Goal: Task Accomplishment & Management: Complete application form

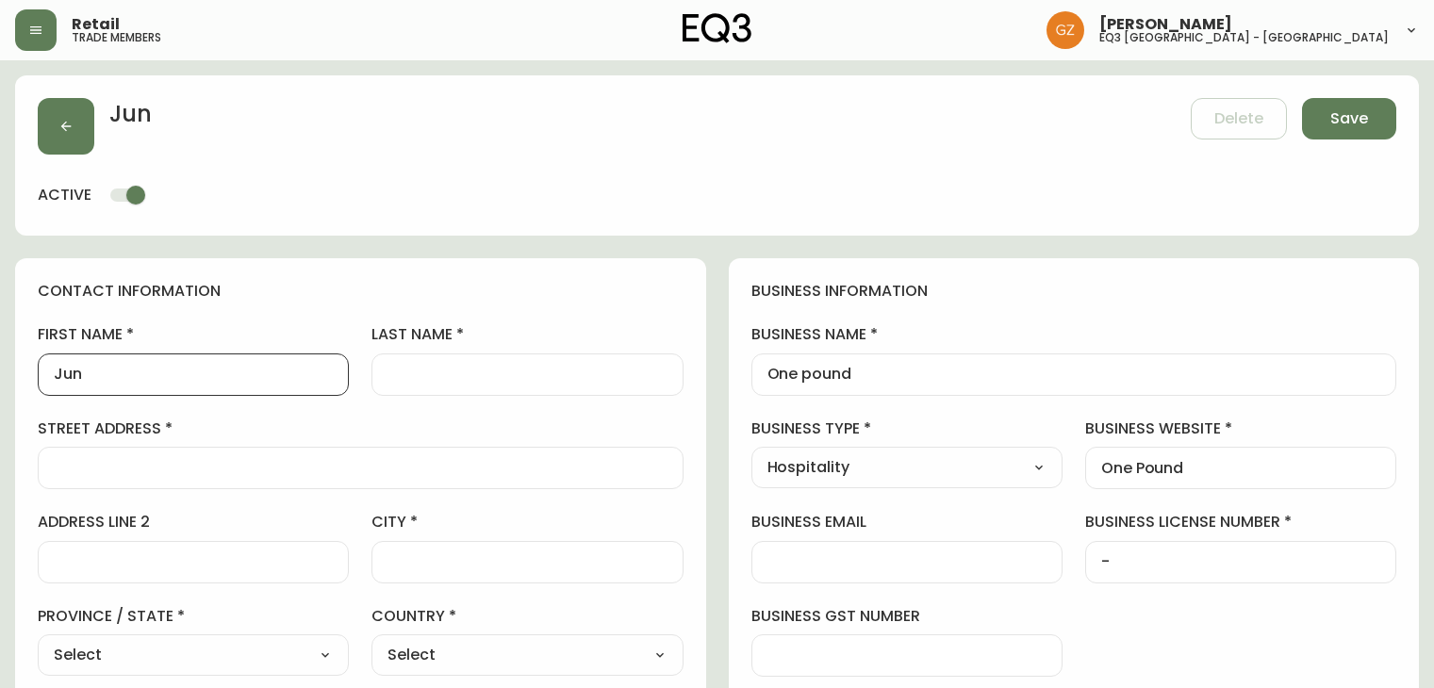
select select "Hospitality"
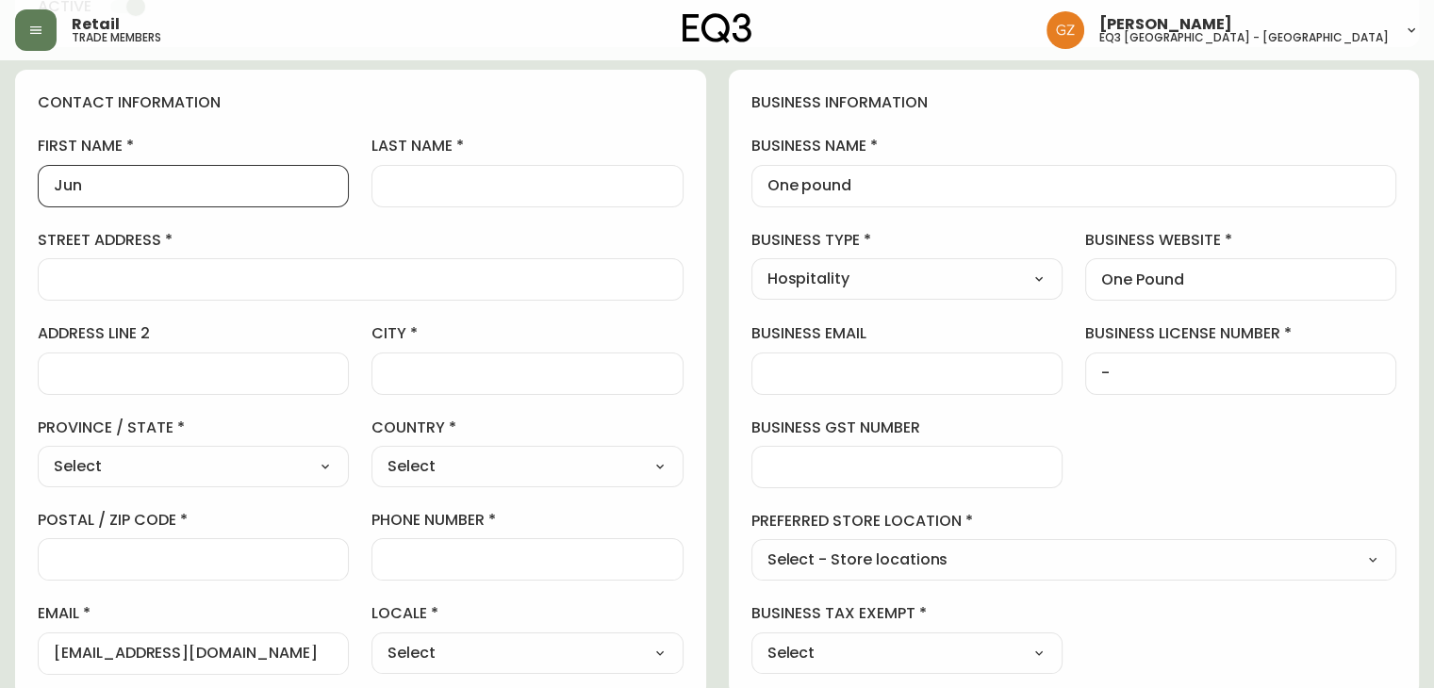
click at [290, 296] on div at bounding box center [361, 279] width 646 height 42
click at [697, 562] on div "contact information first name Jun last name street address address line 2 city…" at bounding box center [360, 384] width 691 height 628
click at [461, 186] on input "last name" at bounding box center [526, 186] width 279 height 18
click at [144, 264] on div at bounding box center [361, 279] width 646 height 42
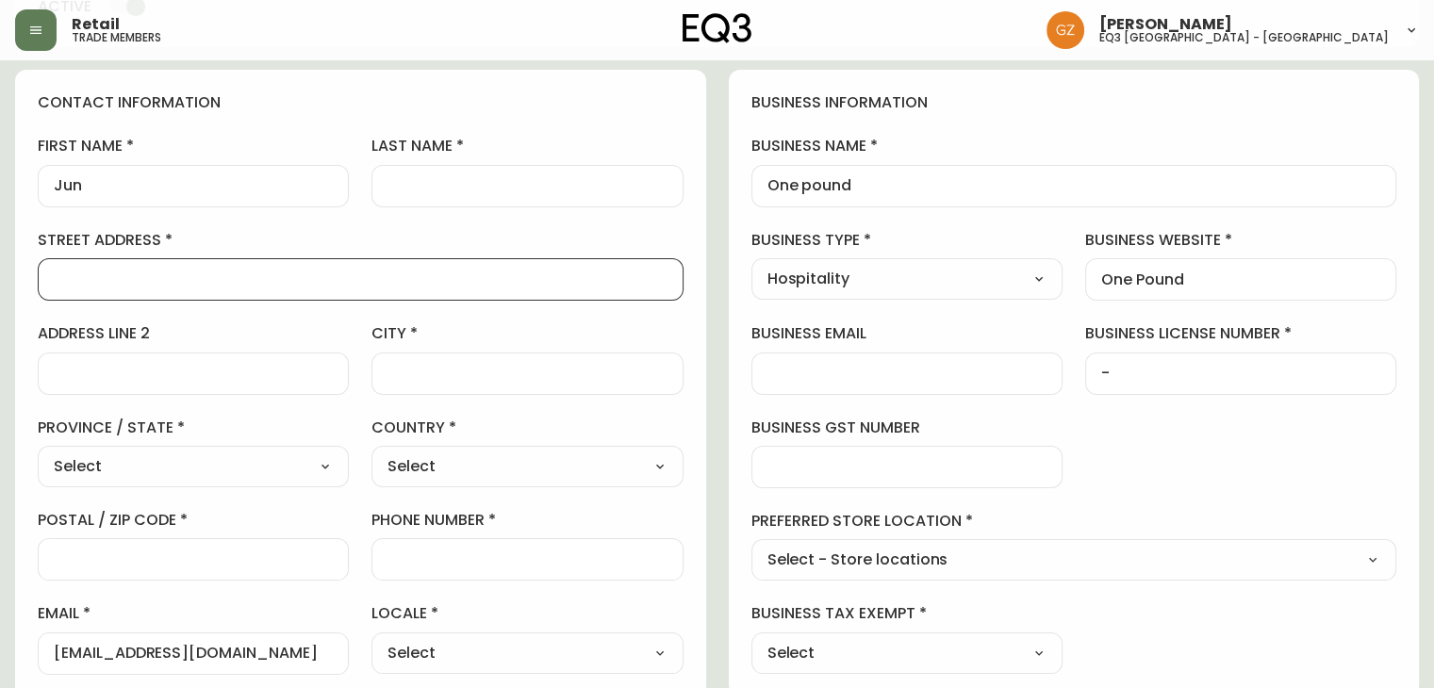
click at [455, 189] on input "last name" at bounding box center [526, 186] width 279 height 18
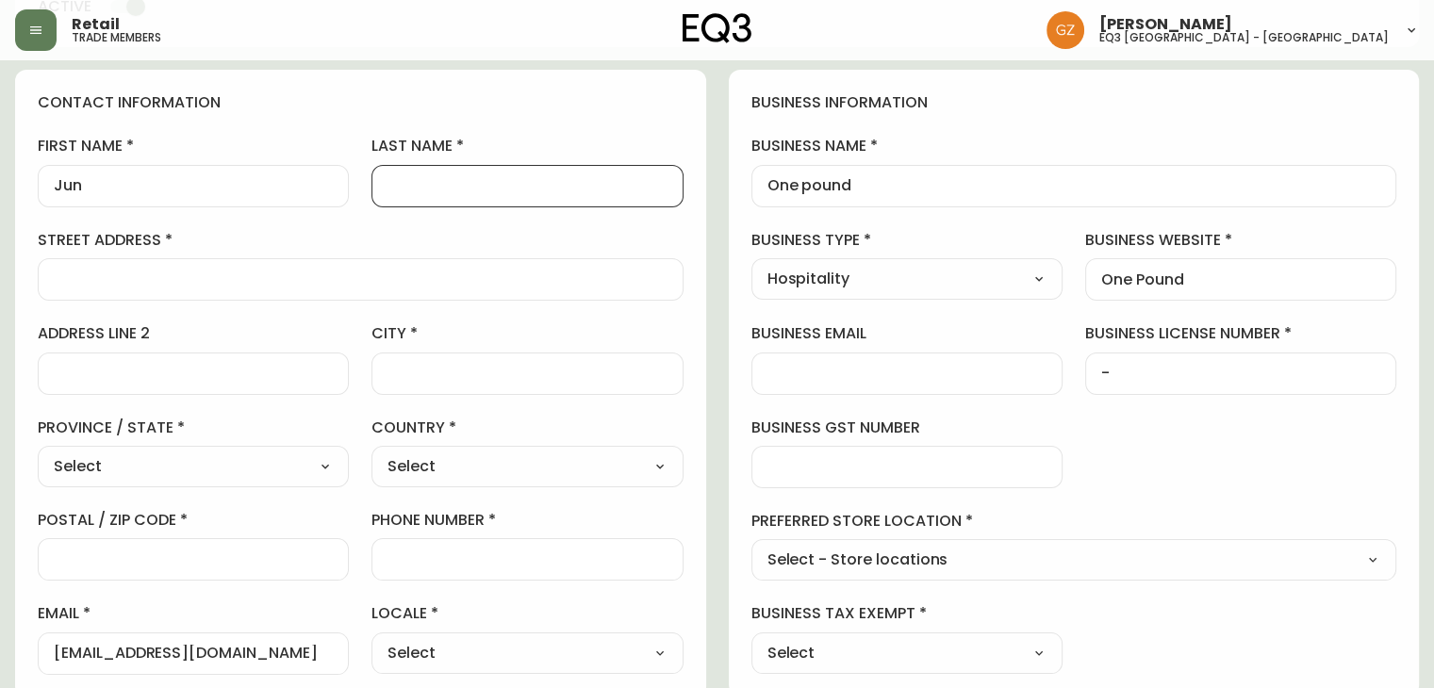
paste input "Jun [PERSON_NAME]"
type input "Jun [PERSON_NAME]"
click at [170, 271] on input "street address" at bounding box center [361, 280] width 614 height 18
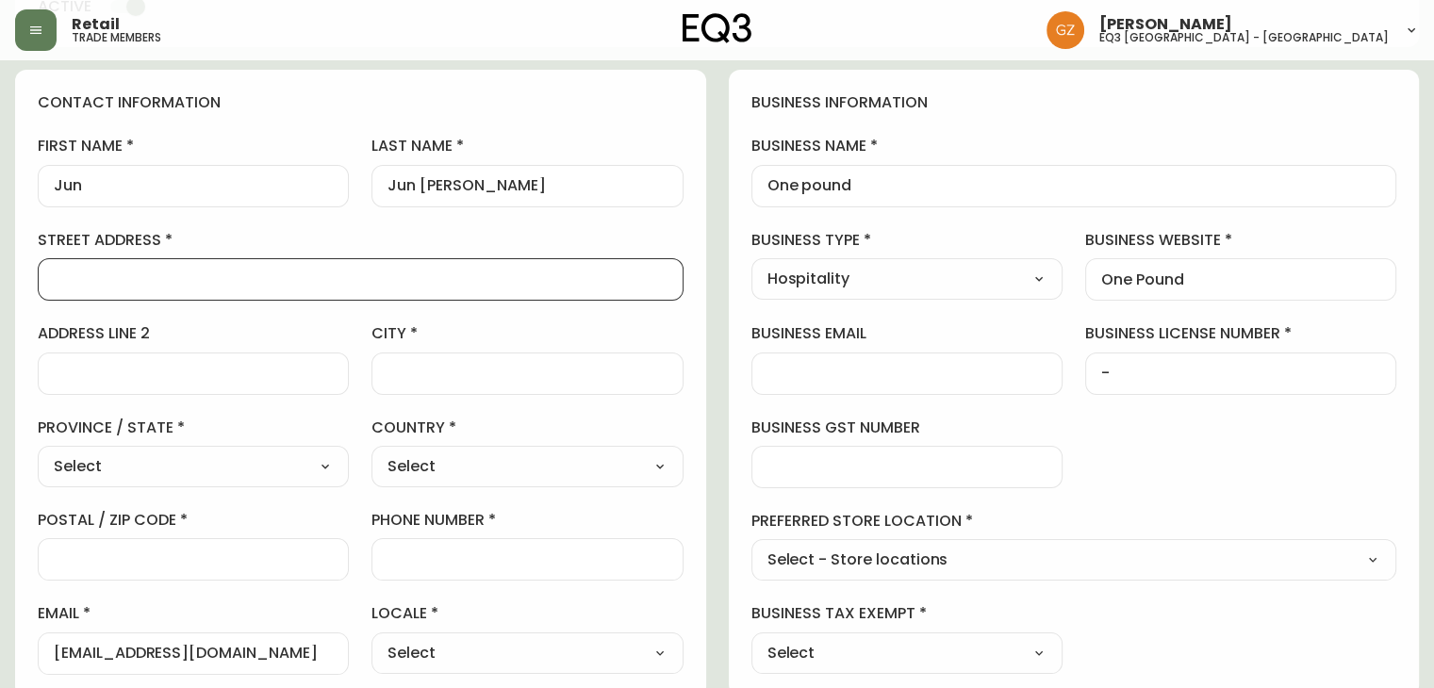
paste input "[STREET_ADDRESS]"
type input "[STREET_ADDRESS]"
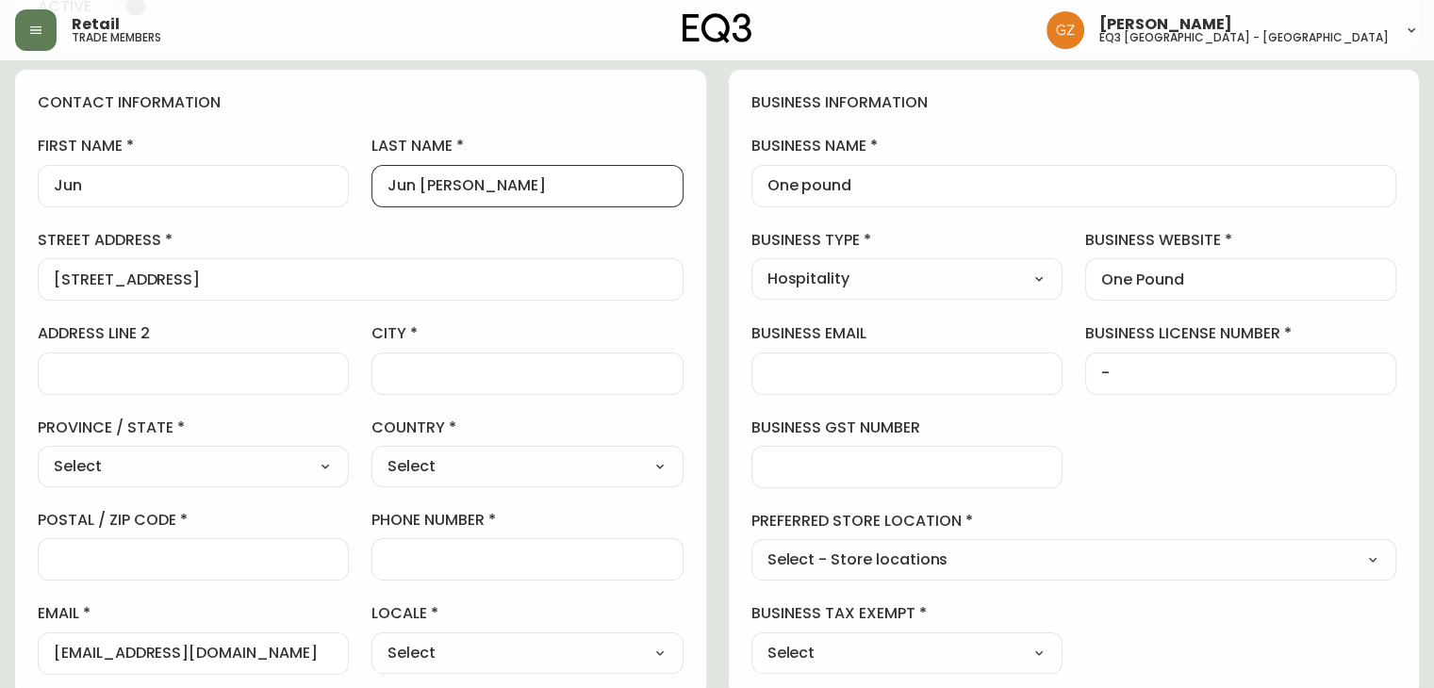
drag, startPoint x: 421, startPoint y: 182, endPoint x: 374, endPoint y: 187, distance: 47.4
click at [374, 187] on div "Jun [PERSON_NAME]" at bounding box center [526, 186] width 311 height 42
type input "[PERSON_NAME]"
click at [238, 461] on select "Select [GEOGRAPHIC_DATA] [GEOGRAPHIC_DATA] [GEOGRAPHIC_DATA] [GEOGRAPHIC_DATA] …" at bounding box center [193, 466] width 311 height 28
select select "ON"
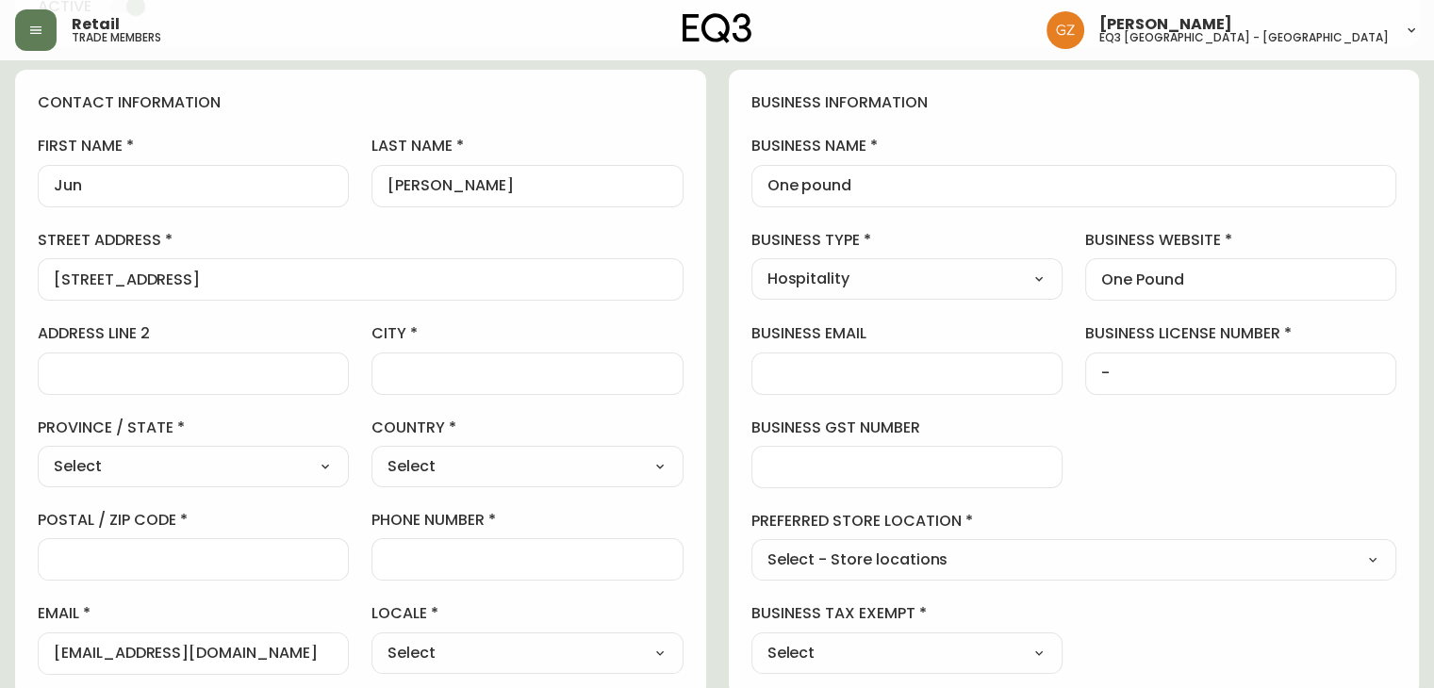
click at [38, 452] on select "Select [GEOGRAPHIC_DATA] [GEOGRAPHIC_DATA] [GEOGRAPHIC_DATA] [GEOGRAPHIC_DATA] …" at bounding box center [193, 466] width 311 height 28
type input "[GEOGRAPHIC_DATA]"
click at [500, 466] on select "Select [GEOGRAPHIC_DATA] [GEOGRAPHIC_DATA]" at bounding box center [526, 466] width 311 height 28
select select "CA"
click at [371, 452] on select "Select [GEOGRAPHIC_DATA] [GEOGRAPHIC_DATA]" at bounding box center [526, 466] width 311 height 28
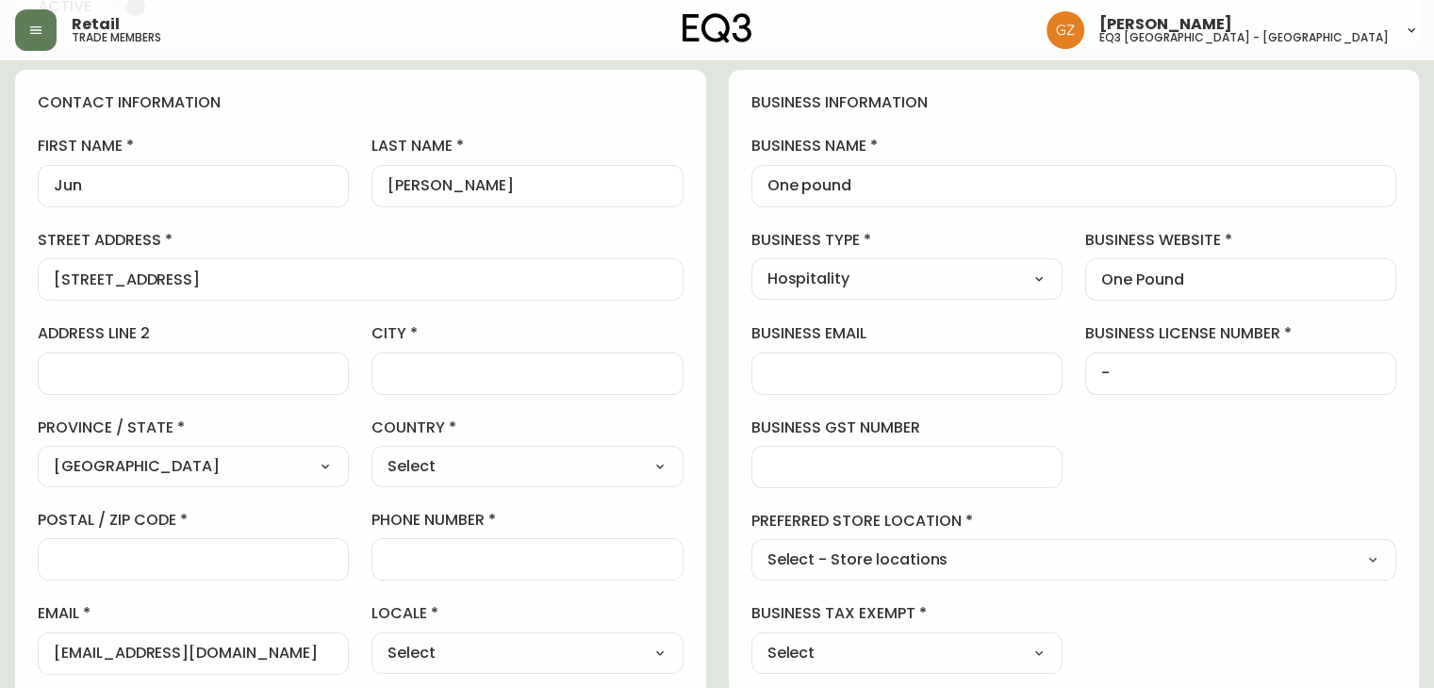
type input "[GEOGRAPHIC_DATA]"
click at [258, 552] on input "postal / zip code" at bounding box center [193, 560] width 279 height 18
click at [75, 314] on div "first name Jun last name [PERSON_NAME][GEOGRAPHIC_DATA] address [STREET_ADDRESS…" at bounding box center [361, 405] width 646 height 538
drag, startPoint x: 239, startPoint y: 279, endPoint x: 0, endPoint y: 279, distance: 238.5
click at [0, 279] on main "Jun [PERSON_NAME] Delete Save active contact information first name Jun last na…" at bounding box center [717, 587] width 1434 height 1431
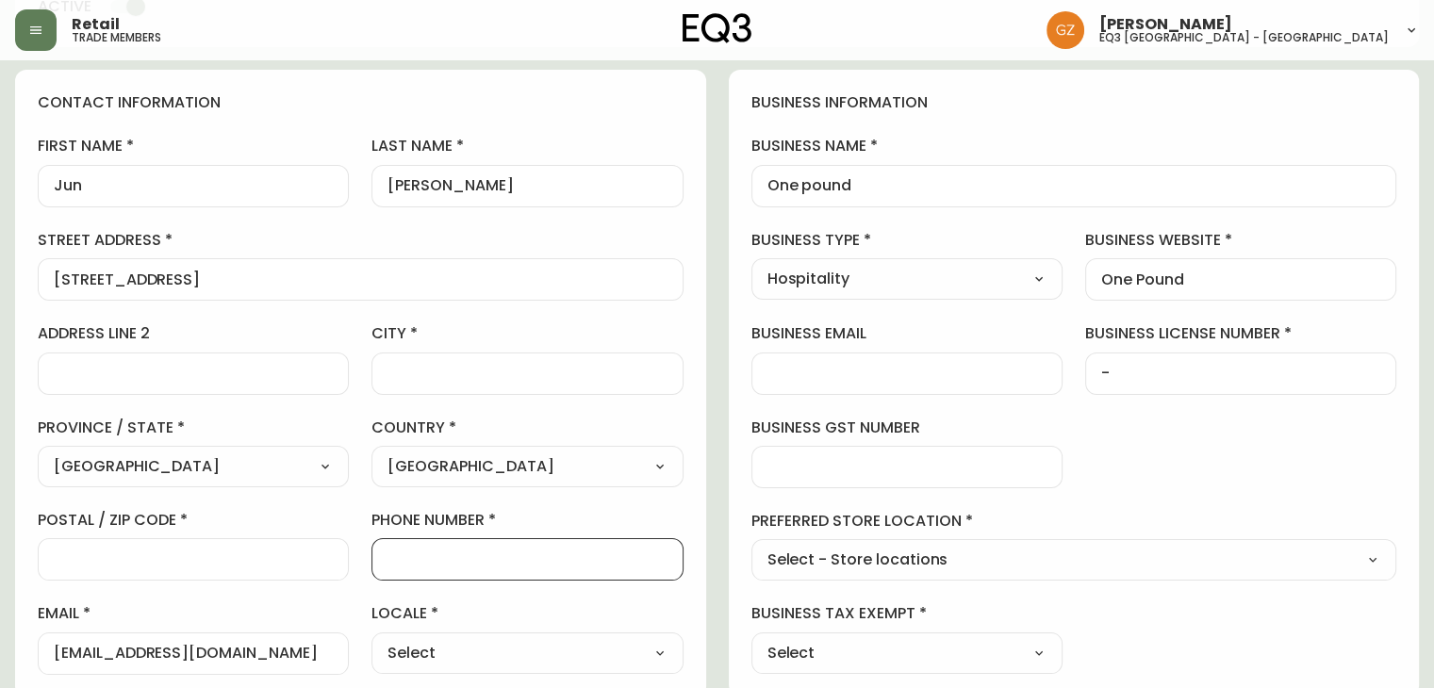
click at [468, 563] on input "phone number" at bounding box center [526, 560] width 279 height 18
click at [96, 557] on input "postal / zip code" at bounding box center [193, 560] width 279 height 18
paste input "M6J 1V9"
type input "M6J 1V9"
click at [561, 563] on input "phone number" at bounding box center [526, 560] width 279 height 18
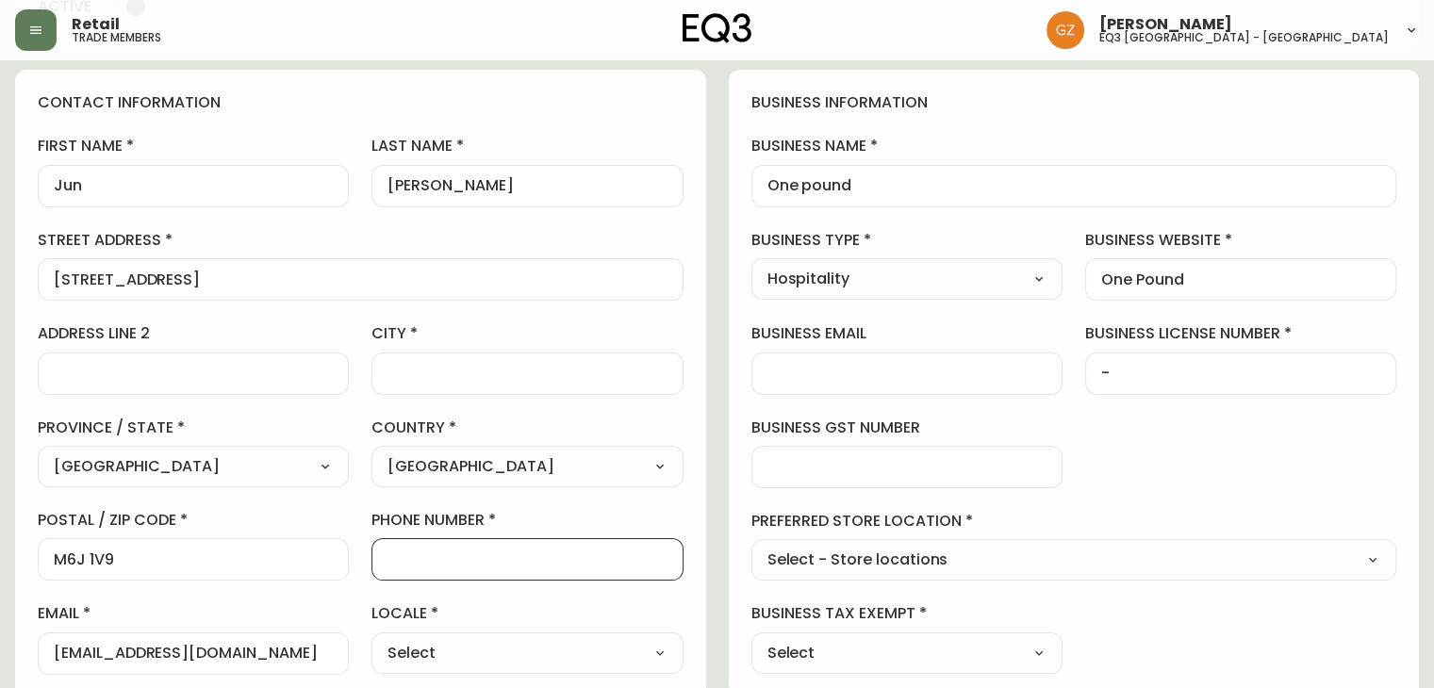
paste input "[PHONE_NUMBER]"
type input "[PHONE_NUMBER]"
click at [440, 657] on select "Select CA_EN [GEOGRAPHIC_DATA] US_EN" at bounding box center [526, 653] width 311 height 28
select select "CA_EN"
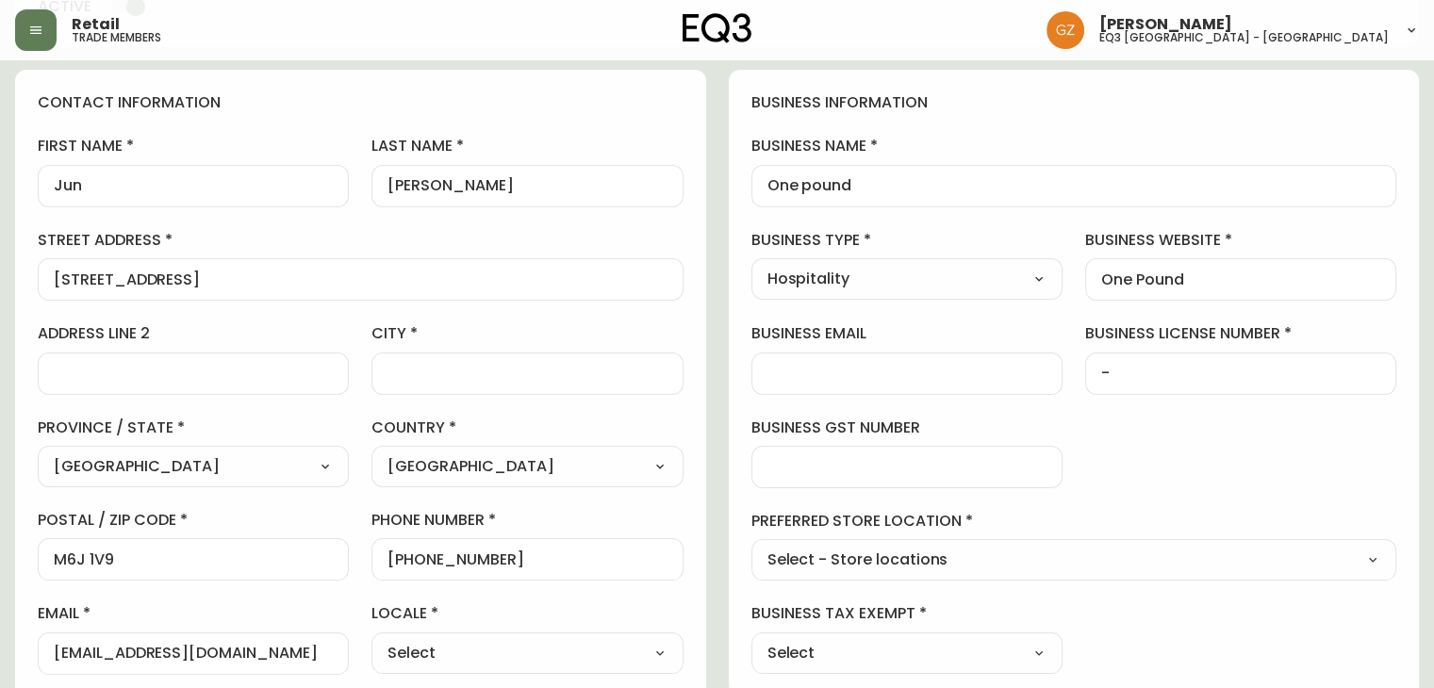
click at [371, 639] on select "Select CA_EN [GEOGRAPHIC_DATA] US_EN" at bounding box center [526, 653] width 311 height 28
type input "CA_EN"
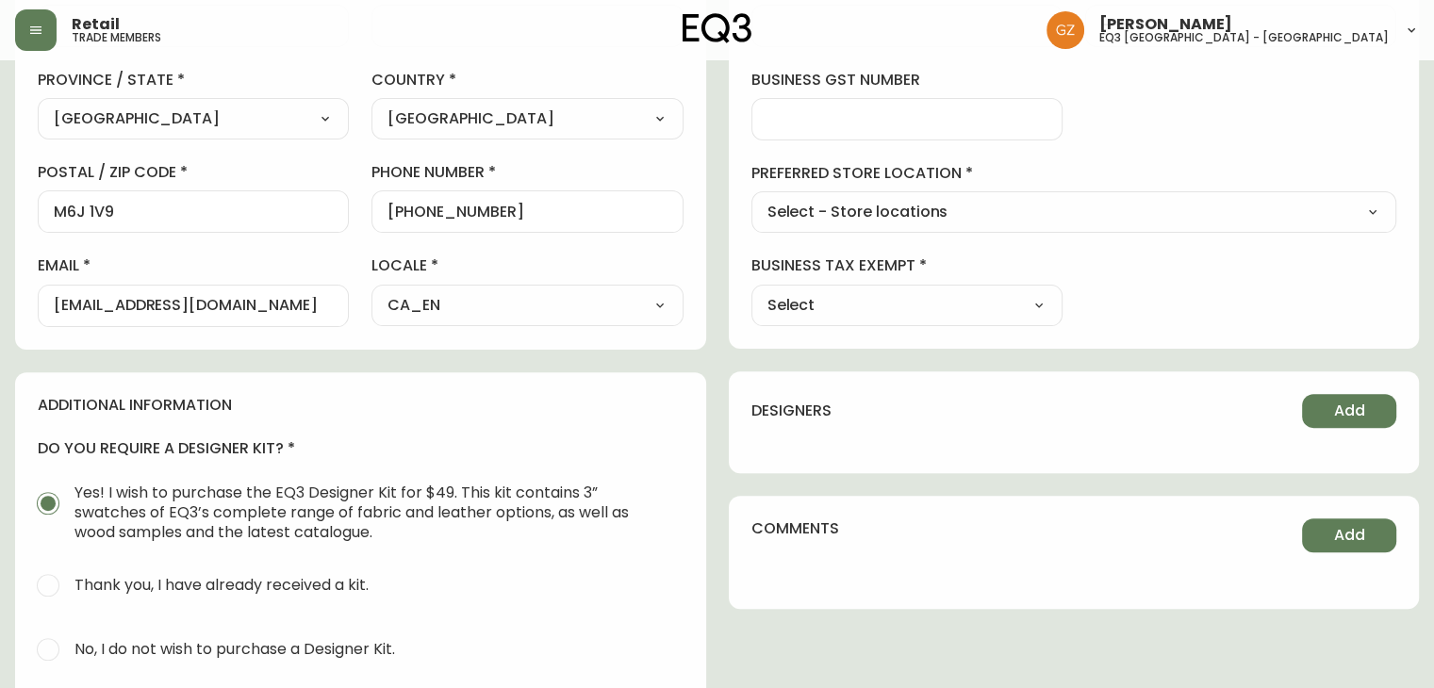
scroll to position [566, 0]
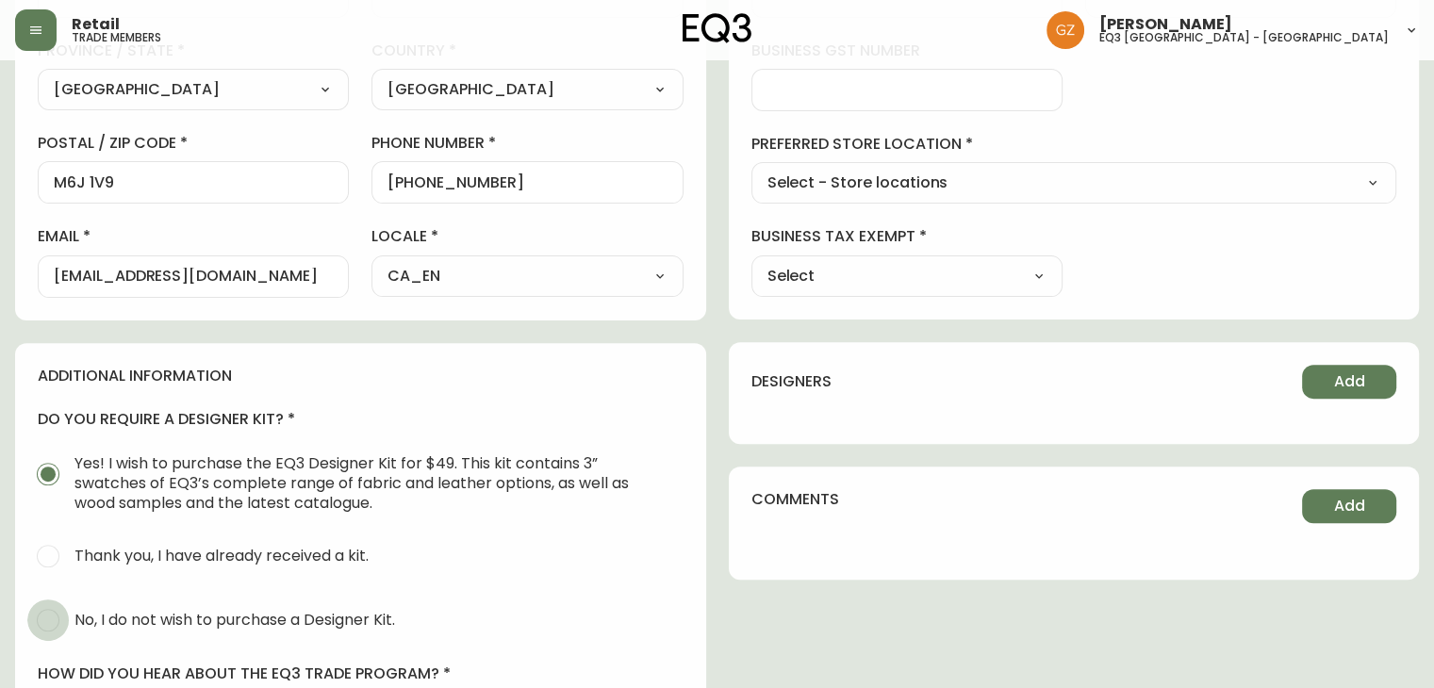
click at [52, 608] on input "No, I do not wish to purchase a Designer Kit." at bounding box center [47, 620] width 41 height 41
radio input "true"
radio input "false"
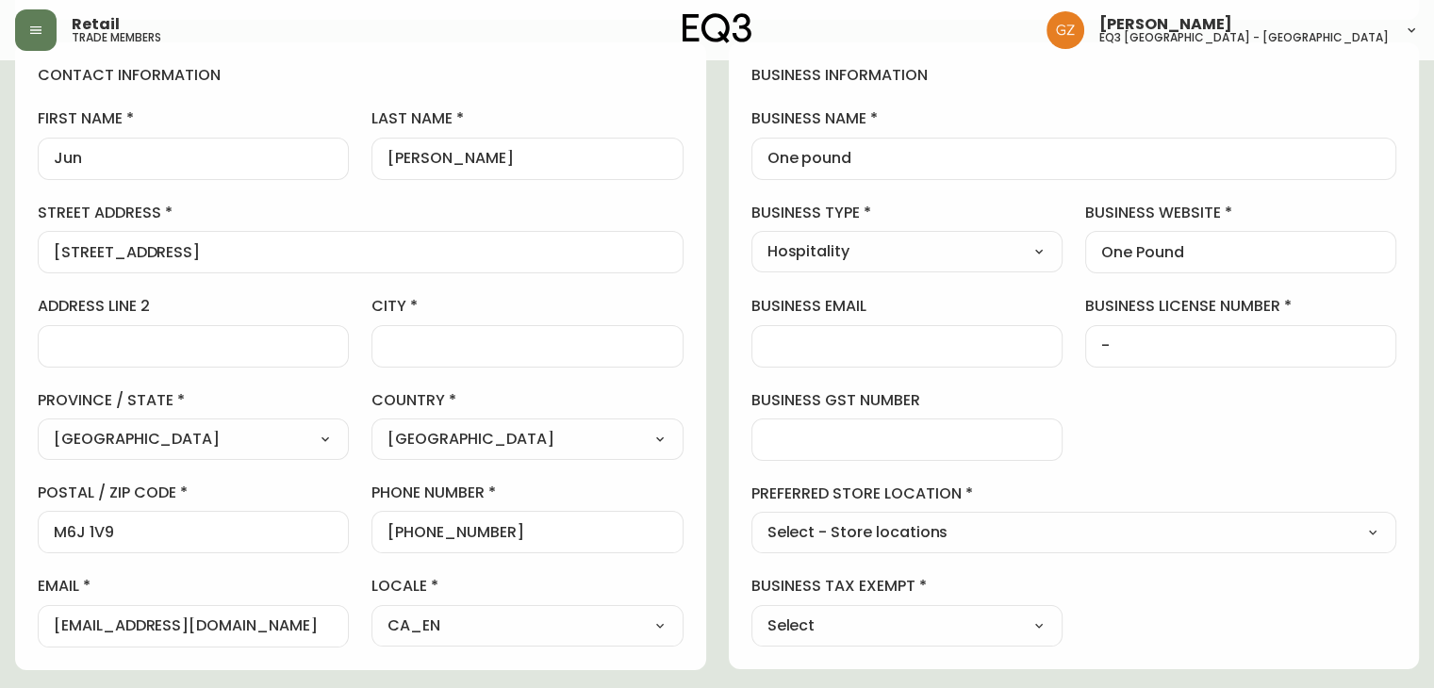
scroll to position [189, 0]
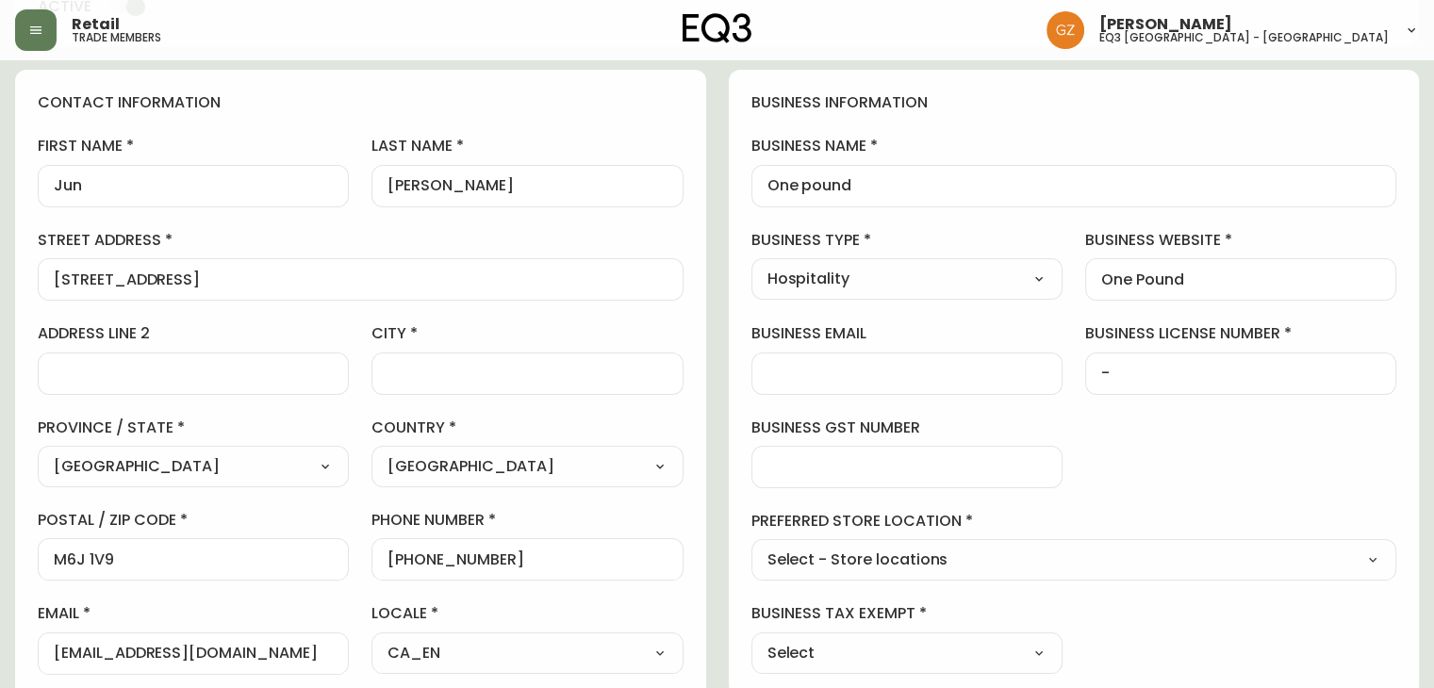
click at [927, 560] on select "Select - Store locations EQ3 [GEOGRAPHIC_DATA] EQ3 [GEOGRAPHIC_DATA] [GEOGRAPHI…" at bounding box center [1074, 561] width 646 height 28
select select "cjw10z96t00bn6gs0dfqi5bhz"
click at [751, 547] on select "Select - Store locations EQ3 [GEOGRAPHIC_DATA] EQ3 [GEOGRAPHIC_DATA] [GEOGRAPHI…" at bounding box center [1074, 561] width 646 height 28
type input "EQ3 [GEOGRAPHIC_DATA] - [GEOGRAPHIC_DATA]"
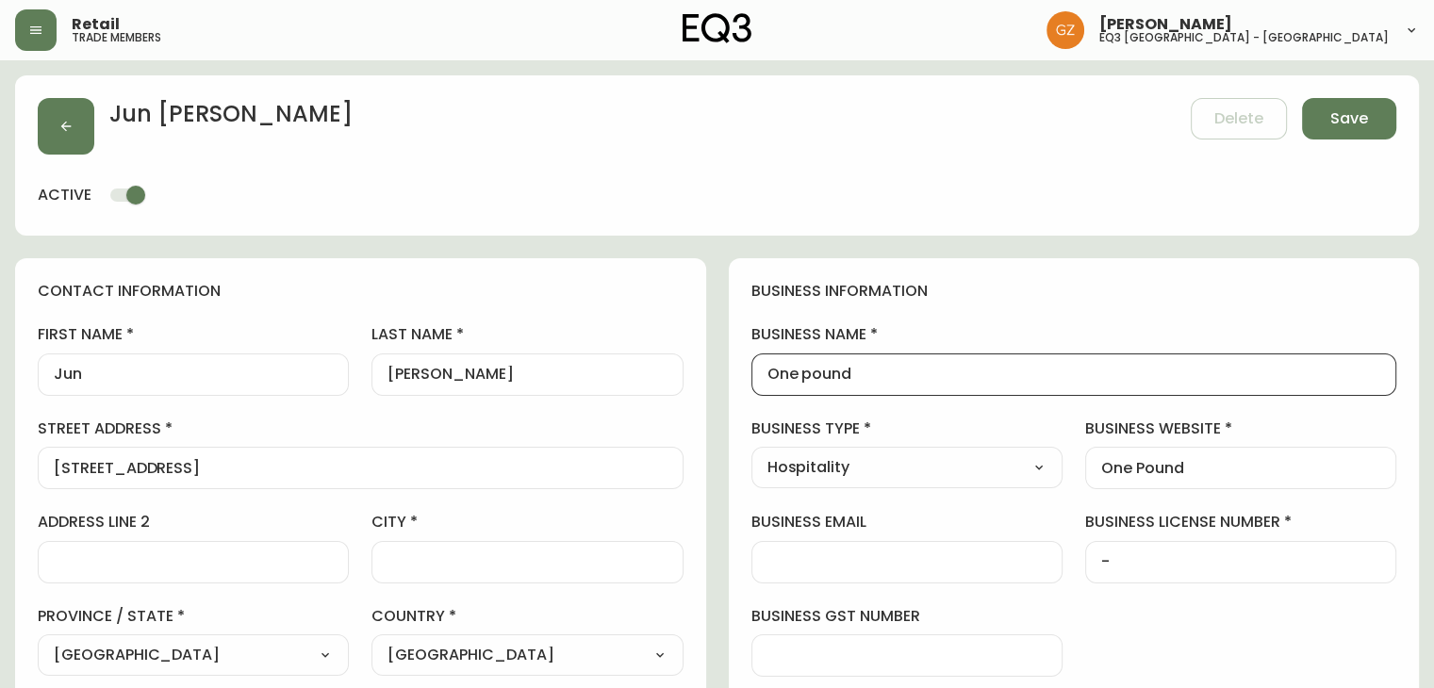
click at [930, 366] on input "One pound" at bounding box center [1074, 375] width 614 height 18
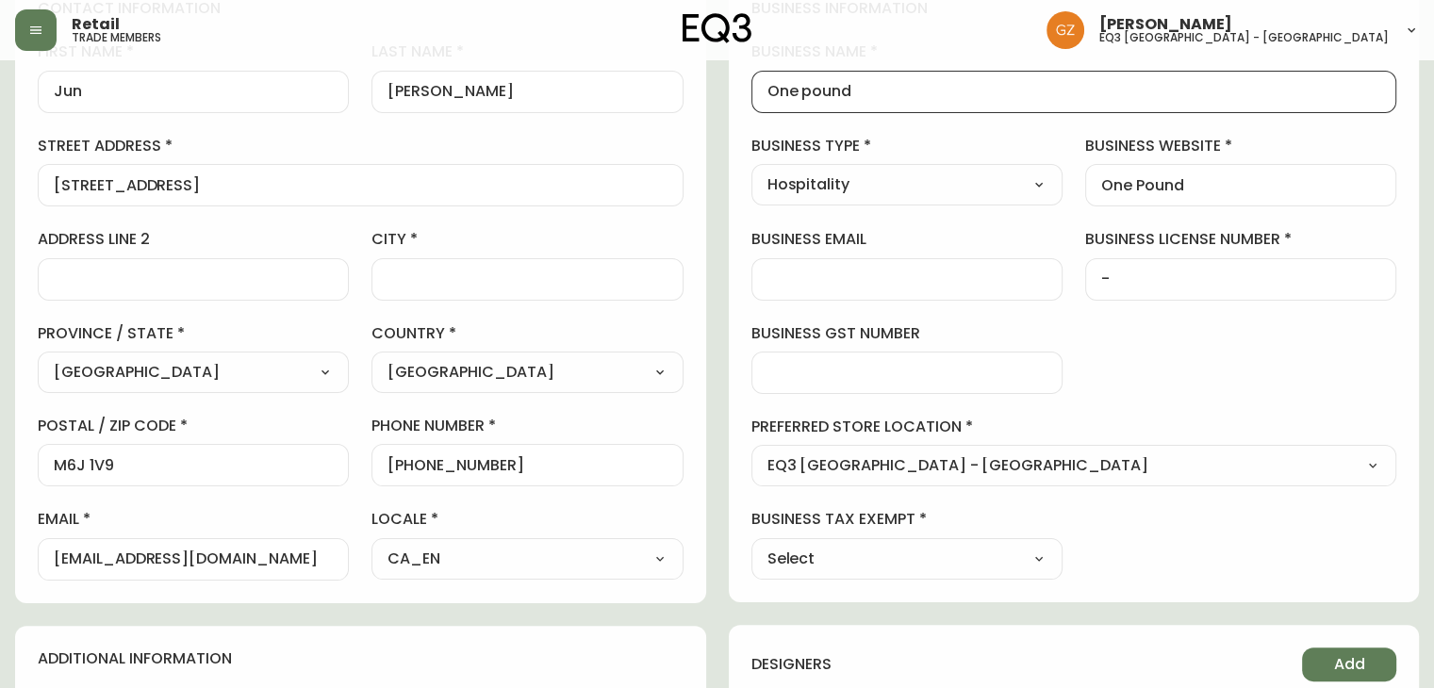
scroll to position [801, 0]
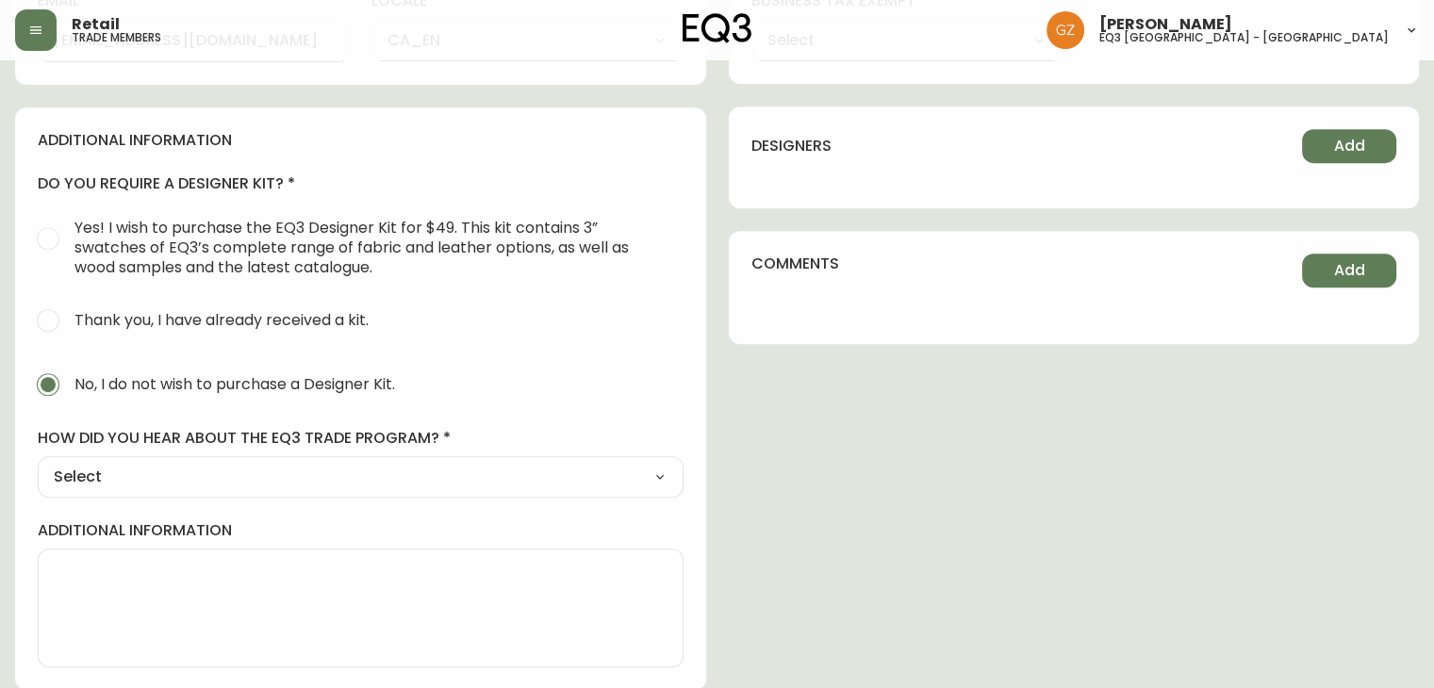
click at [216, 477] on select "Select Social Media Advertisement Trade Show Outreach from a Trade Rep Other" at bounding box center [361, 477] width 646 height 28
select select "Social Media"
click at [38, 463] on select "Select Social Media Advertisement Trade Show Outreach from a Trade Rep Other" at bounding box center [361, 477] width 646 height 28
type input "Social Media"
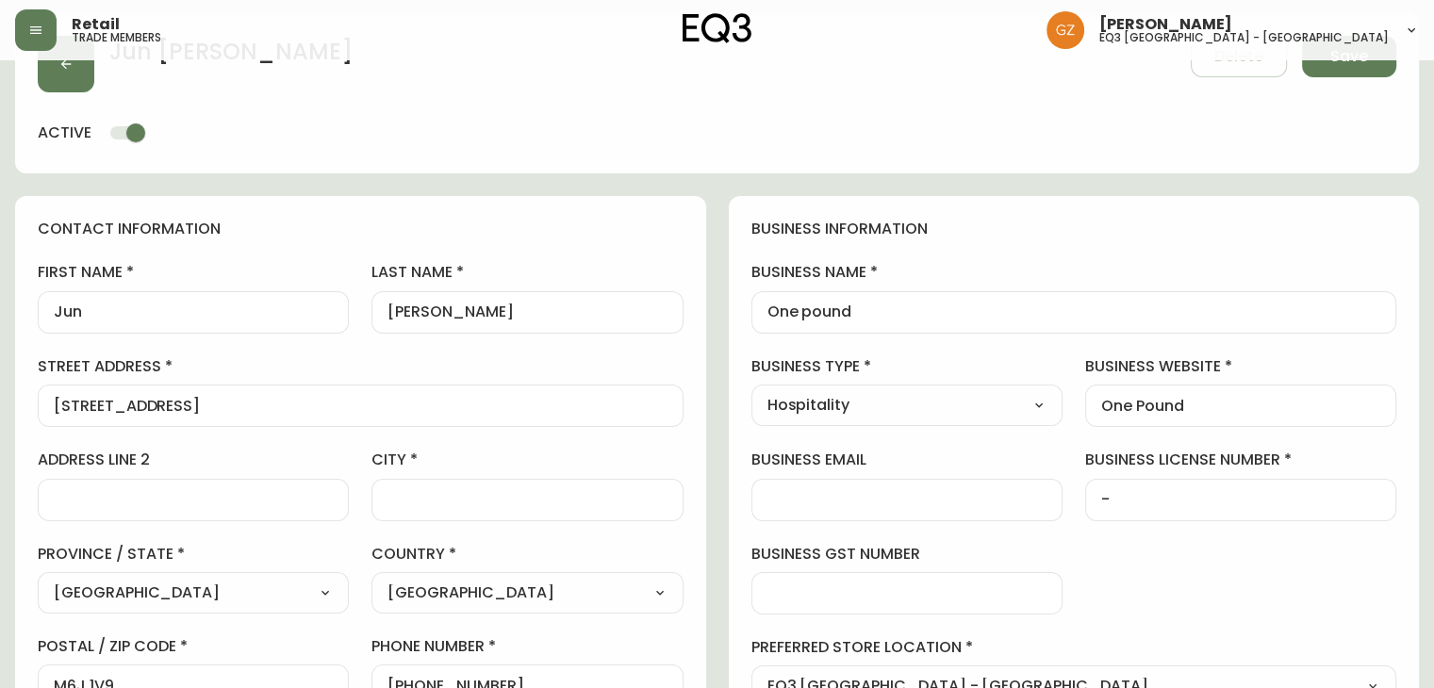
scroll to position [0, 0]
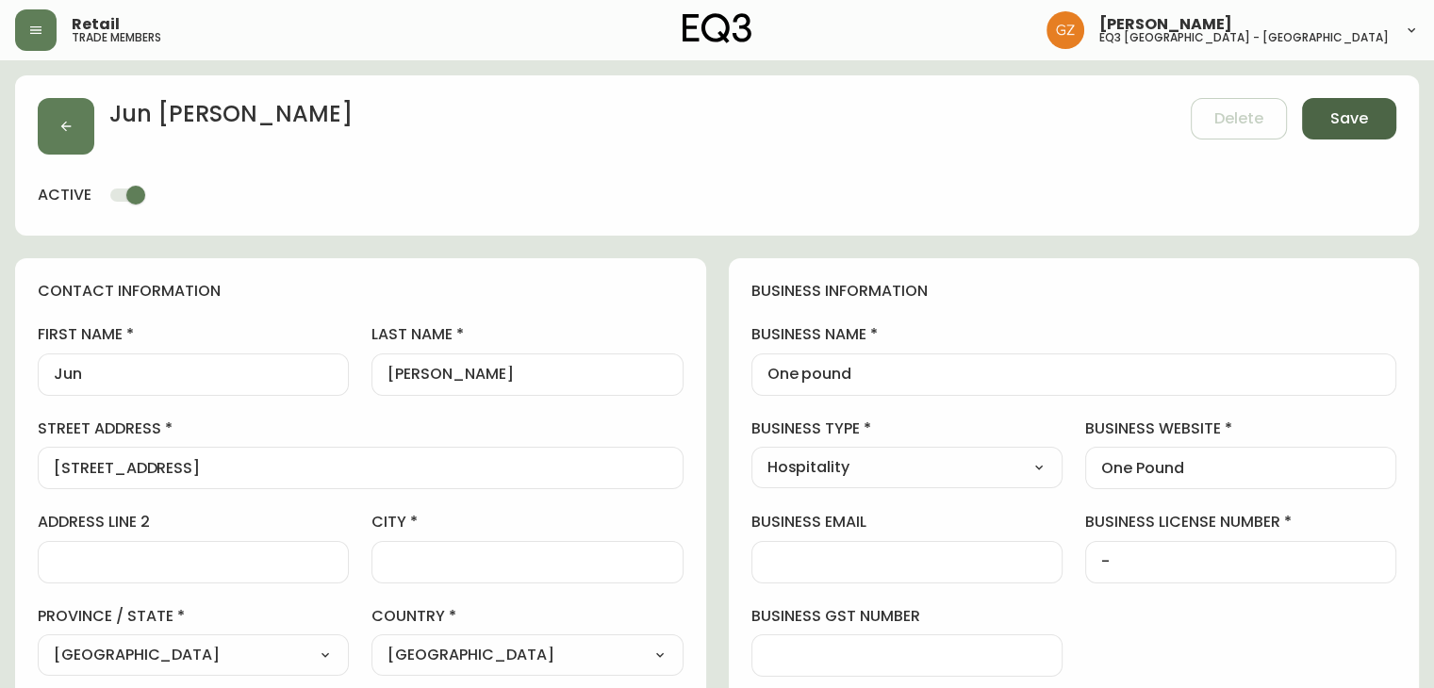
click at [1364, 108] on span "Save" at bounding box center [1349, 118] width 38 height 21
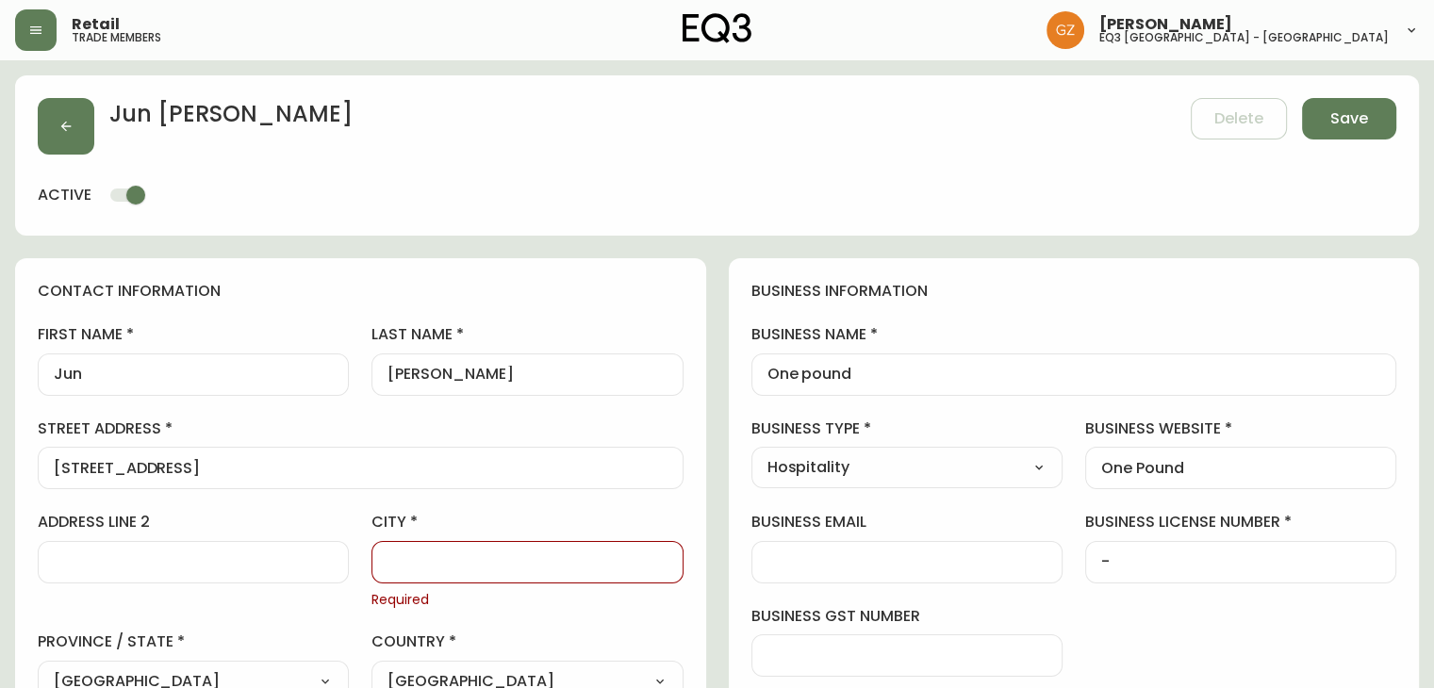
click at [456, 553] on input "city" at bounding box center [526, 562] width 279 height 18
click at [466, 560] on input "[GEOGRAPHIC_DATA]" at bounding box center [526, 562] width 279 height 18
type input "[GEOGRAPHIC_DATA]"
click at [414, 619] on div "first name Jun last name [PERSON_NAME][GEOGRAPHIC_DATA] address [STREET_ADDRESS…" at bounding box center [361, 606] width 646 height 565
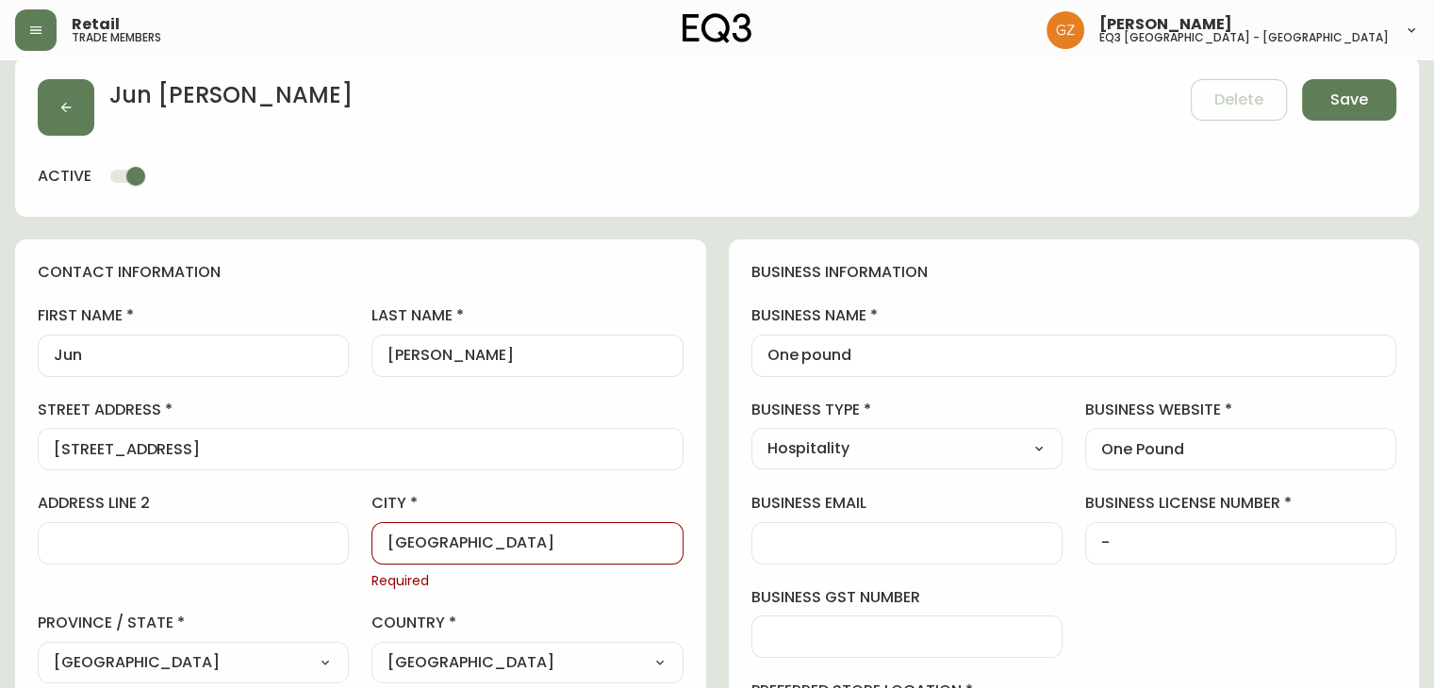
scroll to position [283, 0]
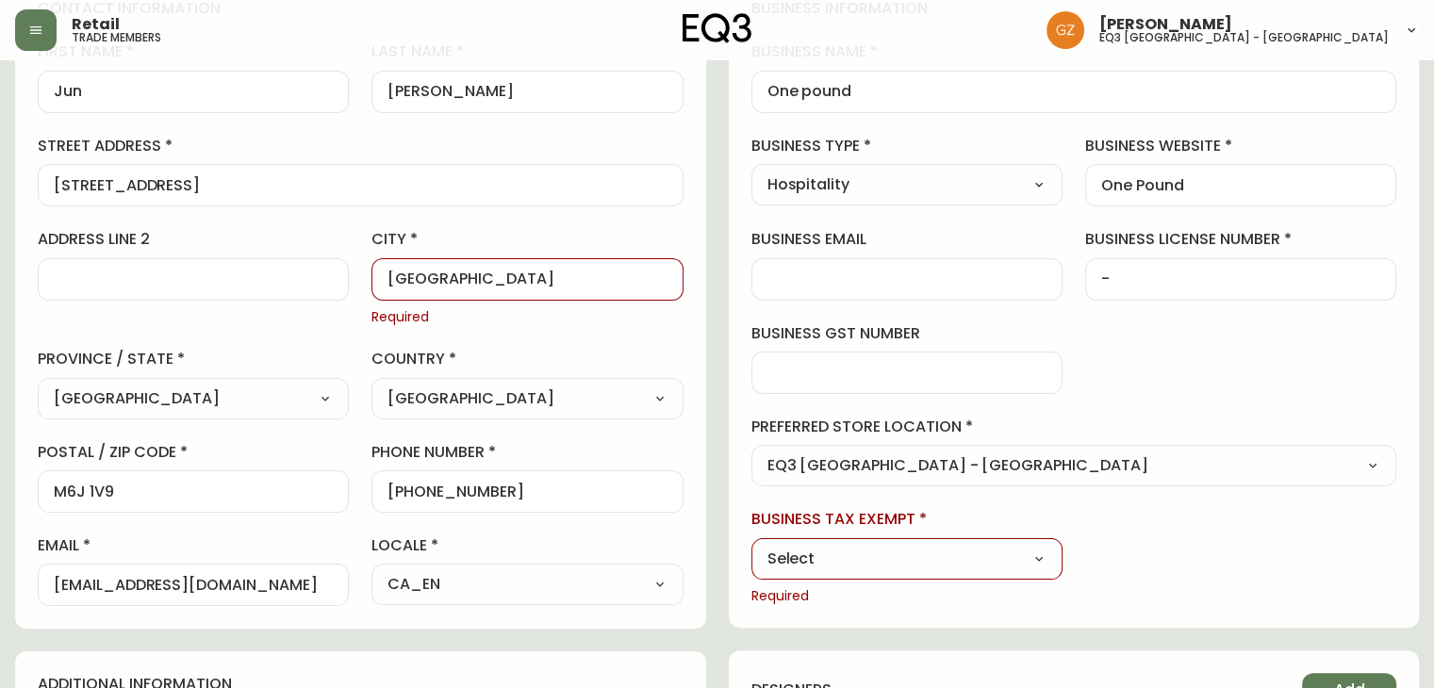
click at [936, 578] on div "business tax exempt Select Select Yes No Required" at bounding box center [906, 557] width 311 height 96
drag, startPoint x: 1042, startPoint y: 551, endPoint x: 935, endPoint y: 569, distance: 108.2
click at [1042, 551] on select "Select Yes No" at bounding box center [906, 559] width 311 height 28
select select "true"
click at [751, 545] on select "Select Yes No" at bounding box center [906, 559] width 311 height 28
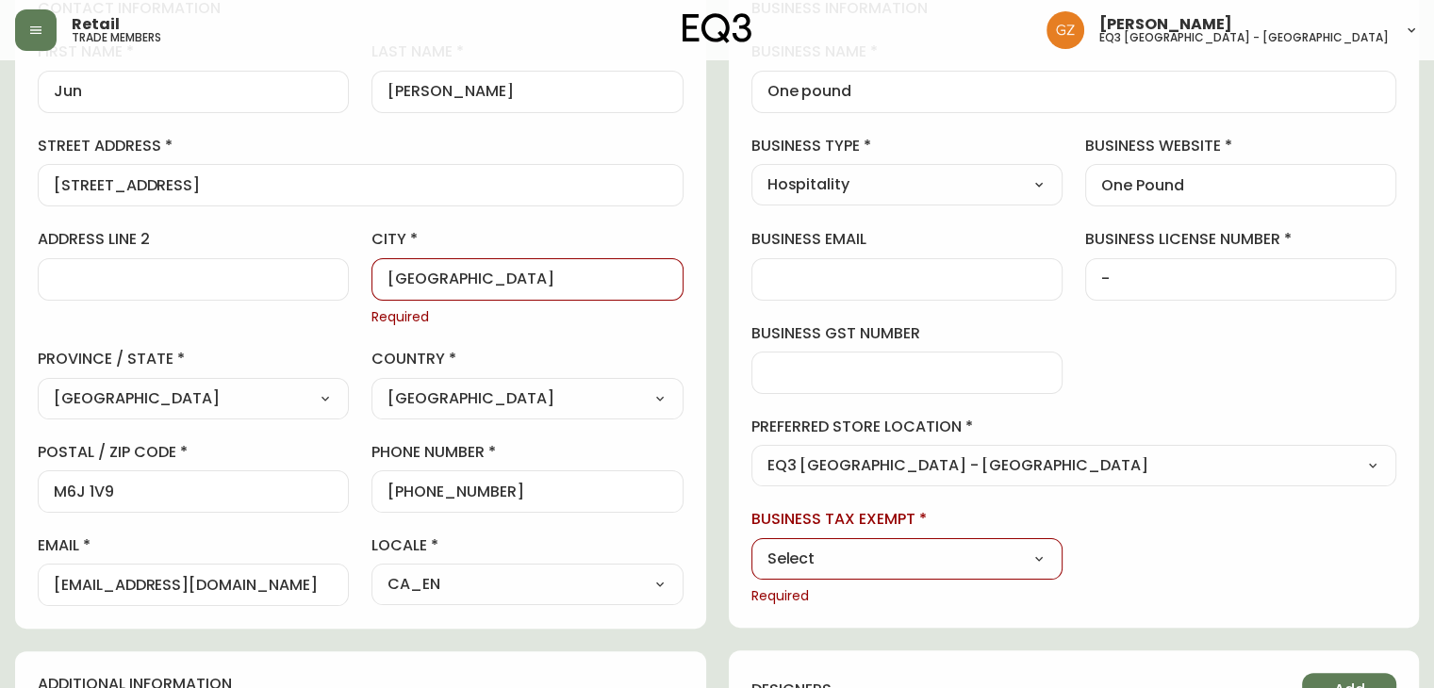
type input "Yes"
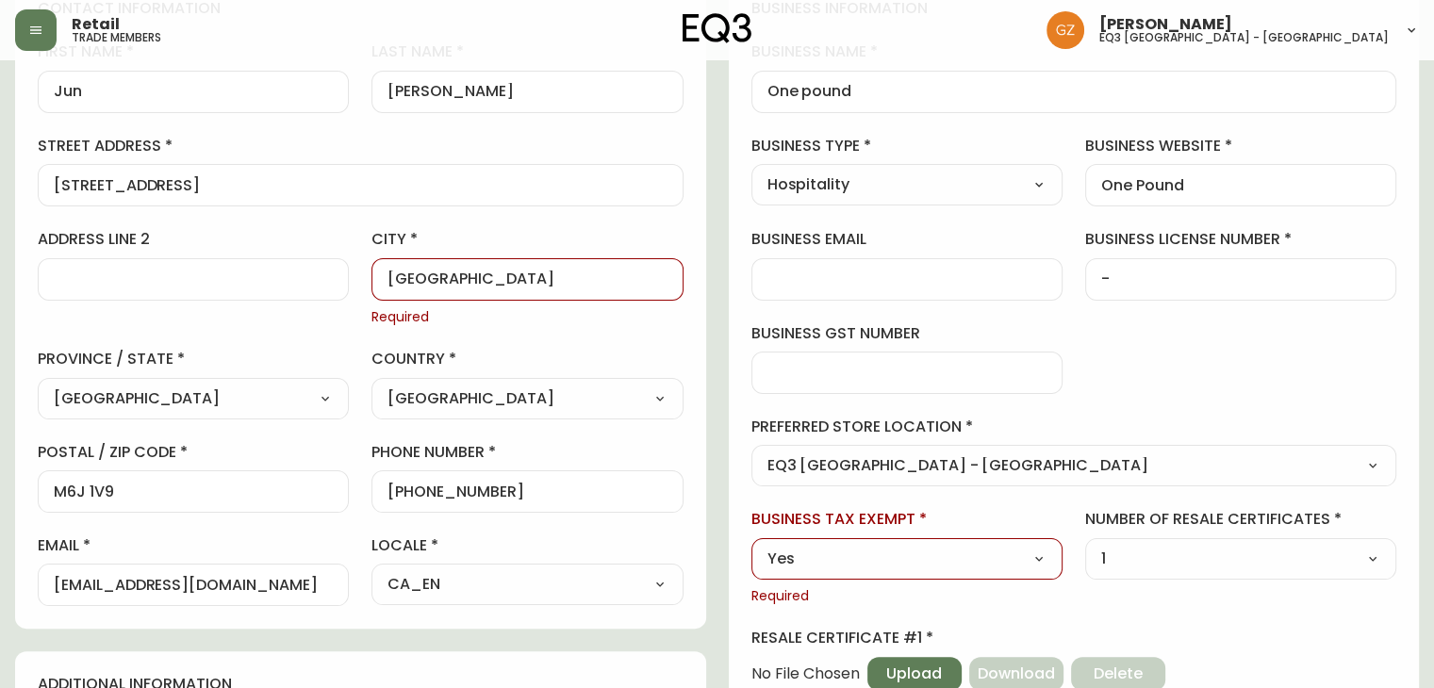
drag, startPoint x: 1037, startPoint y: 555, endPoint x: 974, endPoint y: 568, distance: 64.5
click at [1037, 555] on select "Select Yes No" at bounding box center [906, 559] width 311 height 28
select select "false"
click at [751, 545] on select "Select Yes No" at bounding box center [906, 559] width 311 height 28
type input "No"
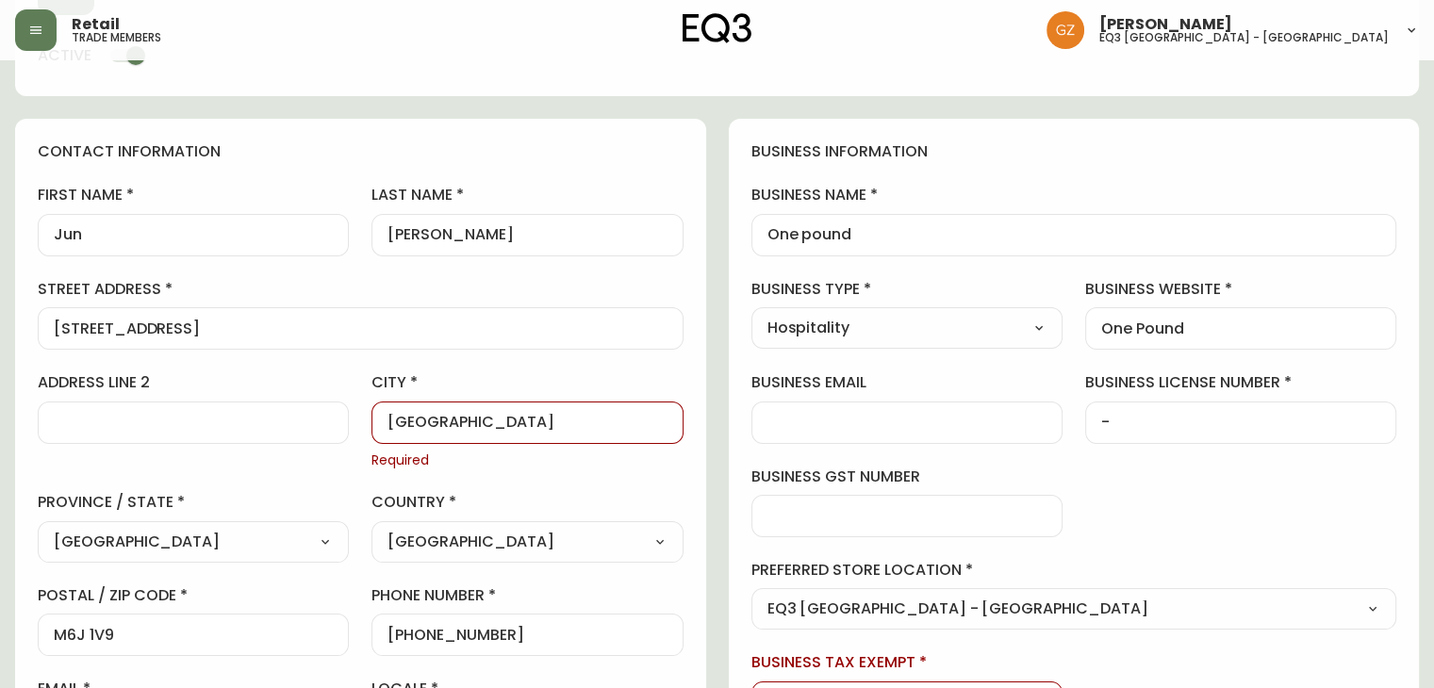
scroll to position [0, 0]
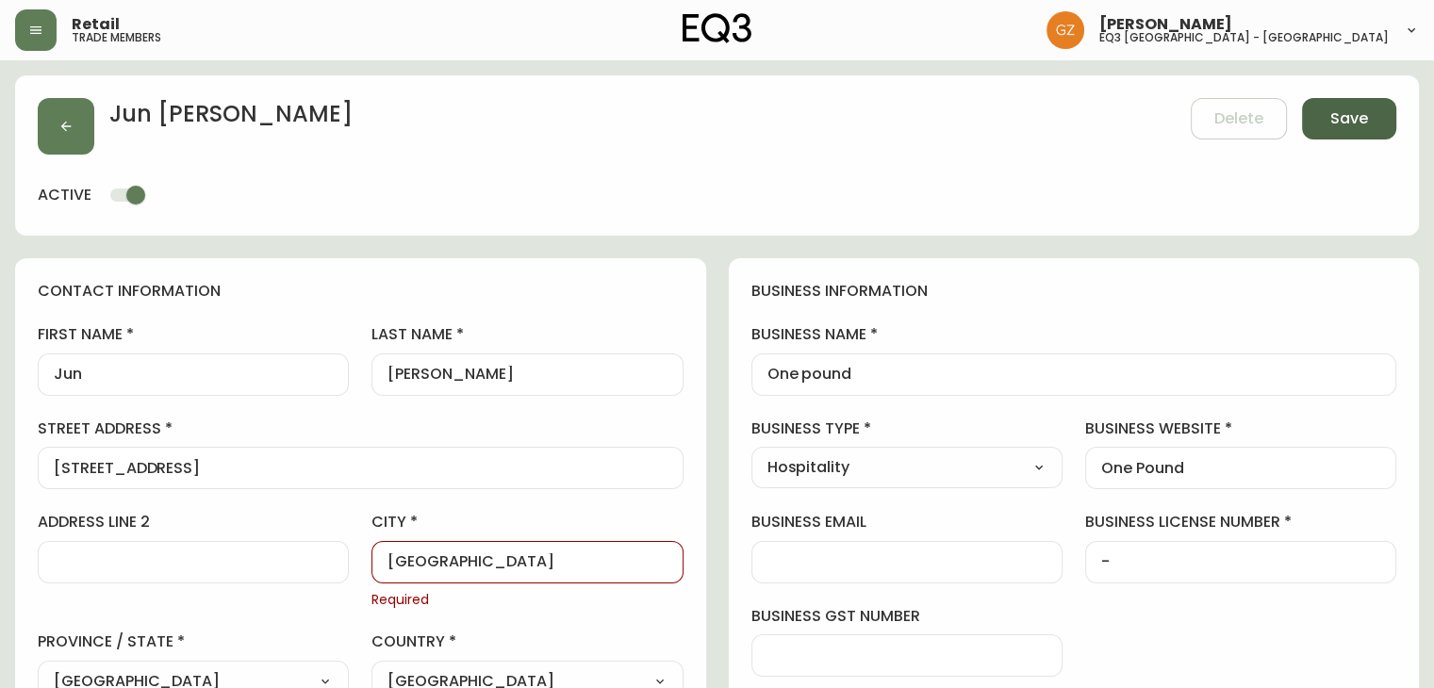
click at [1349, 119] on span "Save" at bounding box center [1349, 118] width 38 height 21
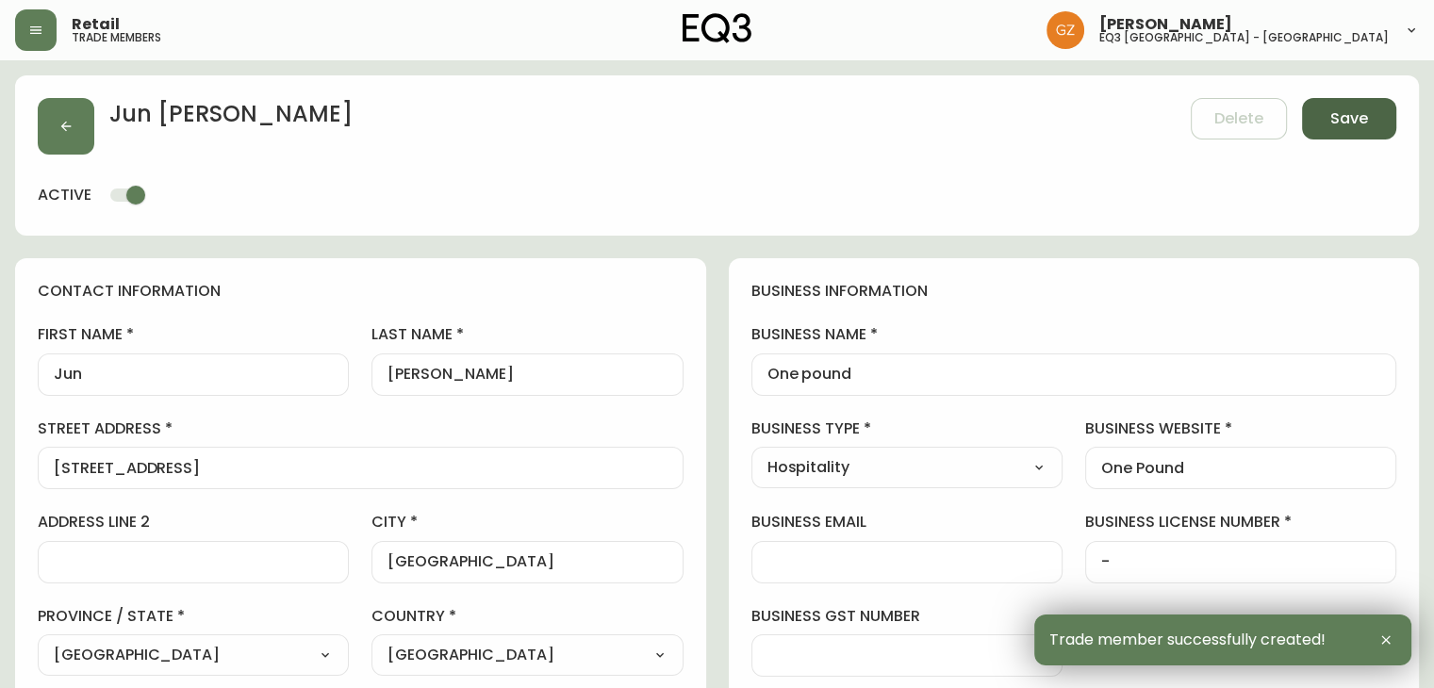
type input "[PHONE_NUMBER]"
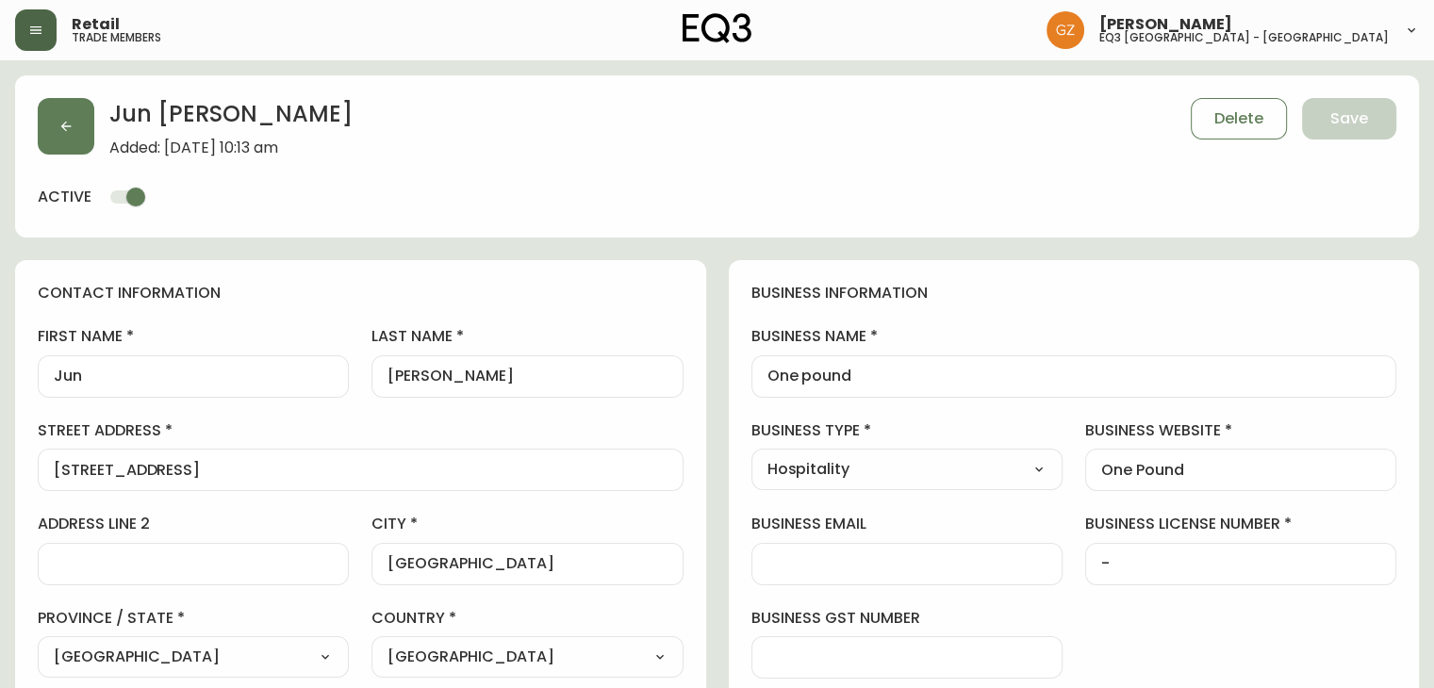
click at [55, 24] on button "button" at bounding box center [35, 29] width 41 height 41
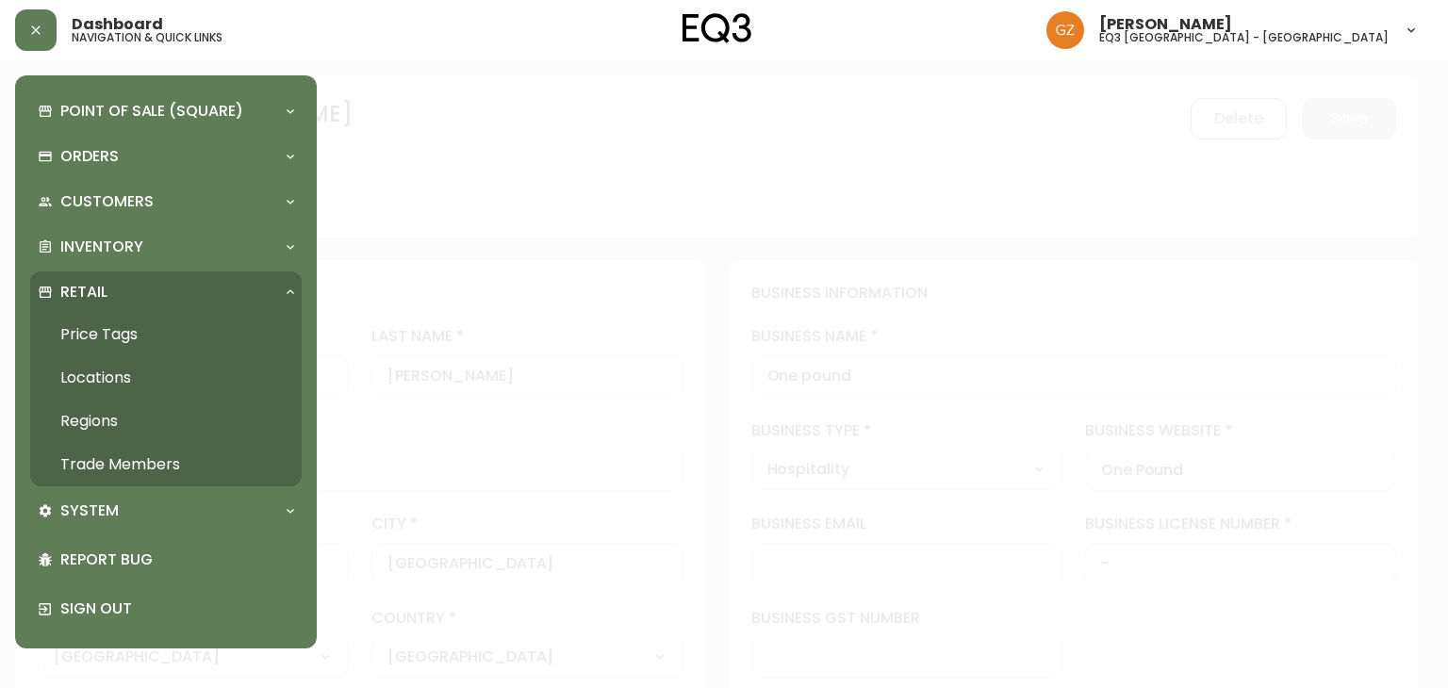
drag, startPoint x: 102, startPoint y: 452, endPoint x: 343, endPoint y: 452, distance: 241.3
click at [102, 452] on link "Trade Members" at bounding box center [165, 464] width 271 height 43
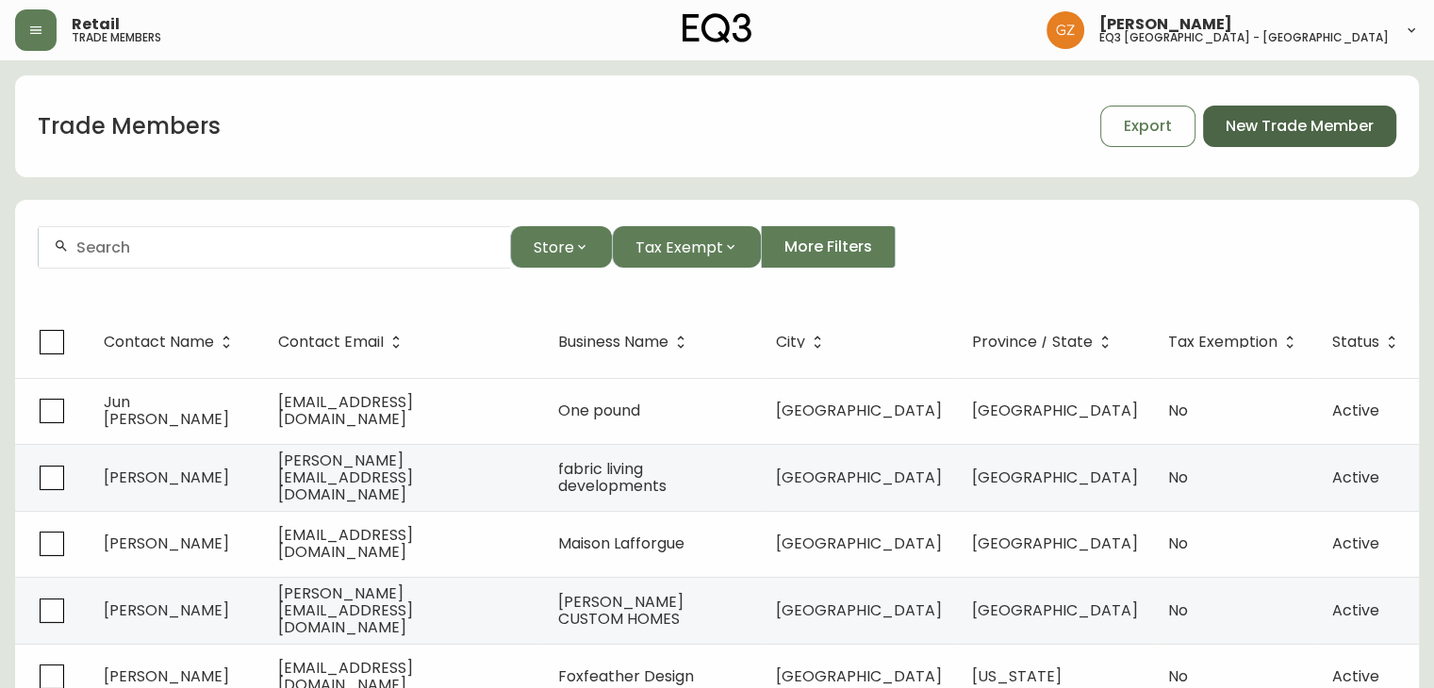
click at [1298, 114] on button "New Trade Member" at bounding box center [1299, 126] width 193 height 41
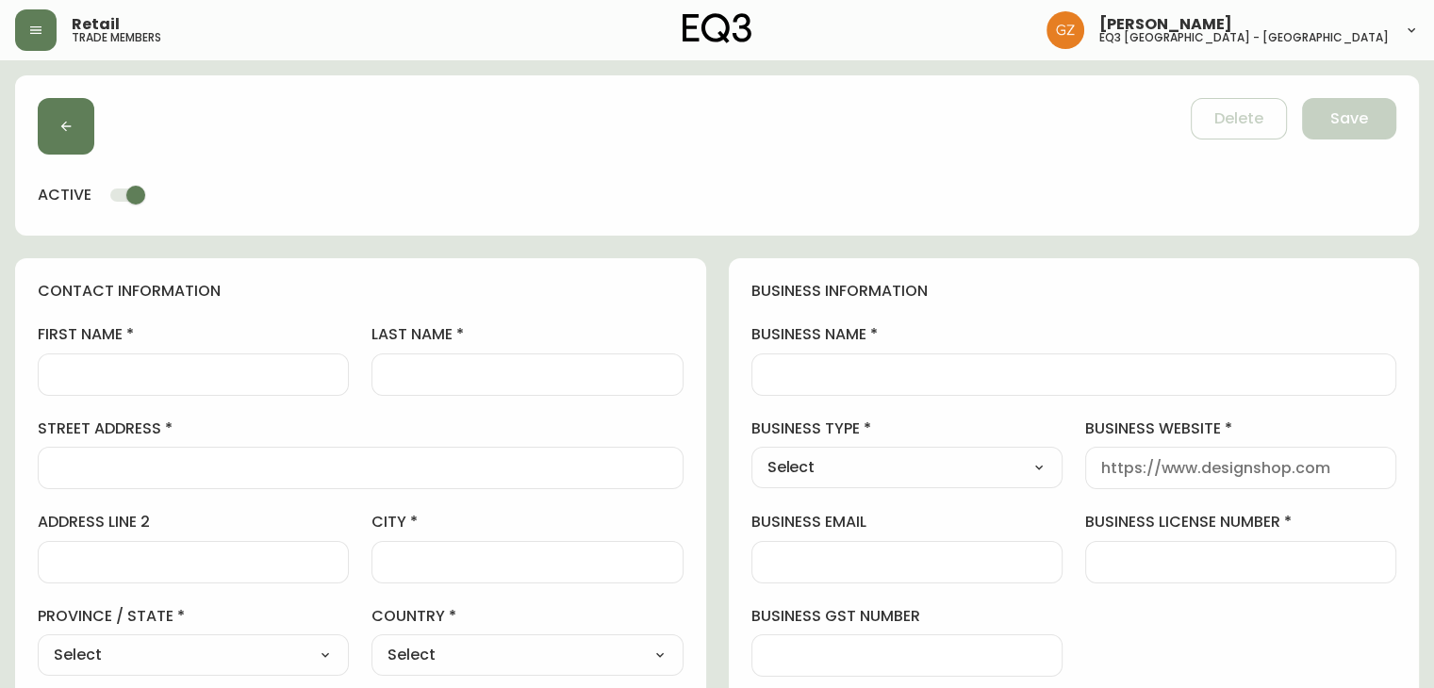
drag, startPoint x: 85, startPoint y: 389, endPoint x: 90, endPoint y: 370, distance: 20.6
click at [87, 388] on div at bounding box center [193, 375] width 311 height 42
type input "h"
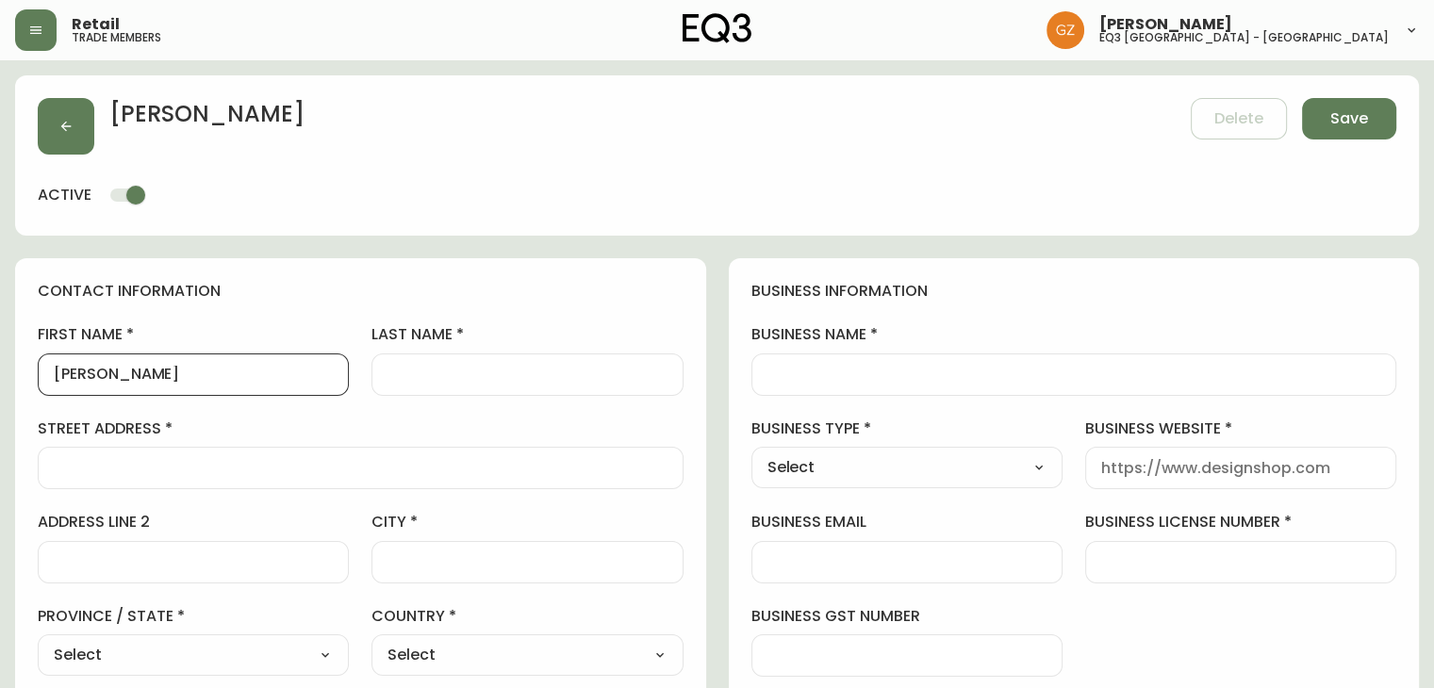
type input "[PERSON_NAME]"
click at [260, 355] on div "[PERSON_NAME]" at bounding box center [193, 375] width 311 height 42
drag, startPoint x: 259, startPoint y: 361, endPoint x: 0, endPoint y: 371, distance: 259.5
click at [811, 386] on div at bounding box center [1074, 375] width 646 height 42
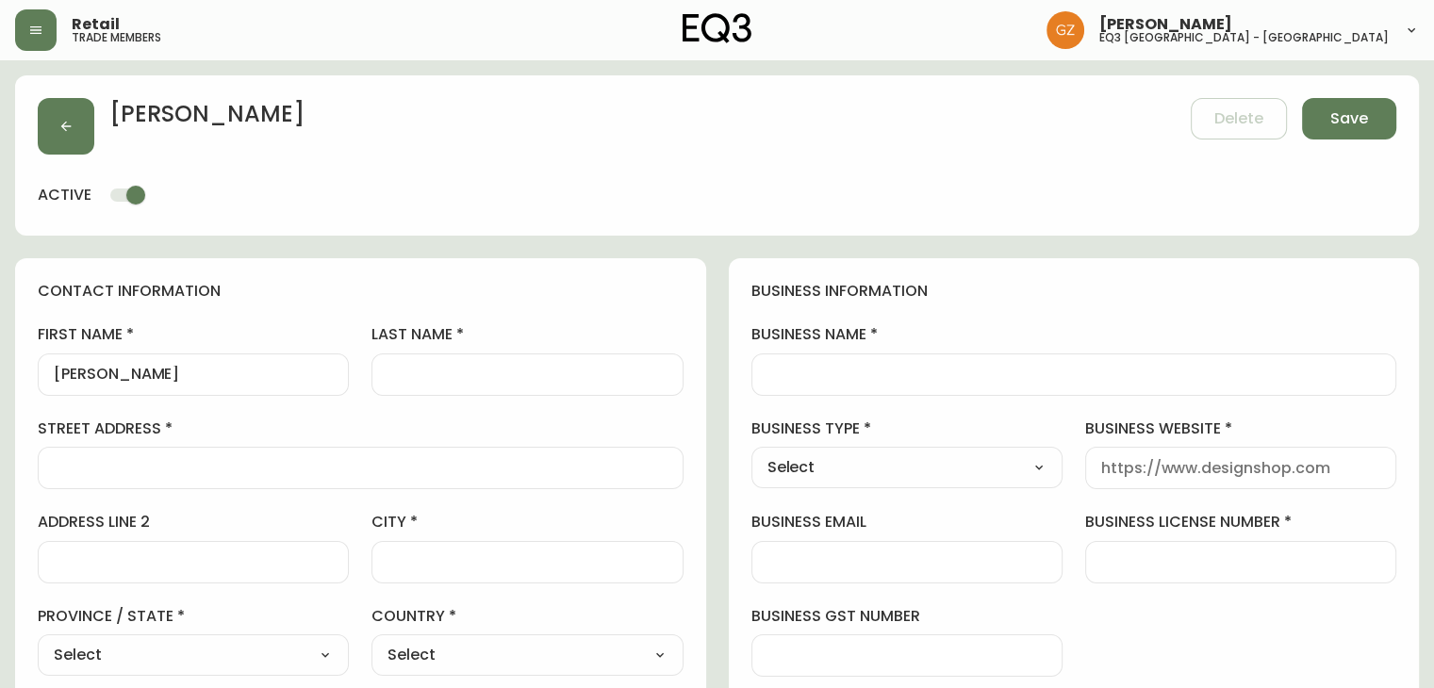
paste input "KRAVET DESIGN"
type input "KRAVET DESIGN"
drag, startPoint x: 108, startPoint y: 366, endPoint x: 0, endPoint y: 337, distance: 112.0
type input "[PERSON_NAME]"
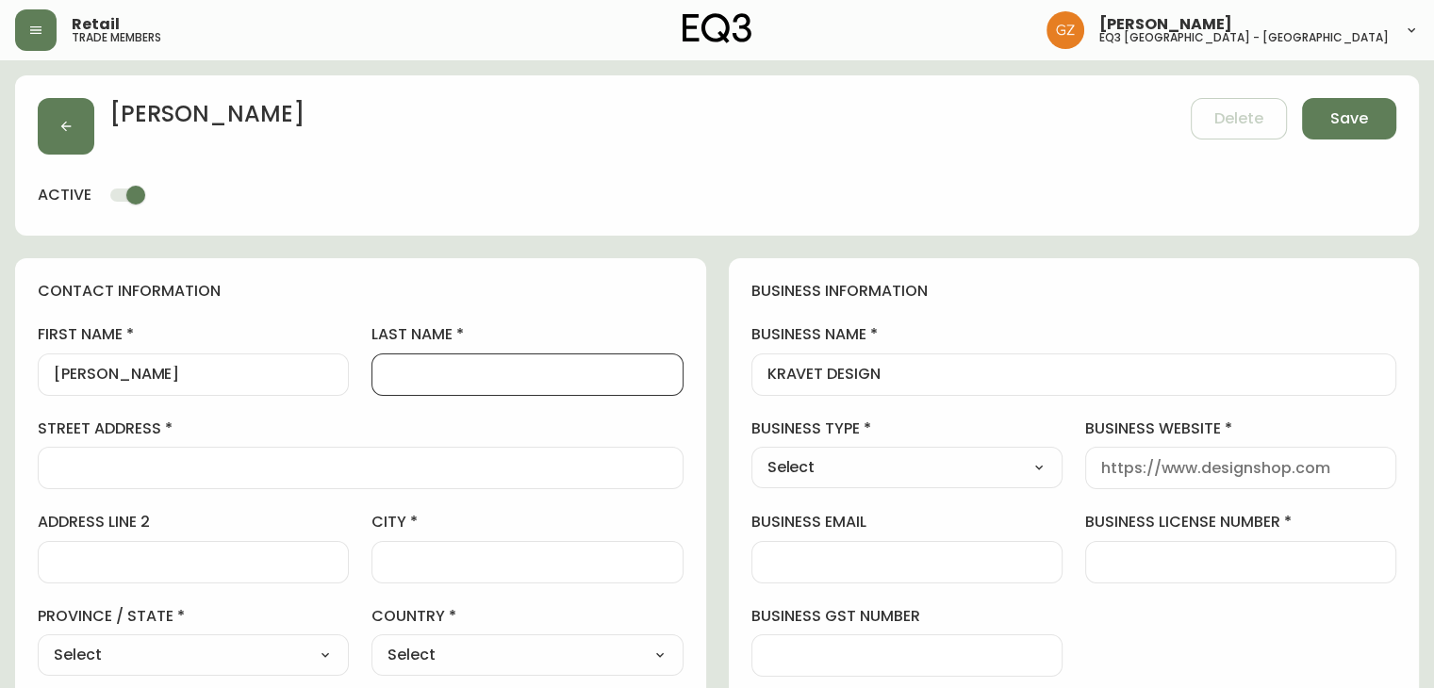
type input "c"
type input "Cantini"
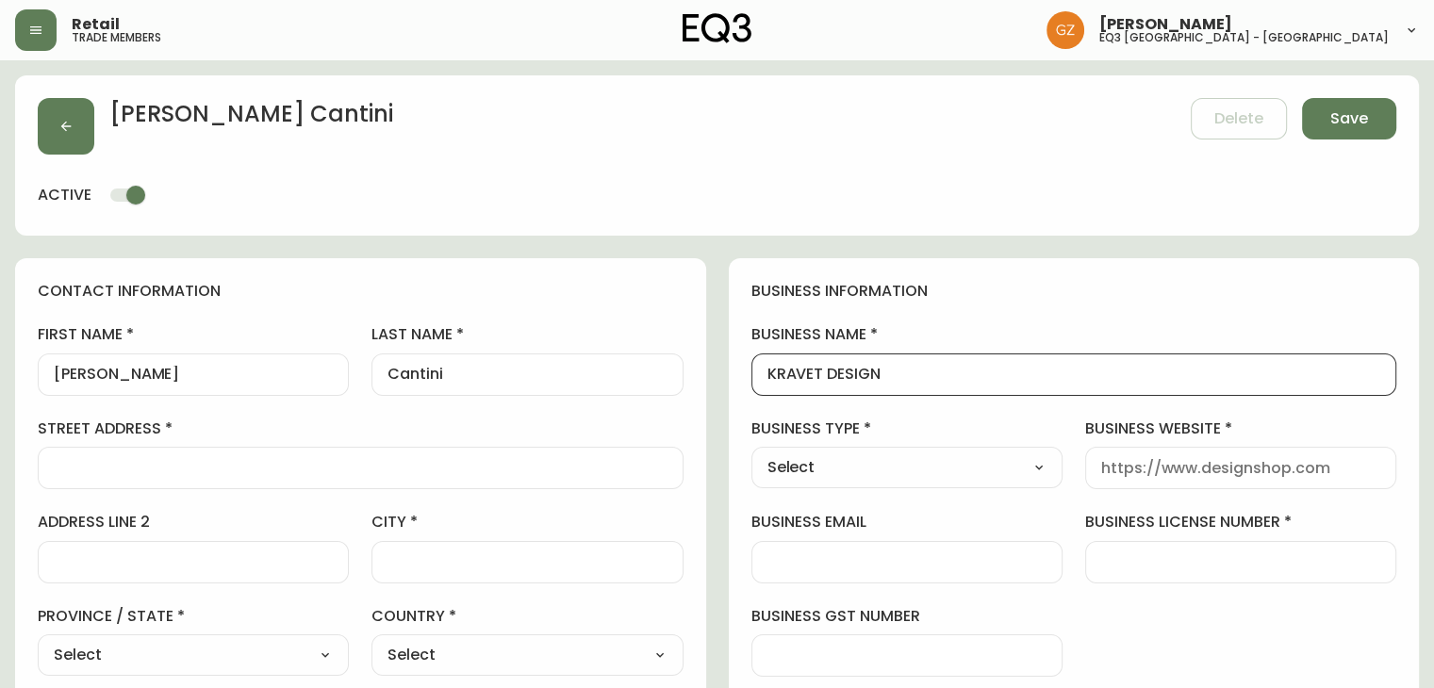
drag, startPoint x: 886, startPoint y: 380, endPoint x: 734, endPoint y: 376, distance: 151.8
click at [734, 376] on div "business information business name KRAVET DESIGN business type Select Select In…" at bounding box center [1074, 571] width 691 height 627
click at [32, 150] on div "[PERSON_NAME] Delete Save active" at bounding box center [717, 155] width 1404 height 160
click at [52, 137] on button "button" at bounding box center [66, 126] width 57 height 57
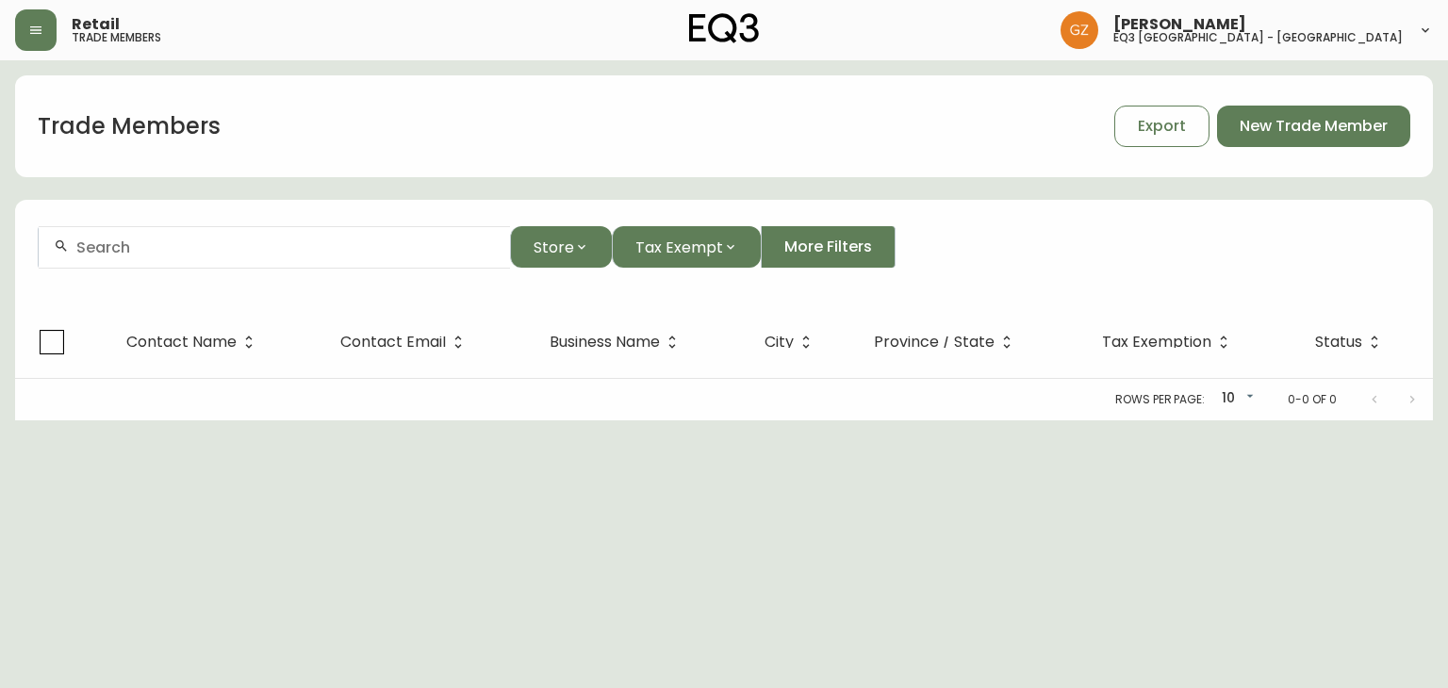
click at [799, 120] on div "Trade Members Export New Trade Member" at bounding box center [724, 126] width 1418 height 60
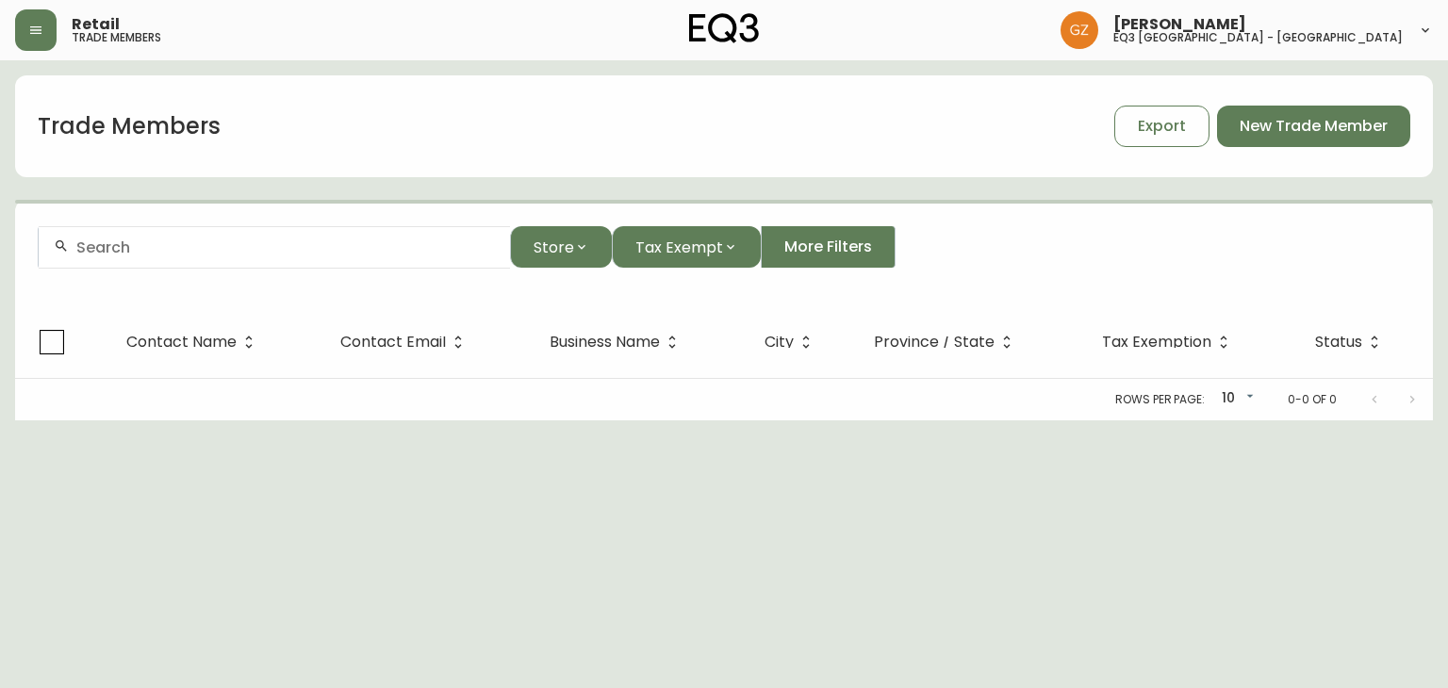
click at [309, 241] on input "text" at bounding box center [285, 248] width 419 height 18
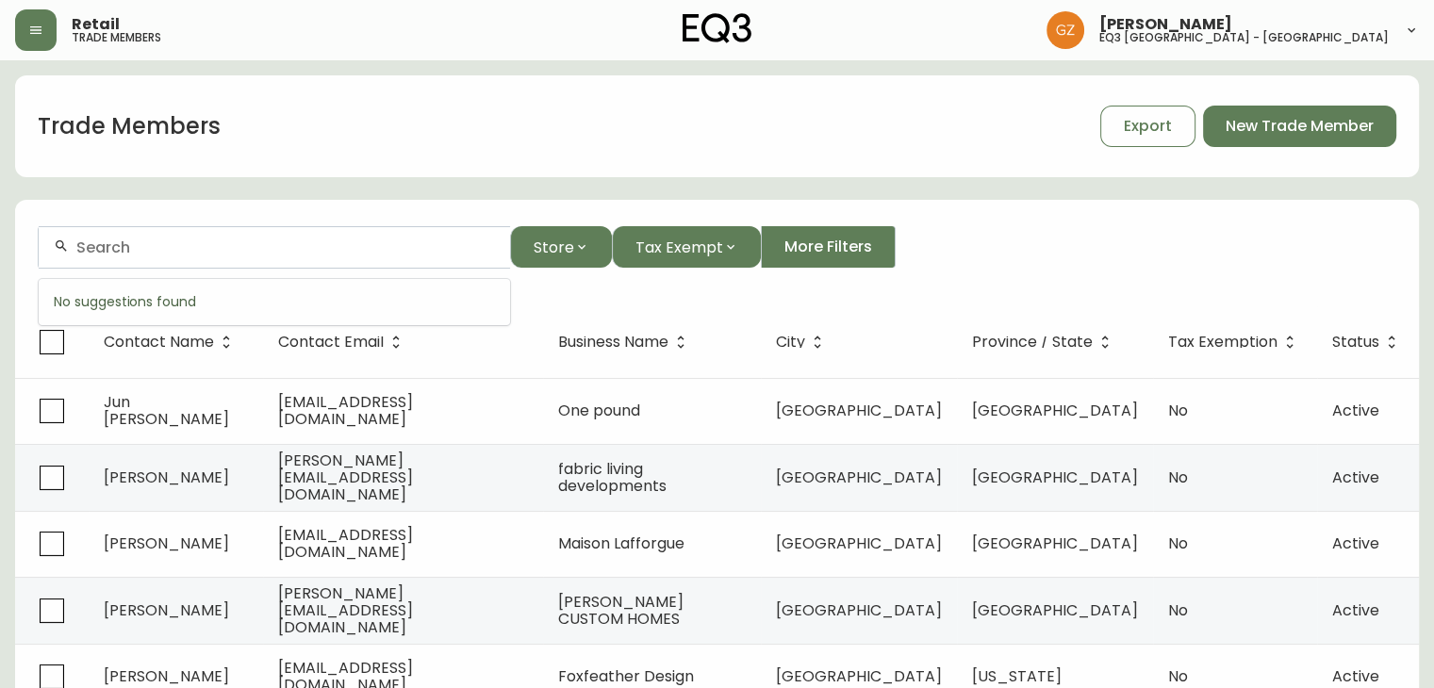
paste input "KRAVET DESIGN"
drag, startPoint x: 296, startPoint y: 257, endPoint x: 7, endPoint y: 250, distance: 289.5
click at [7, 250] on main "Trade Members Export New Trade Member KRAVET DESIGN Store Tax Exempt More Filte…" at bounding box center [717, 571] width 1434 height 1023
click at [188, 256] on div "KRAVET DESIGN" at bounding box center [274, 247] width 471 height 42
click at [186, 254] on input "KRAVET DESIGN" at bounding box center [285, 248] width 419 height 18
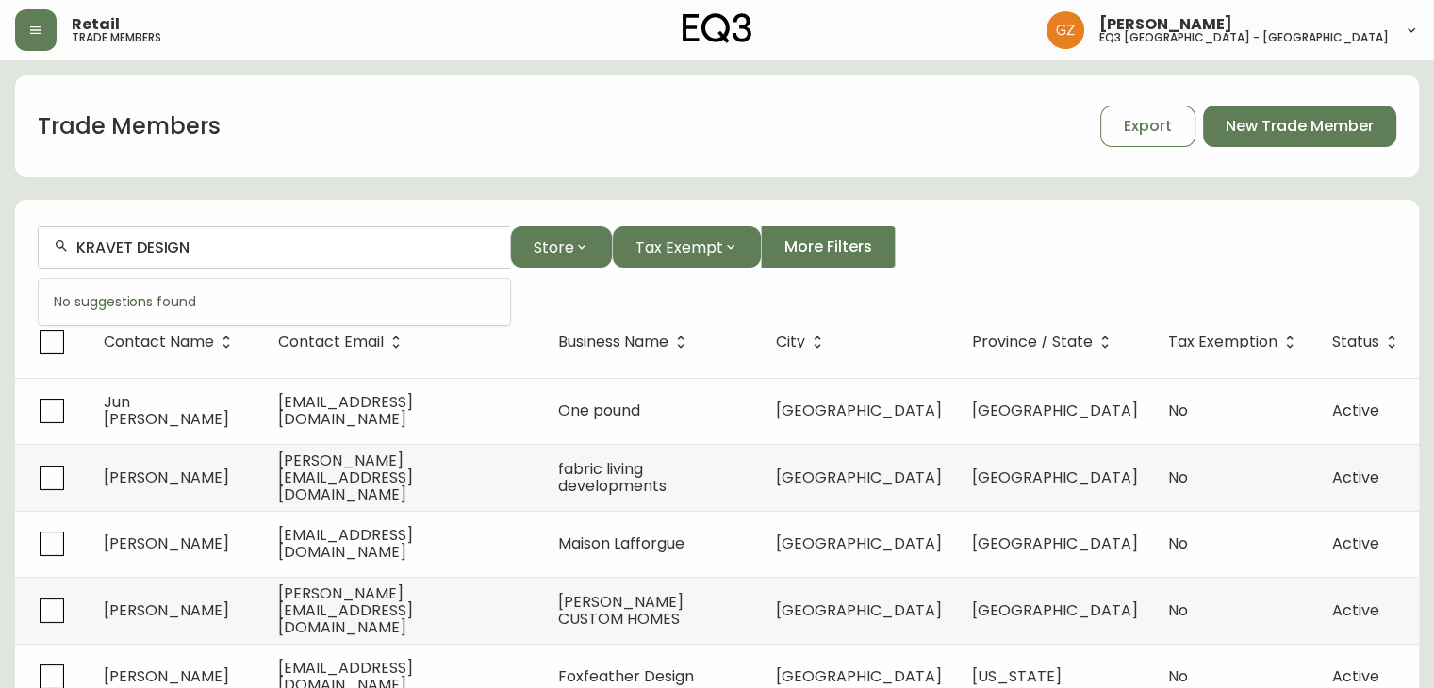
click at [186, 254] on input "KRAVET DESIGN" at bounding box center [285, 248] width 419 height 18
type input "Kravet"
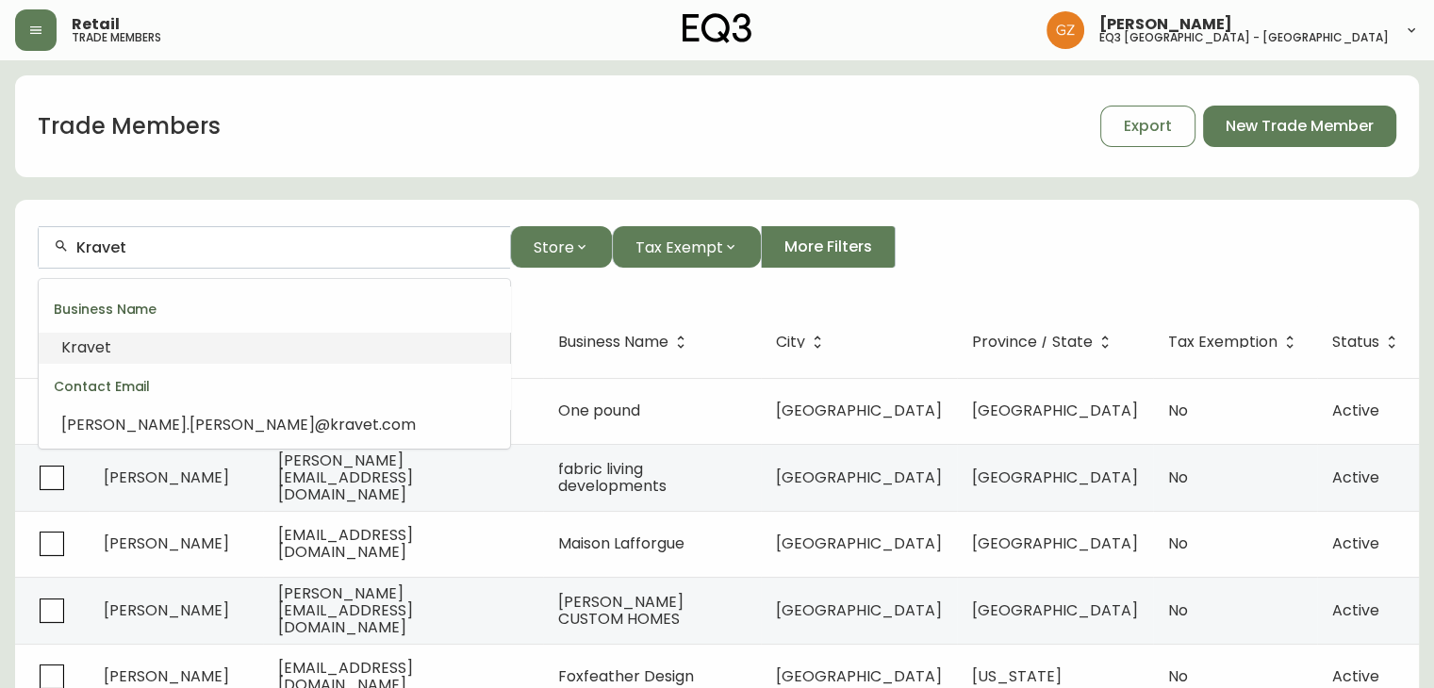
click at [79, 352] on span "Kravet" at bounding box center [86, 348] width 50 height 22
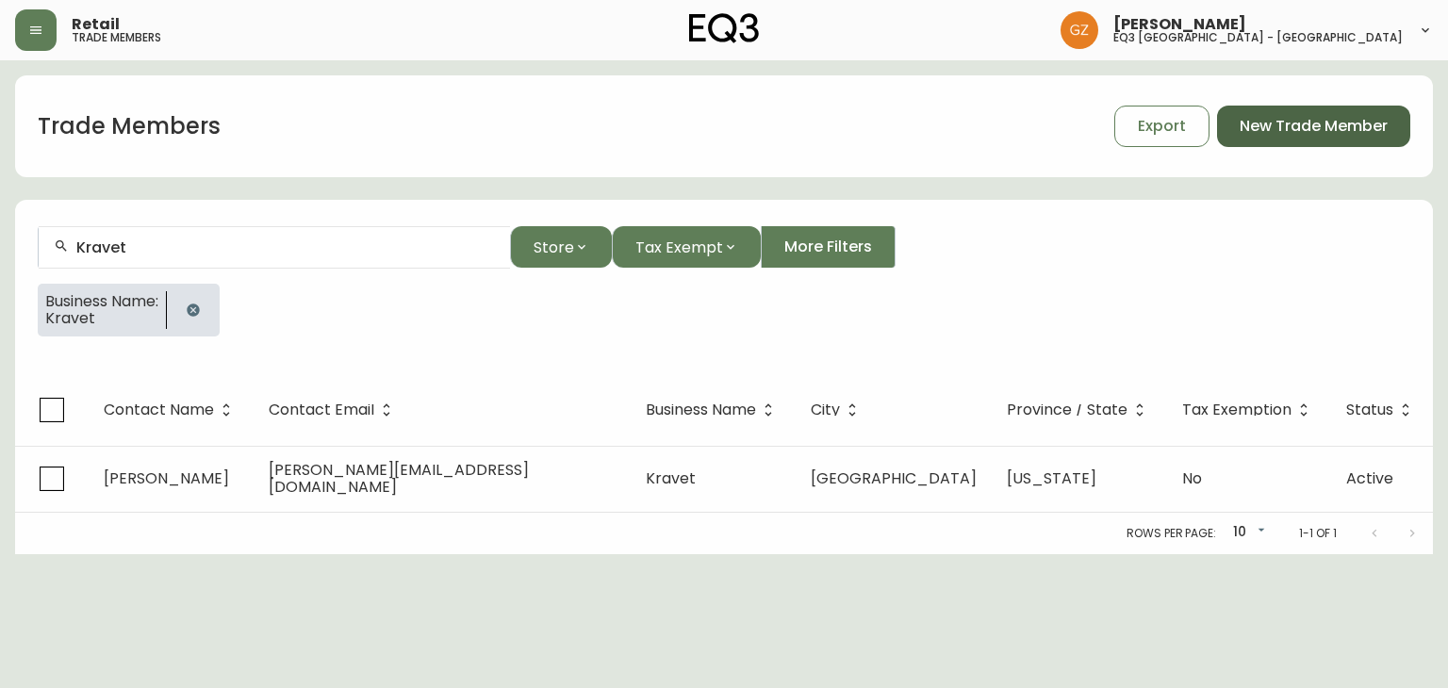
click at [1307, 123] on span "New Trade Member" at bounding box center [1314, 126] width 148 height 21
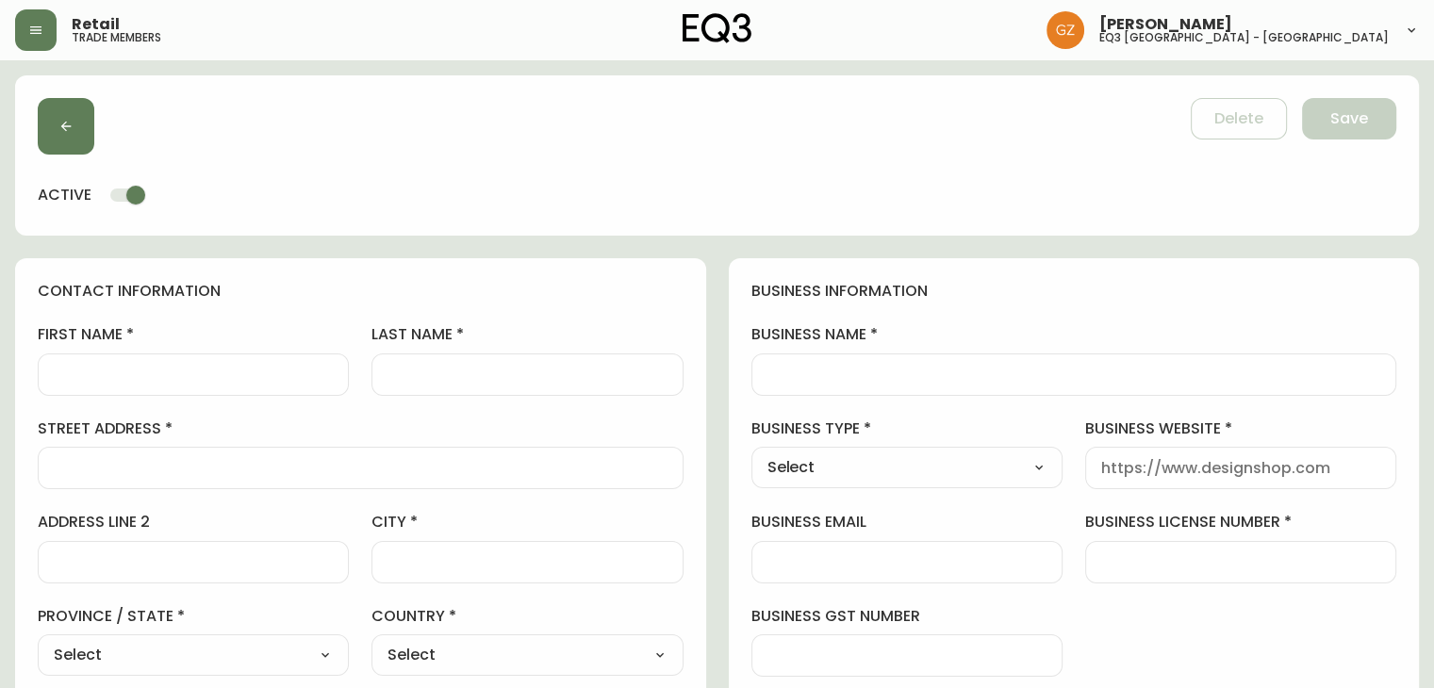
click at [879, 362] on div at bounding box center [1074, 375] width 646 height 42
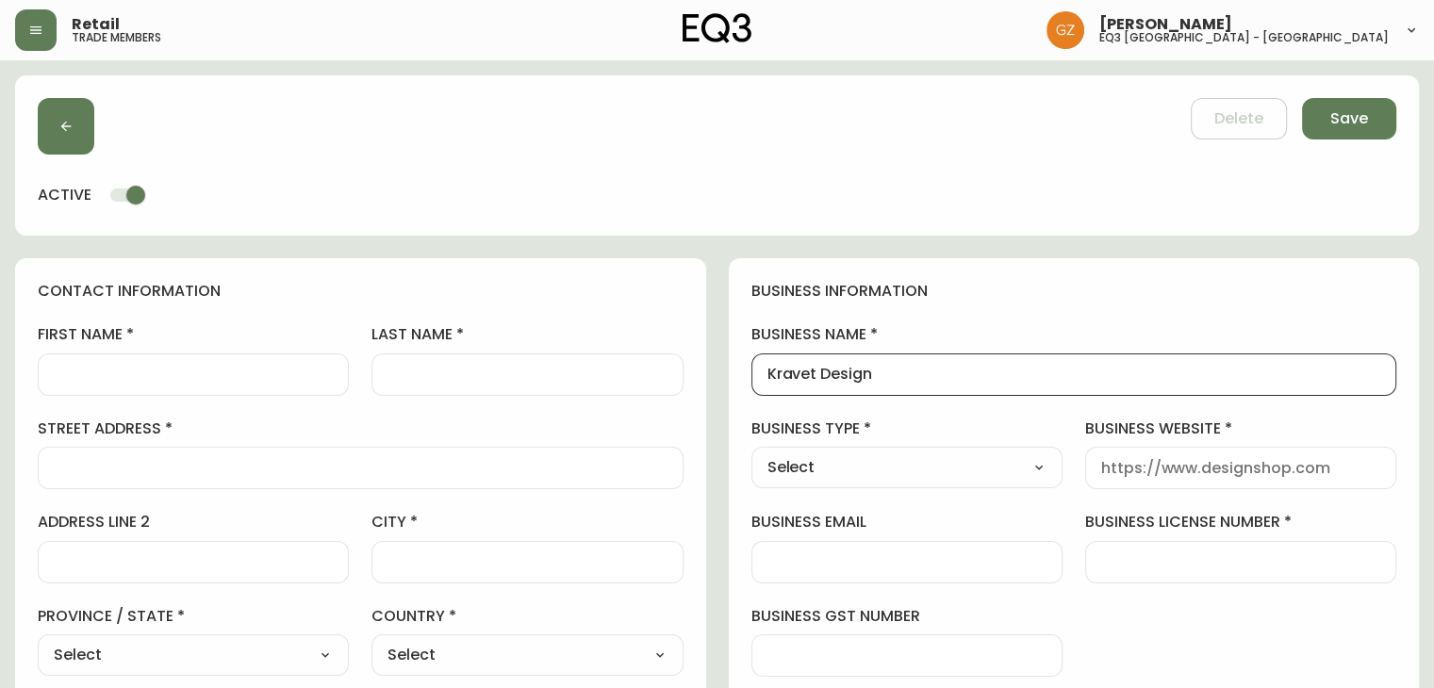
type input "Kravet Design"
click at [897, 372] on input "Kravet Design" at bounding box center [1074, 375] width 614 height 18
click at [1025, 469] on select "Select Interior Designer Architect Home Builder Contractor Real Estate Agent Ho…" at bounding box center [906, 467] width 311 height 28
click at [1172, 465] on input "business website" at bounding box center [1240, 468] width 279 height 18
click at [162, 384] on div at bounding box center [193, 375] width 311 height 42
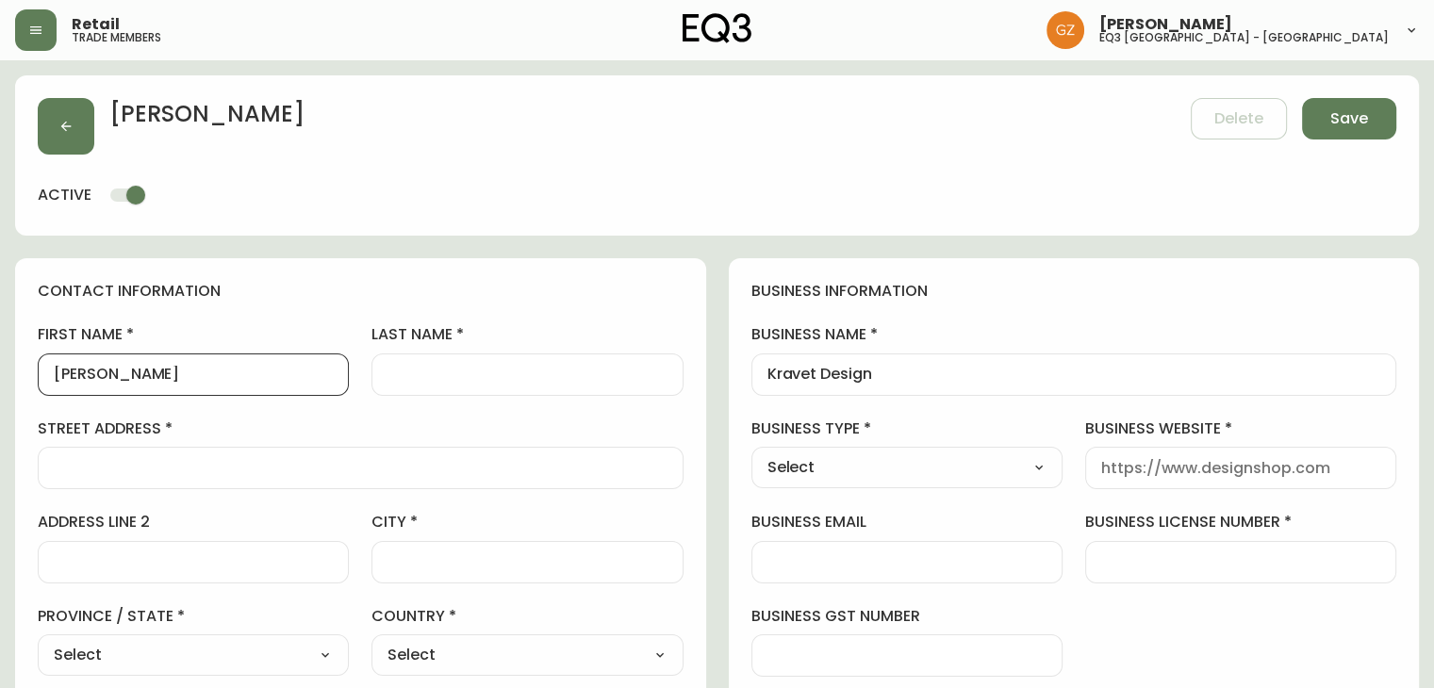
type input "[PERSON_NAME]"
type input "C"
type input "c"
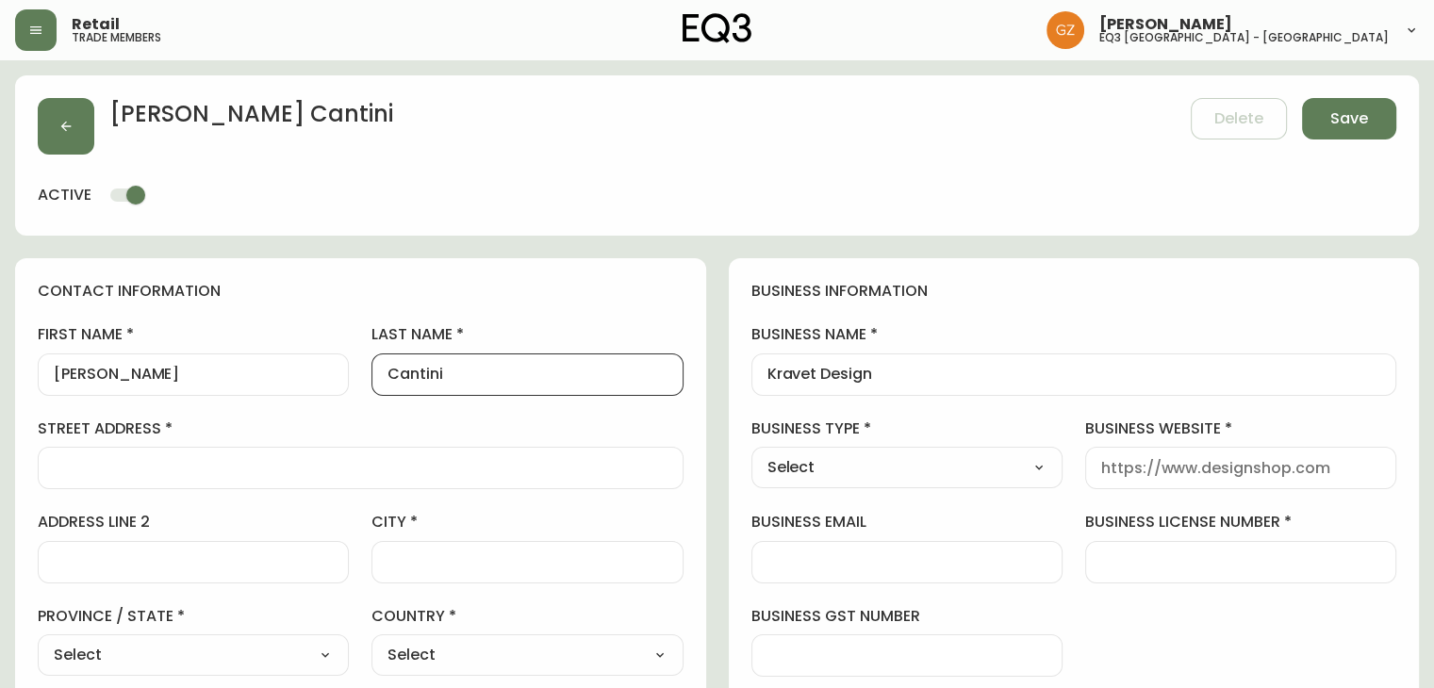
type input "Cantini"
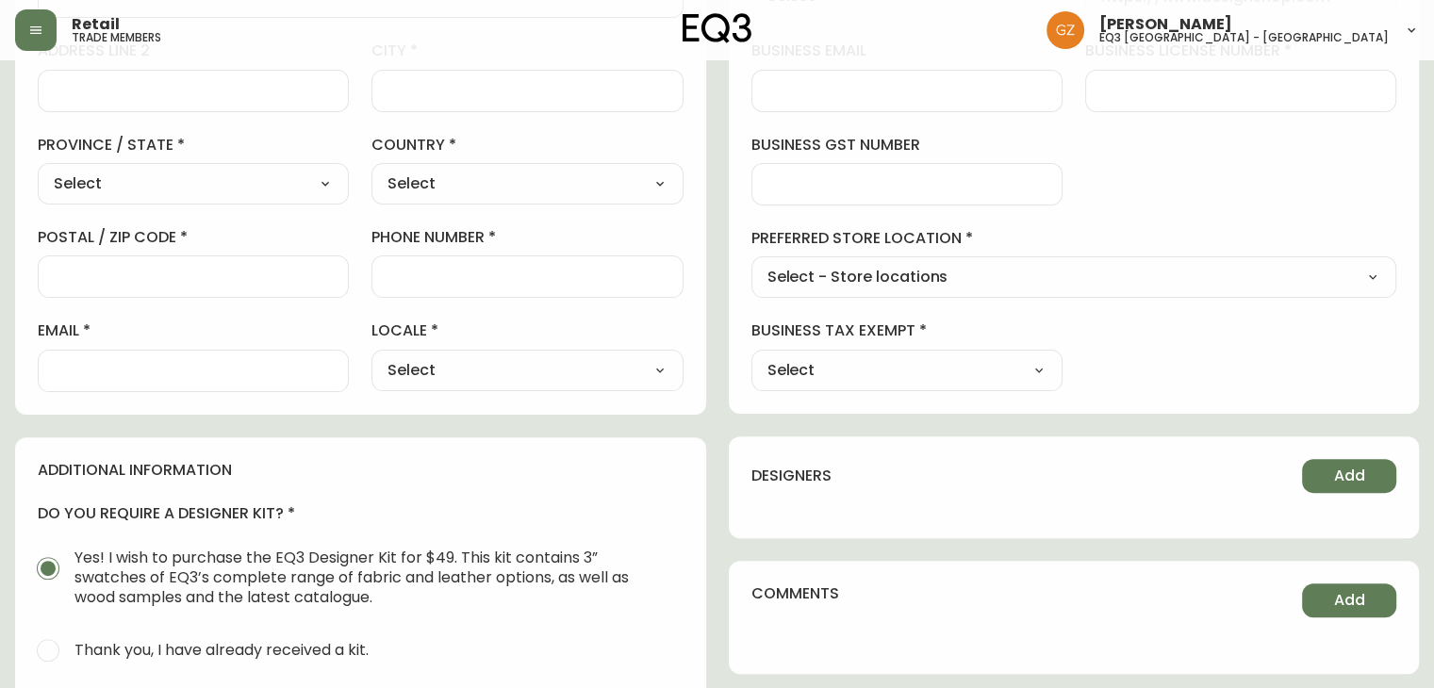
click at [155, 363] on input "email" at bounding box center [193, 371] width 279 height 18
paste input "[PERSON_NAME][EMAIL_ADDRESS][PERSON_NAME][DOMAIN_NAME]"
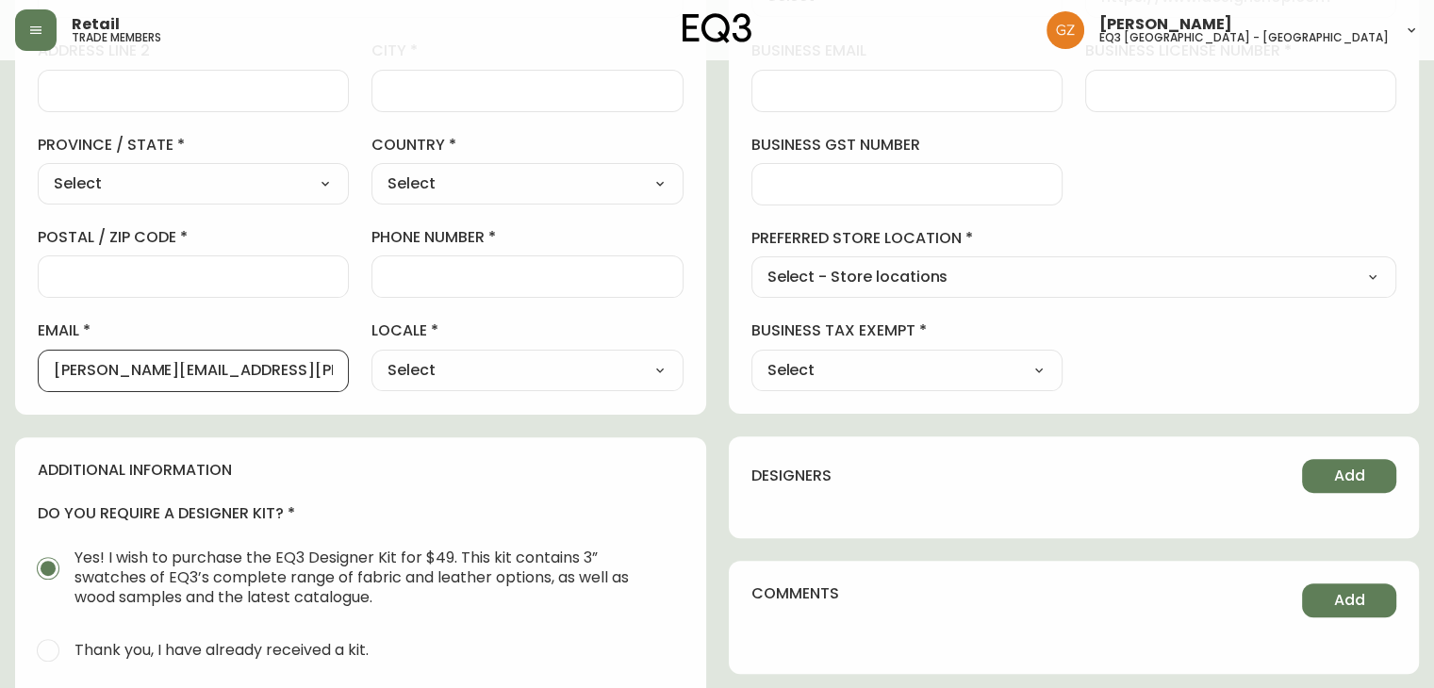
type input "[PERSON_NAME][EMAIL_ADDRESS][PERSON_NAME][DOMAIN_NAME]"
click at [995, 281] on select "Select - Store locations EQ3 [GEOGRAPHIC_DATA] EQ3 [GEOGRAPHIC_DATA] [GEOGRAPHI…" at bounding box center [1074, 278] width 646 height 28
select select "cjw10z96t00bn6gs0dfqi5bhz"
click at [751, 264] on select "Select - Store locations EQ3 [GEOGRAPHIC_DATA] EQ3 [GEOGRAPHIC_DATA] [GEOGRAPHI…" at bounding box center [1074, 278] width 646 height 28
type input "EQ3 [GEOGRAPHIC_DATA] - [GEOGRAPHIC_DATA]"
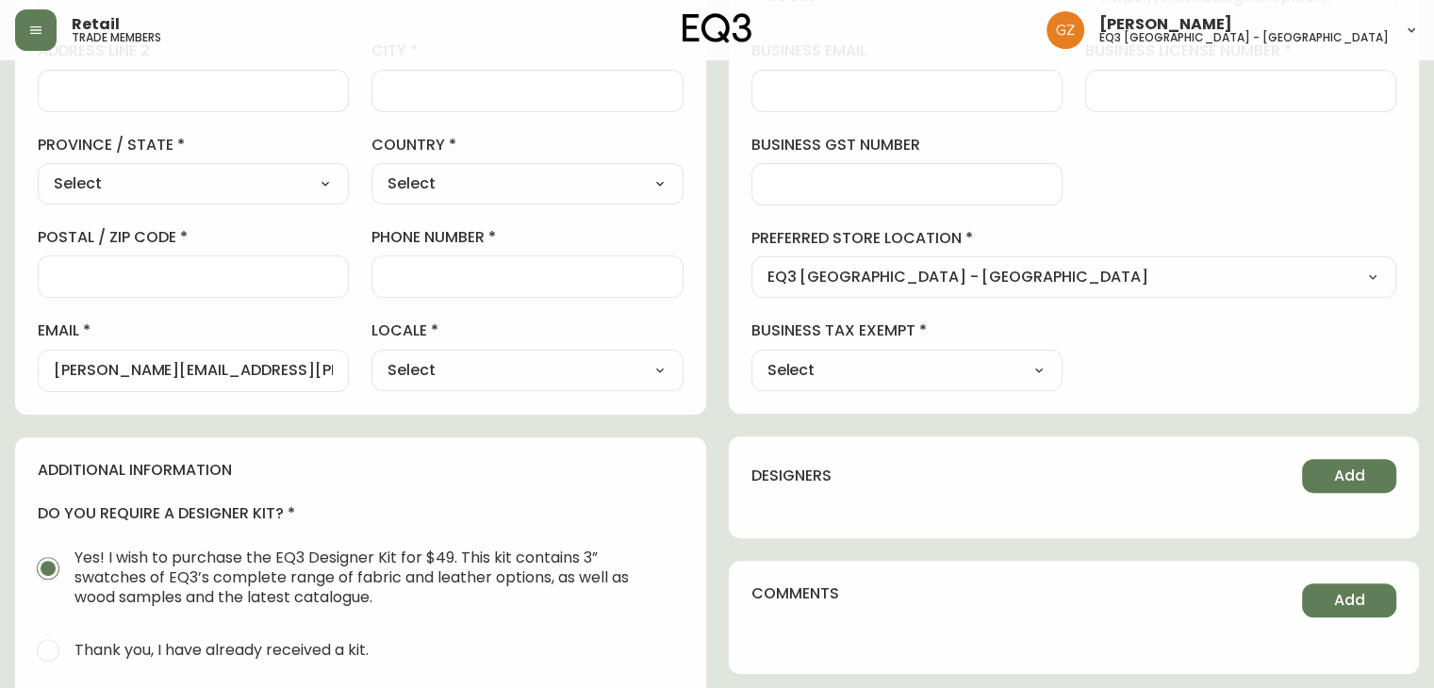
click at [954, 368] on select "Select Yes No" at bounding box center [906, 370] width 311 height 28
select select "false"
click at [751, 356] on select "Select Yes No" at bounding box center [906, 370] width 311 height 28
type input "No"
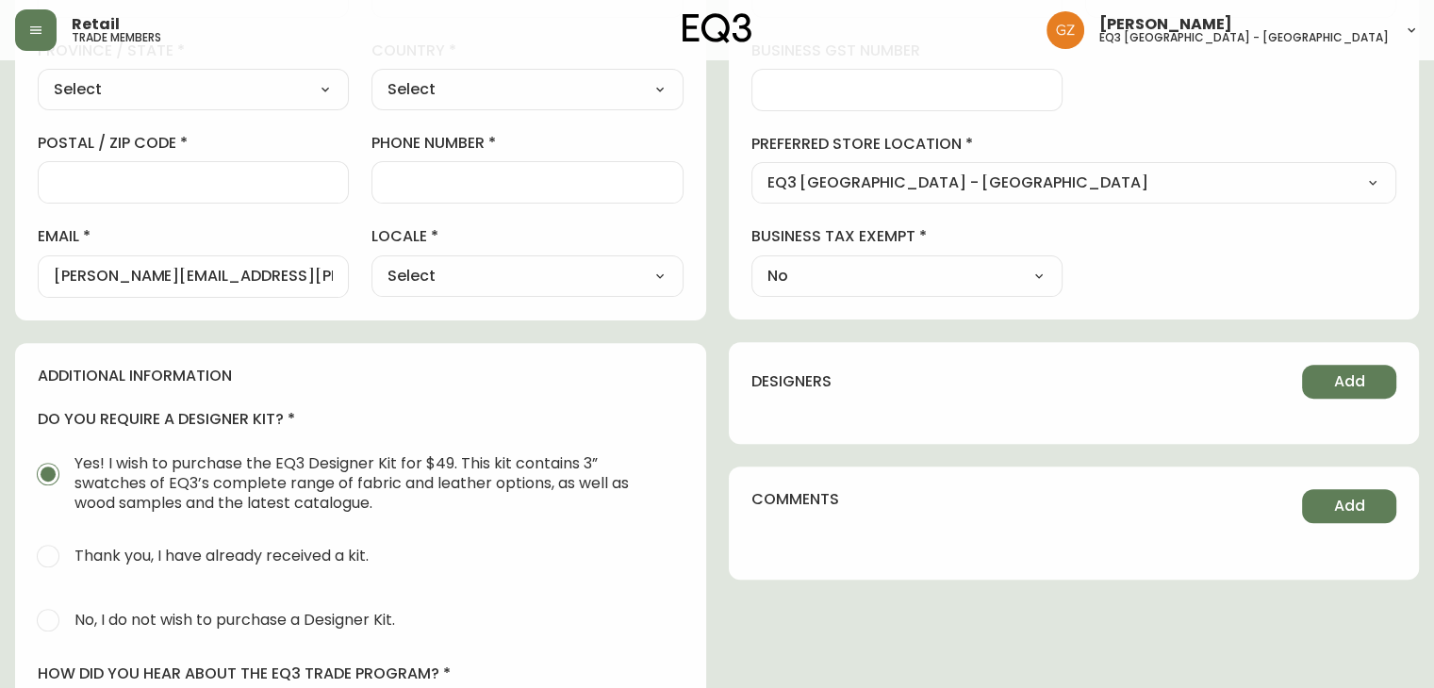
scroll to position [660, 0]
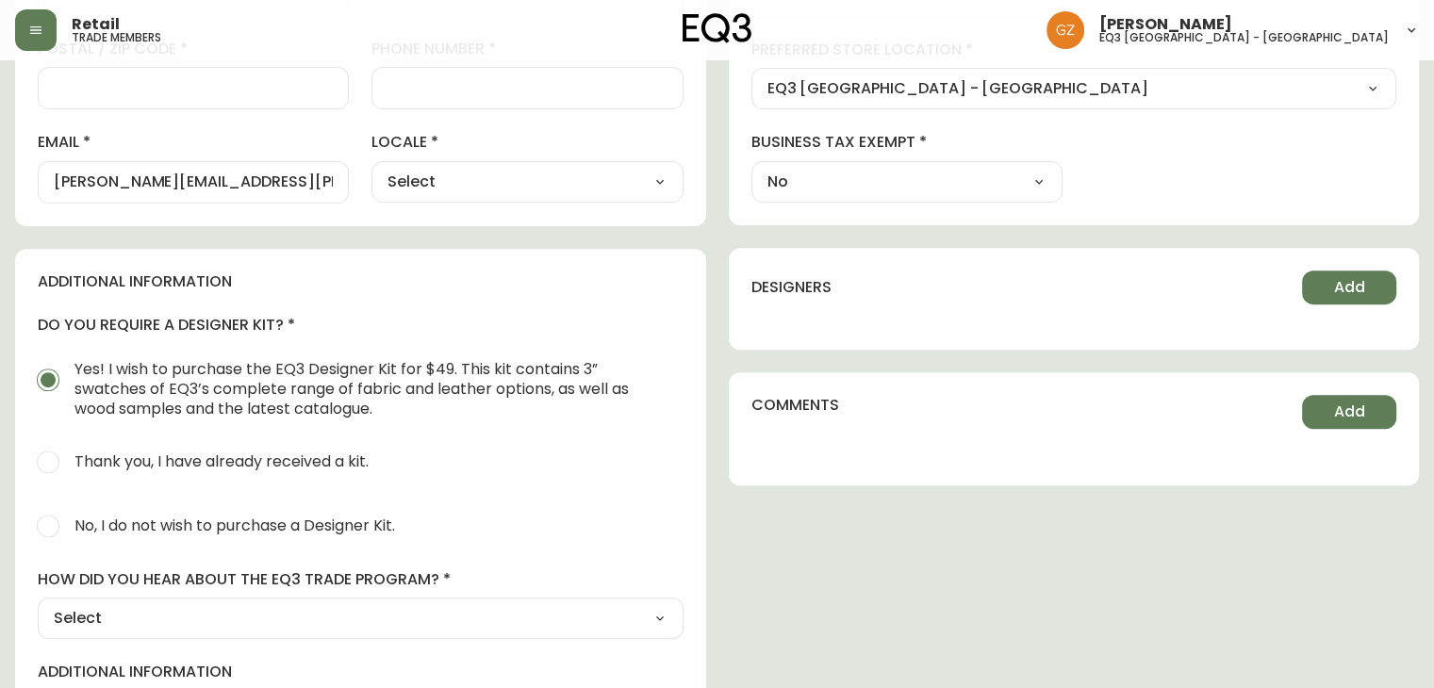
click at [41, 518] on input "No, I do not wish to purchase a Designer Kit." at bounding box center [47, 525] width 41 height 41
radio input "true"
radio input "false"
click at [473, 617] on select "Select Social Media Advertisement Trade Show Outreach from a Trade Rep Other" at bounding box center [361, 618] width 646 height 28
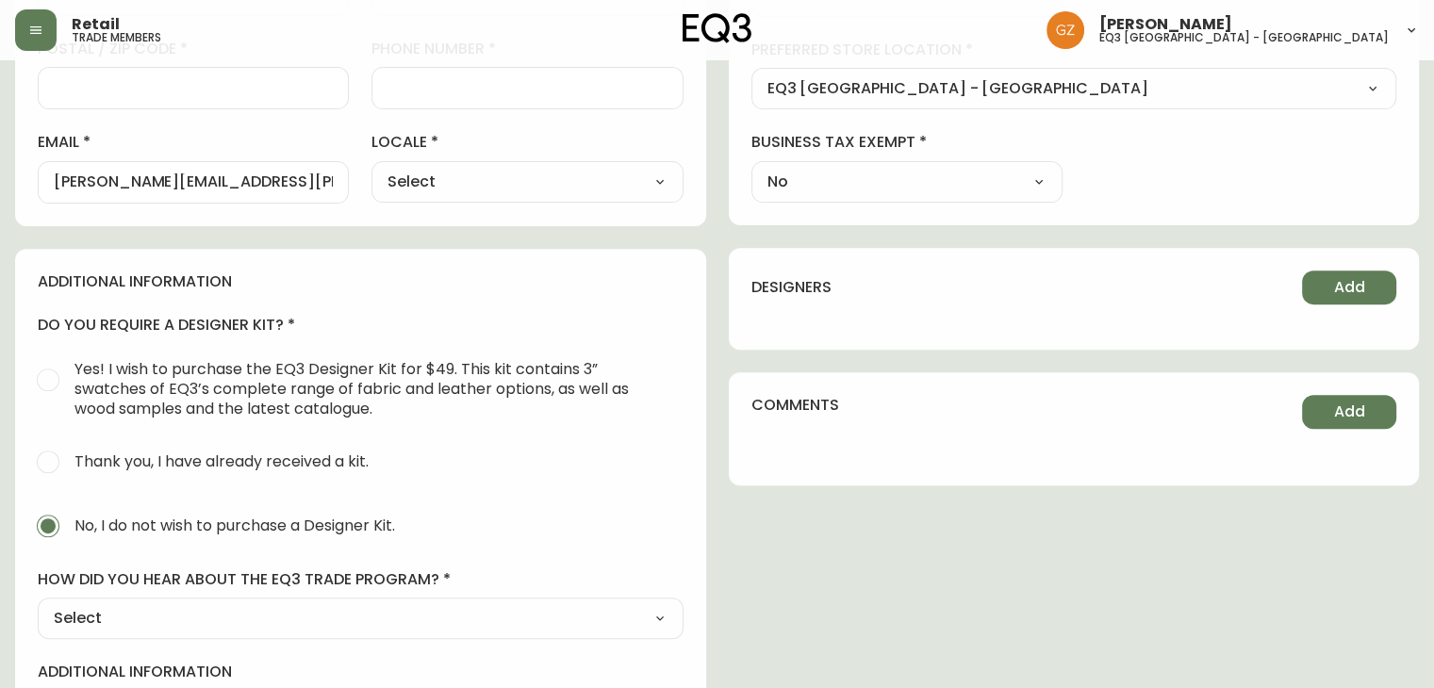
click at [473, 617] on select "Select Social Media Advertisement Trade Show Outreach from a Trade Rep Other" at bounding box center [361, 618] width 646 height 28
select select "Trade Show"
click at [38, 604] on select "Select Social Media Advertisement Trade Show Outreach from a Trade Rep Other" at bounding box center [361, 618] width 646 height 28
type input "Trade Show"
click at [176, 613] on select "Select Social Media Advertisement Trade Show Outreach from a Trade Rep Other" at bounding box center [361, 618] width 646 height 28
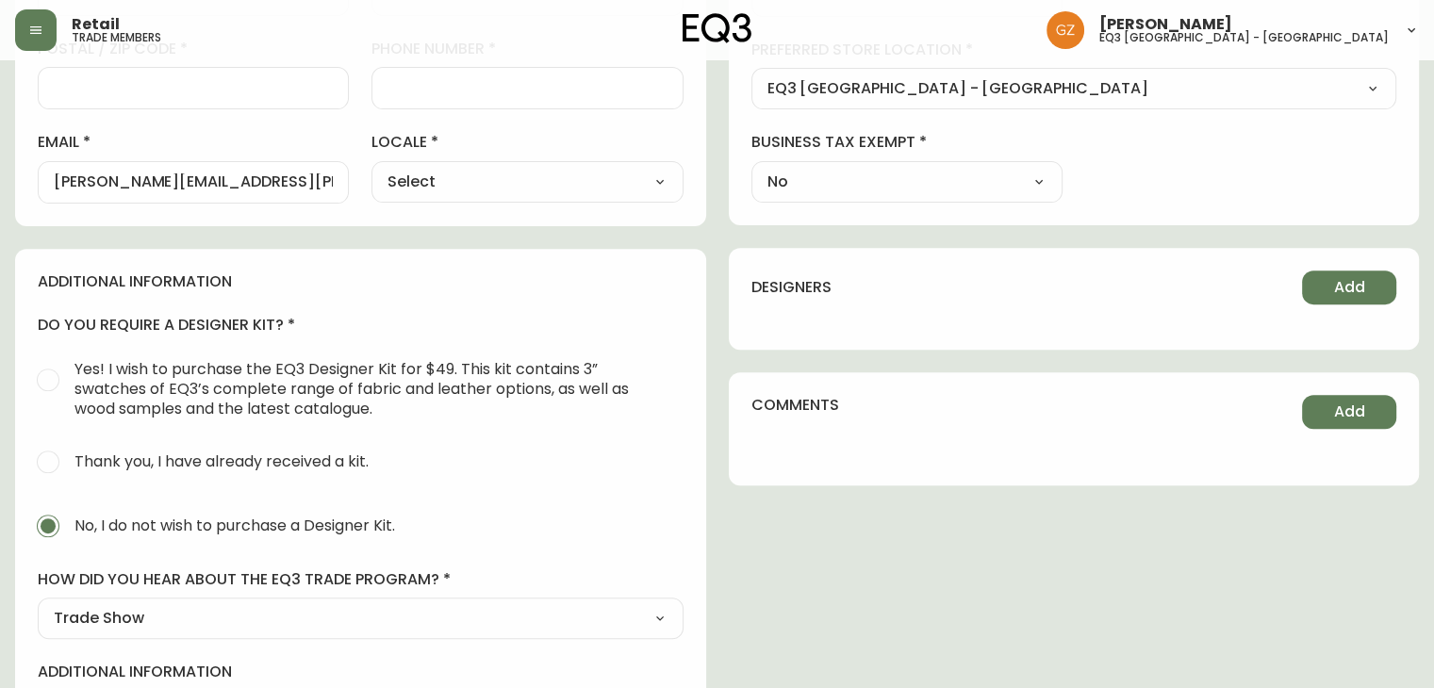
select select "Advertisement"
click at [38, 604] on select "Select Social Media Advertisement Trade Show Outreach from a Trade Rep Other" at bounding box center [361, 618] width 646 height 28
type input "Advertisement"
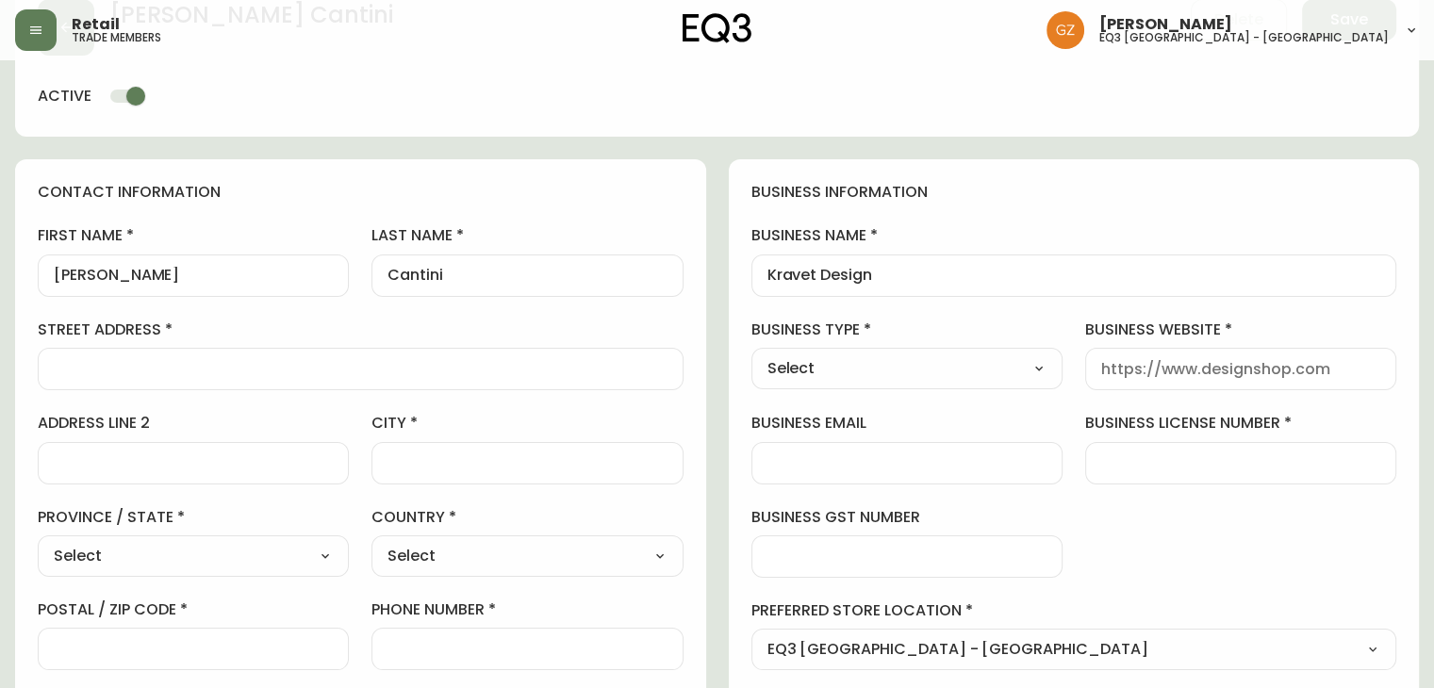
scroll to position [94, 0]
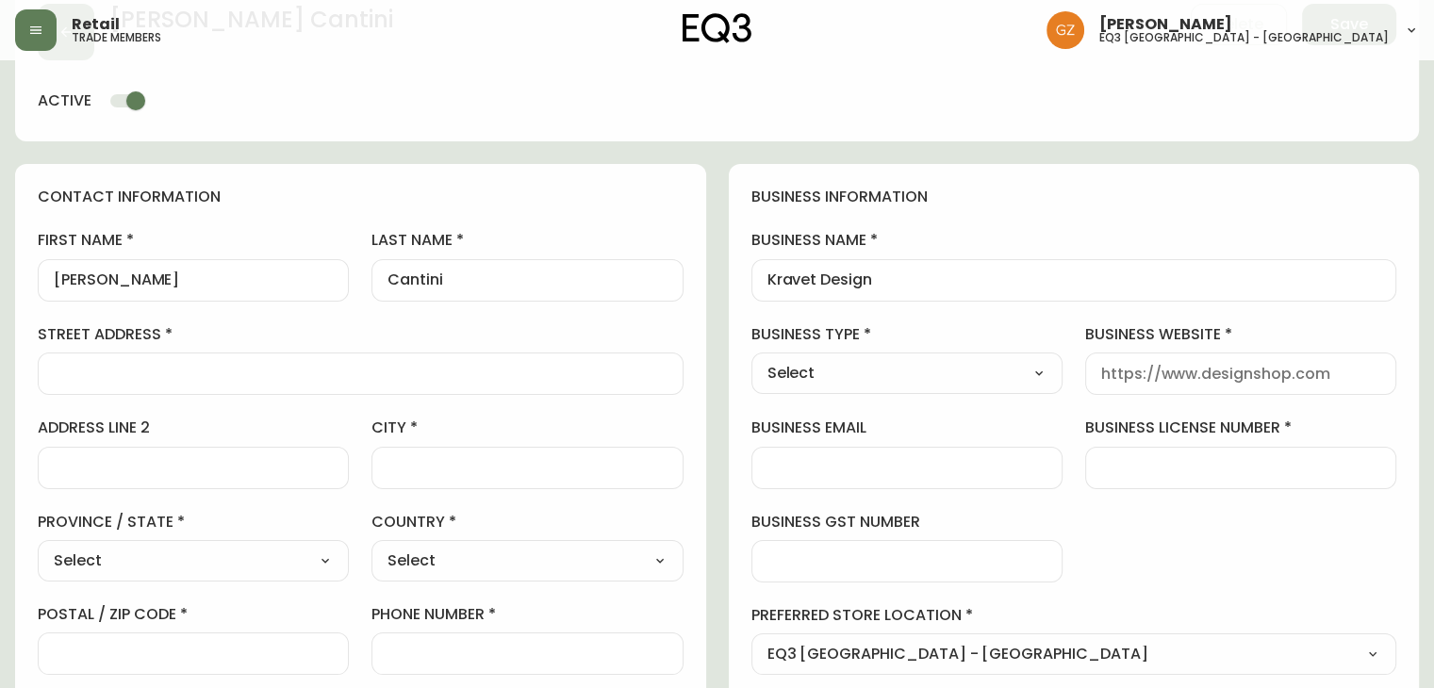
click at [83, 357] on div at bounding box center [361, 374] width 646 height 42
paste input "[STREET_ADDRESS][PERSON_NAME]"
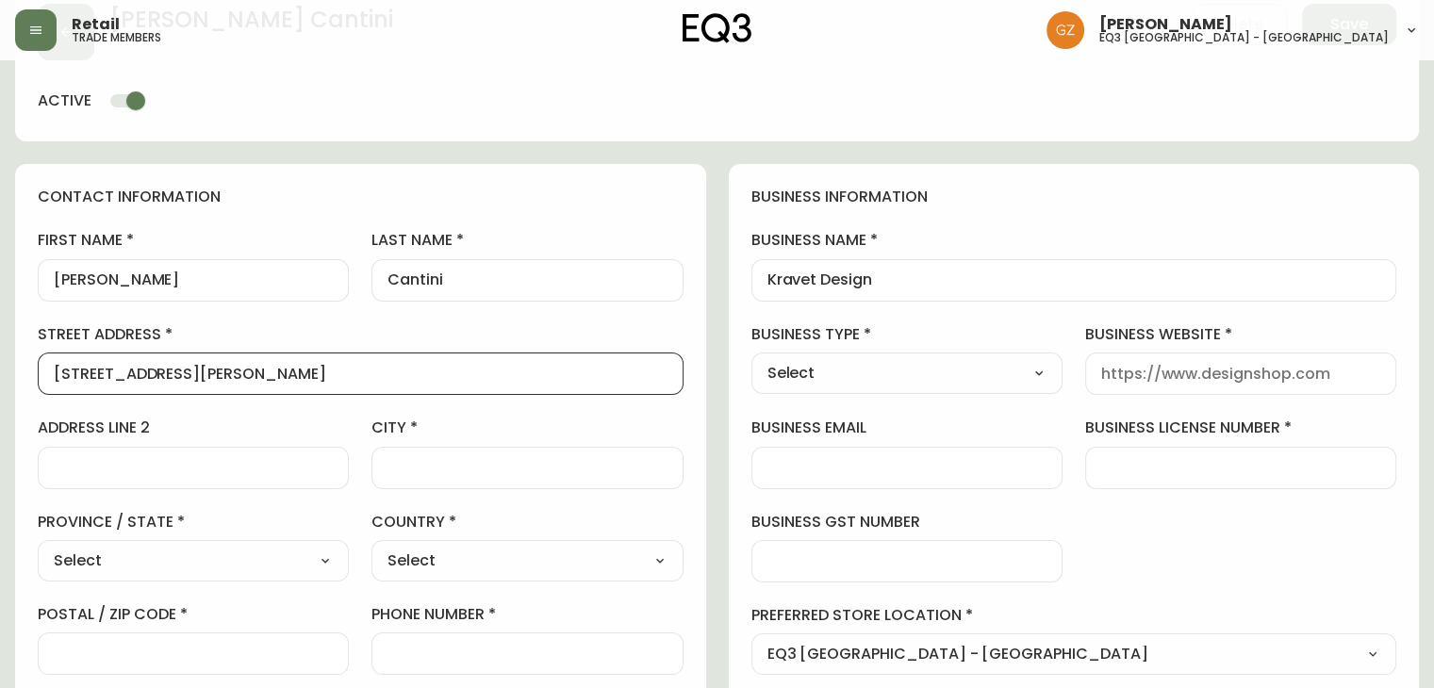
type input "[STREET_ADDRESS][PERSON_NAME]"
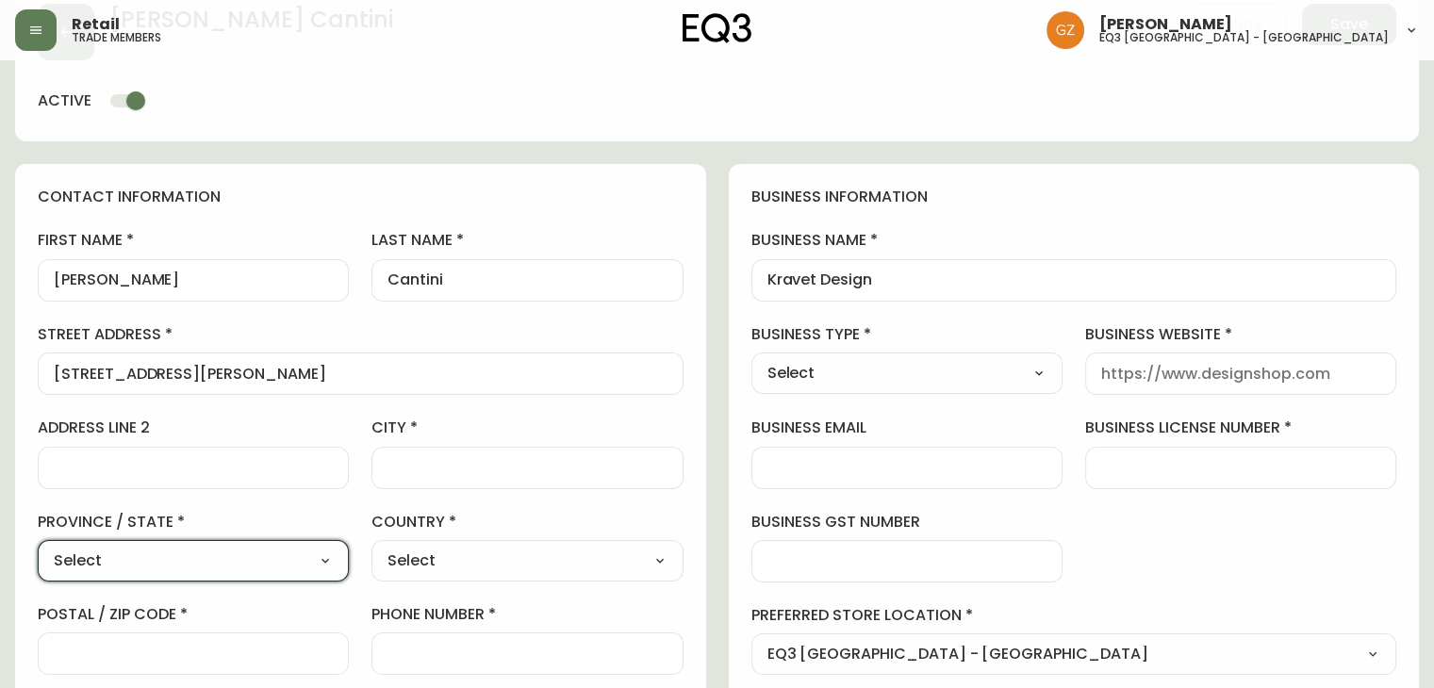
click at [287, 560] on select "Select [GEOGRAPHIC_DATA] [GEOGRAPHIC_DATA] [GEOGRAPHIC_DATA] [GEOGRAPHIC_DATA] …" at bounding box center [193, 561] width 311 height 28
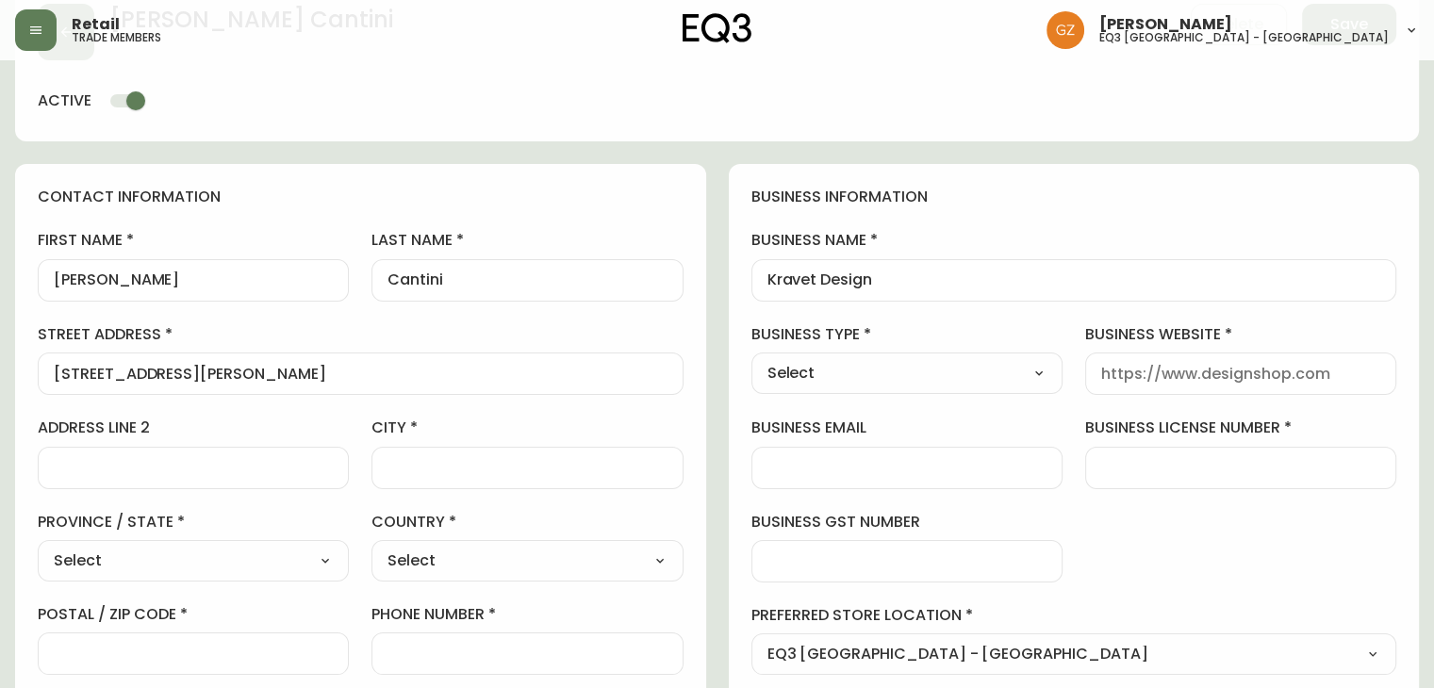
select select "QC"
click at [38, 547] on select "Select [GEOGRAPHIC_DATA] [GEOGRAPHIC_DATA] [GEOGRAPHIC_DATA] [GEOGRAPHIC_DATA] …" at bounding box center [193, 561] width 311 height 28
type input "[GEOGRAPHIC_DATA]"
click at [412, 551] on select "Select [GEOGRAPHIC_DATA] [GEOGRAPHIC_DATA]" at bounding box center [526, 561] width 311 height 28
select select "CA"
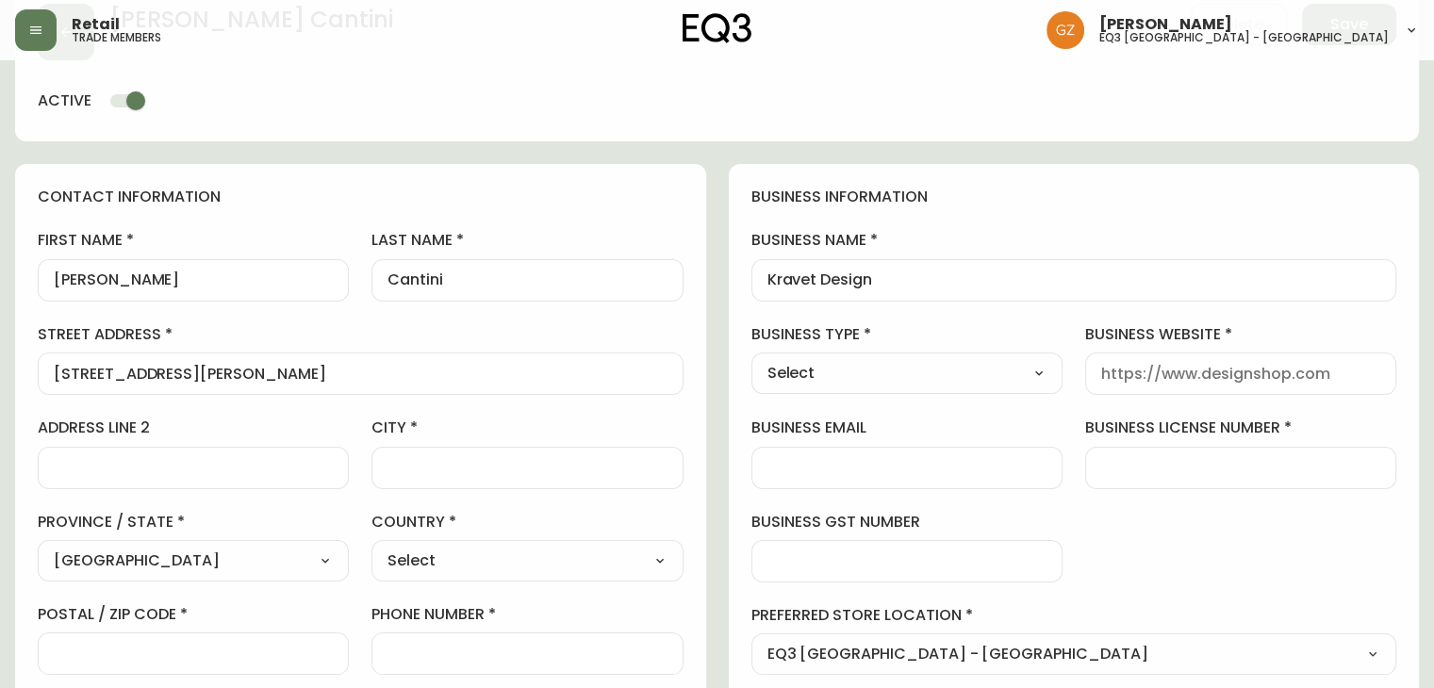
click at [371, 547] on select "Select [GEOGRAPHIC_DATA] [GEOGRAPHIC_DATA]" at bounding box center [526, 561] width 311 height 28
type input "[GEOGRAPHIC_DATA]"
click at [282, 642] on div at bounding box center [193, 654] width 311 height 42
paste input "H3Z 1P9"
type input "H3Z 1P9"
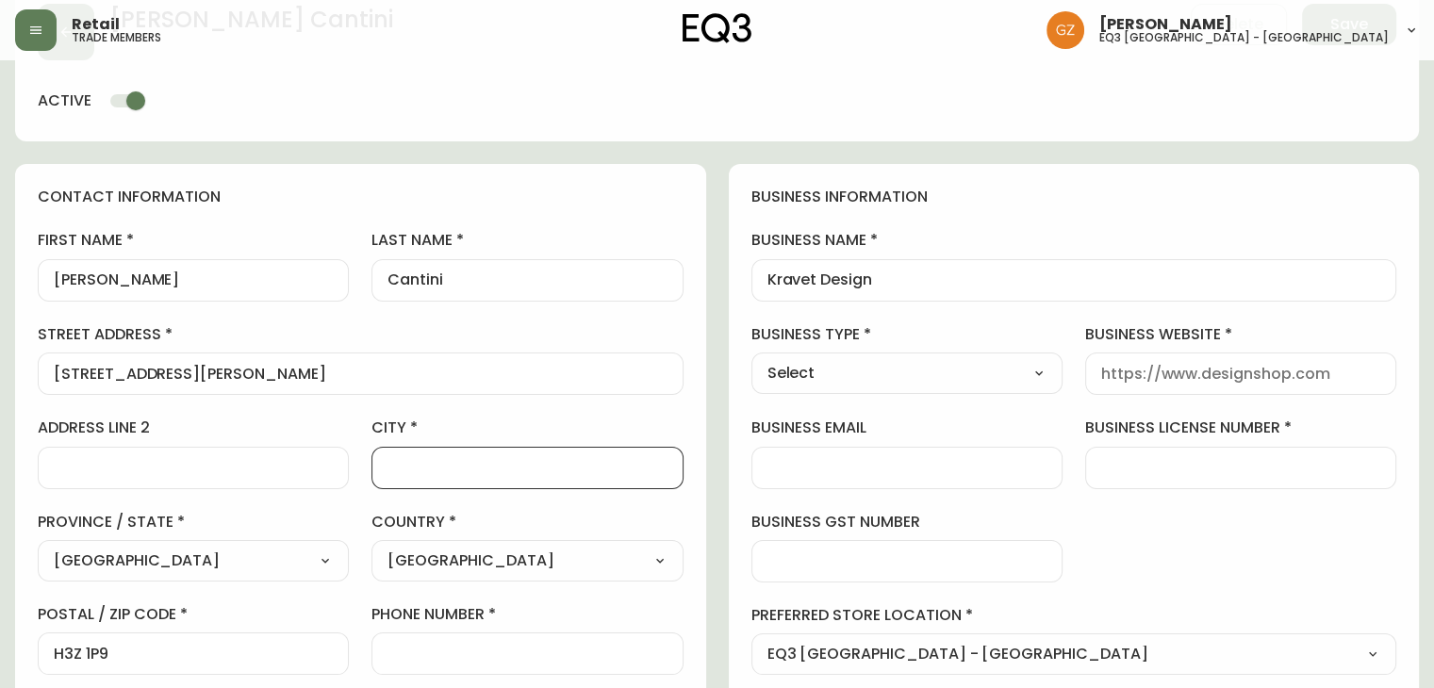
click at [492, 459] on input "city" at bounding box center [526, 468] width 279 height 18
type input "[GEOGRAPHIC_DATA]"
type input "201"
click at [129, 463] on input "201" at bounding box center [193, 468] width 279 height 18
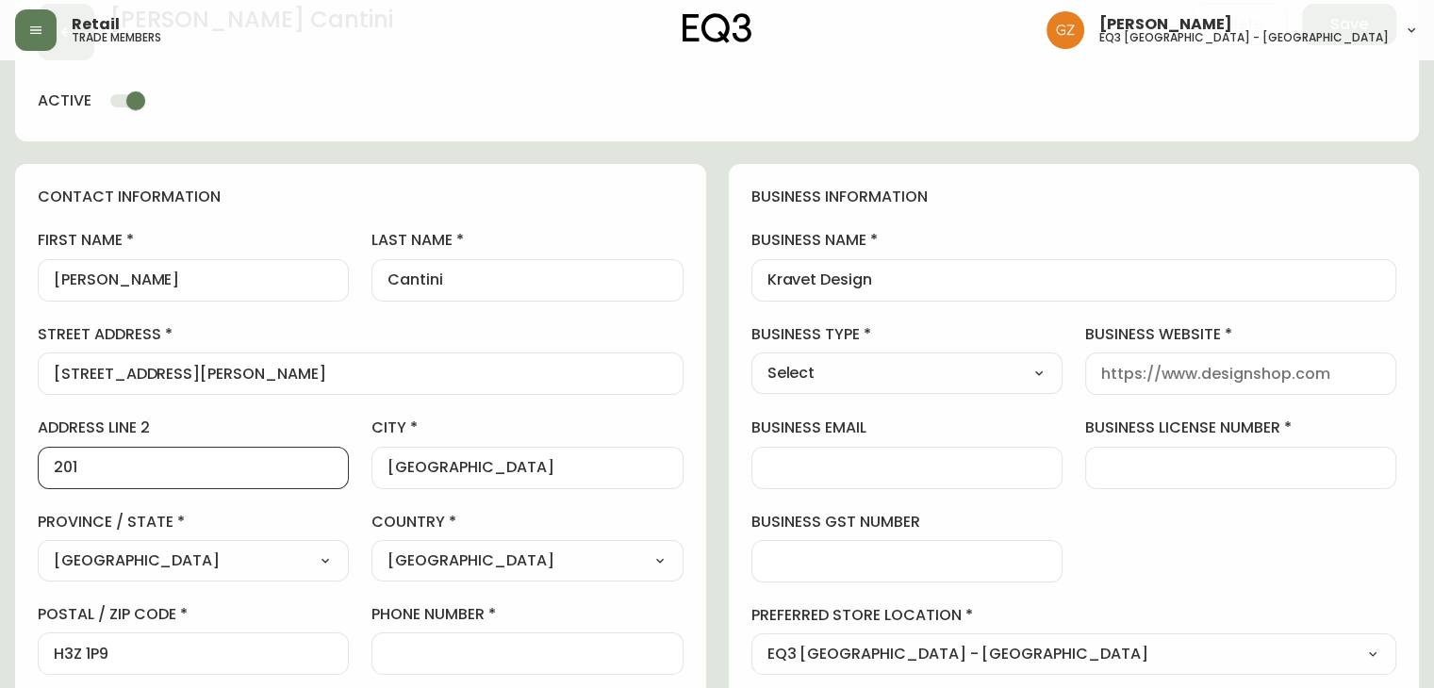
click at [129, 463] on input "201" at bounding box center [193, 468] width 279 height 18
click at [1279, 375] on input "business website" at bounding box center [1240, 374] width 279 height 18
type input "[DOMAIN_NAME]"
click at [1195, 473] on input "business license number" at bounding box center [1240, 468] width 279 height 18
type input "-"
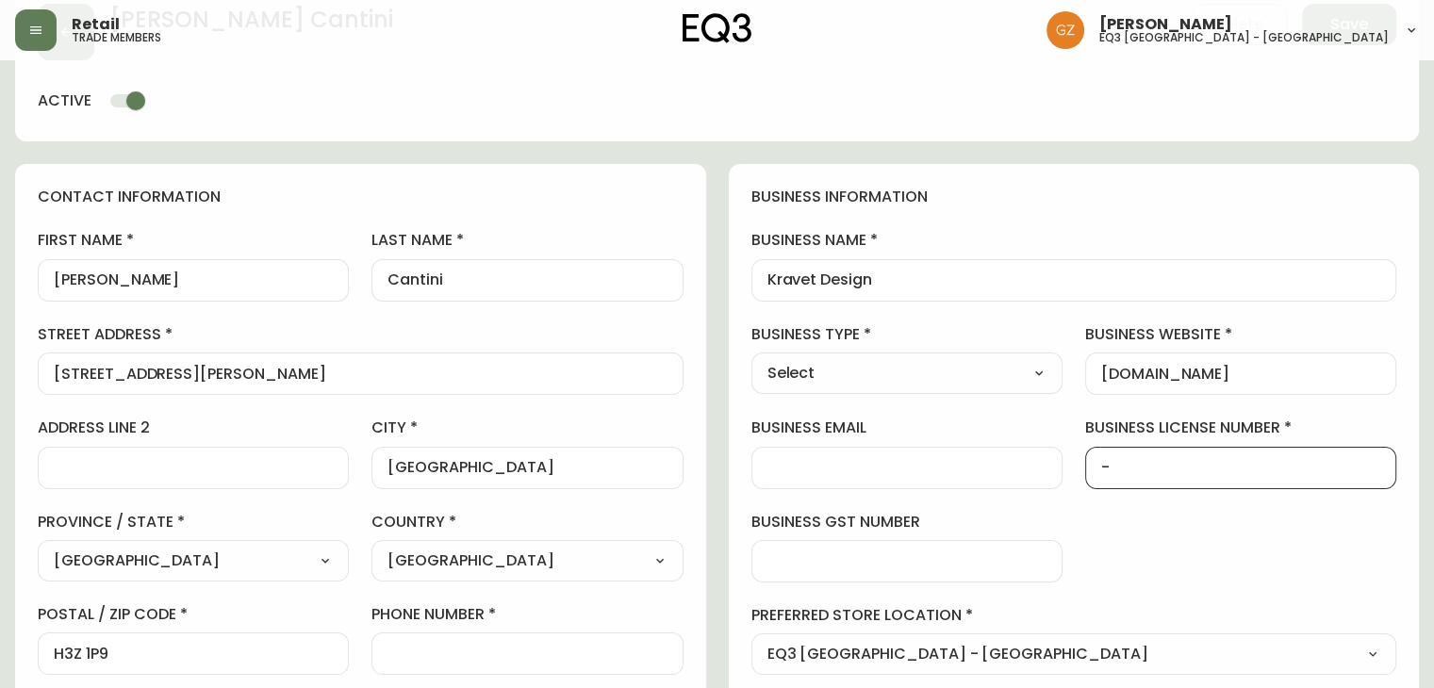
click at [574, 544] on div "Select [GEOGRAPHIC_DATA] [GEOGRAPHIC_DATA]" at bounding box center [526, 560] width 311 height 41
click at [536, 660] on input "phone number" at bounding box center [526, 654] width 279 height 18
click at [1226, 528] on div "business information business name Kravet Design business type Select Select In…" at bounding box center [1074, 477] width 691 height 627
click at [465, 655] on input "phone number" at bounding box center [526, 654] width 279 height 18
paste input "[PHONE_NUMBER]"
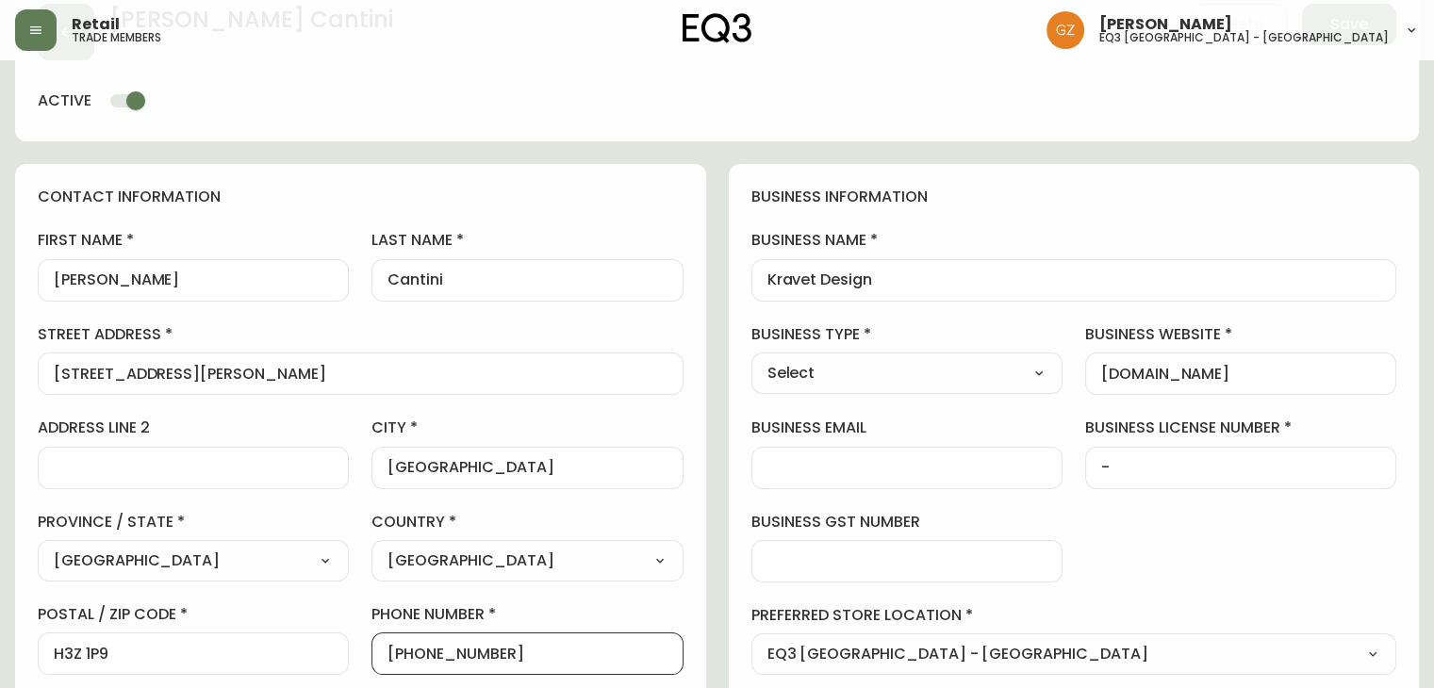
type input "[PHONE_NUMBER]"
click at [867, 571] on div at bounding box center [906, 561] width 311 height 42
click at [913, 367] on select "Select Interior Designer Architect Home Builder Contractor Real Estate Agent Ho…" at bounding box center [906, 373] width 311 height 28
select select "Interior Designer"
click at [751, 359] on select "Select Interior Designer Architect Home Builder Contractor Real Estate Agent Ho…" at bounding box center [906, 373] width 311 height 28
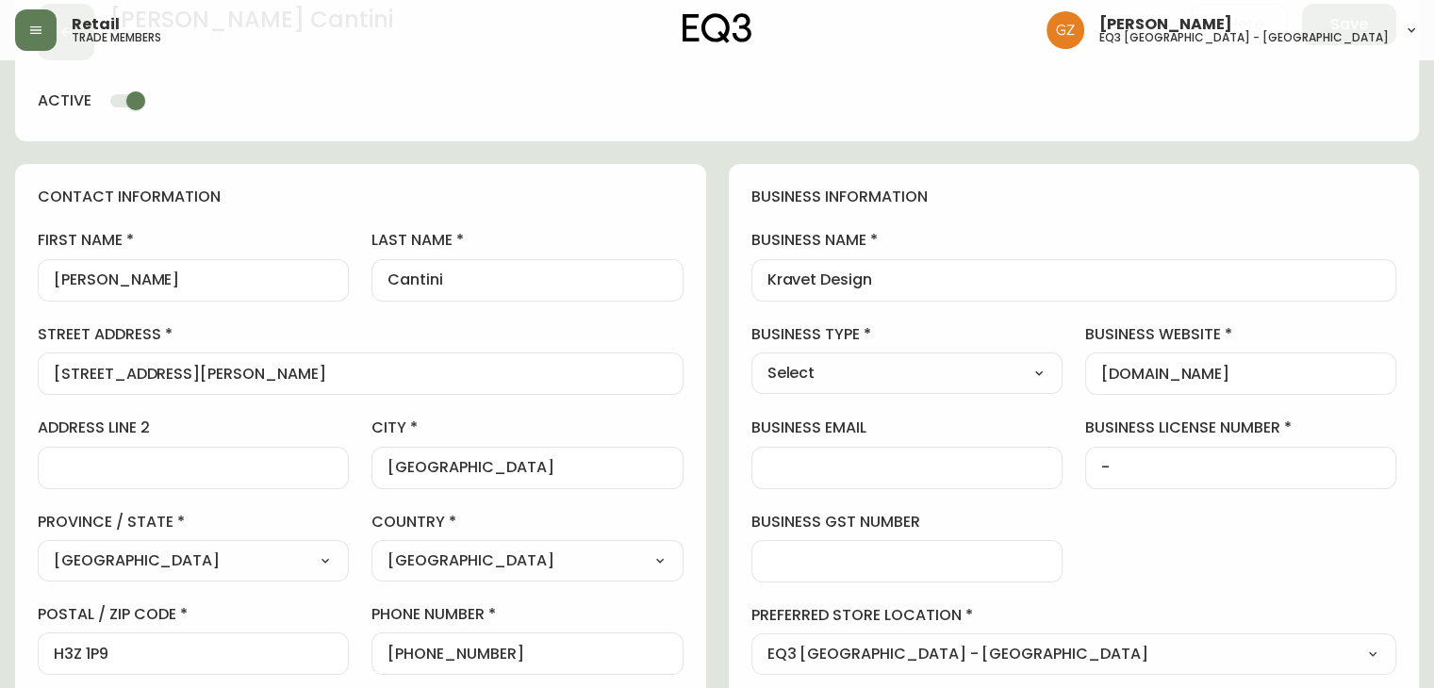
type input "Interior Designer"
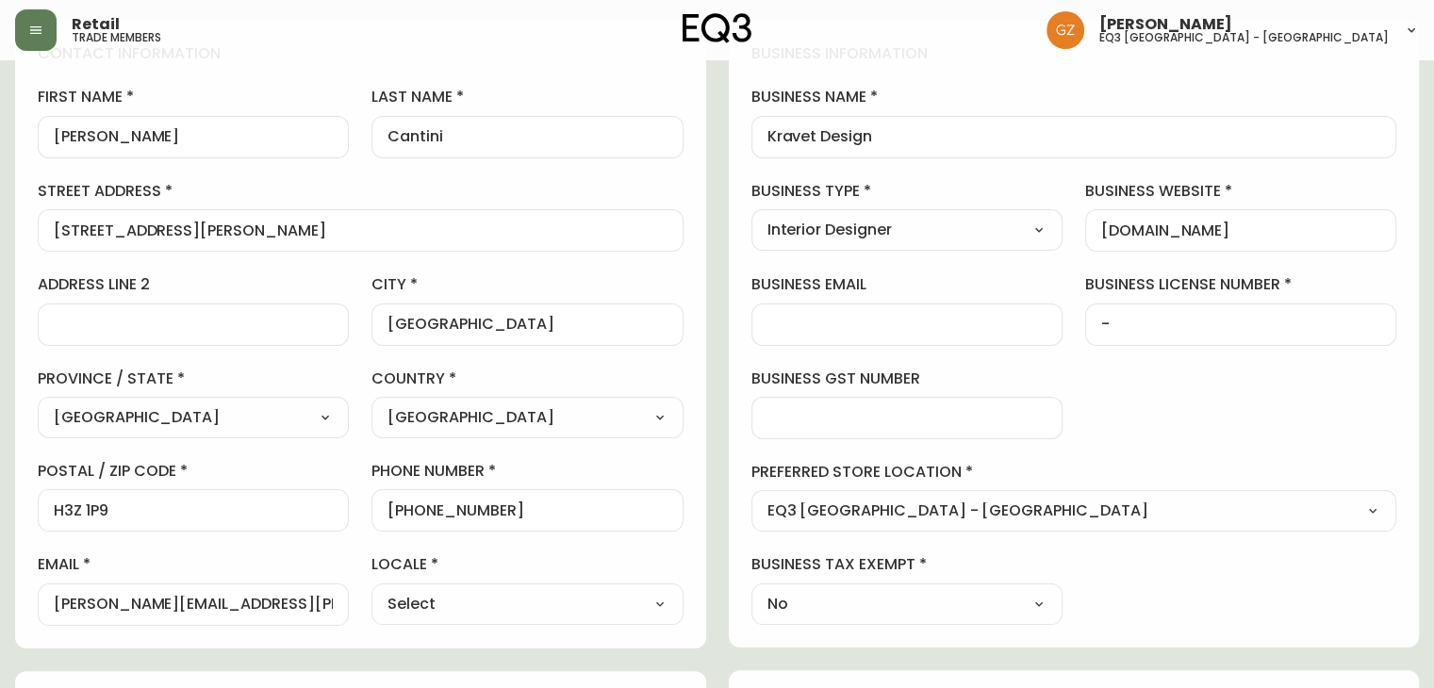
scroll to position [471, 0]
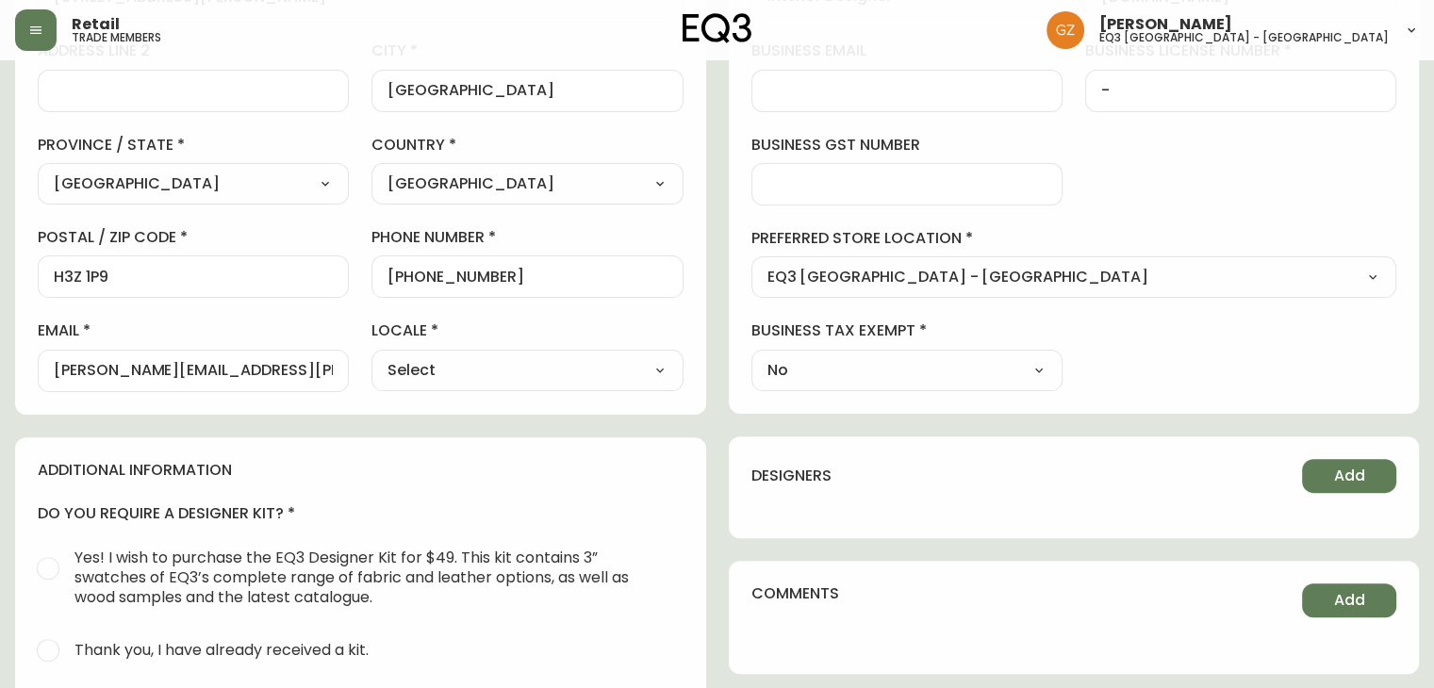
click at [551, 361] on select "Select CA_EN [GEOGRAPHIC_DATA] US_EN" at bounding box center [526, 370] width 311 height 28
select select "CA_EN"
click at [371, 356] on select "Select CA_EN [GEOGRAPHIC_DATA] US_EN" at bounding box center [526, 370] width 311 height 28
type input "CA_EN"
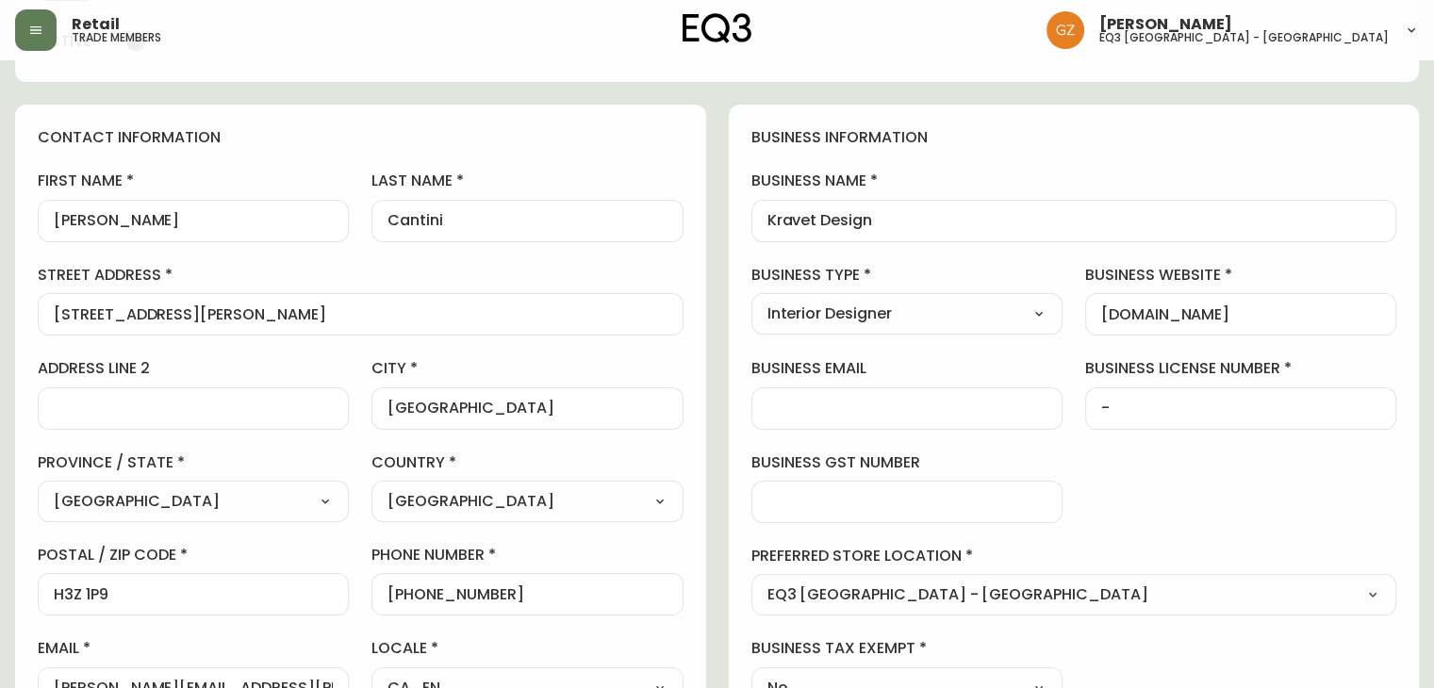
scroll to position [0, 0]
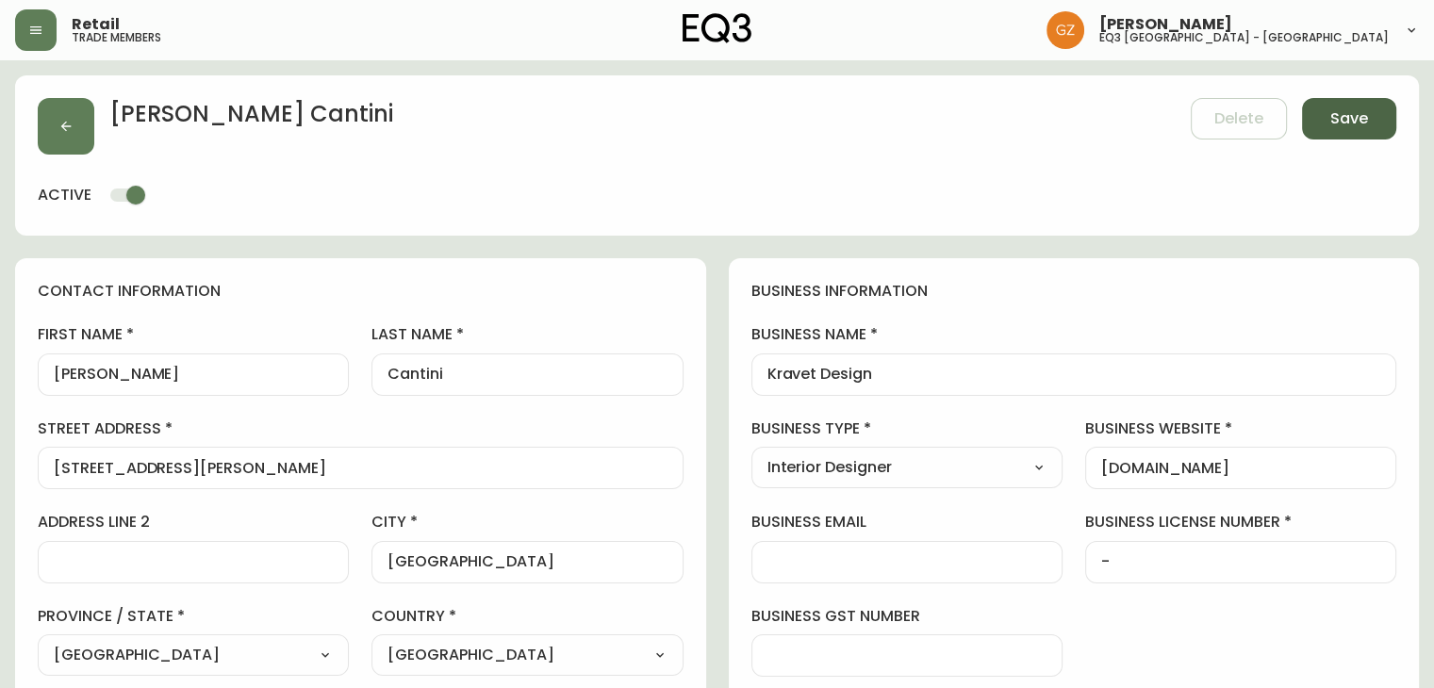
click at [1369, 102] on button "Save" at bounding box center [1349, 118] width 94 height 41
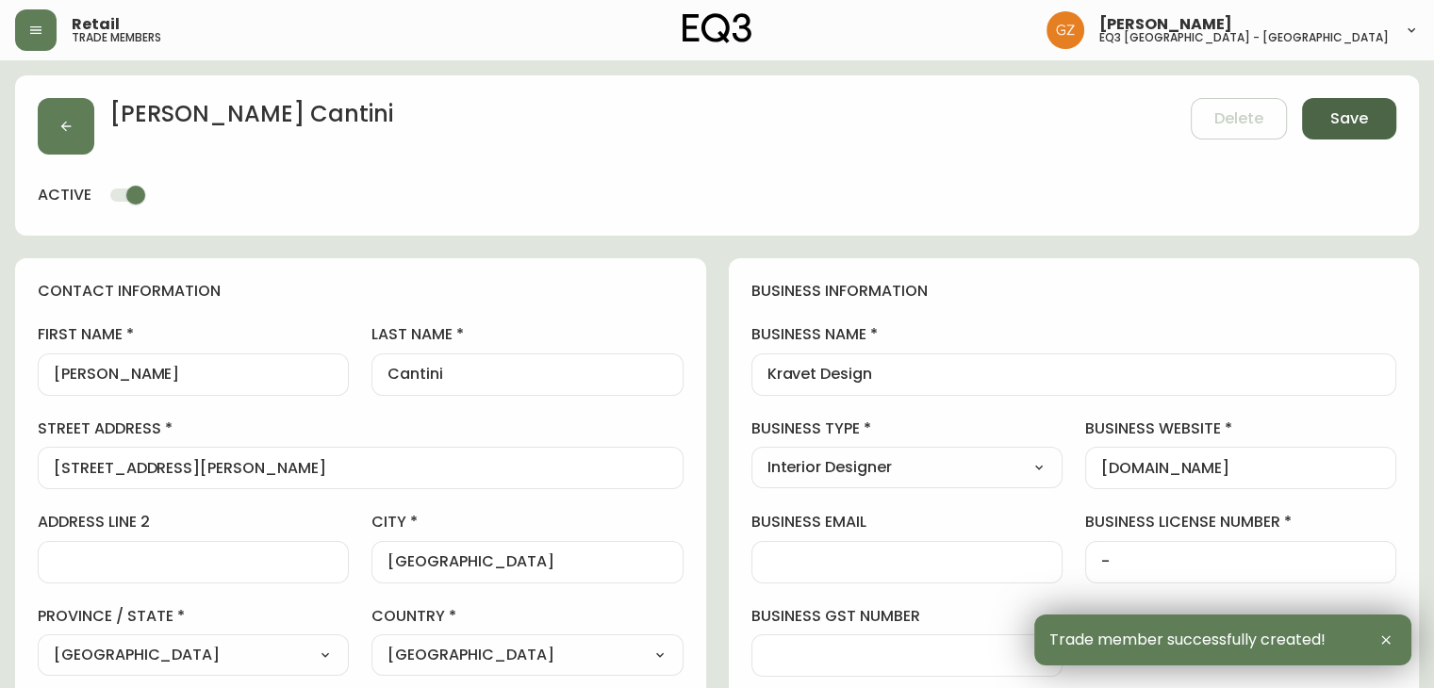
type input "[PHONE_NUMBER]"
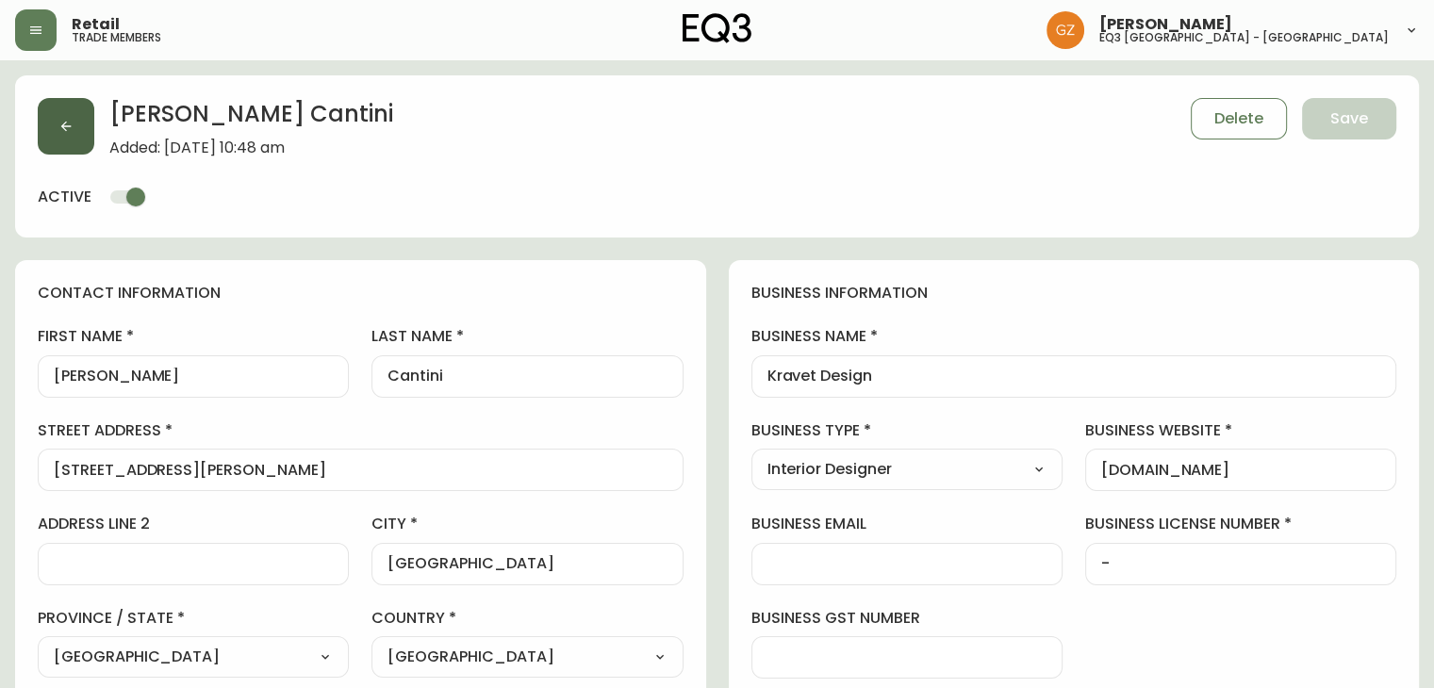
click at [68, 122] on icon "button" at bounding box center [65, 126] width 15 height 15
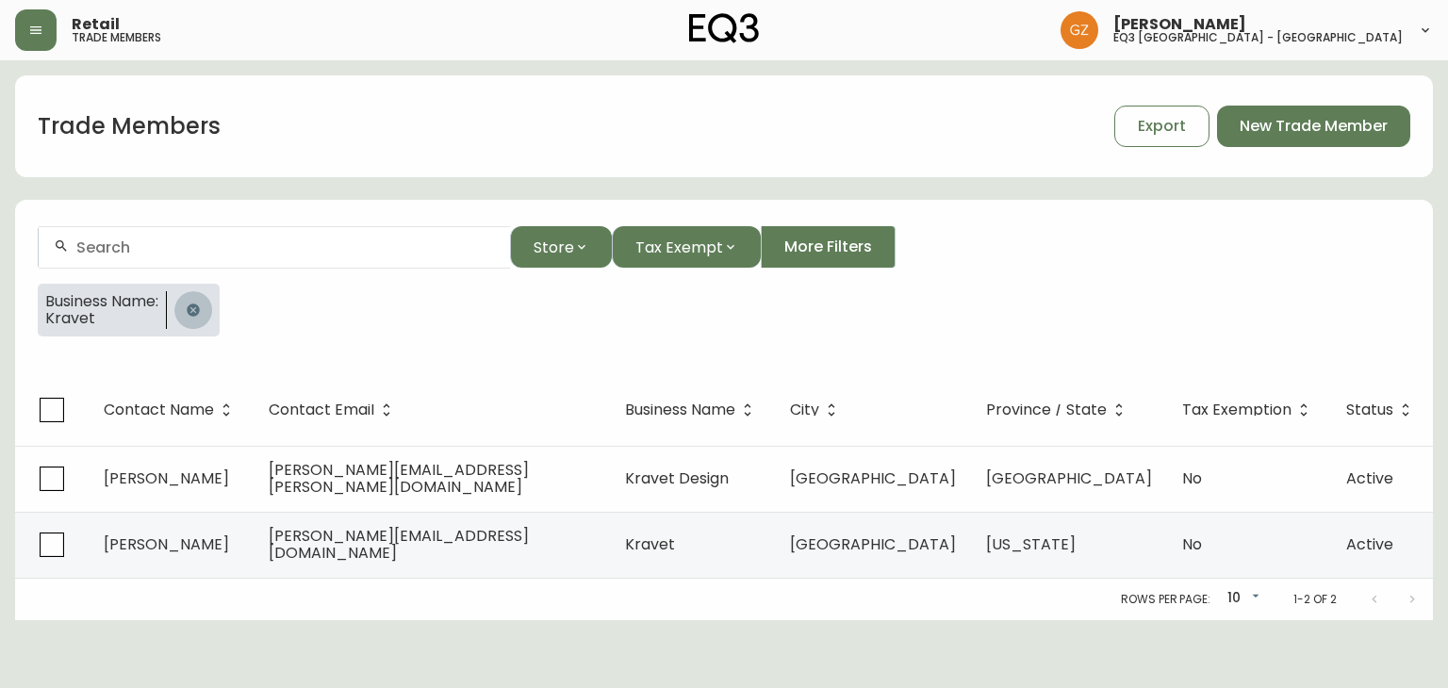
click at [199, 316] on icon "button" at bounding box center [193, 310] width 15 height 15
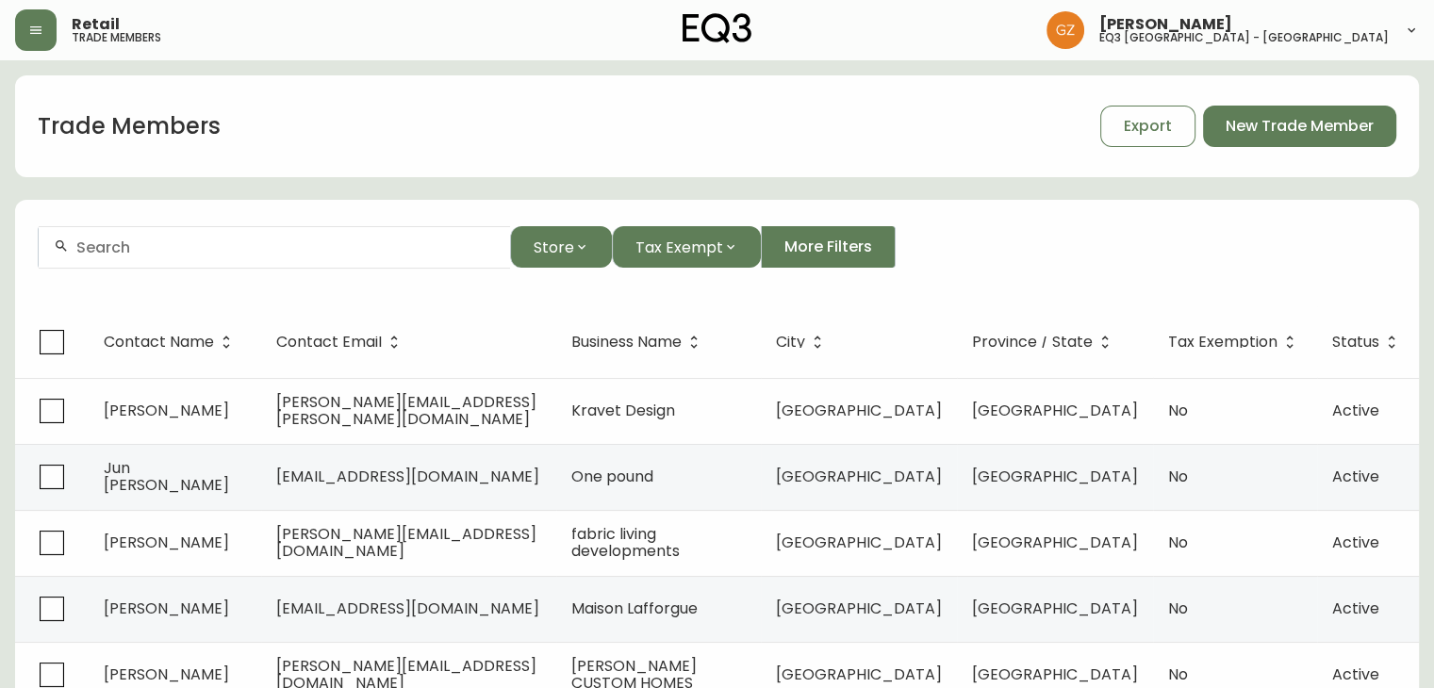
click at [128, 247] on input "text" at bounding box center [285, 248] width 419 height 18
type input "university of man"
click at [1248, 120] on span "New Trade Member" at bounding box center [1300, 126] width 148 height 21
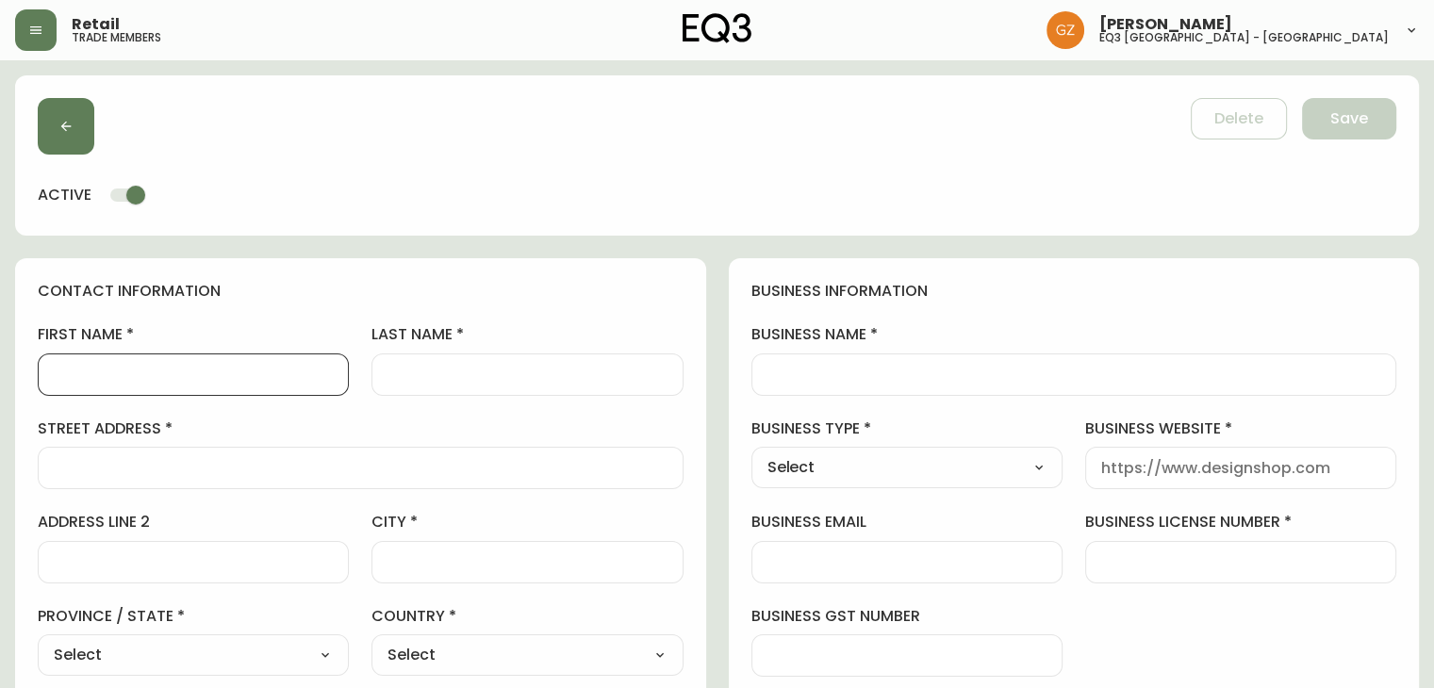
click at [255, 372] on input "first name" at bounding box center [193, 375] width 279 height 18
type input "h"
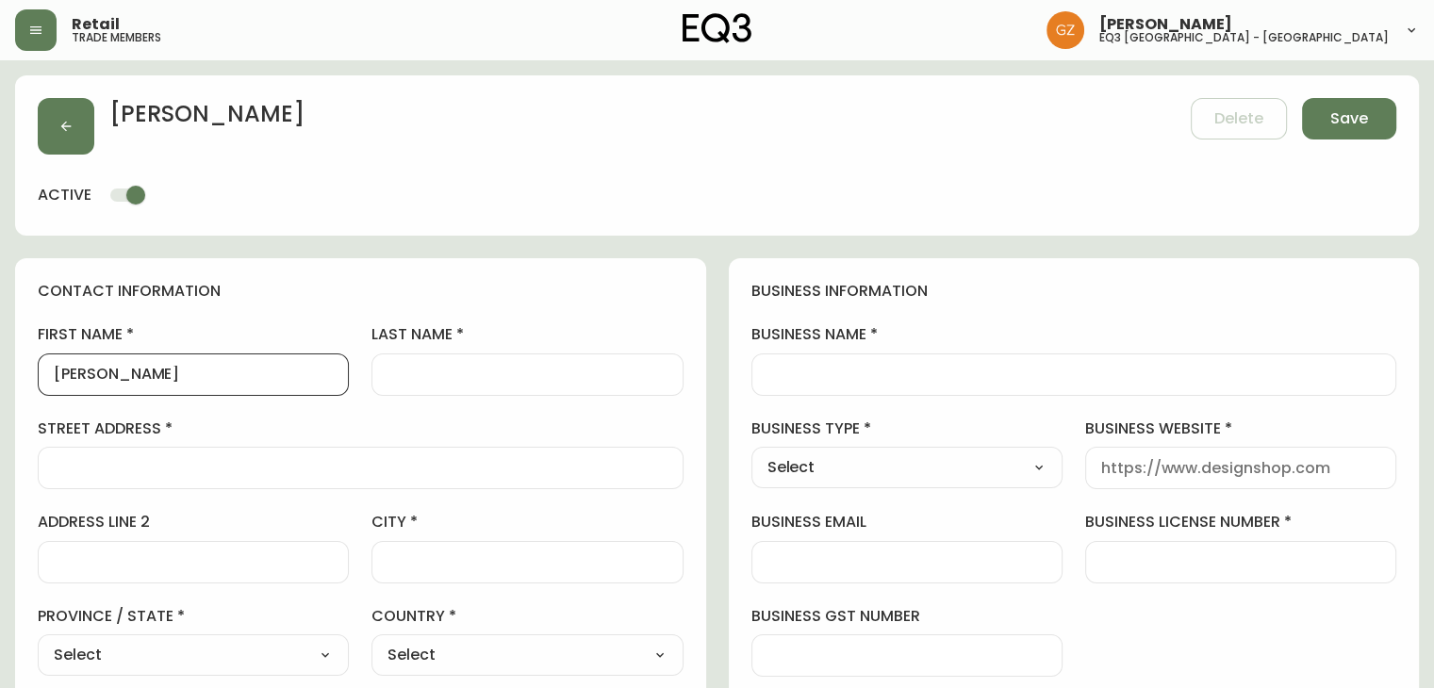
type input "[PERSON_NAME]"
click at [115, 562] on input "address line 2" at bounding box center [193, 562] width 279 height 18
paste input "[STREET_ADDRESS]"
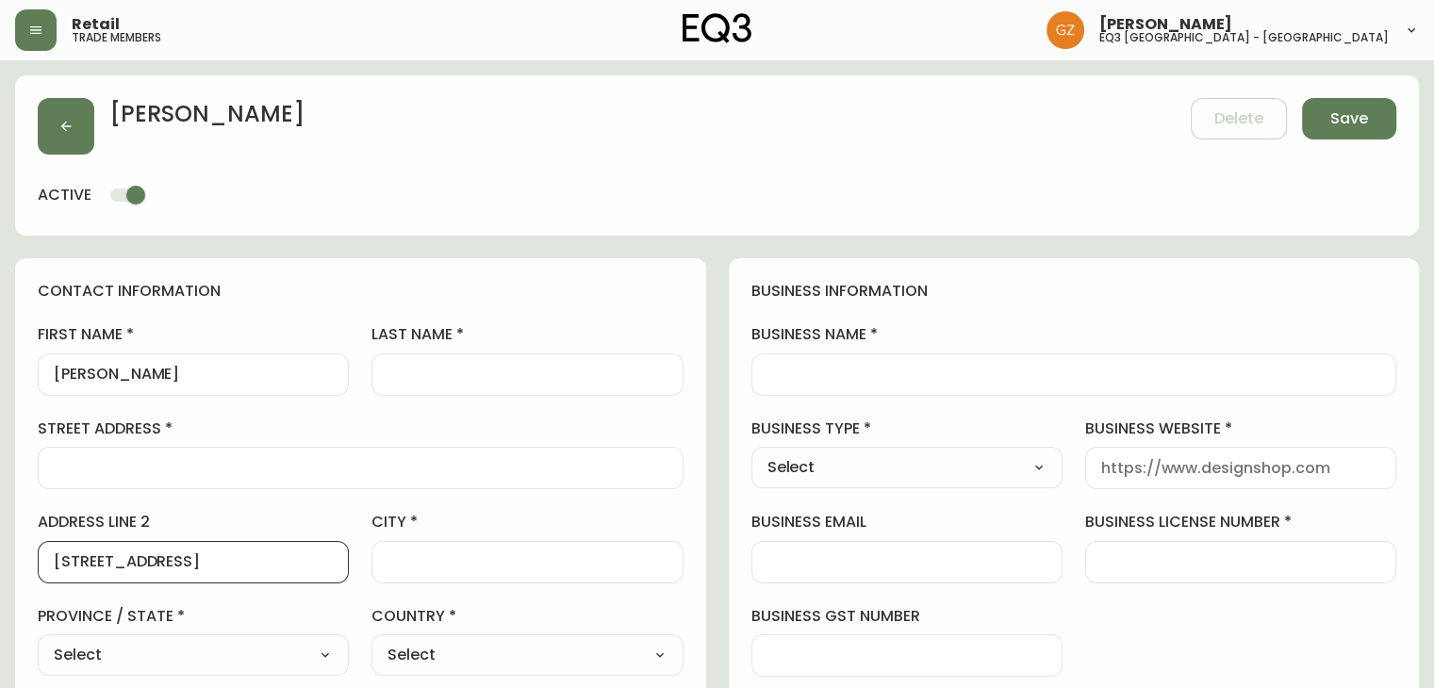
scroll to position [0, 28]
drag, startPoint x: 279, startPoint y: 559, endPoint x: 387, endPoint y: 559, distance: 108.4
click at [387, 559] on div "first name [PERSON_NAME] last name street address address line [STREET_ADDRESS]…" at bounding box center [361, 593] width 646 height 538
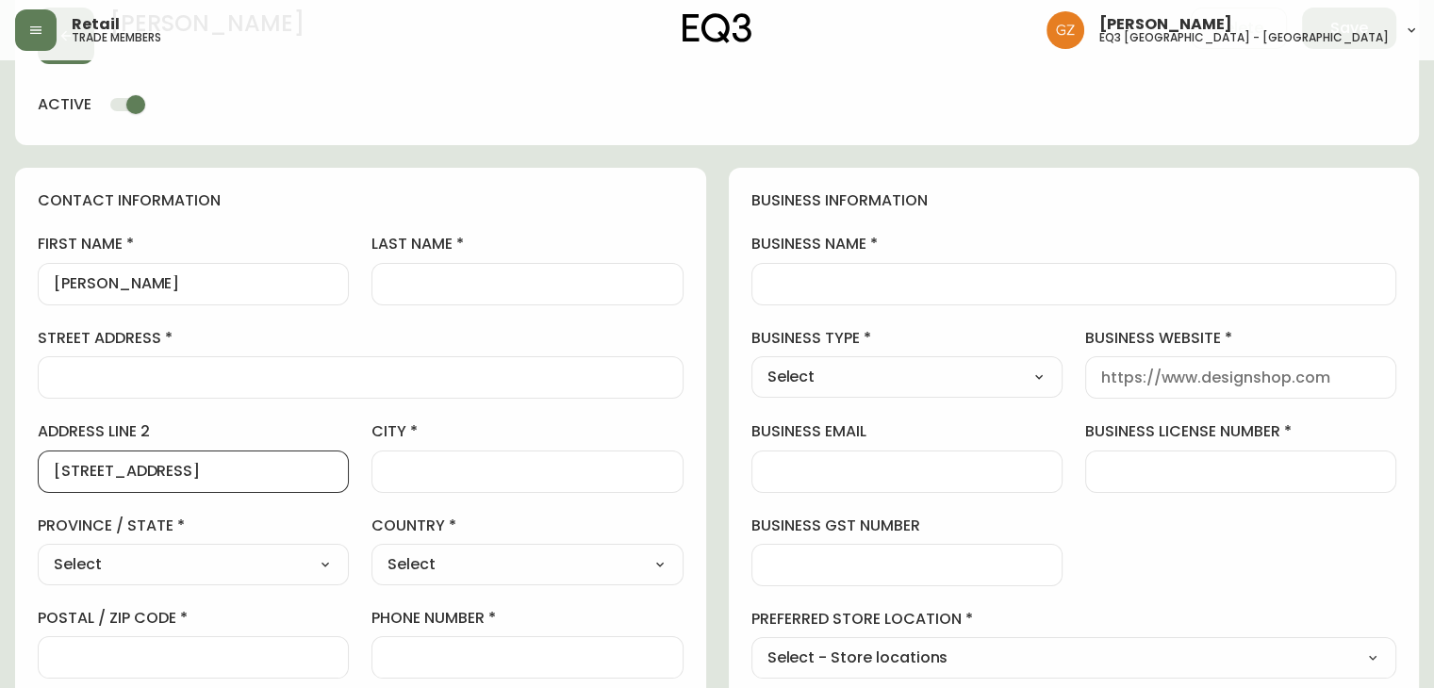
scroll to position [189, 0]
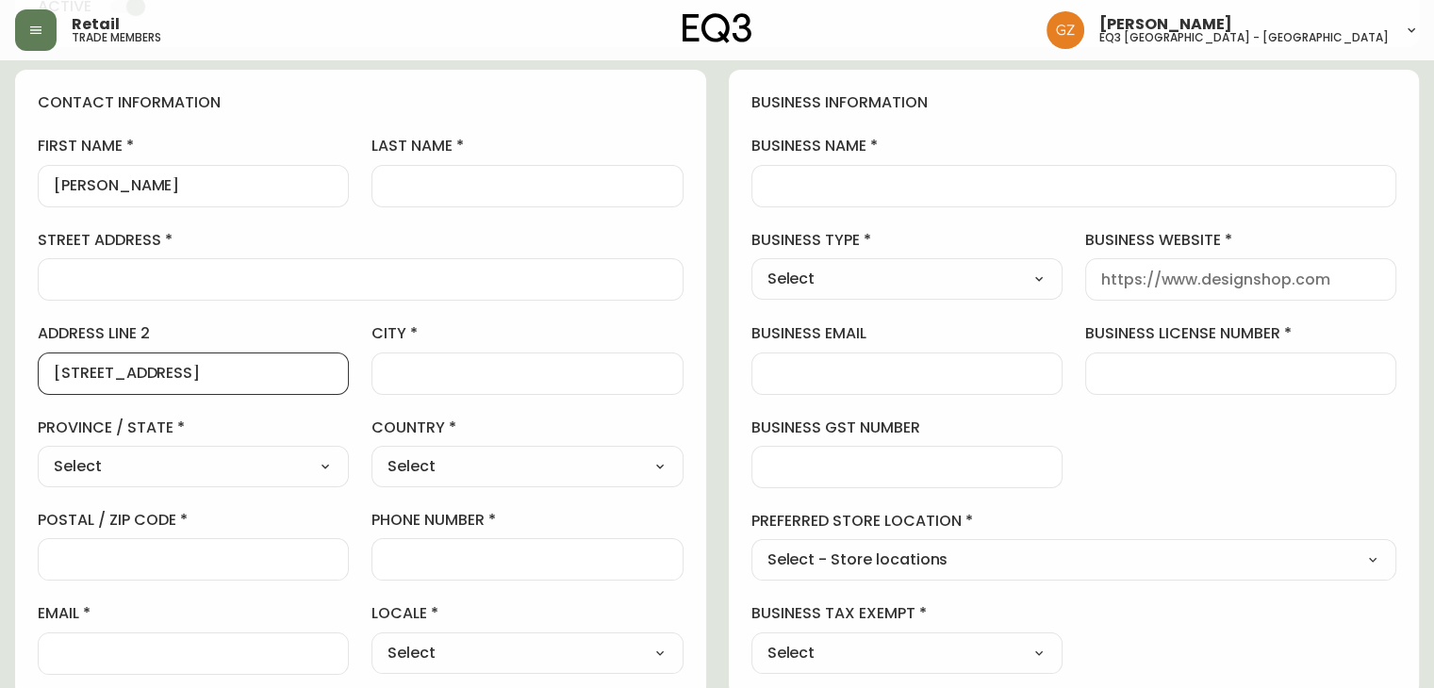
type input "[STREET_ADDRESS]"
click at [140, 548] on div at bounding box center [193, 559] width 311 height 42
paste input "R3T 2N2"
type input "R3T 2N2"
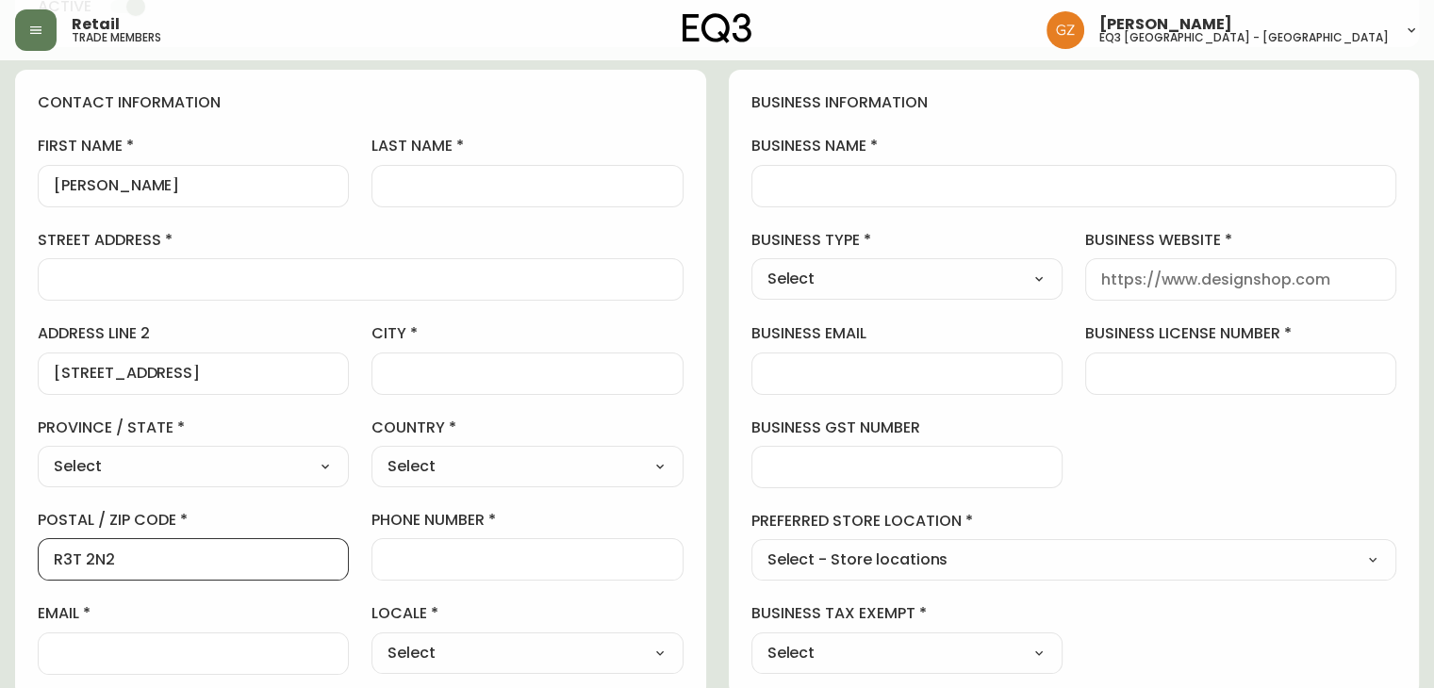
click at [437, 374] on input "city" at bounding box center [526, 374] width 279 height 18
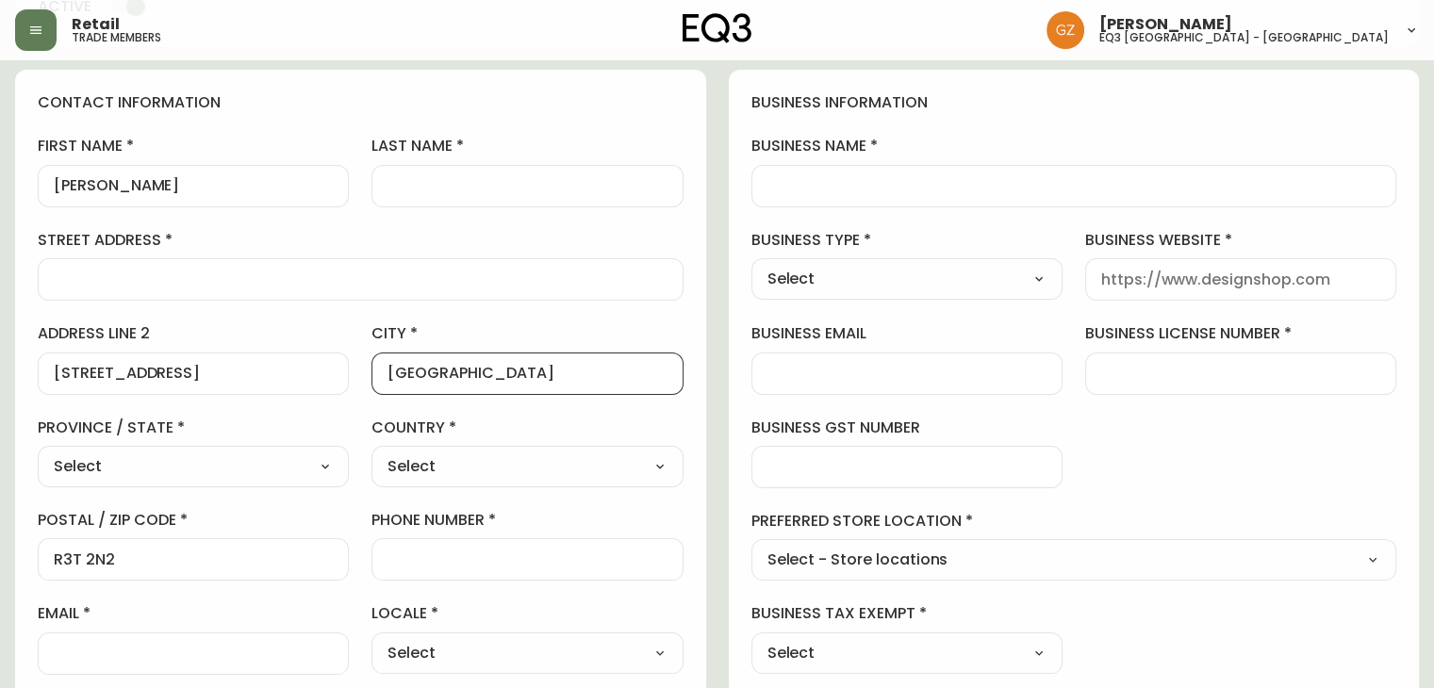
type input "[GEOGRAPHIC_DATA]"
click at [457, 452] on select "Select [GEOGRAPHIC_DATA] [GEOGRAPHIC_DATA]" at bounding box center [526, 466] width 311 height 28
select select "CA"
click at [371, 452] on select "Select [GEOGRAPHIC_DATA] [GEOGRAPHIC_DATA]" at bounding box center [526, 466] width 311 height 28
type input "[GEOGRAPHIC_DATA]"
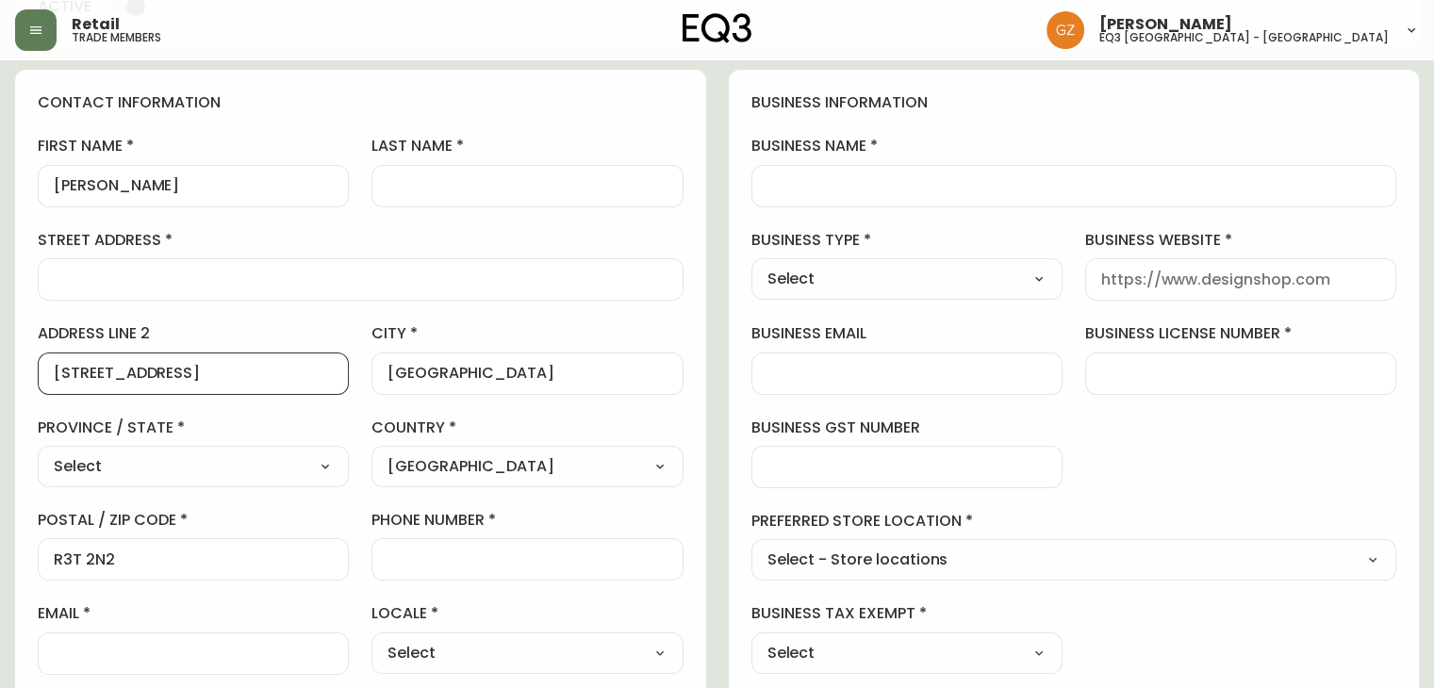
scroll to position [0, 28]
drag, startPoint x: 167, startPoint y: 370, endPoint x: 435, endPoint y: 390, distance: 268.5
click at [435, 390] on div "first name [PERSON_NAME] last name street address address line [STREET_ADDRESS]…" at bounding box center [361, 405] width 646 height 538
type input "66 Chancellors"
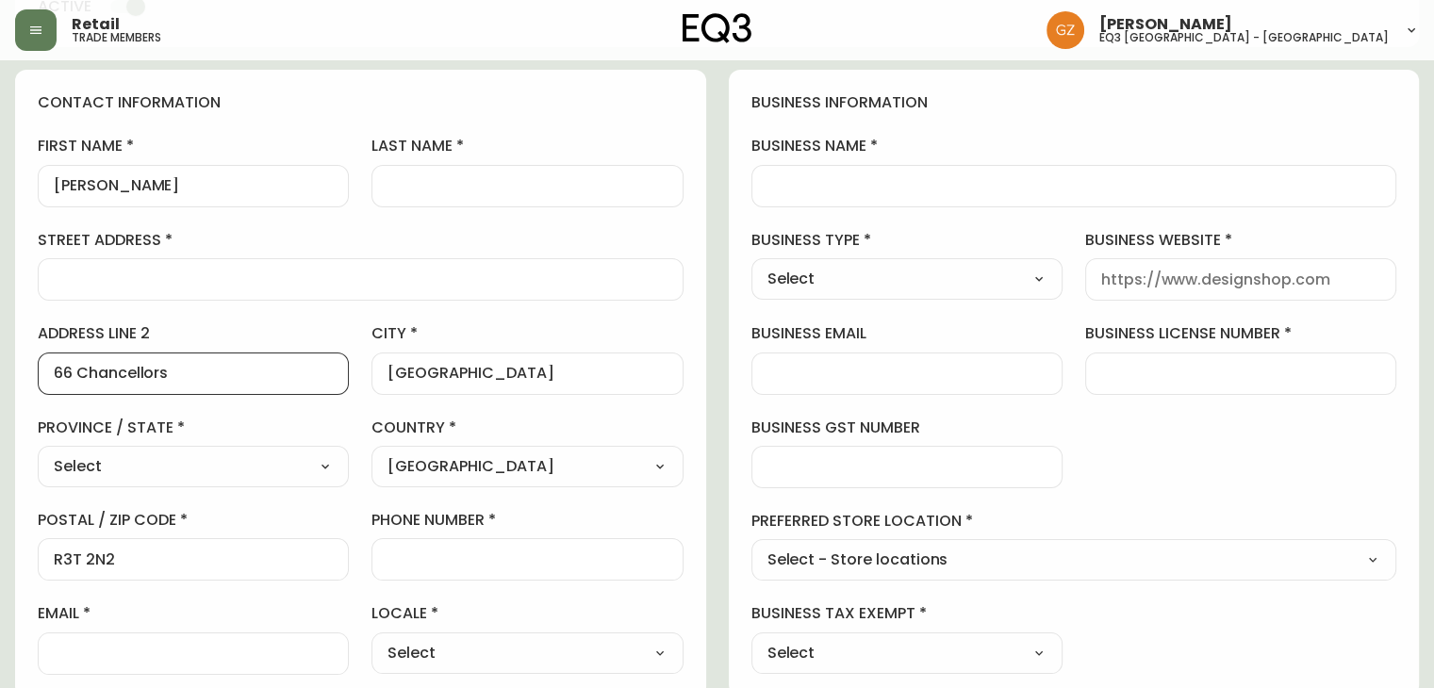
click at [417, 185] on input "last name" at bounding box center [526, 186] width 279 height 18
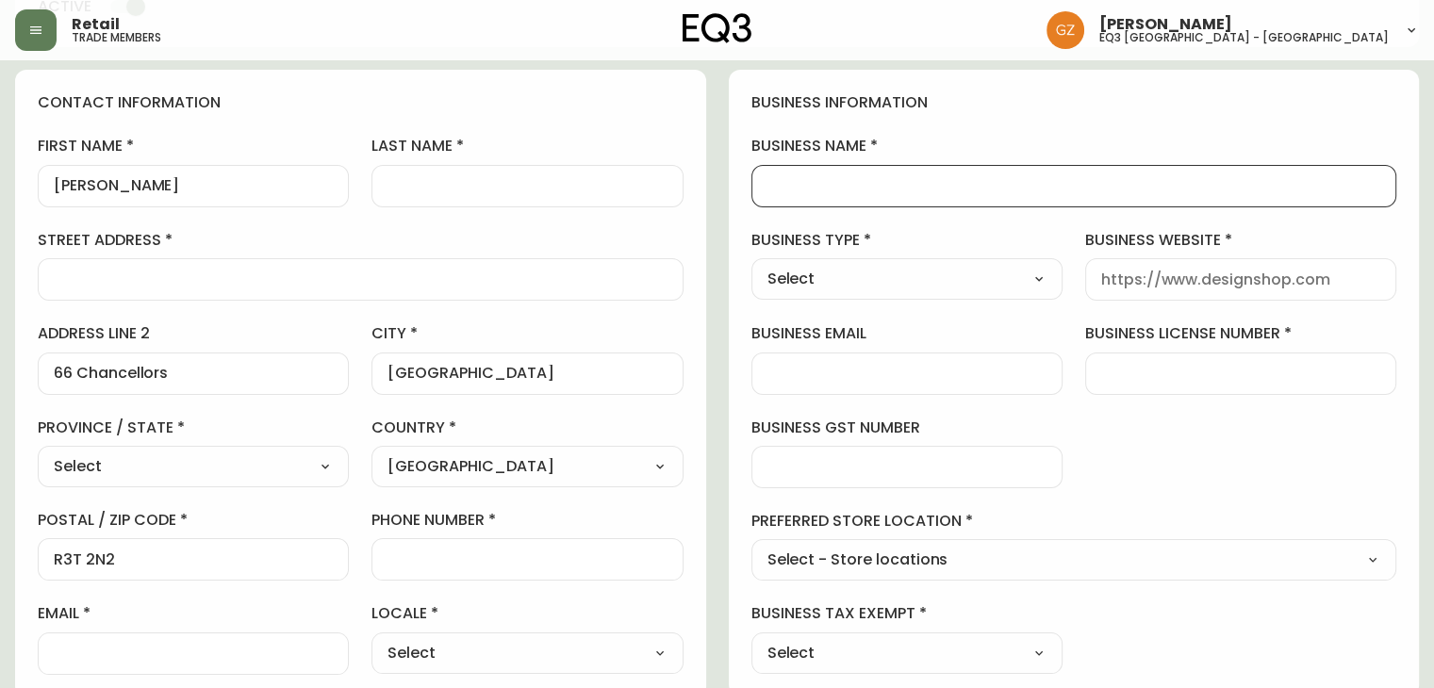
click at [839, 186] on input "business name" at bounding box center [1074, 186] width 614 height 18
type input "[GEOGRAPHIC_DATA]"
click at [1023, 293] on div "Select Interior Designer Architect Home Builder Contractor Real Estate Agent Ho…" at bounding box center [906, 278] width 311 height 41
click at [1058, 279] on select "Select Interior Designer Architect Home Builder Contractor Real Estate Agent Ho…" at bounding box center [906, 279] width 311 height 28
select select "Other"
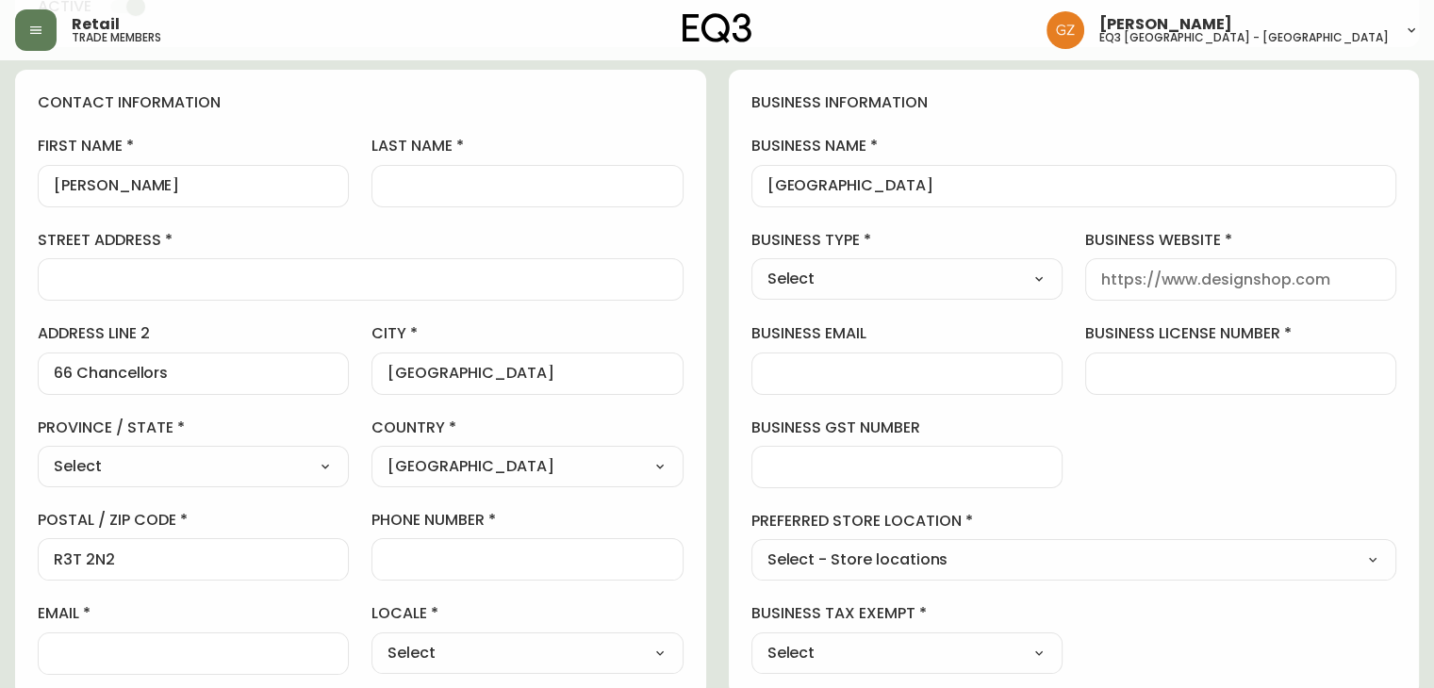
click at [751, 265] on select "Select Interior Designer Architect Home Builder Contractor Real Estate Agent Ho…" at bounding box center [906, 279] width 311 height 28
type input "Other"
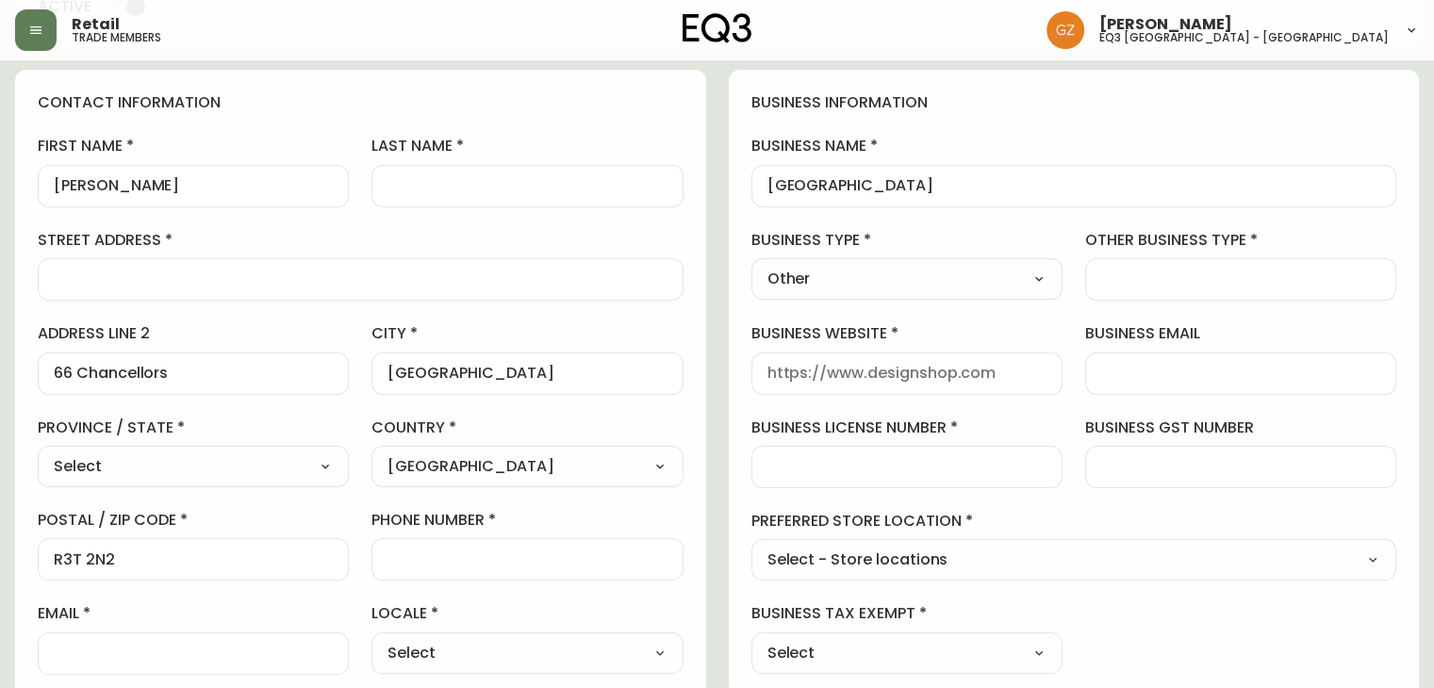
click at [1208, 282] on input "other business type" at bounding box center [1240, 280] width 279 height 18
type input "University"
click at [921, 349] on div "business website" at bounding box center [906, 358] width 311 height 71
click at [920, 377] on input "business website" at bounding box center [906, 374] width 279 height 18
type input "u"
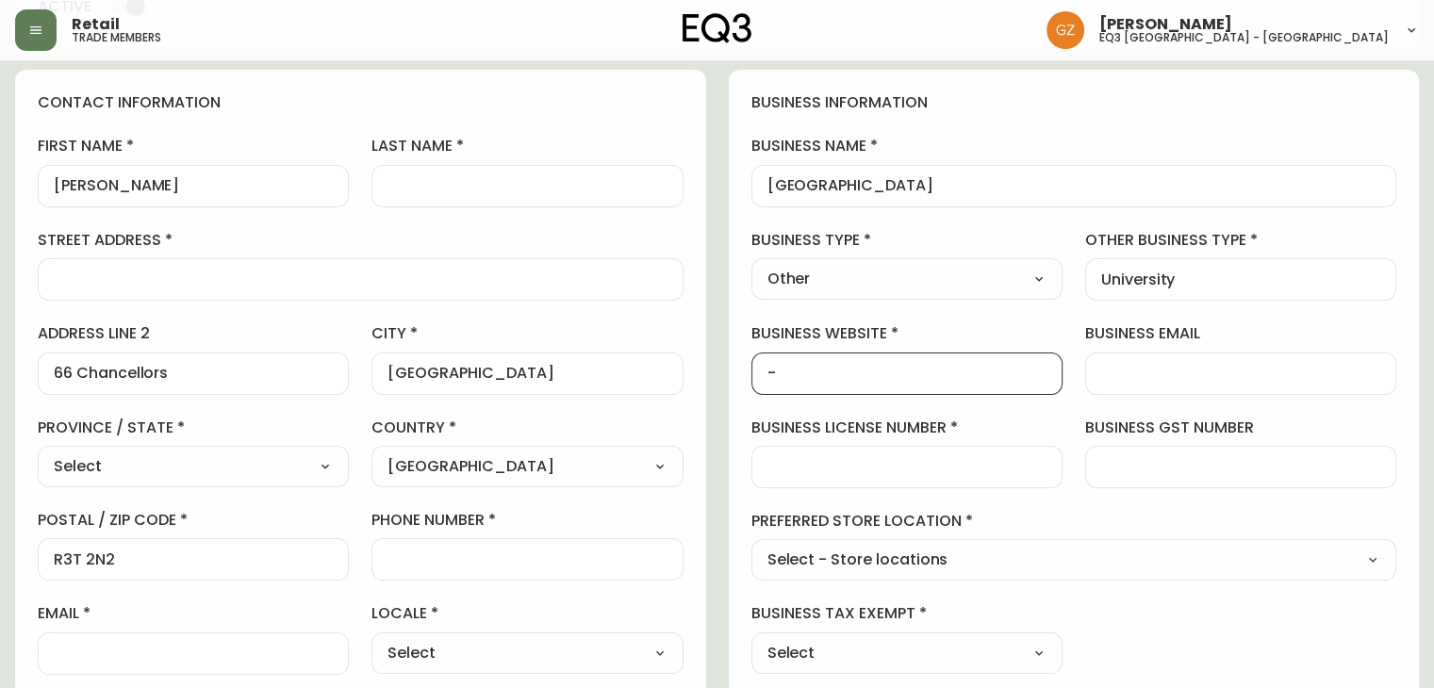
type input "-"
click at [1184, 374] on input "business email" at bounding box center [1240, 374] width 279 height 18
click at [848, 461] on input "business license number" at bounding box center [906, 467] width 279 height 18
type input "-"
click at [831, 562] on select "Select - Store locations EQ3 [GEOGRAPHIC_DATA] EQ3 [GEOGRAPHIC_DATA] [GEOGRAPHI…" at bounding box center [1074, 561] width 646 height 28
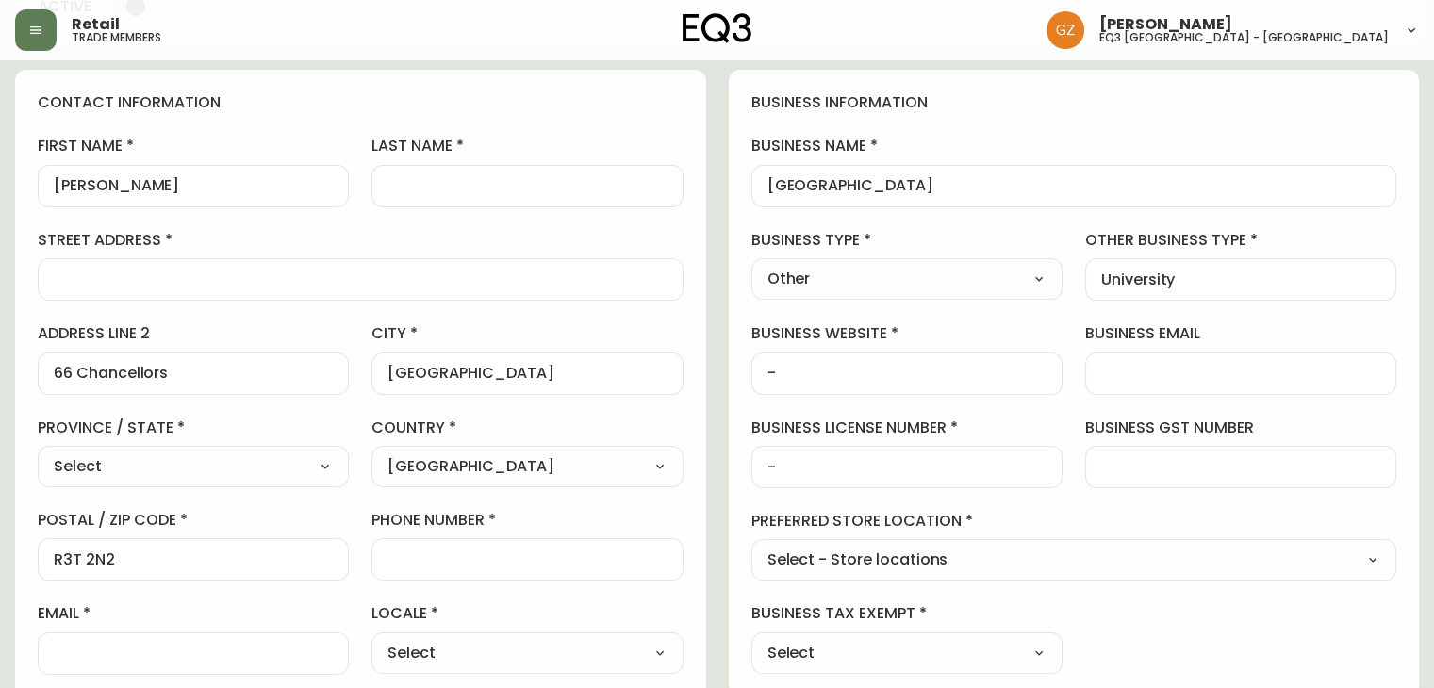
select select "cjw10z96p003c6gs0ds8faz1n"
click at [751, 547] on select "Select - Store locations EQ3 [GEOGRAPHIC_DATA] EQ3 [GEOGRAPHIC_DATA] [GEOGRAPHI…" at bounding box center [1074, 561] width 646 height 28
type input "EQ3 [GEOGRAPHIC_DATA]"
click at [896, 650] on select "Select Yes No" at bounding box center [906, 653] width 311 height 28
select select "true"
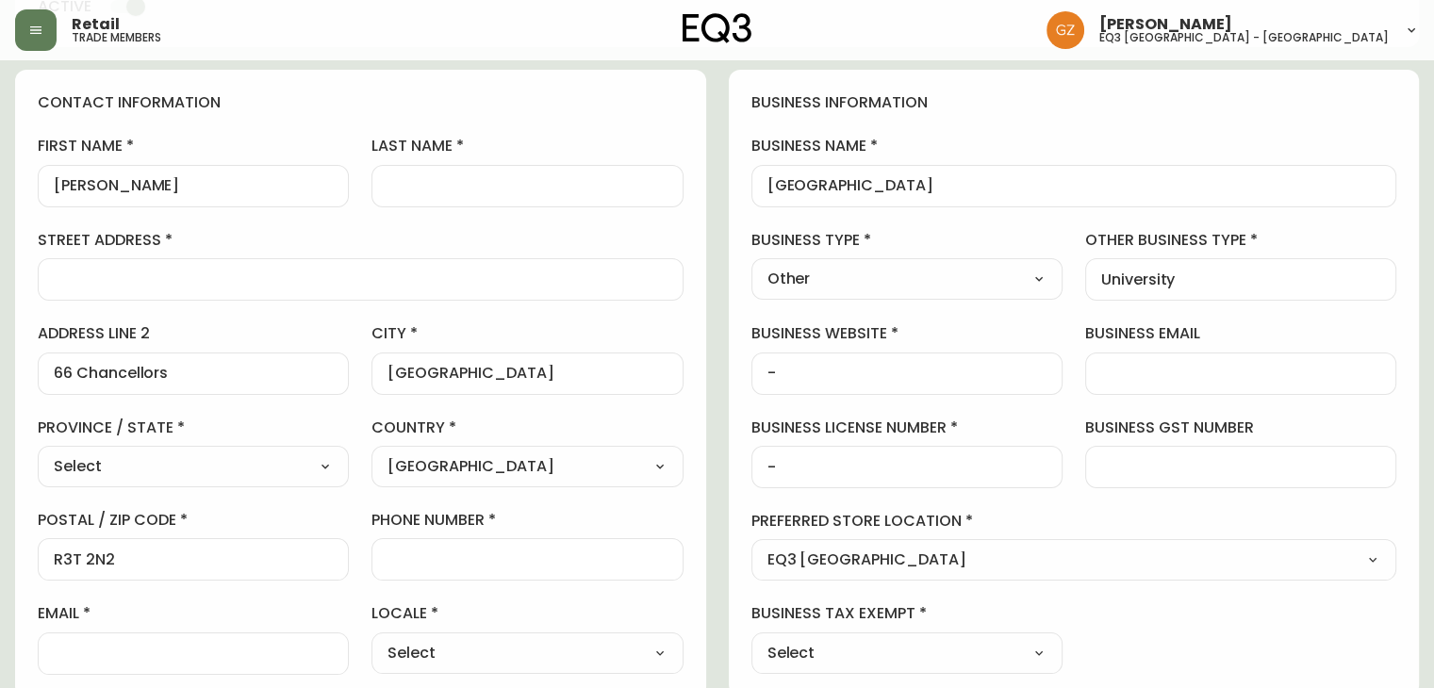
click at [751, 639] on select "Select Yes No" at bounding box center [906, 653] width 311 height 28
type input "Yes"
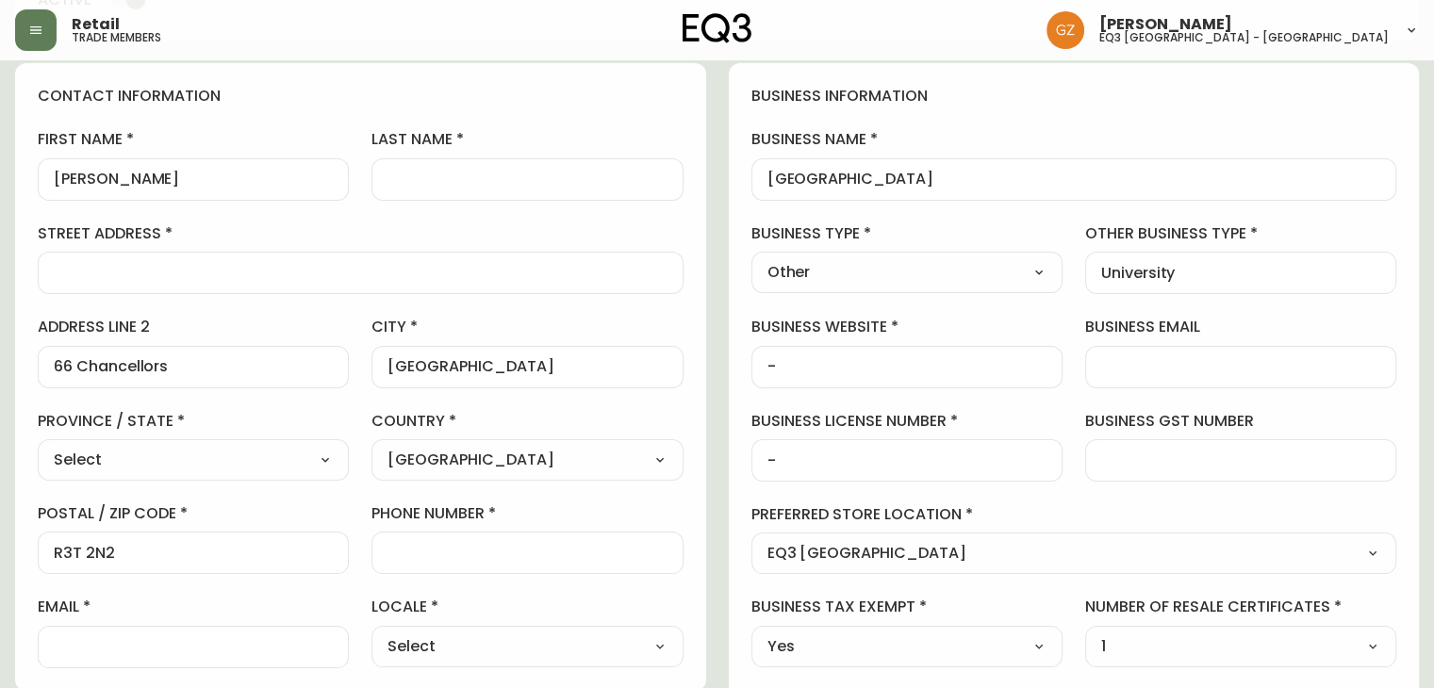
scroll to position [566, 0]
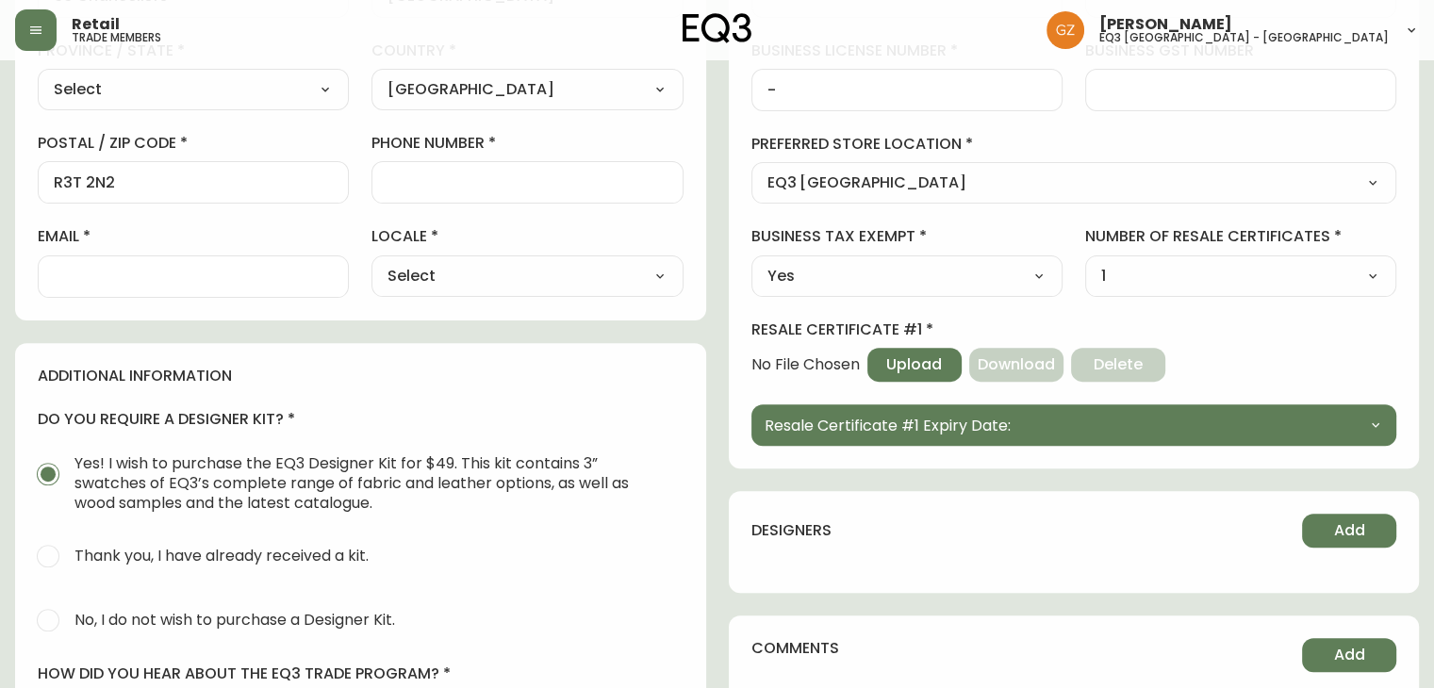
click at [919, 269] on select "Select Yes No" at bounding box center [906, 276] width 311 height 28
select select "false"
click at [751, 262] on select "Select Yes No" at bounding box center [906, 276] width 311 height 28
type input "No"
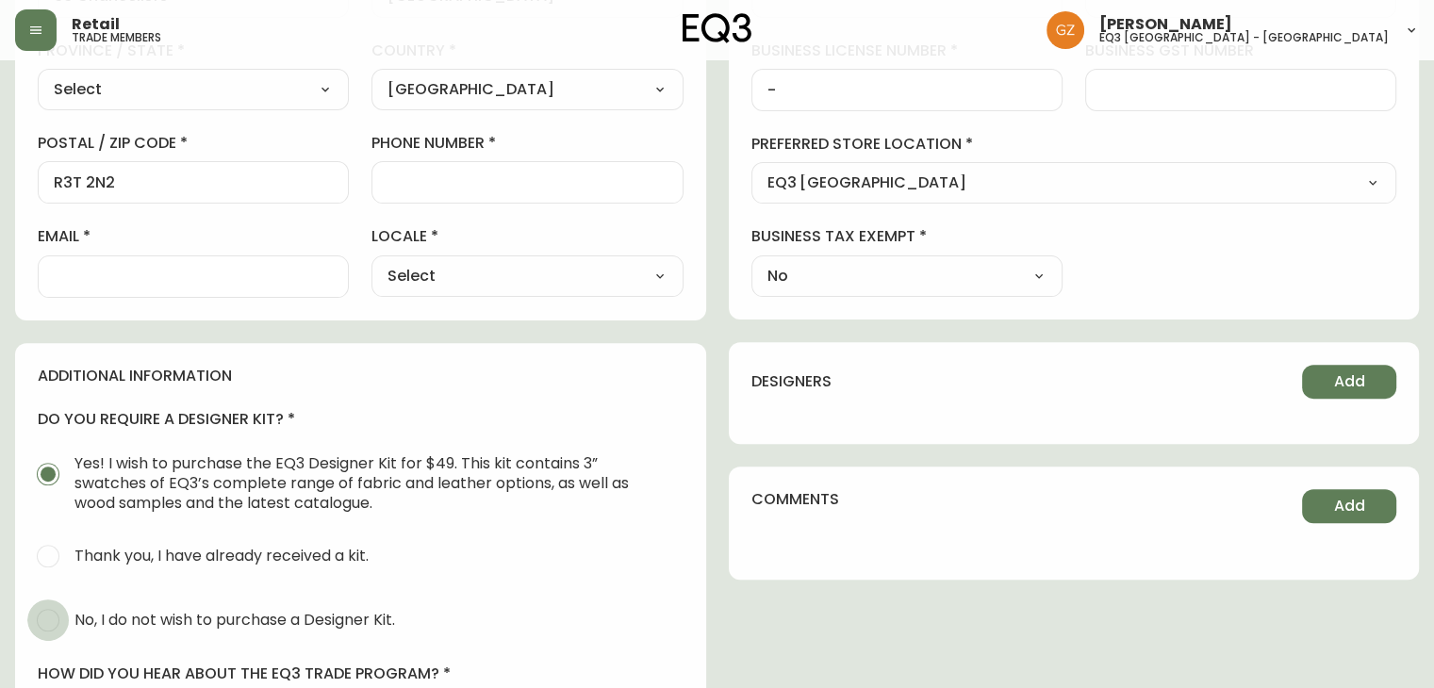
click at [63, 610] on input "No, I do not wish to purchase a Designer Kit." at bounding box center [47, 620] width 41 height 41
radio input "true"
radio input "false"
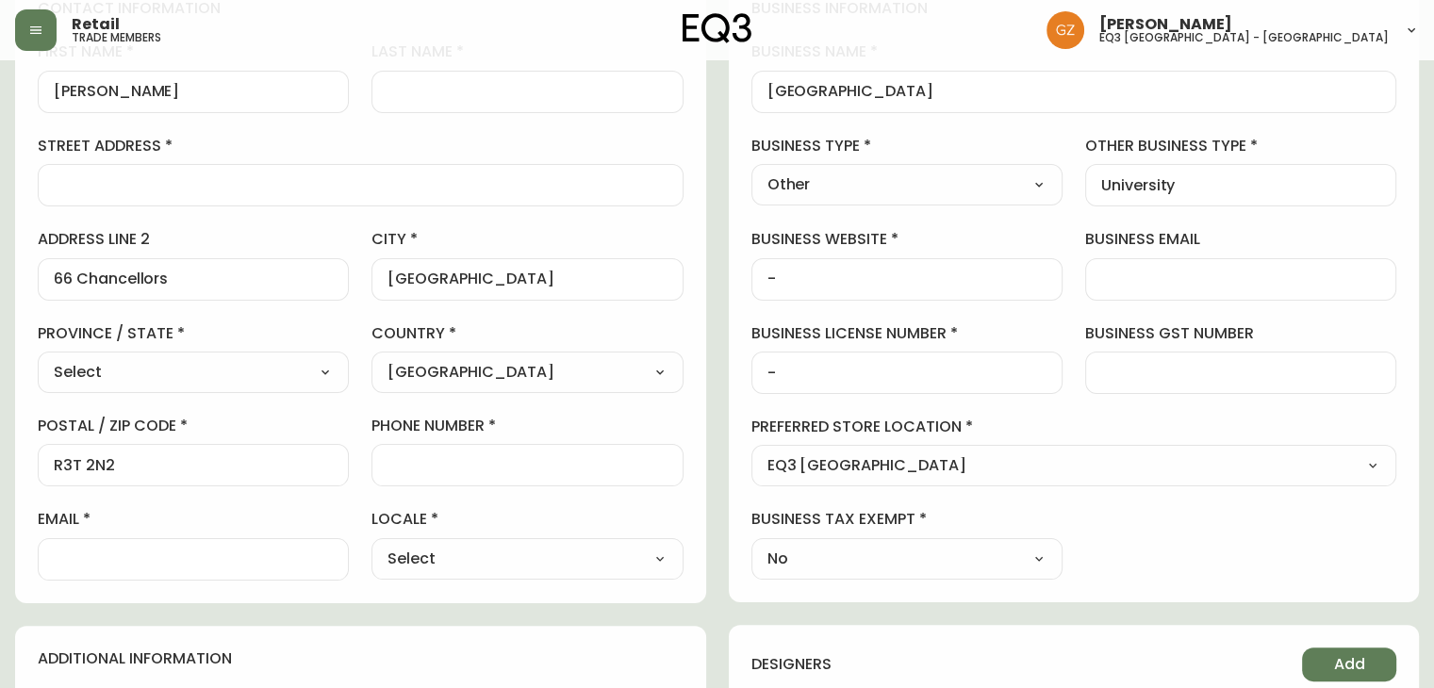
click at [118, 554] on input "email" at bounding box center [193, 560] width 279 height 18
paste input "[PERSON_NAME][EMAIL_ADDRESS][PERSON_NAME][DOMAIN_NAME]"
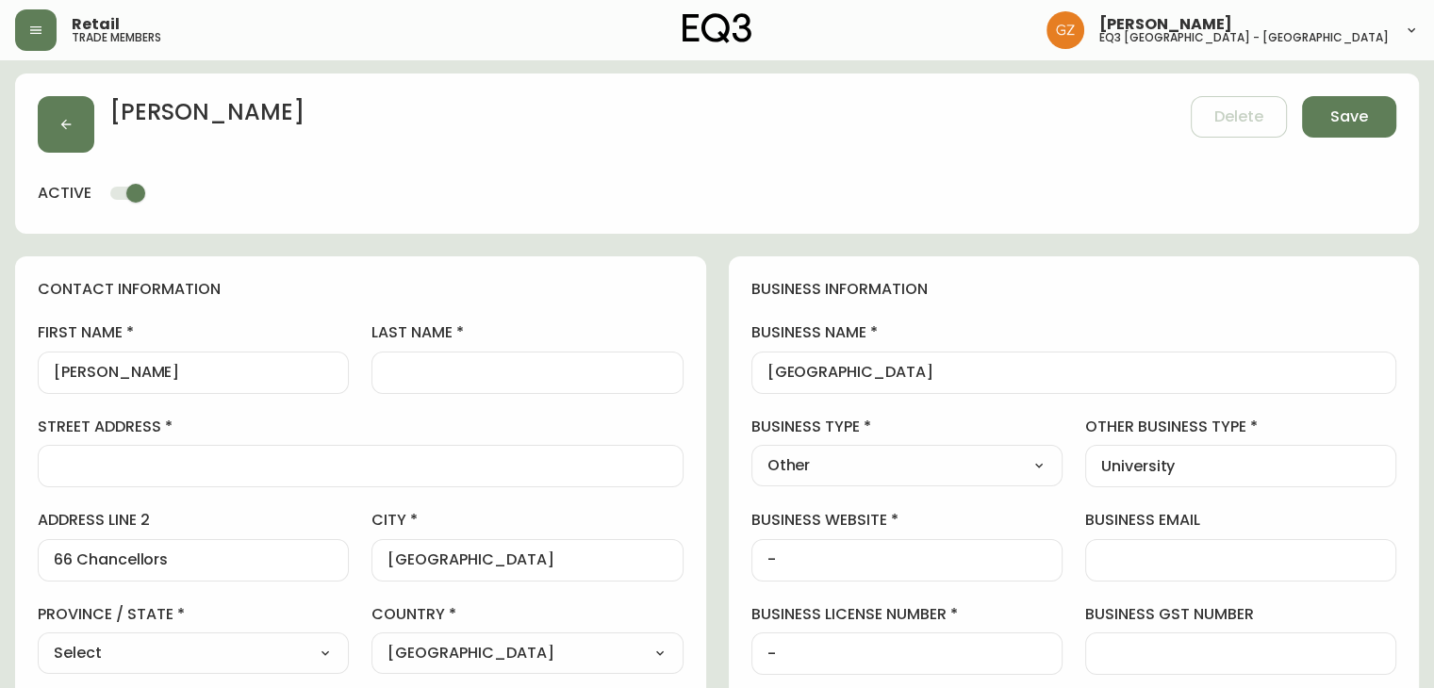
scroll to position [0, 0]
type input "[PERSON_NAME][EMAIL_ADDRESS][PERSON_NAME][DOMAIN_NAME]"
click at [460, 374] on input "last name" at bounding box center [526, 375] width 279 height 18
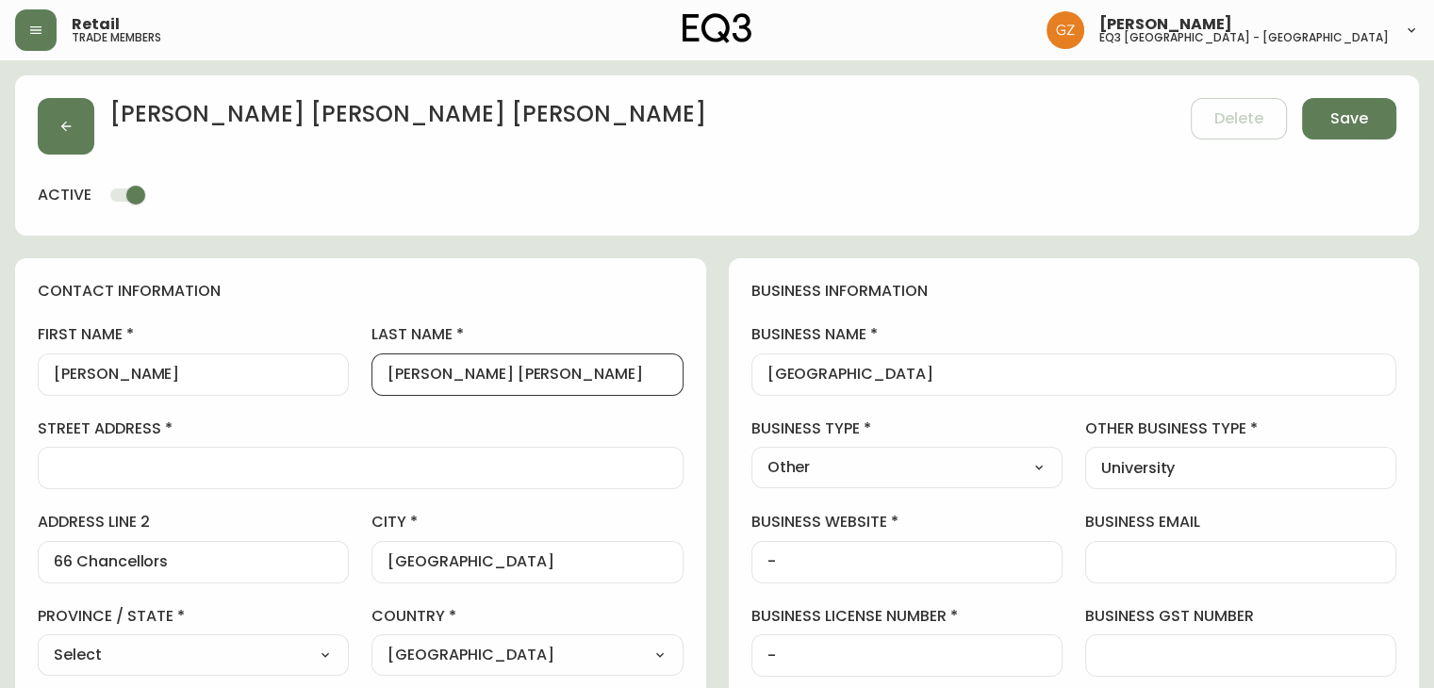
type input "[PERSON_NAME] [PERSON_NAME]"
drag, startPoint x: 203, startPoint y: 568, endPoint x: 0, endPoint y: 534, distance: 205.5
click at [158, 486] on div at bounding box center [361, 468] width 646 height 42
paste input "66 Chancellors"
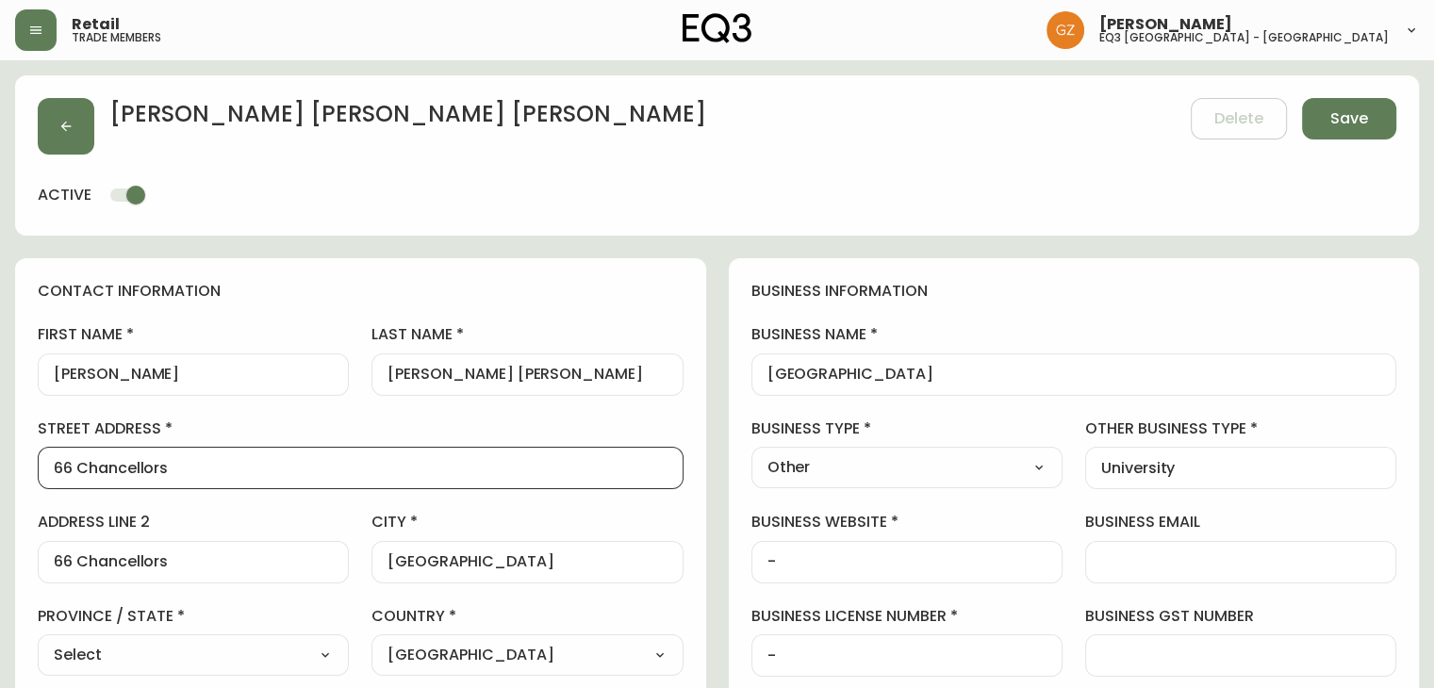
type input "66 Chancellors"
click at [1097, 355] on div "[GEOGRAPHIC_DATA]" at bounding box center [1074, 375] width 646 height 42
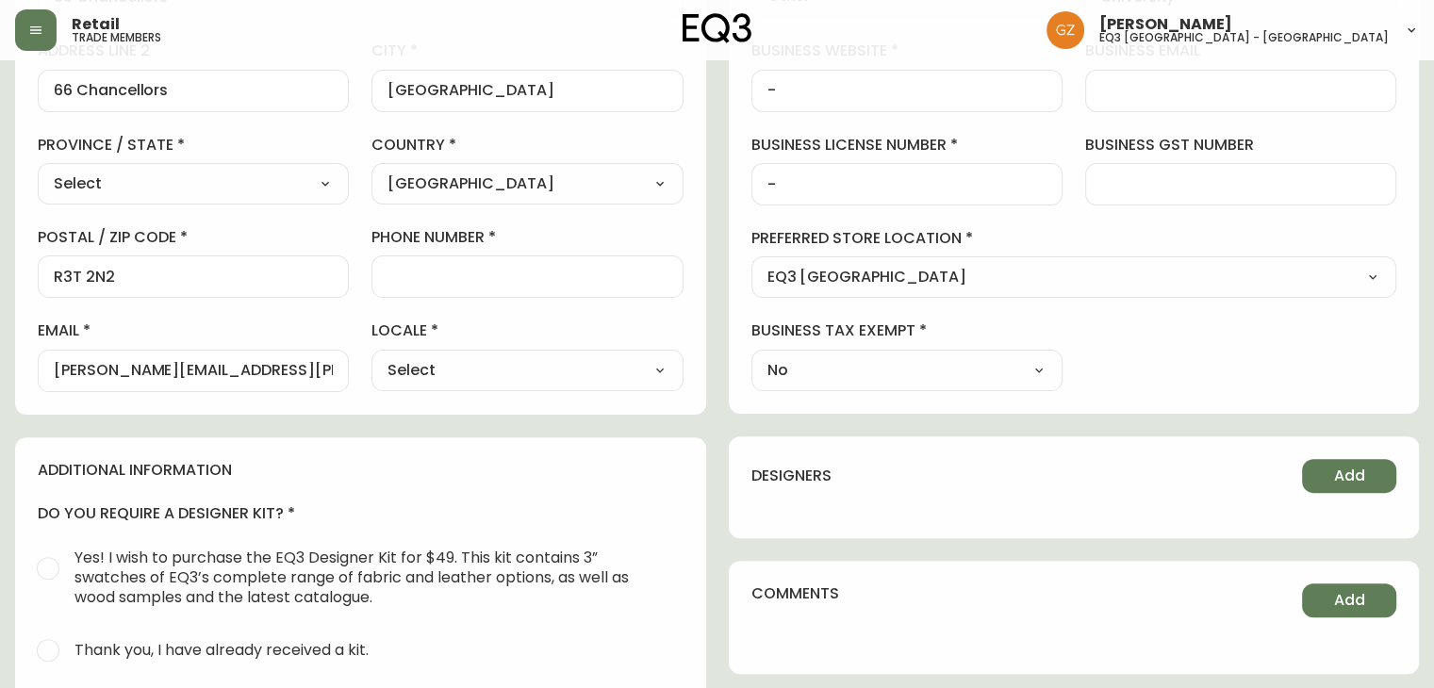
scroll to position [754, 0]
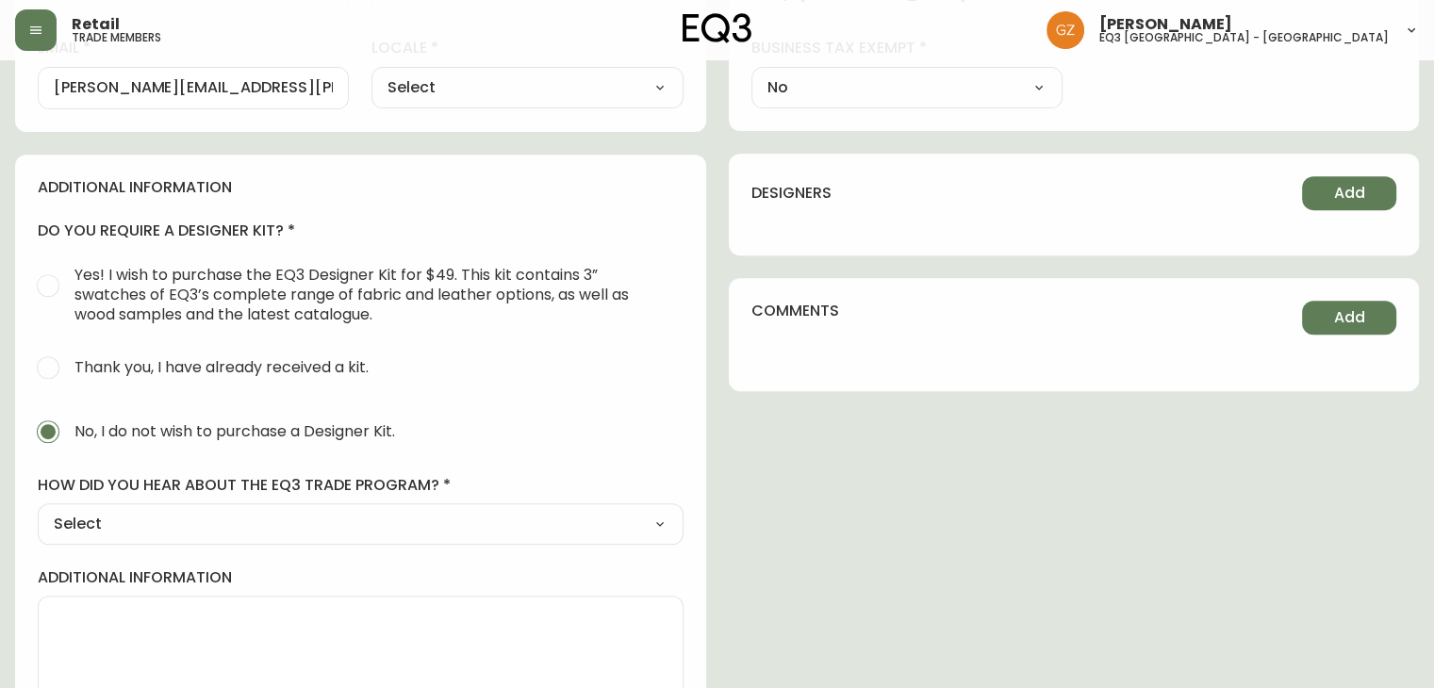
click at [98, 527] on select "Select Social Media Advertisement Trade Show Outreach from a Trade Rep Other" at bounding box center [361, 524] width 646 height 28
select select "Advertisement"
click at [38, 510] on select "Select Social Media Advertisement Trade Show Outreach from a Trade Rep Other" at bounding box center [361, 524] width 646 height 28
type input "Advertisement"
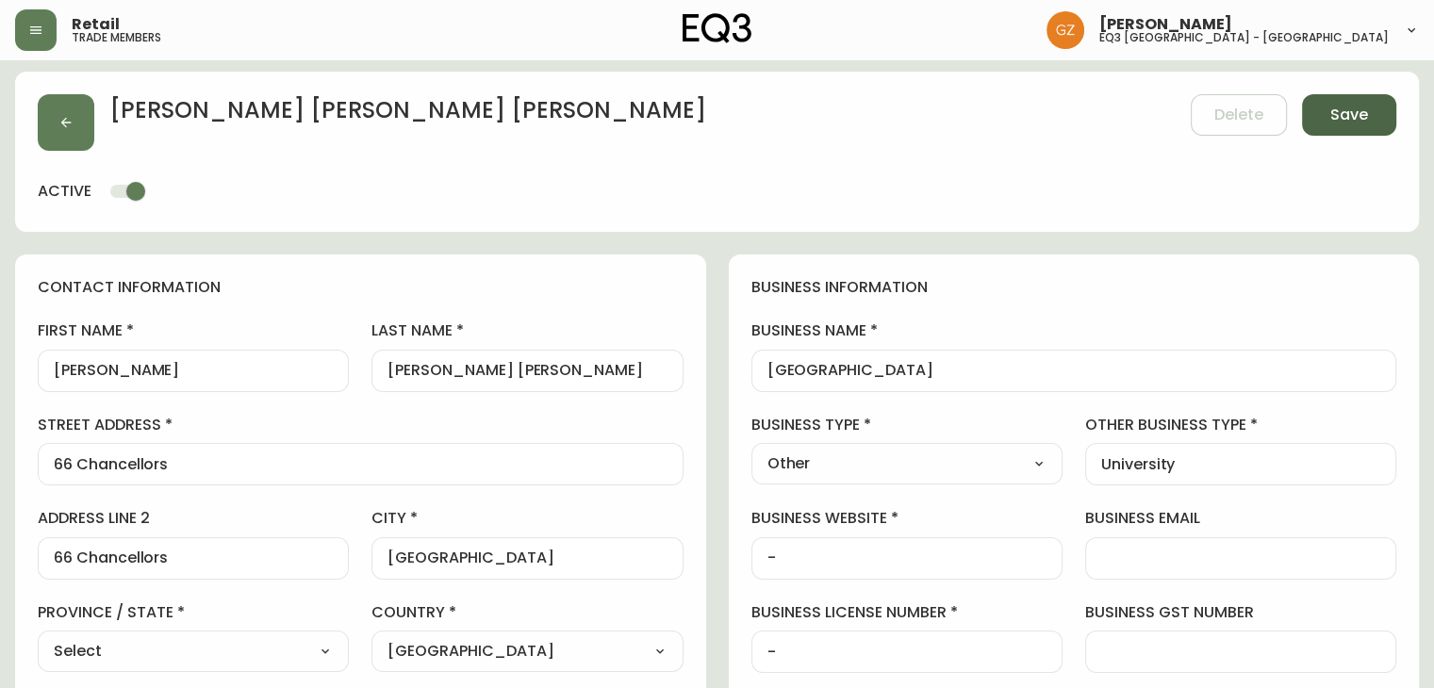
scroll to position [0, 0]
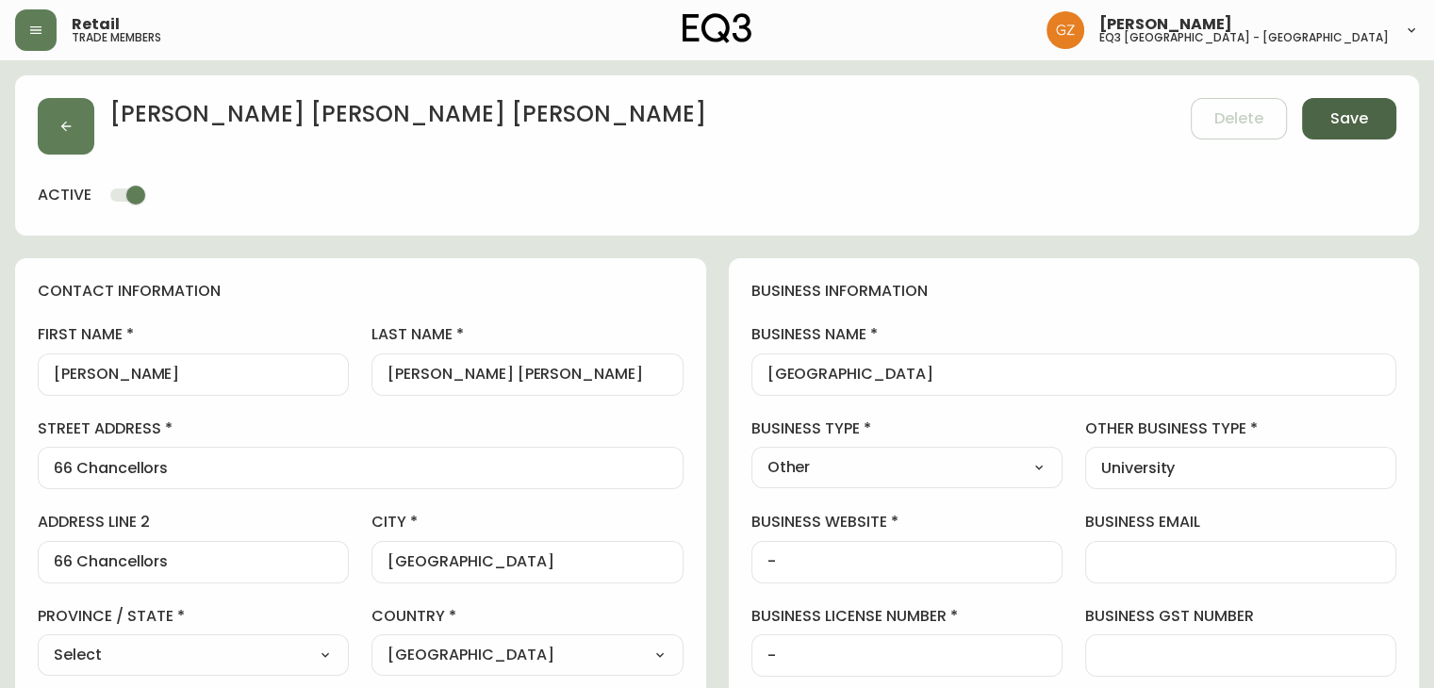
click at [1359, 114] on span "Save" at bounding box center [1349, 118] width 38 height 21
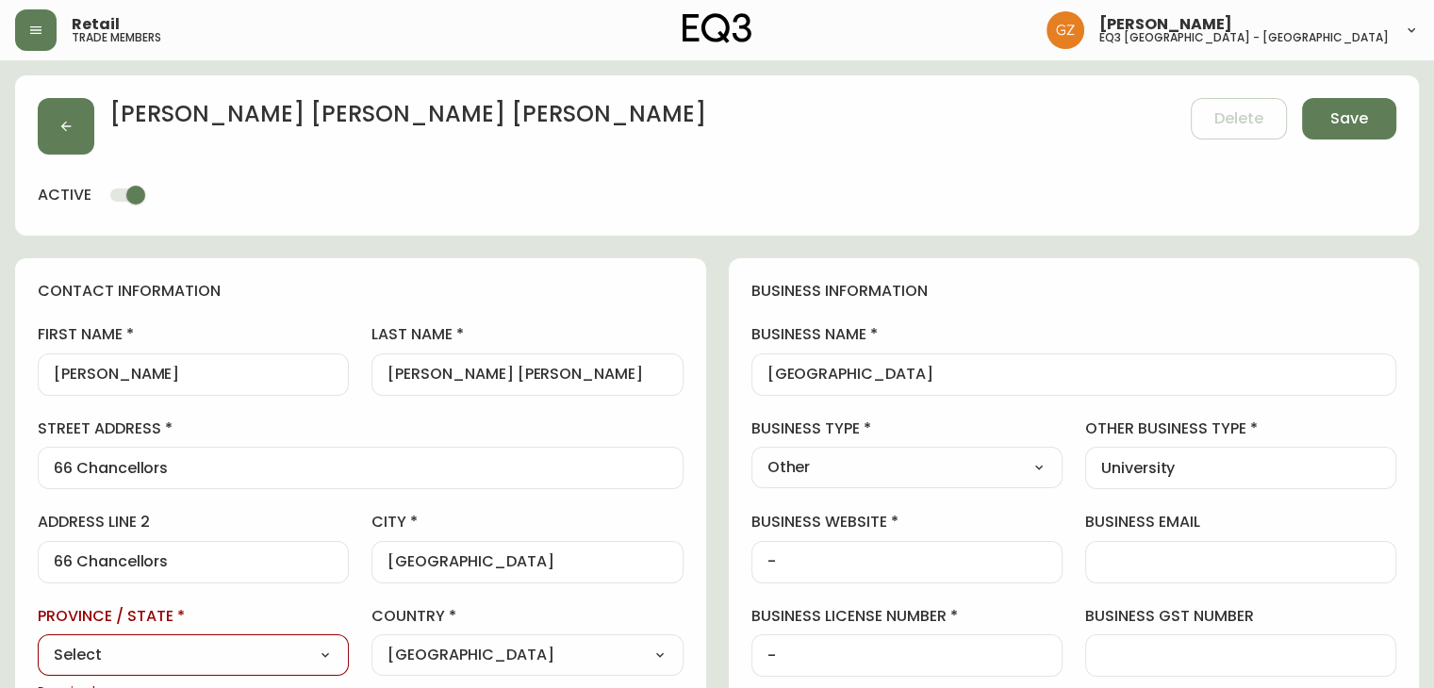
click at [264, 655] on select "Select [GEOGRAPHIC_DATA] [GEOGRAPHIC_DATA] [GEOGRAPHIC_DATA] [GEOGRAPHIC_DATA] …" at bounding box center [193, 655] width 311 height 28
select select "MB"
click at [38, 641] on select "Select [GEOGRAPHIC_DATA] [GEOGRAPHIC_DATA] [GEOGRAPHIC_DATA] [GEOGRAPHIC_DATA] …" at bounding box center [193, 655] width 311 height 28
type input "[GEOGRAPHIC_DATA]"
click at [1340, 125] on span "Save" at bounding box center [1349, 118] width 38 height 21
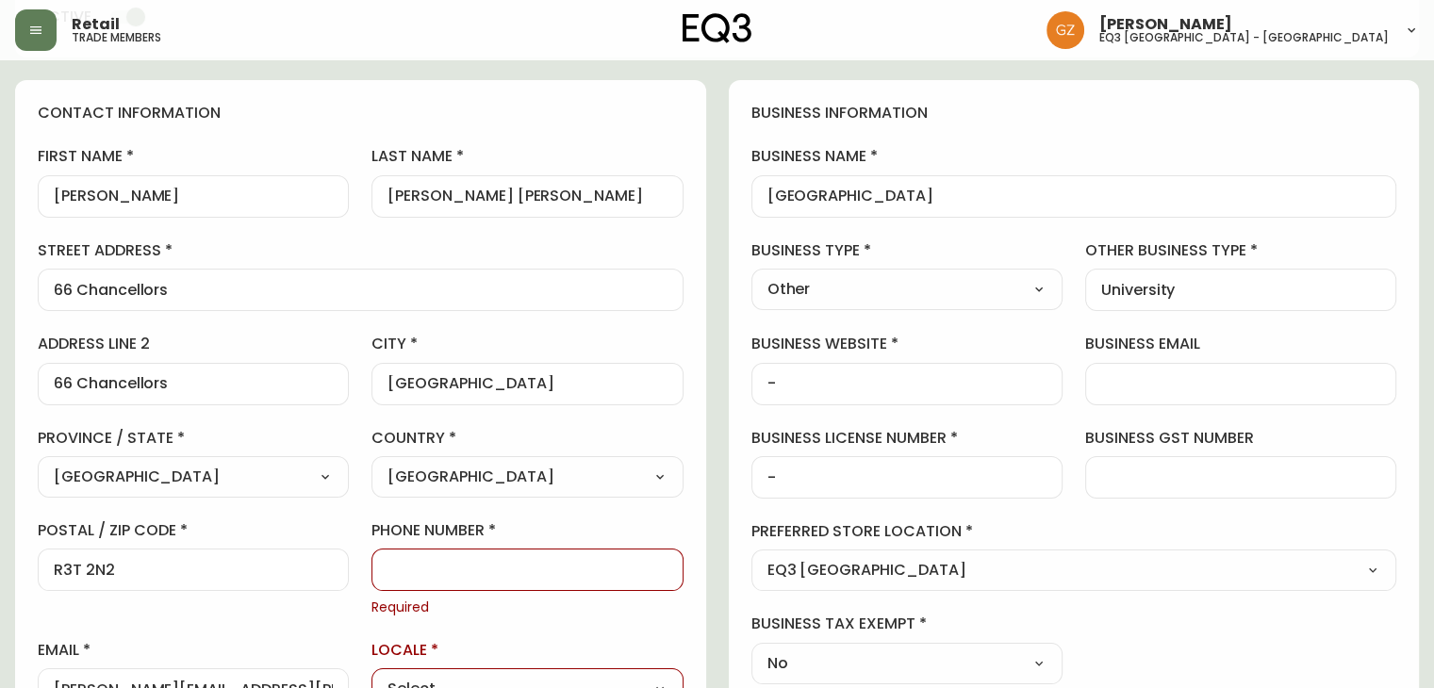
scroll to position [283, 0]
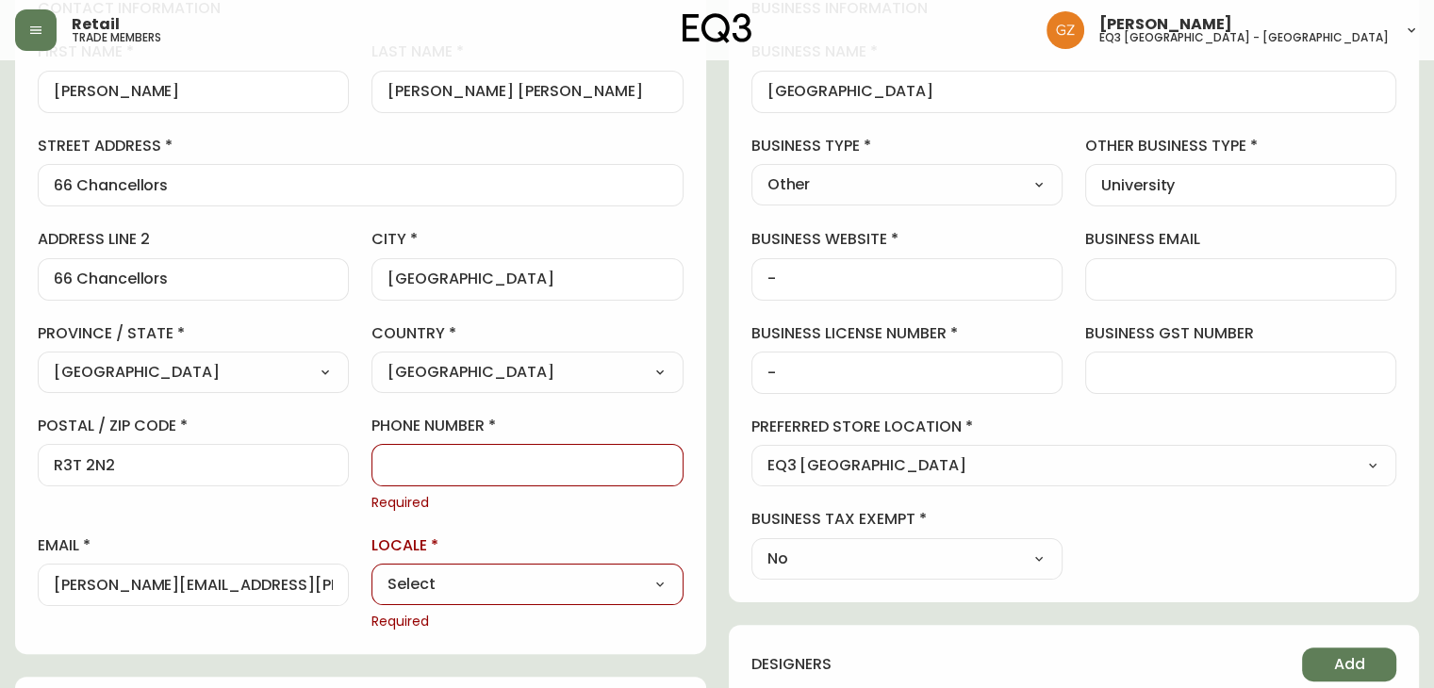
click at [532, 474] on div at bounding box center [526, 465] width 311 height 42
paste input "[PHONE_NUMBER]"
type input "[PHONE_NUMBER]"
click at [536, 588] on select "Select CA_EN [GEOGRAPHIC_DATA] US_EN" at bounding box center [526, 585] width 311 height 28
select select "CA_EN"
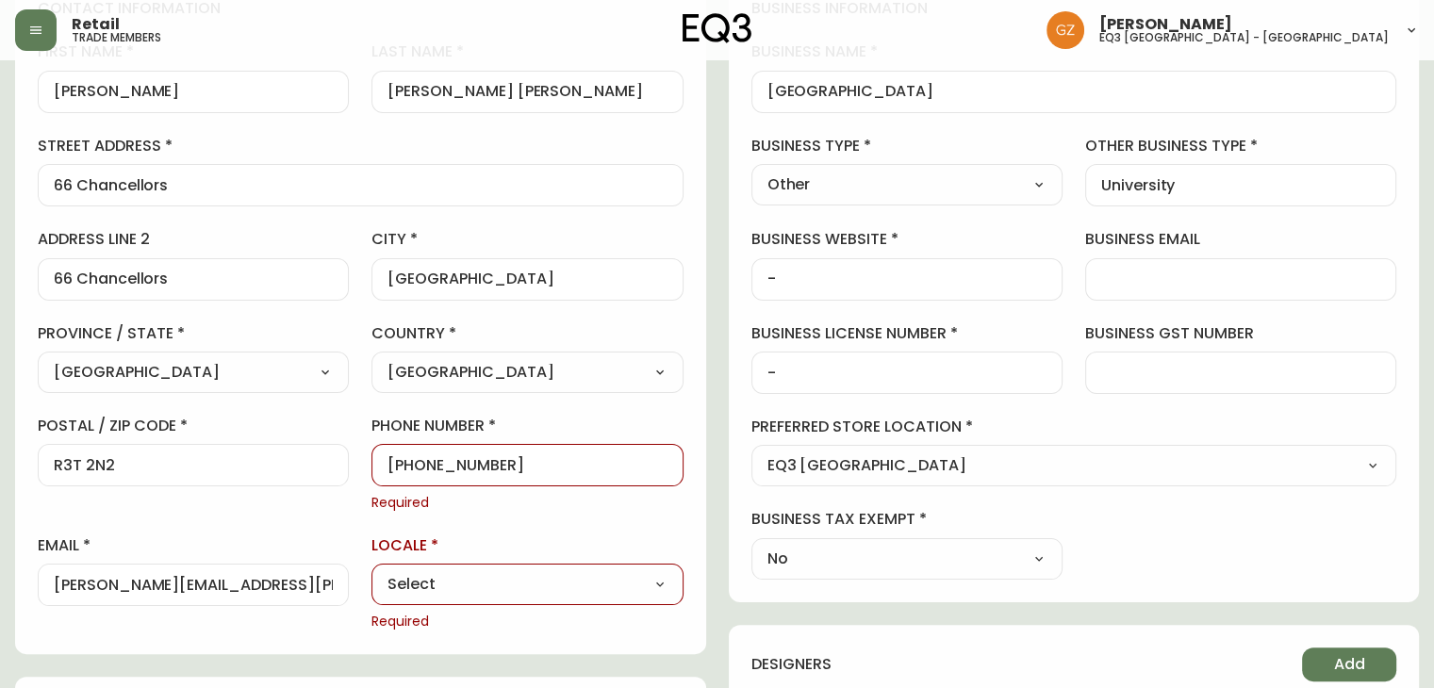
click at [371, 571] on select "Select CA_EN [GEOGRAPHIC_DATA] US_EN" at bounding box center [526, 585] width 311 height 28
type input "CA_EN"
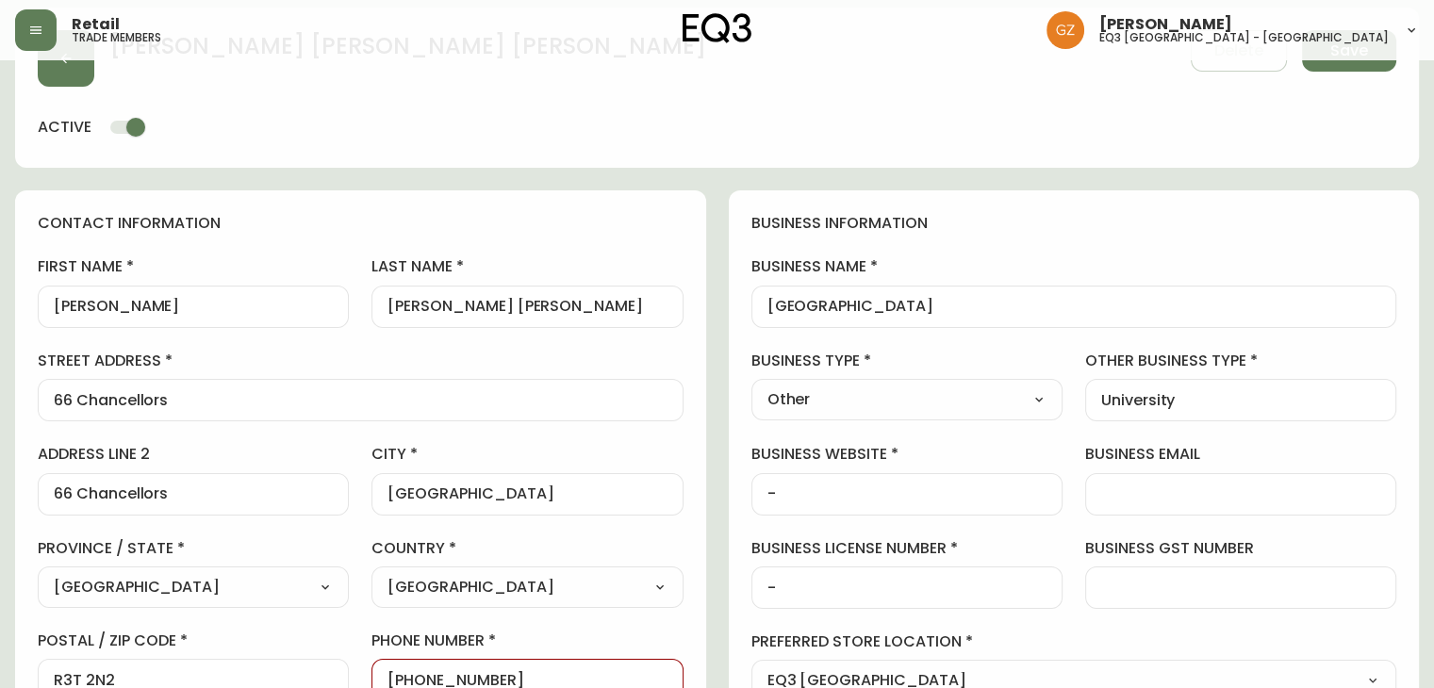
scroll to position [0, 0]
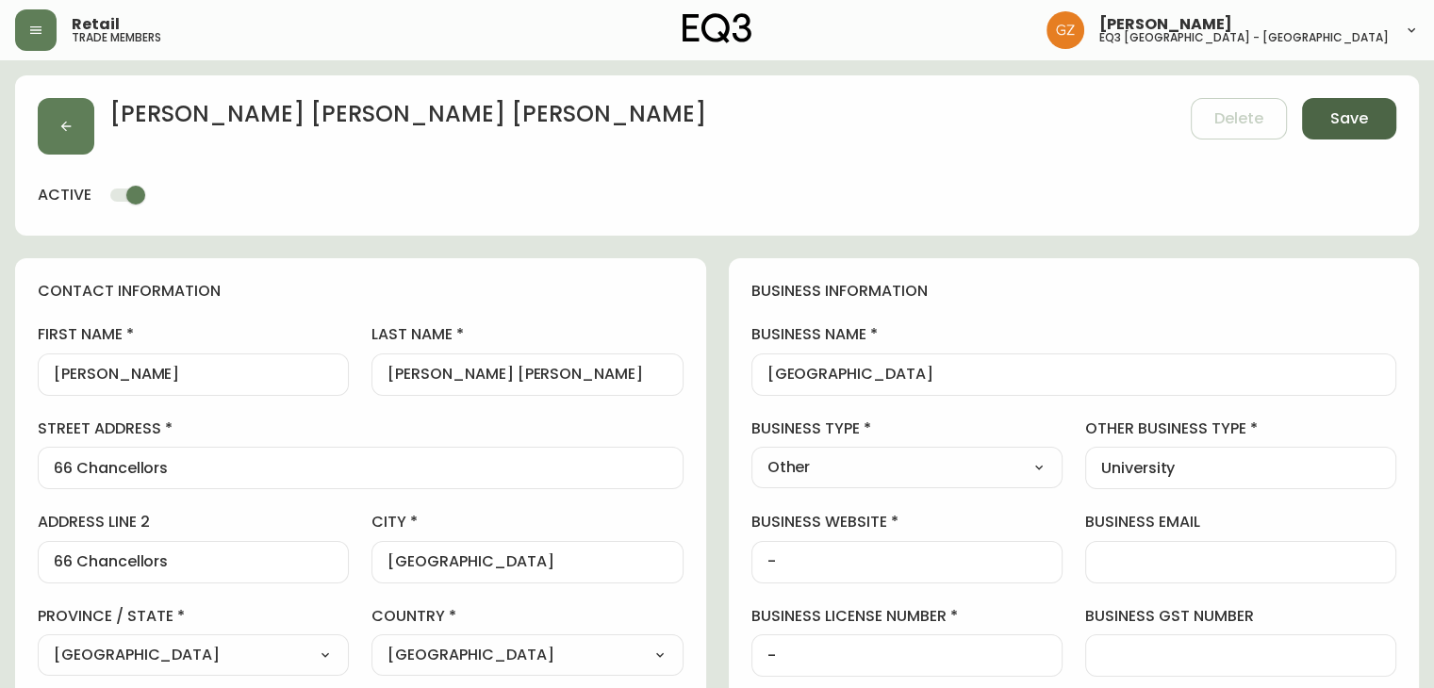
click at [1339, 121] on span "Save" at bounding box center [1349, 118] width 38 height 21
select select
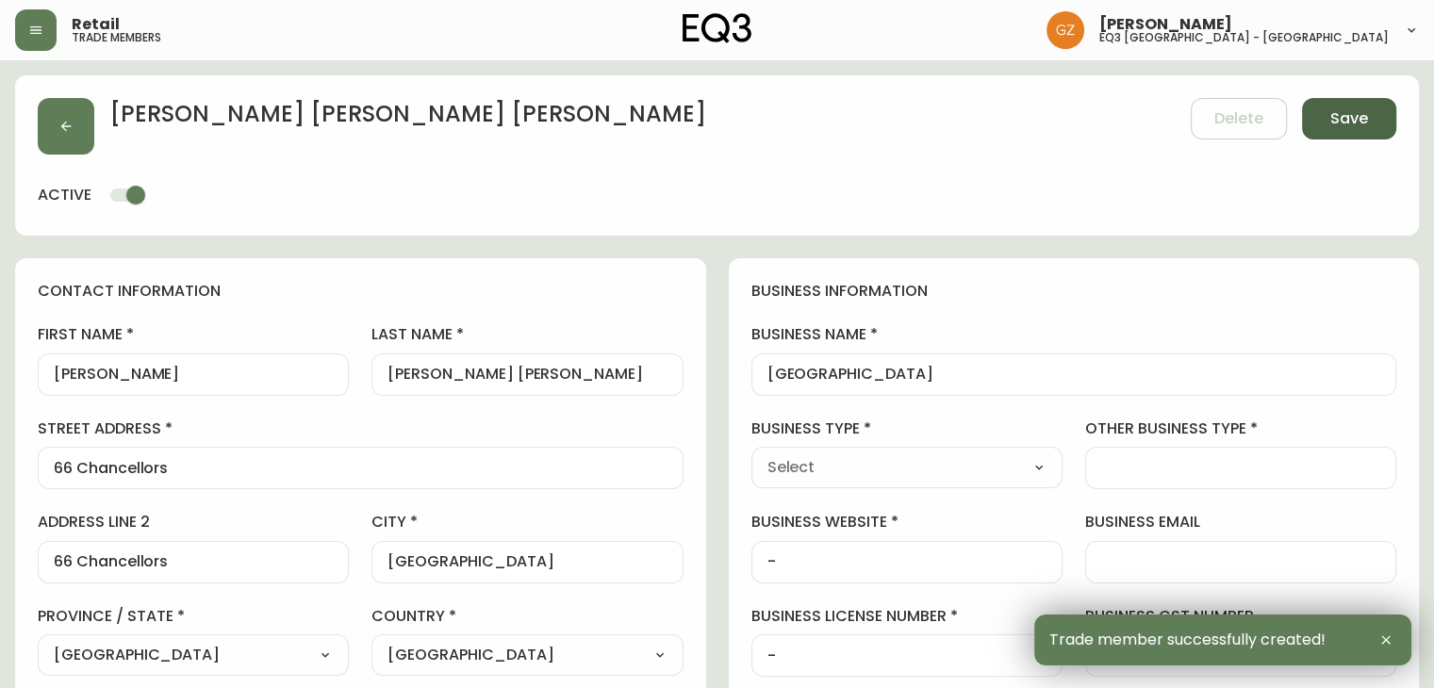
type input "[PHONE_NUMBER]"
type input "Other"
select select "Other"
type input "University"
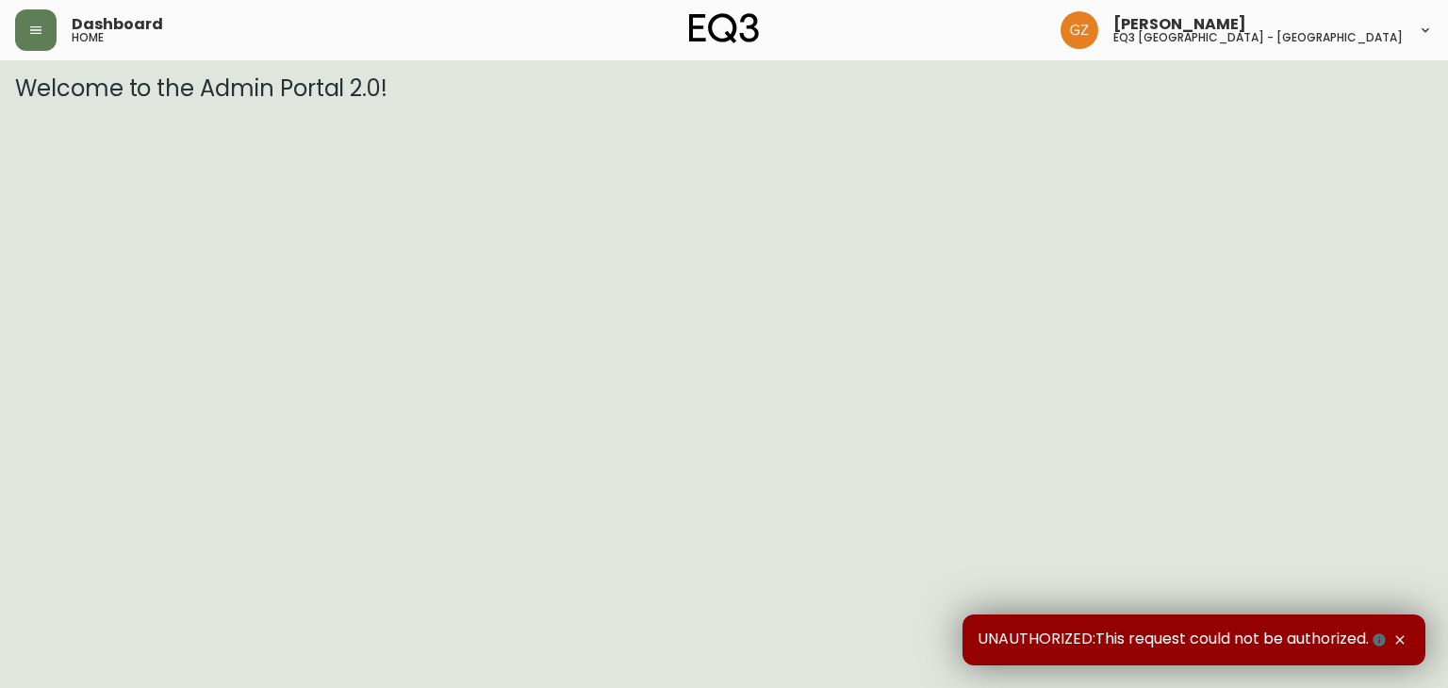
click at [1098, 33] on img at bounding box center [1080, 30] width 38 height 38
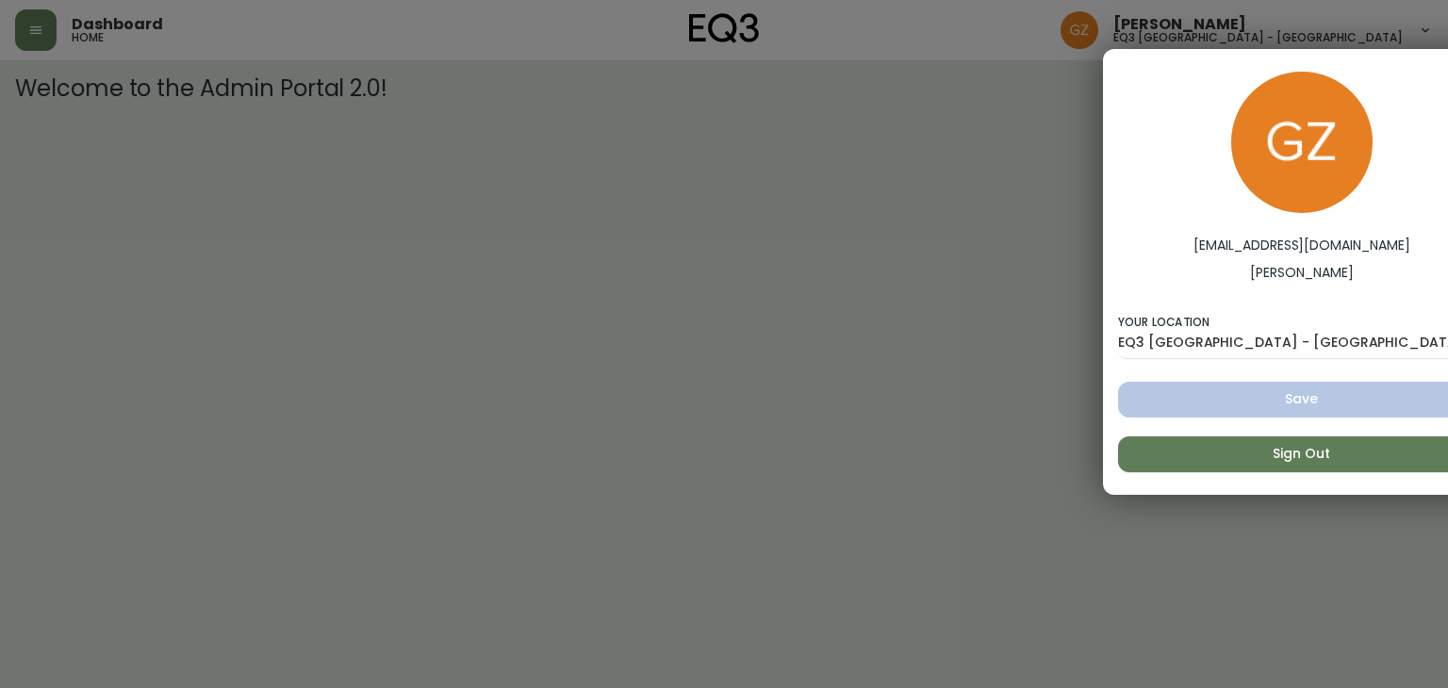
click at [1207, 33] on div at bounding box center [724, 344] width 1448 height 688
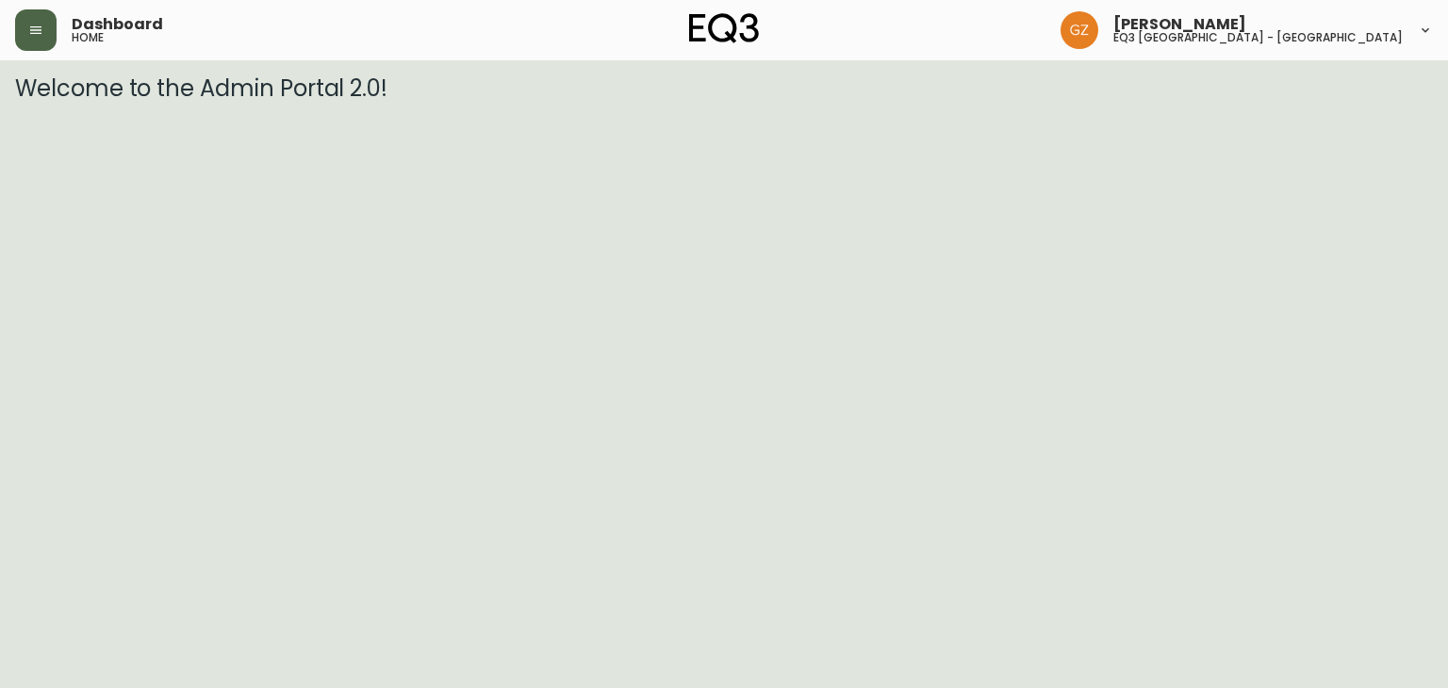
click at [53, 42] on button "button" at bounding box center [35, 29] width 41 height 41
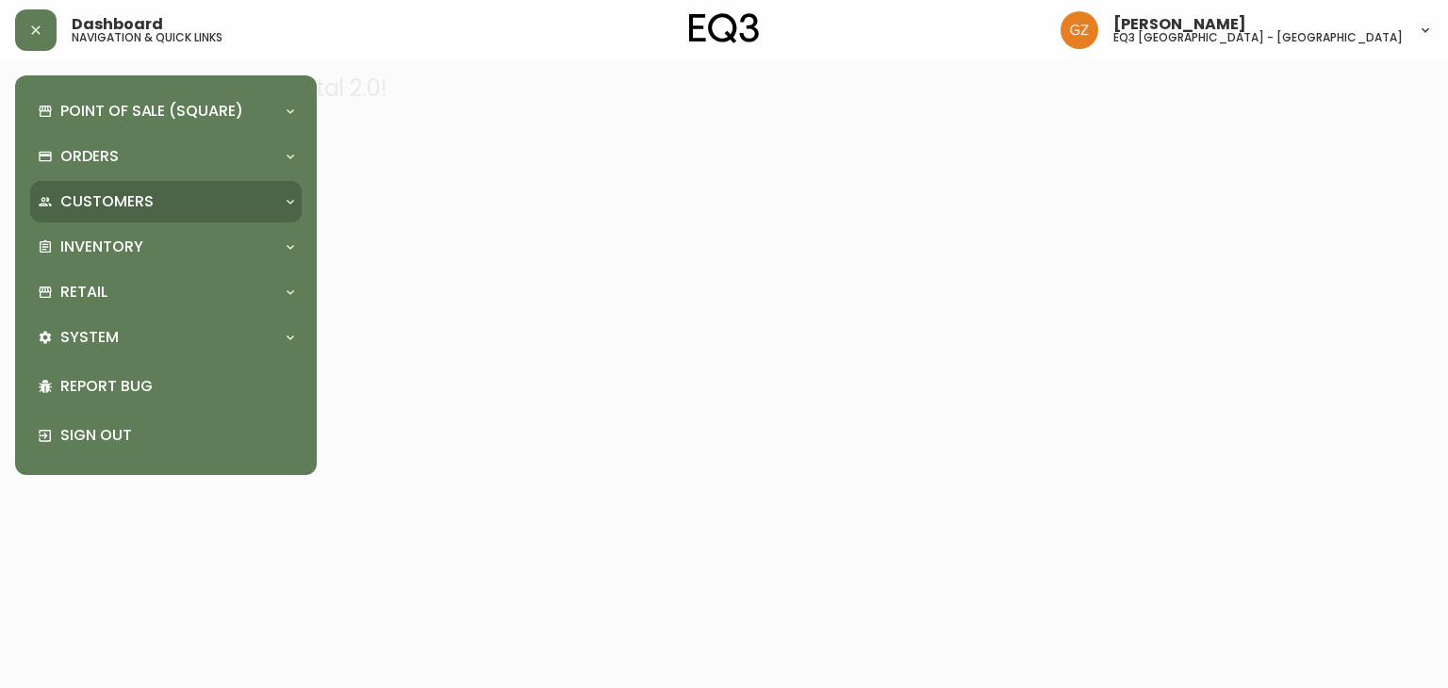
click at [72, 201] on p "Customers" at bounding box center [106, 201] width 93 height 21
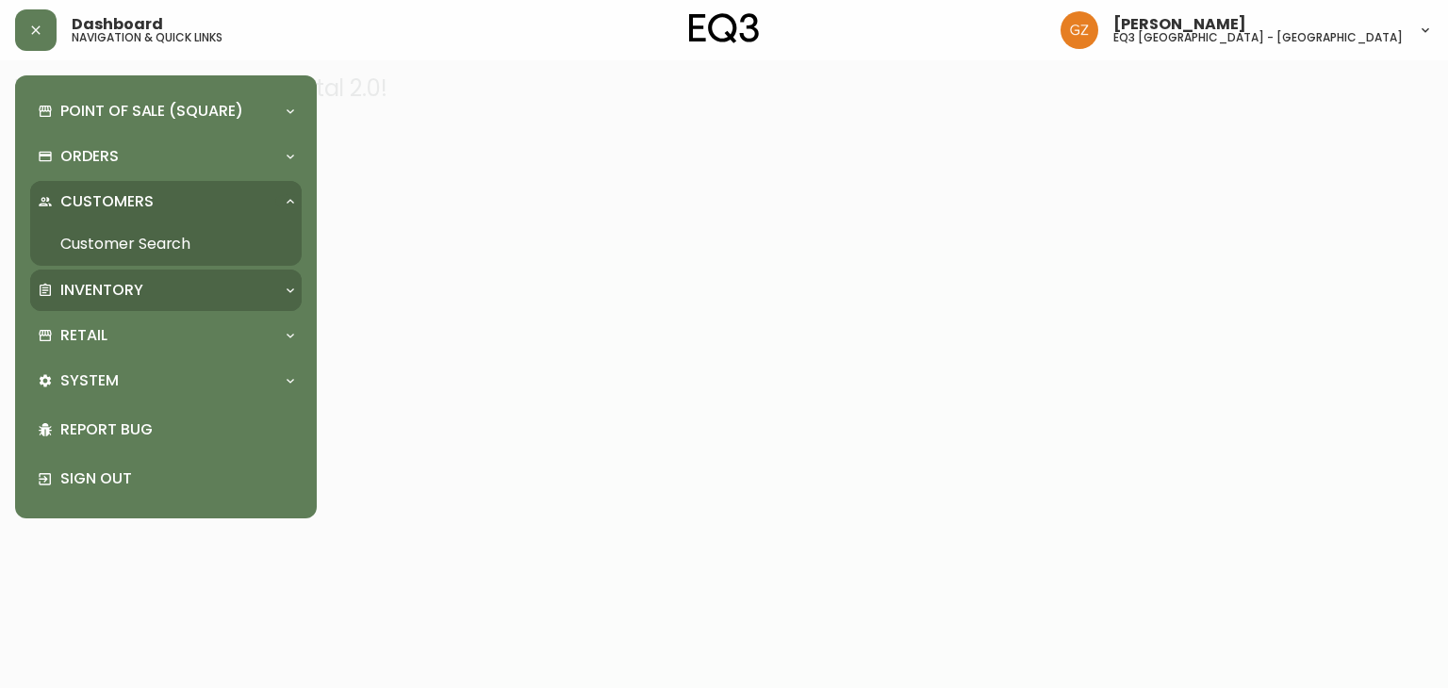
click at [103, 282] on p "Inventory" at bounding box center [101, 290] width 83 height 21
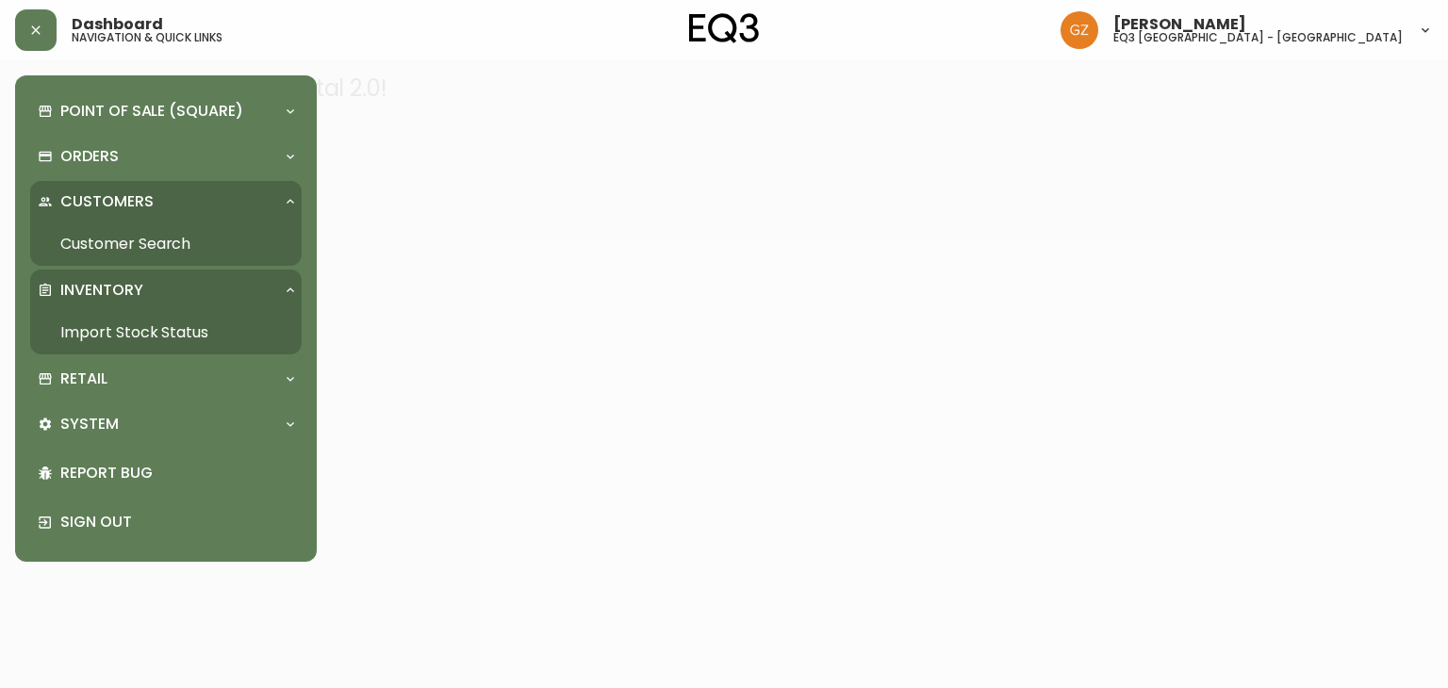
click at [99, 277] on div "Inventory" at bounding box center [165, 290] width 271 height 41
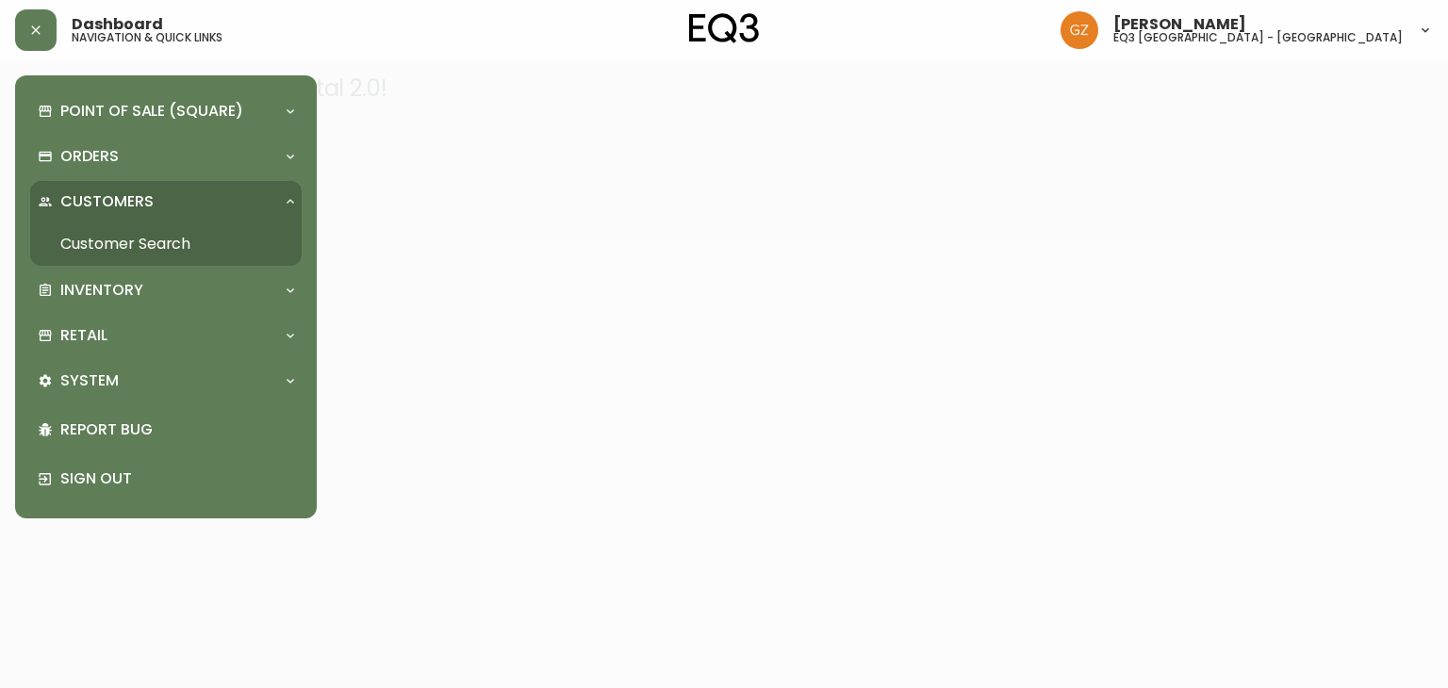
click at [95, 205] on p "Customers" at bounding box center [106, 201] width 93 height 21
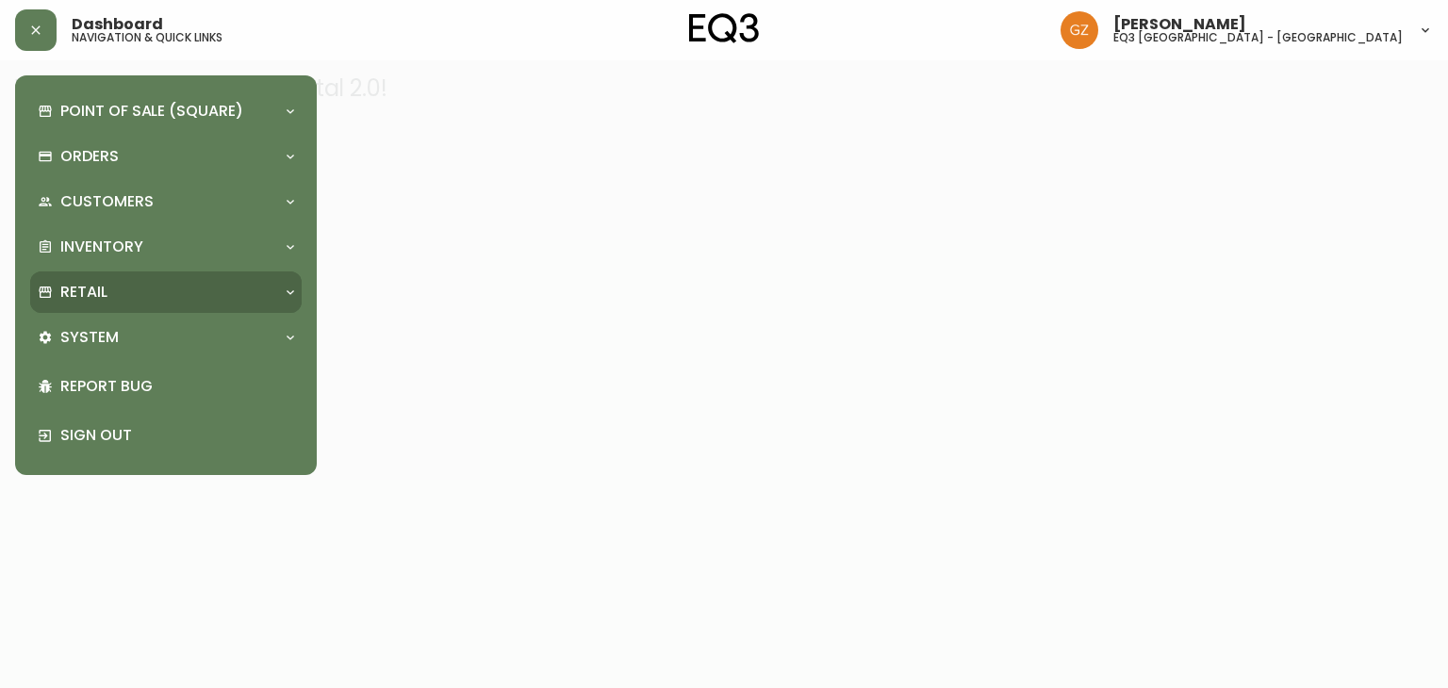
click at [82, 276] on div "Retail" at bounding box center [165, 291] width 271 height 41
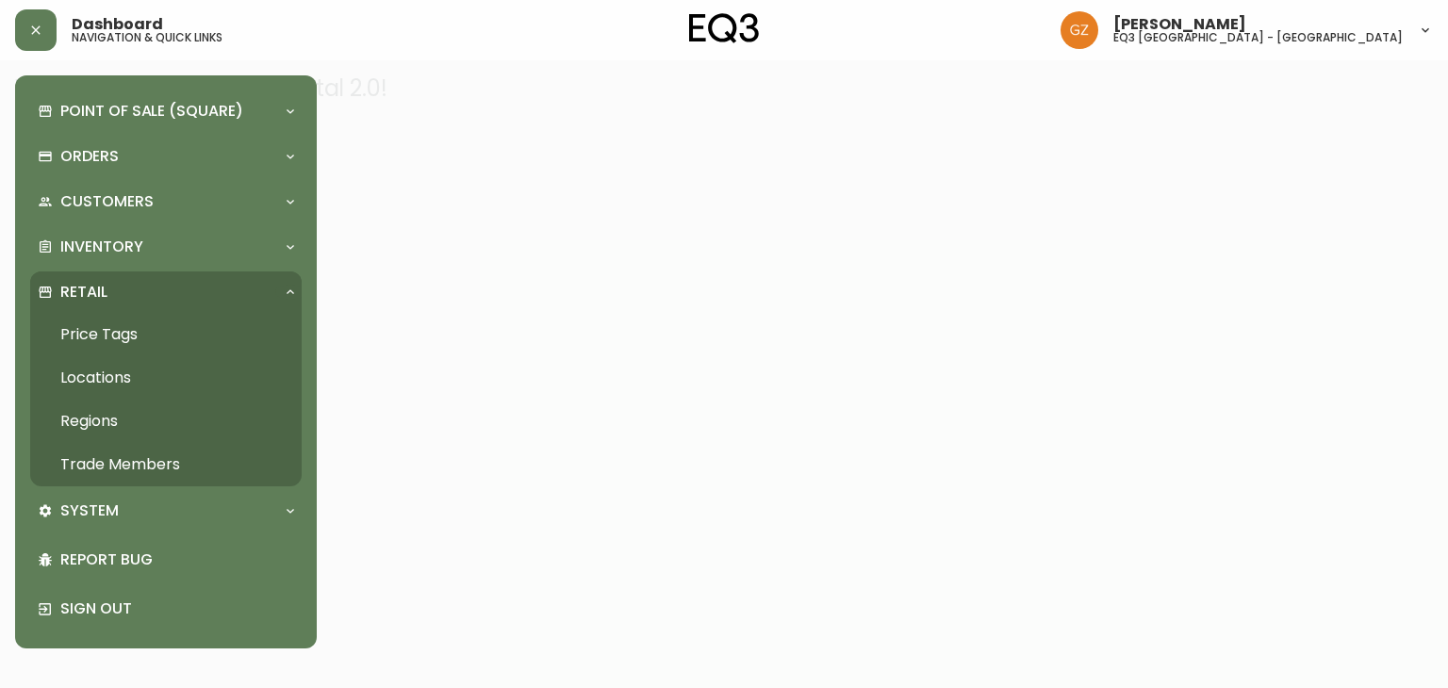
click at [111, 454] on link "Trade Members" at bounding box center [165, 464] width 271 height 43
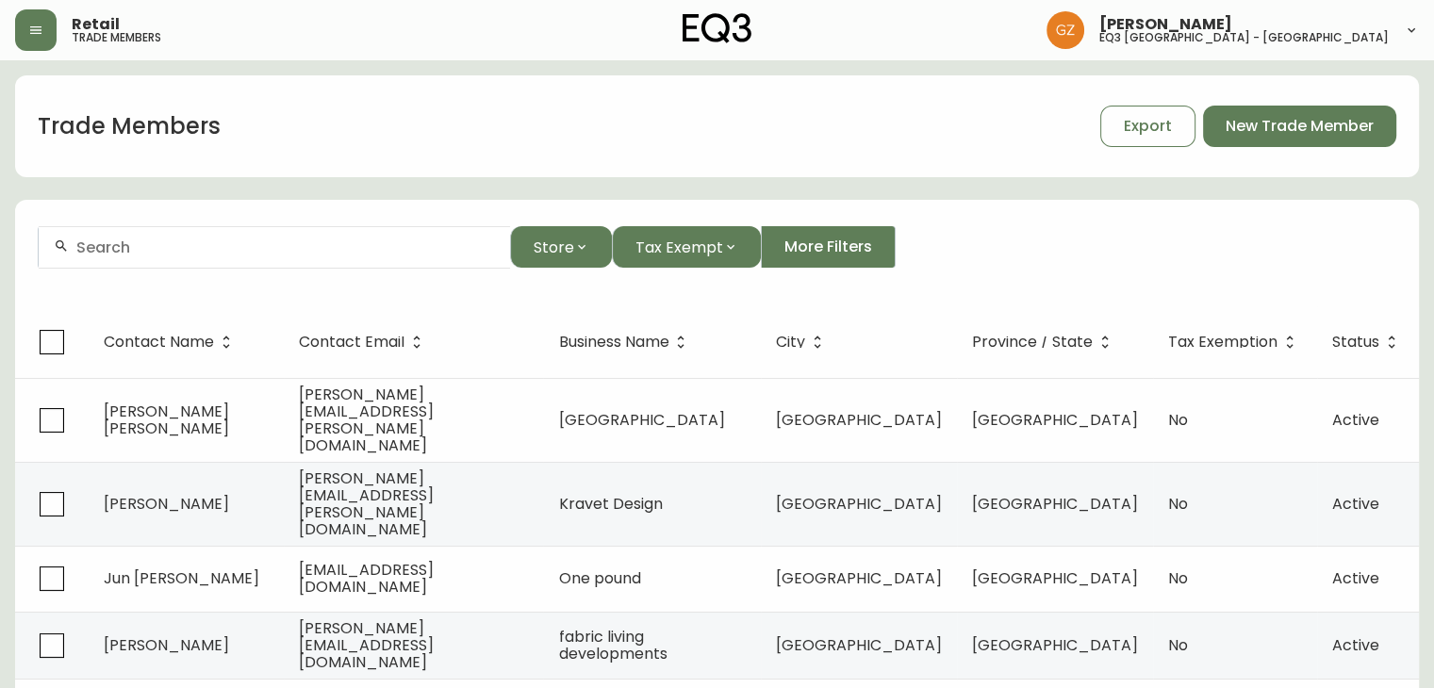
click at [388, 252] on input "text" at bounding box center [285, 248] width 419 height 18
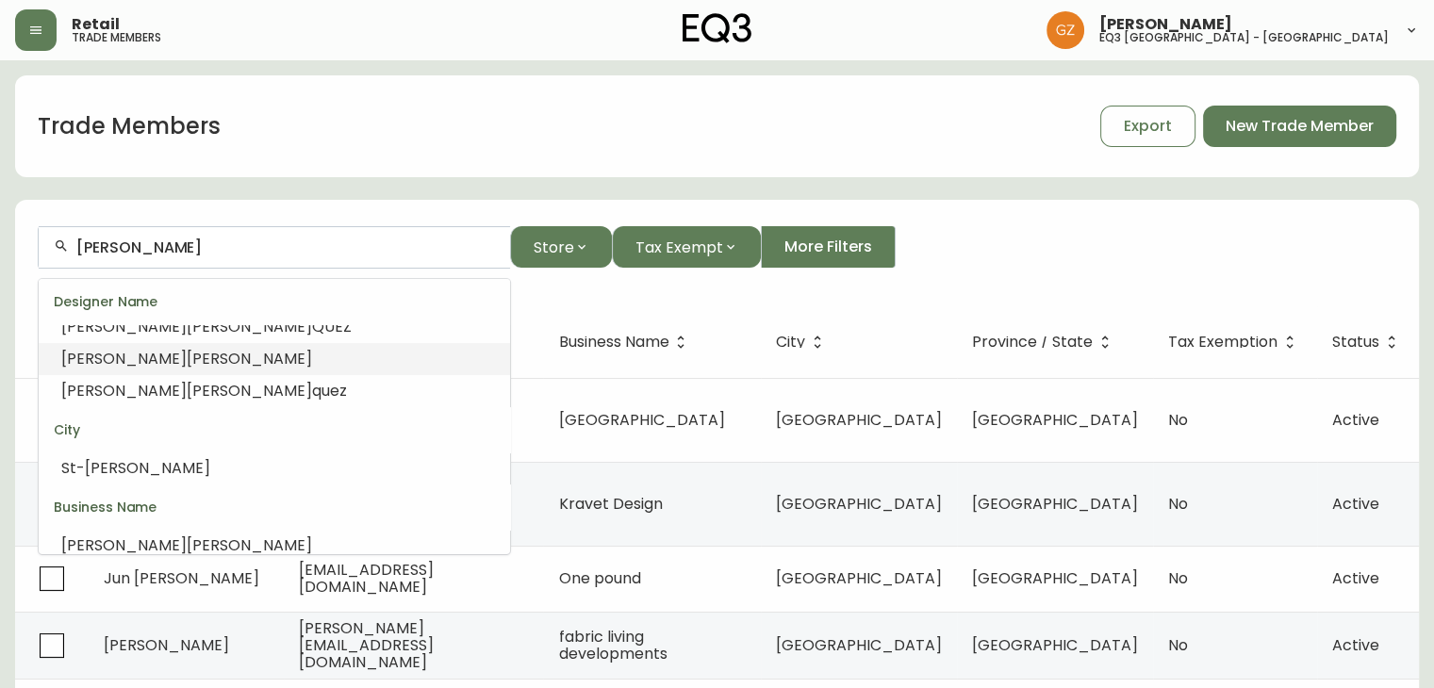
scroll to position [566, 0]
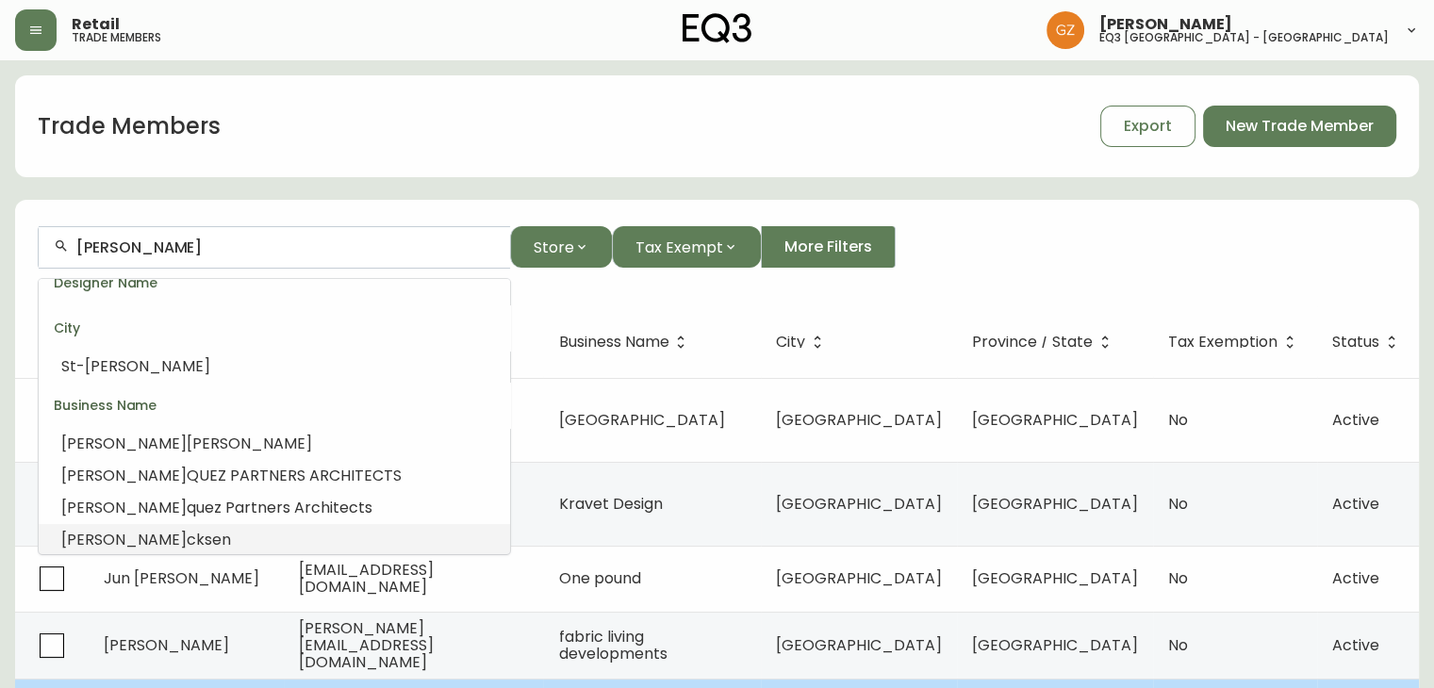
type input "HENRI"
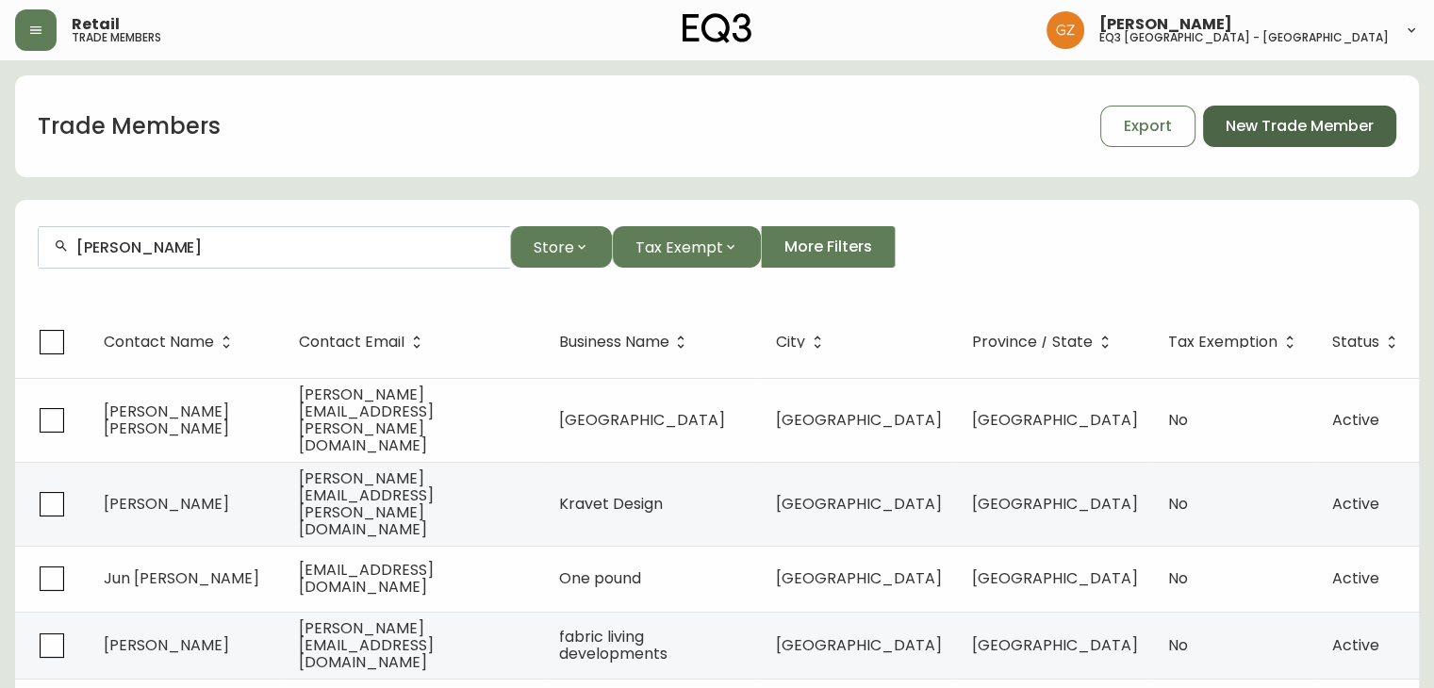
click at [1288, 133] on span "New Trade Member" at bounding box center [1300, 126] width 148 height 21
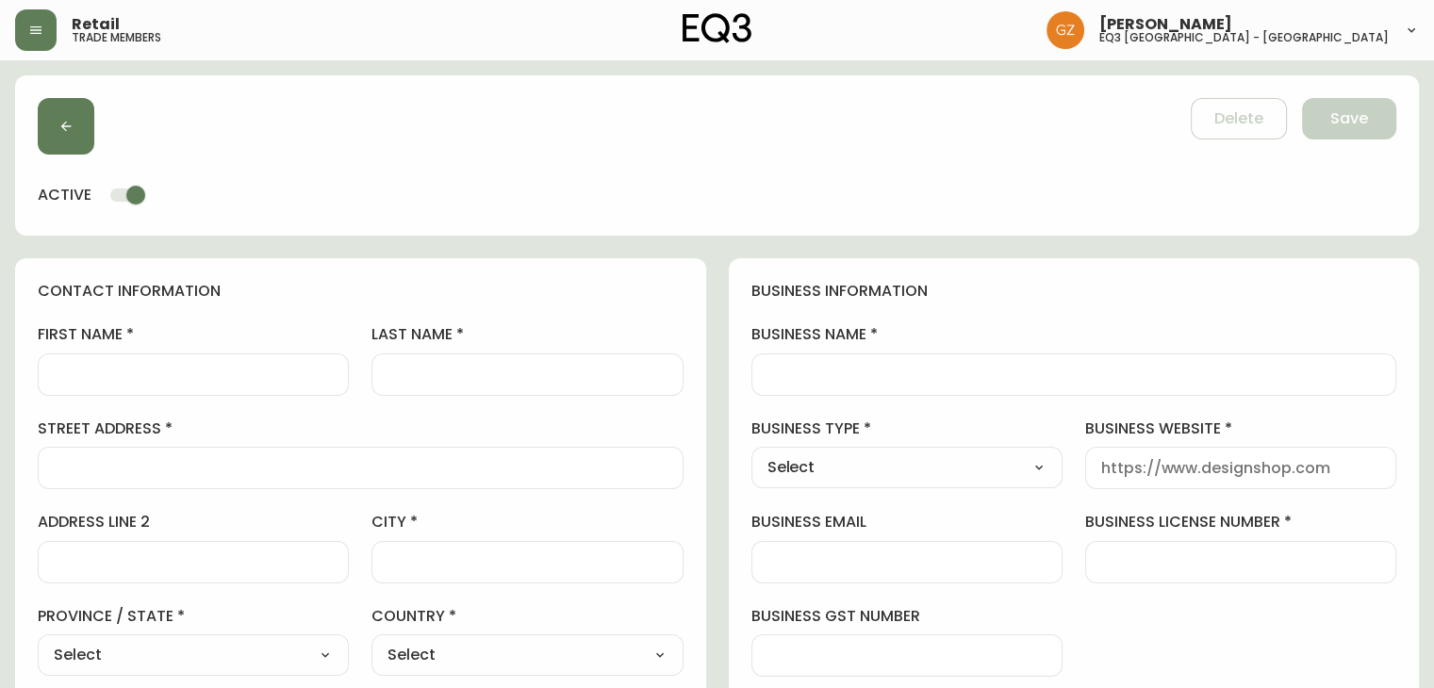
click at [115, 367] on input "first name" at bounding box center [193, 375] width 279 height 18
type input "h"
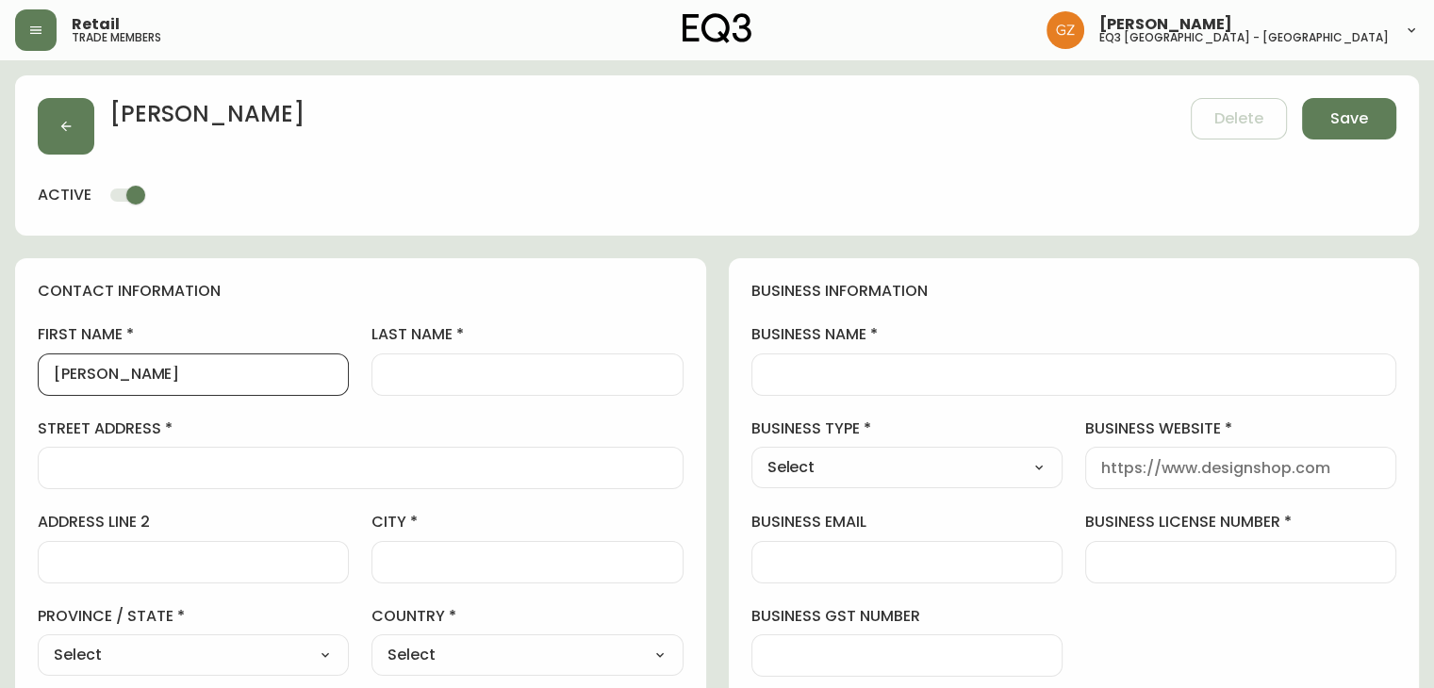
type input "Henri"
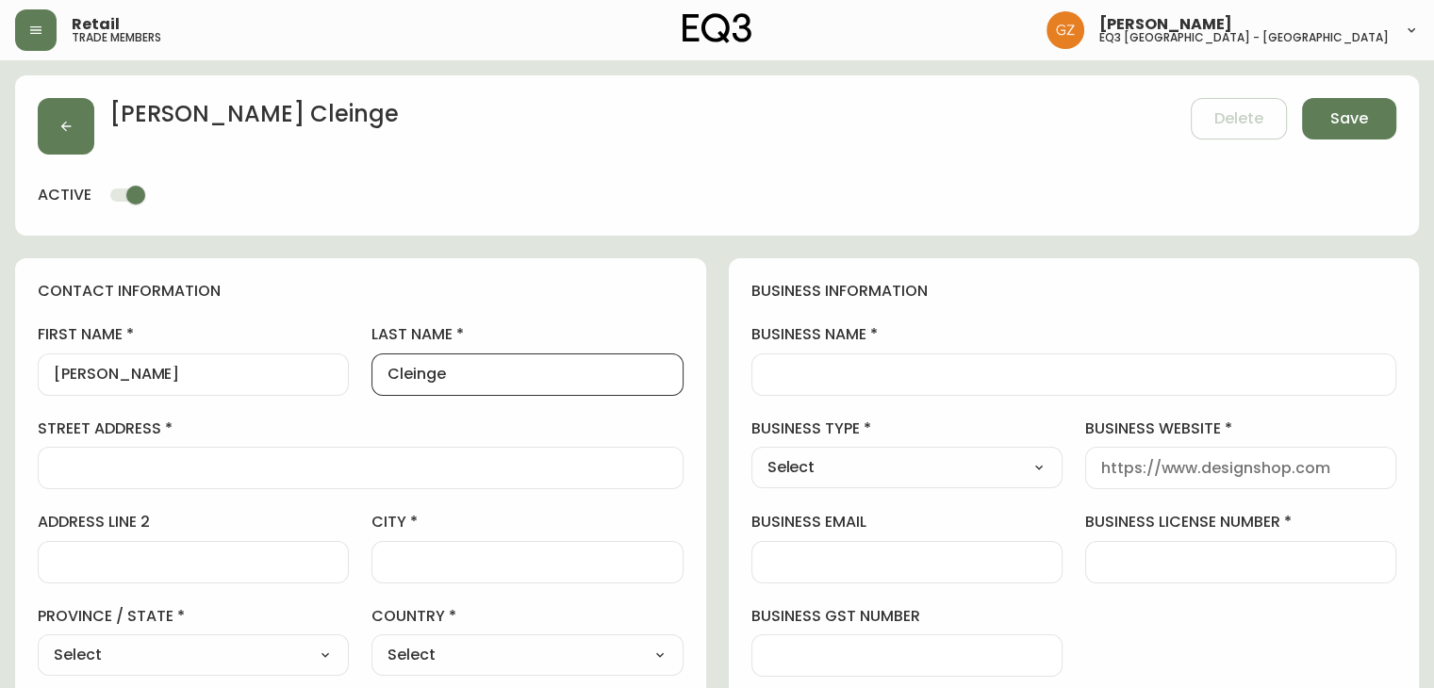
type input "Cleinge"
click at [1365, 309] on div "business information business name business type Select Select Interior Designe…" at bounding box center [1074, 571] width 691 height 627
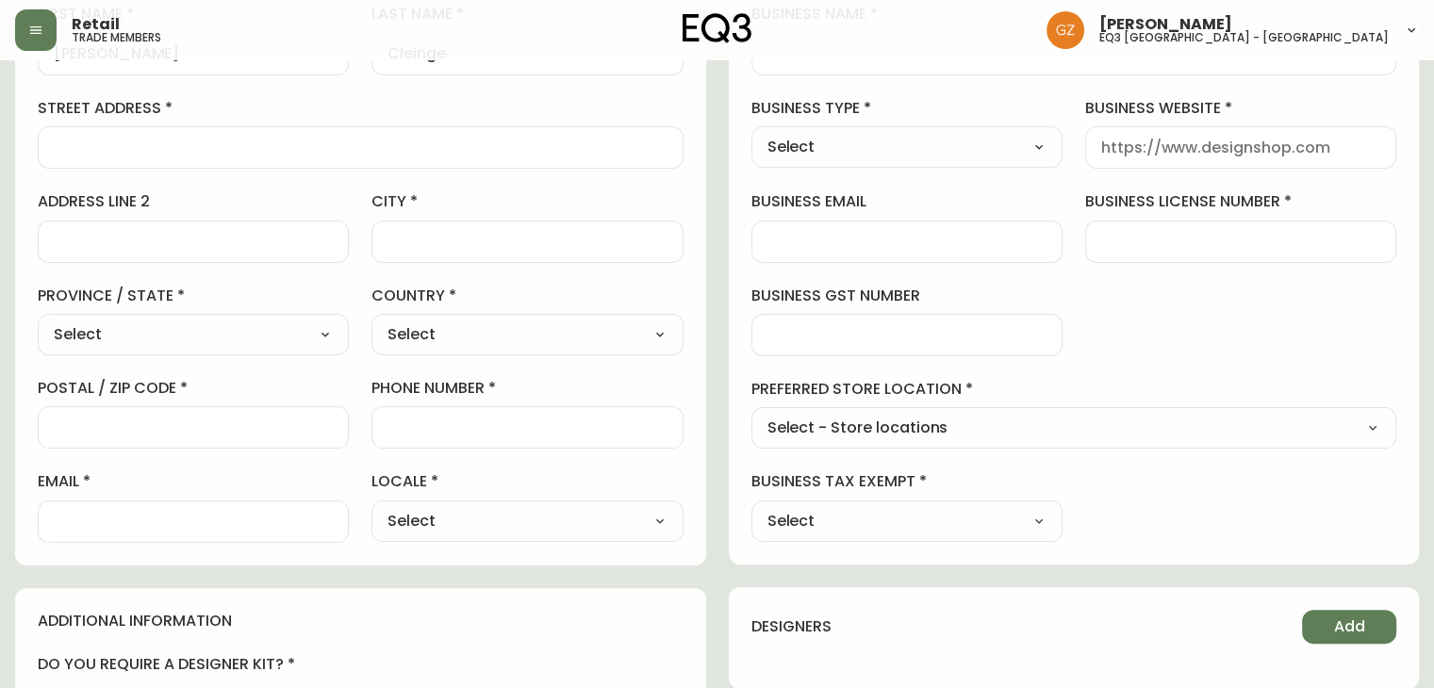
scroll to position [377, 0]
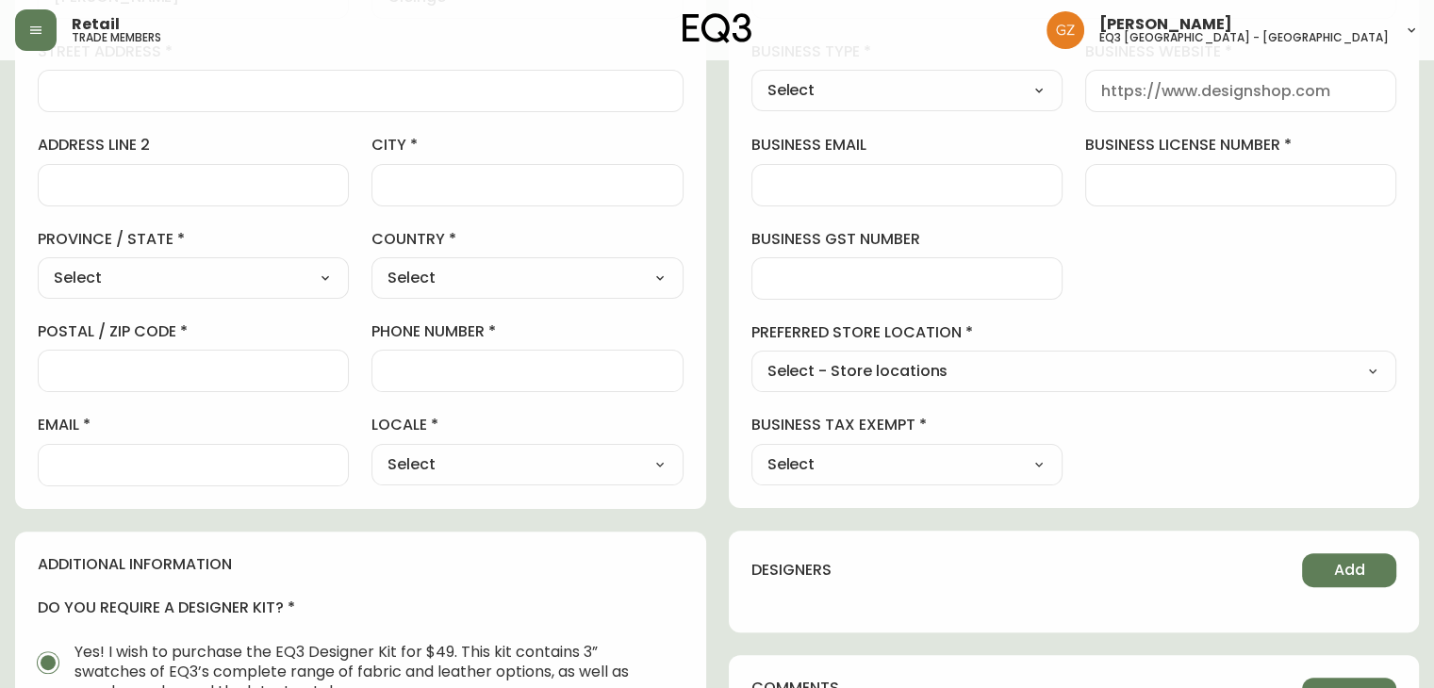
click at [57, 456] on input "email" at bounding box center [193, 465] width 279 height 18
paste input "henri@cleinge.com"
type input "henri@cleinge.com"
click at [495, 462] on select "Select CA_EN [GEOGRAPHIC_DATA] US_EN" at bounding box center [526, 465] width 311 height 28
select select "CA_EN"
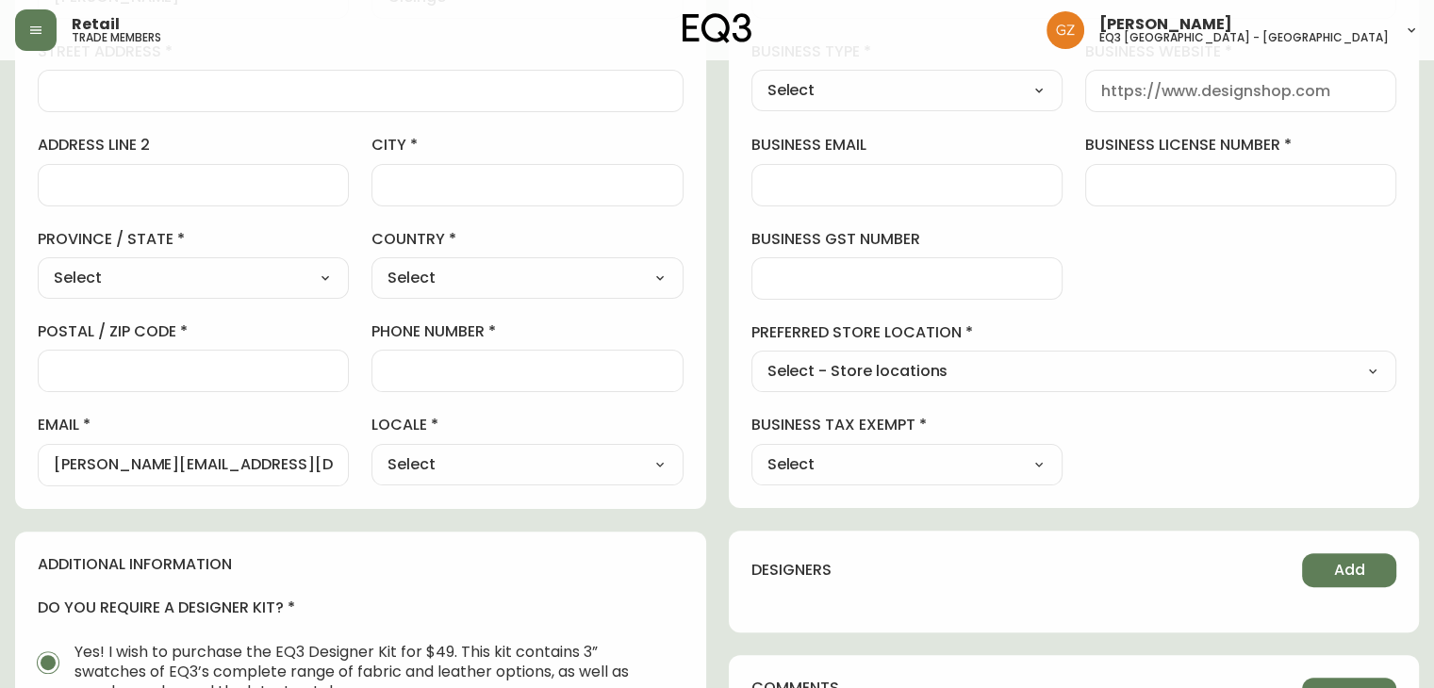
click at [371, 451] on select "Select CA_EN [GEOGRAPHIC_DATA] US_EN" at bounding box center [526, 465] width 311 height 28
type input "CA_EN"
click at [1244, 187] on input "business license number" at bounding box center [1240, 185] width 279 height 18
click at [465, 365] on input "phone number" at bounding box center [526, 371] width 279 height 18
click at [1267, 287] on div "business information business name business type Select Select Interior Designe…" at bounding box center [1074, 194] width 691 height 627
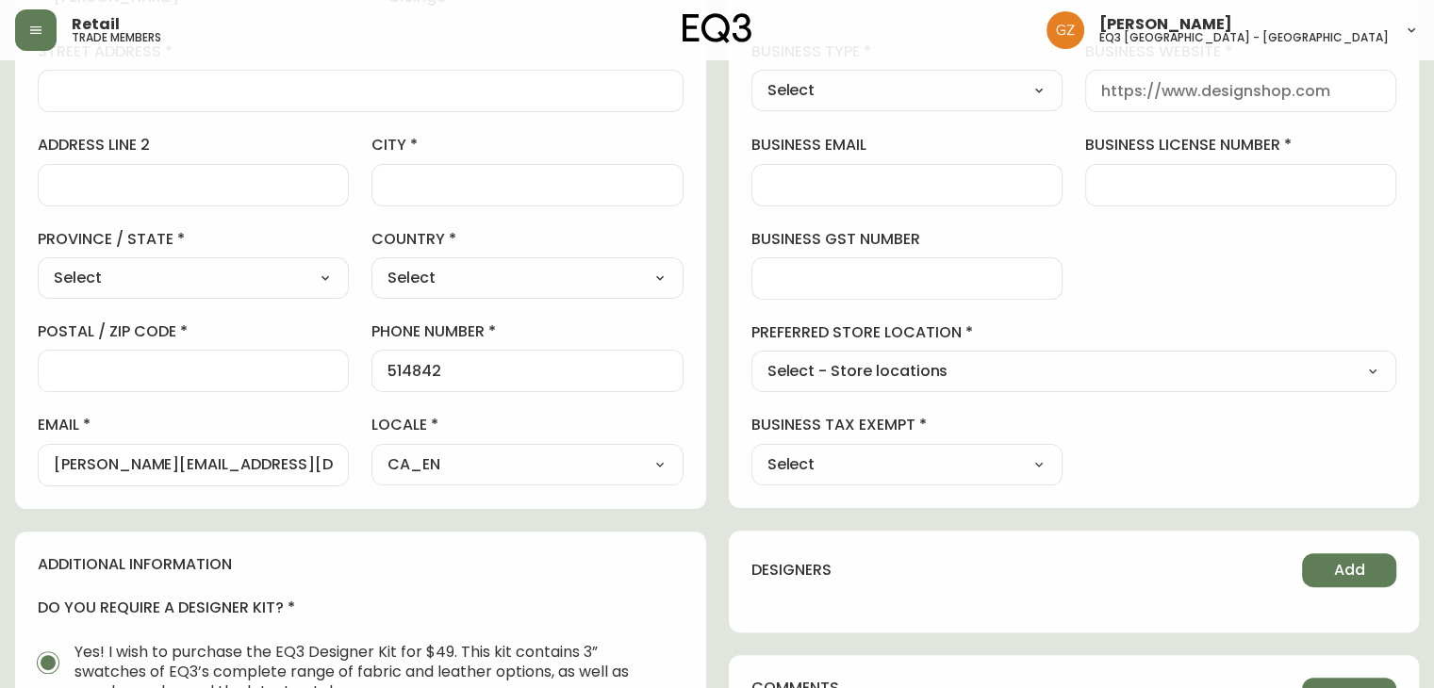
click at [523, 381] on div "514842" at bounding box center [526, 371] width 311 height 42
type input "5148423283"
click at [201, 352] on div at bounding box center [193, 371] width 311 height 42
drag, startPoint x: 1380, startPoint y: 240, endPoint x: 1240, endPoint y: 287, distance: 147.9
click at [1380, 240] on div "business information business name business type Select Select Interior Designe…" at bounding box center [1074, 194] width 691 height 627
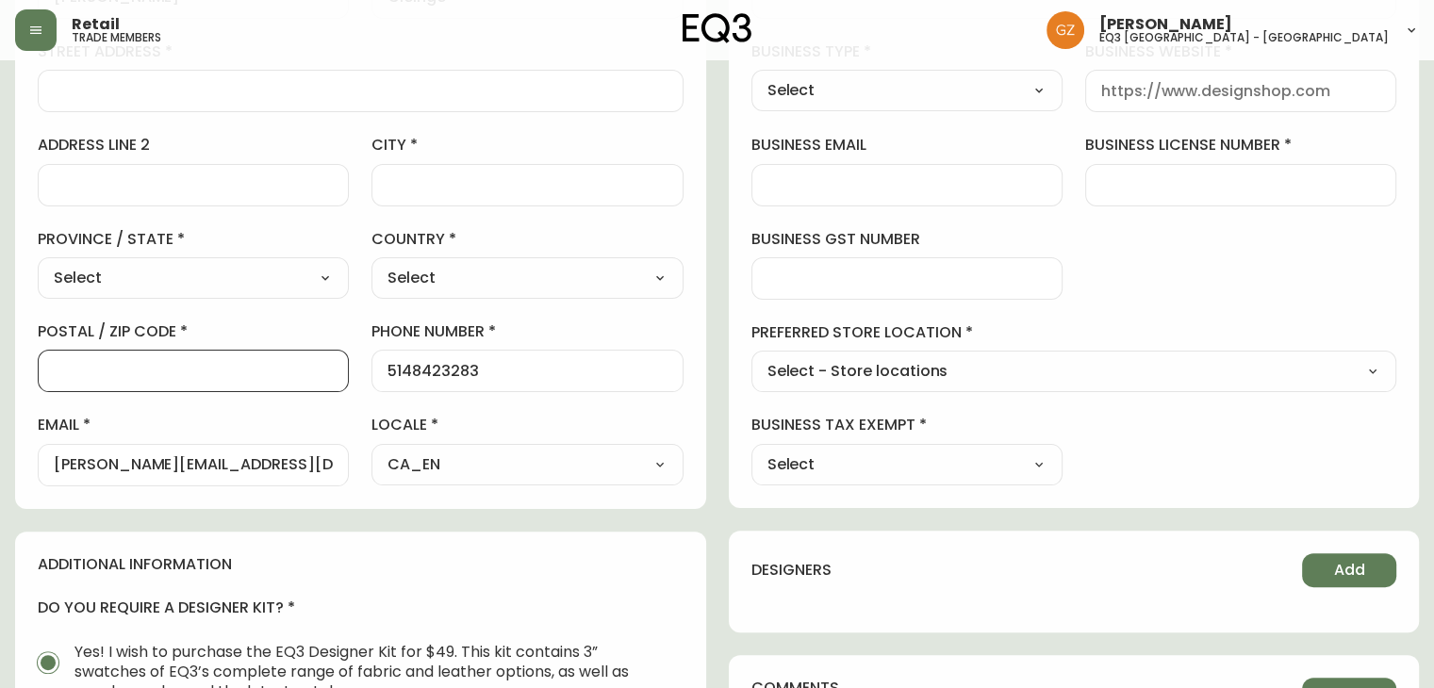
click at [215, 363] on input "postal / zip code" at bounding box center [193, 371] width 279 height 18
paste input "H2S 1J2"
type input "H2S 1J2"
click at [460, 271] on select "Select [GEOGRAPHIC_DATA] [GEOGRAPHIC_DATA]" at bounding box center [526, 278] width 311 height 28
select select "CA"
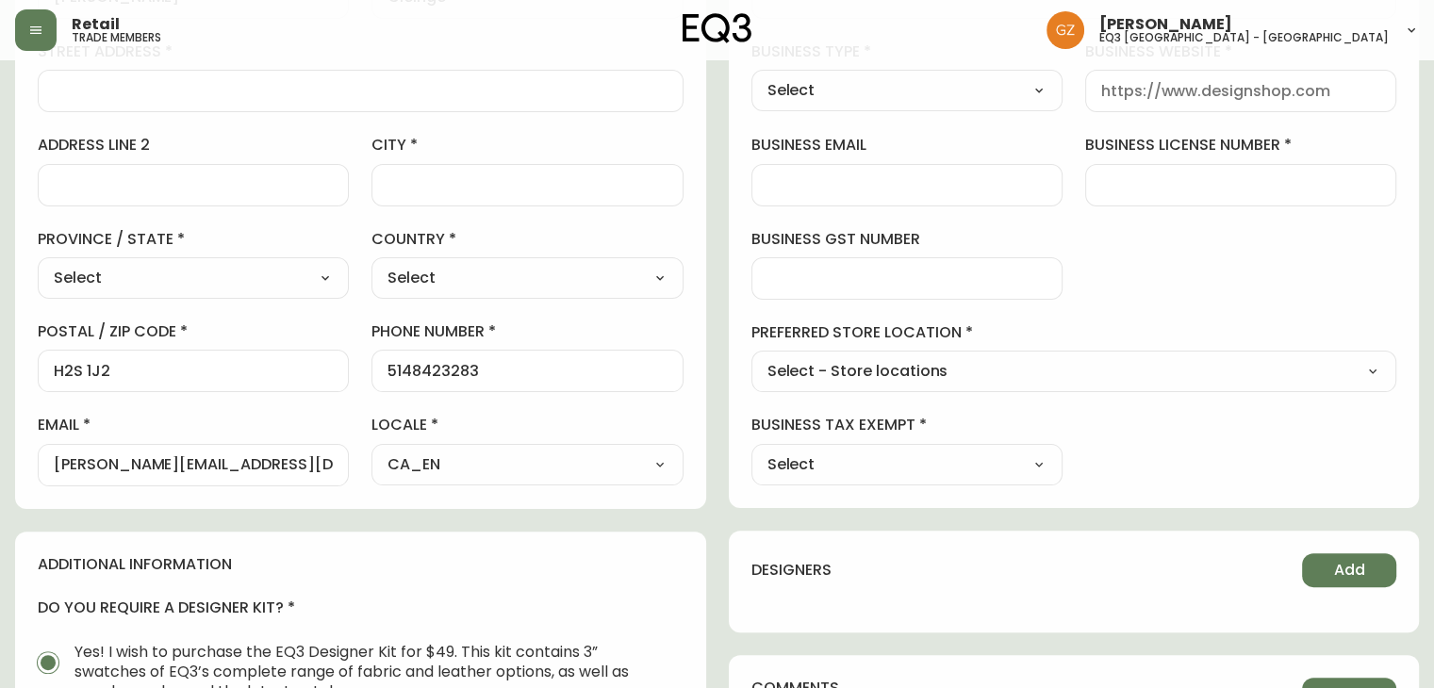
click at [371, 264] on select "Select [GEOGRAPHIC_DATA] [GEOGRAPHIC_DATA]" at bounding box center [526, 278] width 311 height 28
type input "[GEOGRAPHIC_DATA]"
click at [212, 264] on select "Select [GEOGRAPHIC_DATA] [GEOGRAPHIC_DATA] [GEOGRAPHIC_DATA] [GEOGRAPHIC_DATA] …" at bounding box center [193, 278] width 311 height 28
select select "QC"
click at [38, 264] on select "Select [GEOGRAPHIC_DATA] [GEOGRAPHIC_DATA] [GEOGRAPHIC_DATA] [GEOGRAPHIC_DATA] …" at bounding box center [193, 278] width 311 height 28
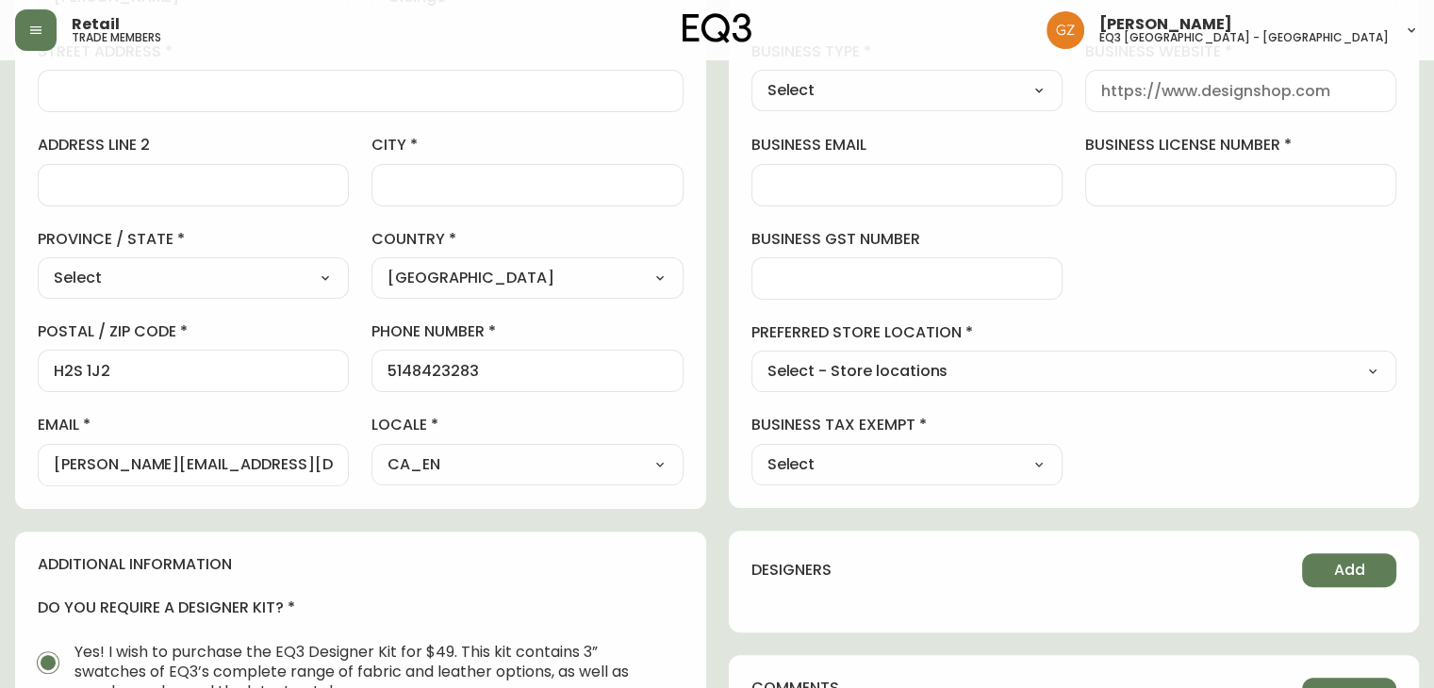
type input "[GEOGRAPHIC_DATA]"
click at [425, 193] on div at bounding box center [526, 185] width 311 height 42
type input "w"
type input "[GEOGRAPHIC_DATA]"
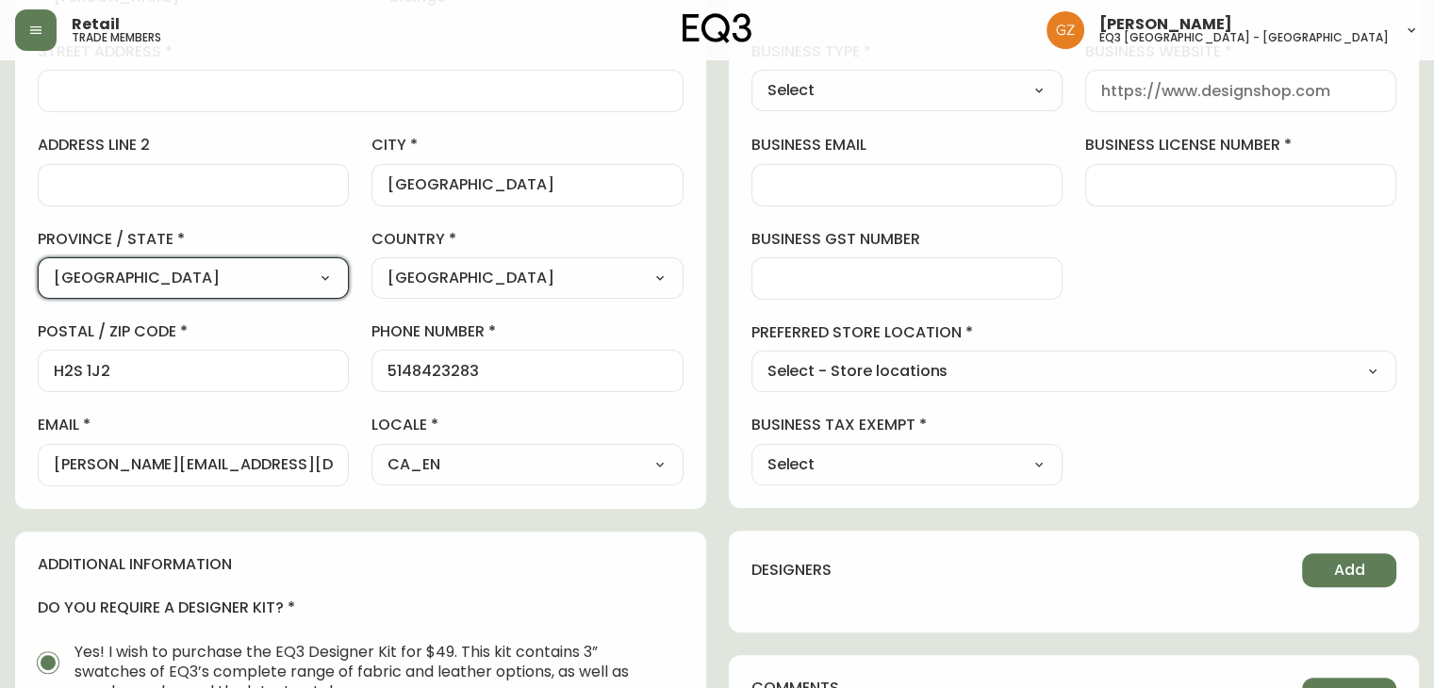
scroll to position [0, 0]
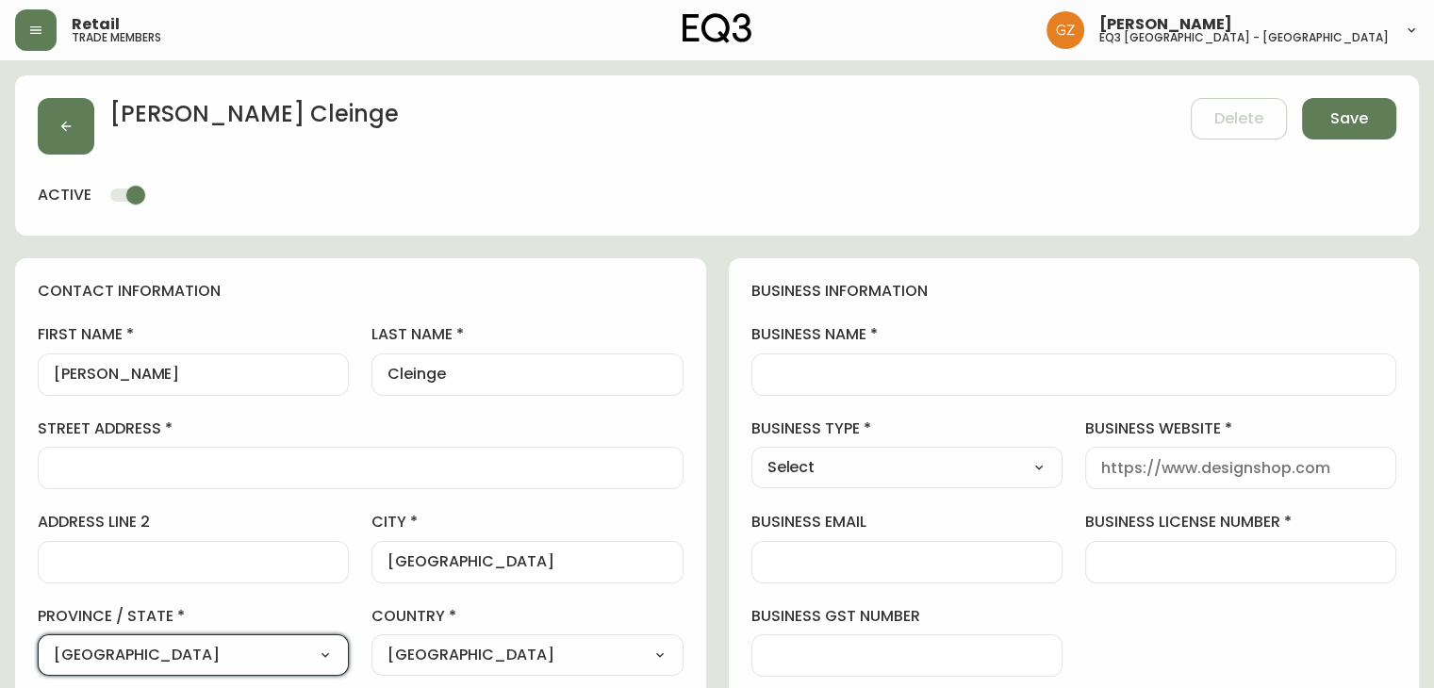
click at [115, 483] on div at bounding box center [361, 468] width 646 height 42
paste input "165 avenue Beaumont"
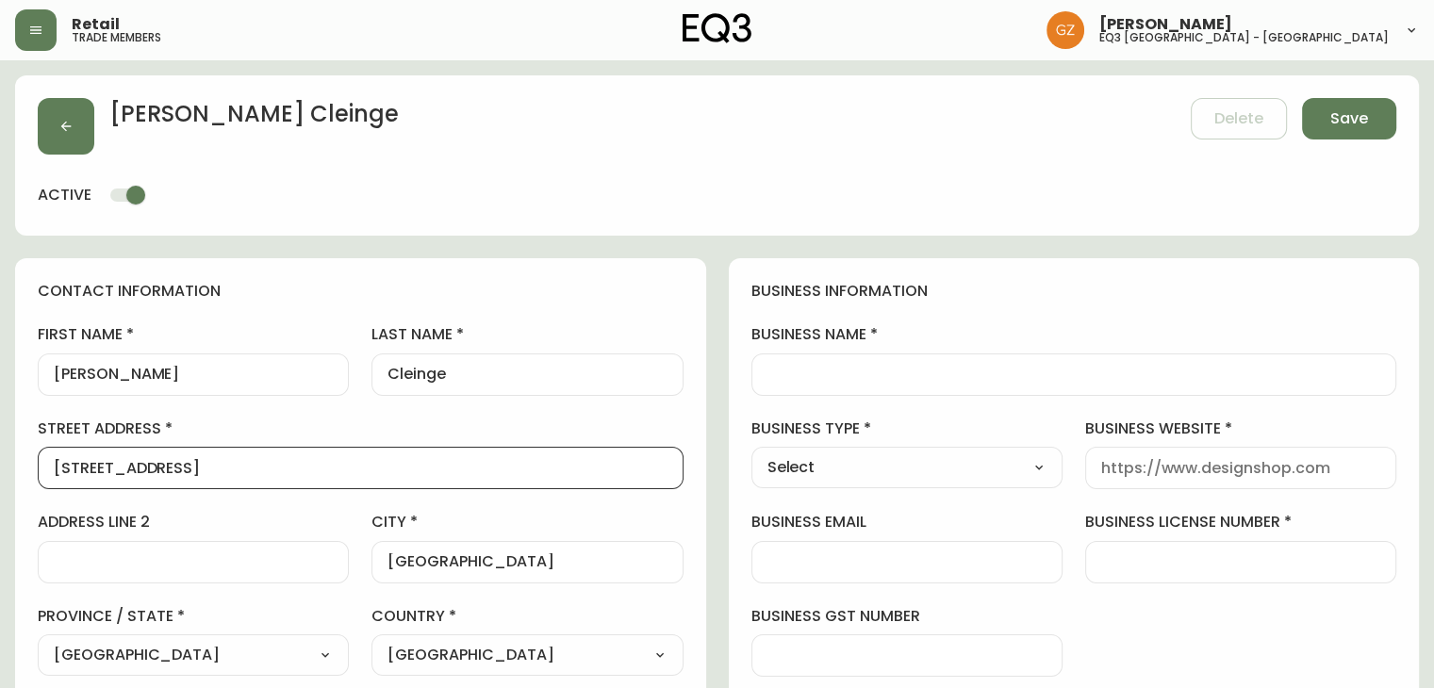
type input "165 avenue Beaumont"
click at [907, 363] on div at bounding box center [1074, 375] width 646 height 42
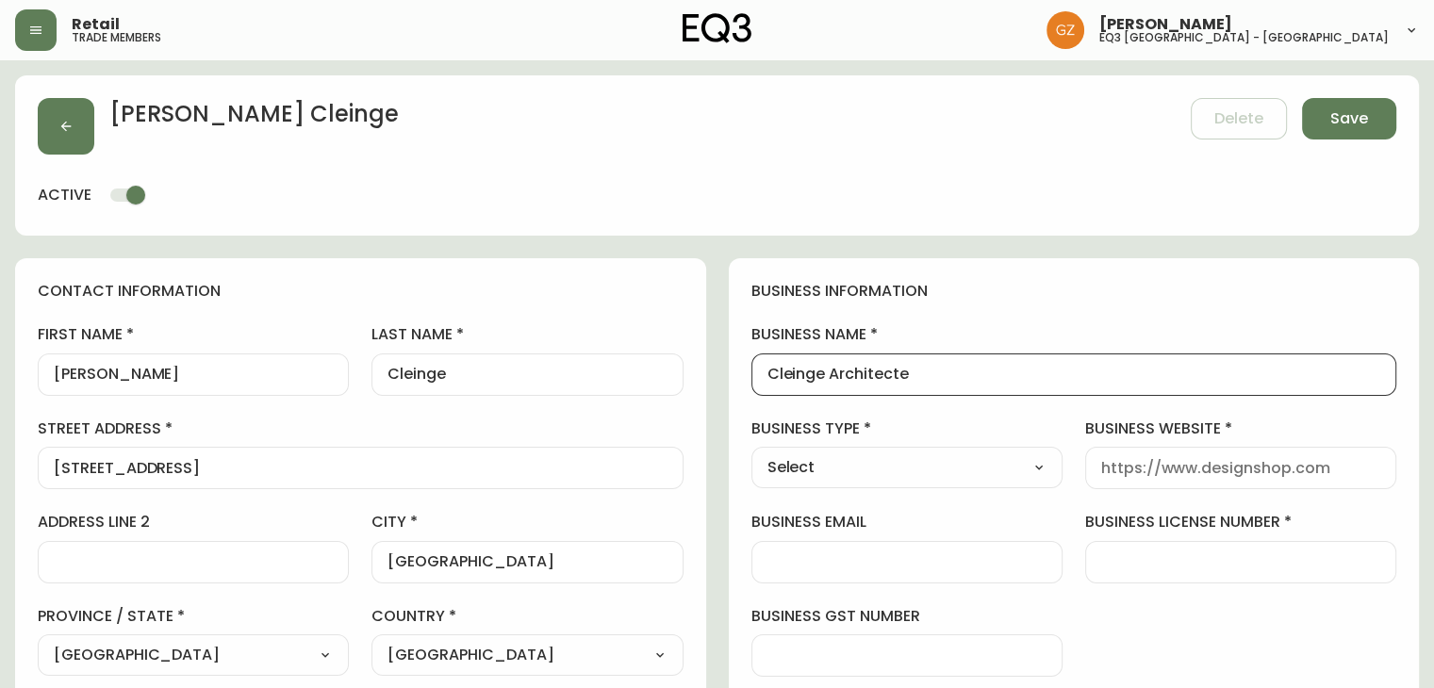
click at [764, 371] on div "Cleinge Architecte" at bounding box center [1074, 375] width 646 height 42
type input "Henri Cleinge Architecte"
click at [956, 461] on select "Select Interior Designer Architect Home Builder Contractor Real Estate Agent Ho…" at bounding box center [906, 467] width 311 height 28
select select "Architect"
click at [751, 453] on select "Select Interior Designer Architect Home Builder Contractor Real Estate Agent Ho…" at bounding box center [906, 467] width 311 height 28
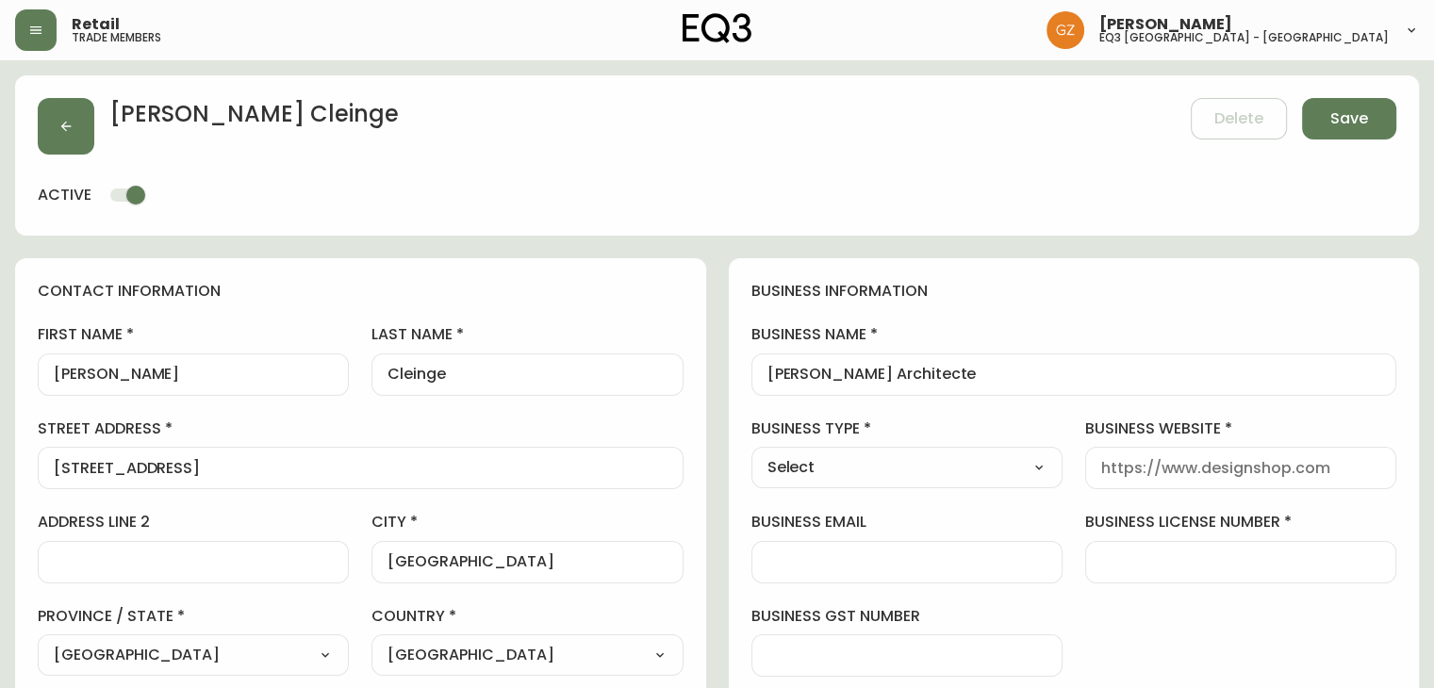
type input "Architect"
click at [1269, 466] on input "business website" at bounding box center [1240, 468] width 279 height 18
type input "-"
click at [909, 568] on input "business email" at bounding box center [906, 562] width 279 height 18
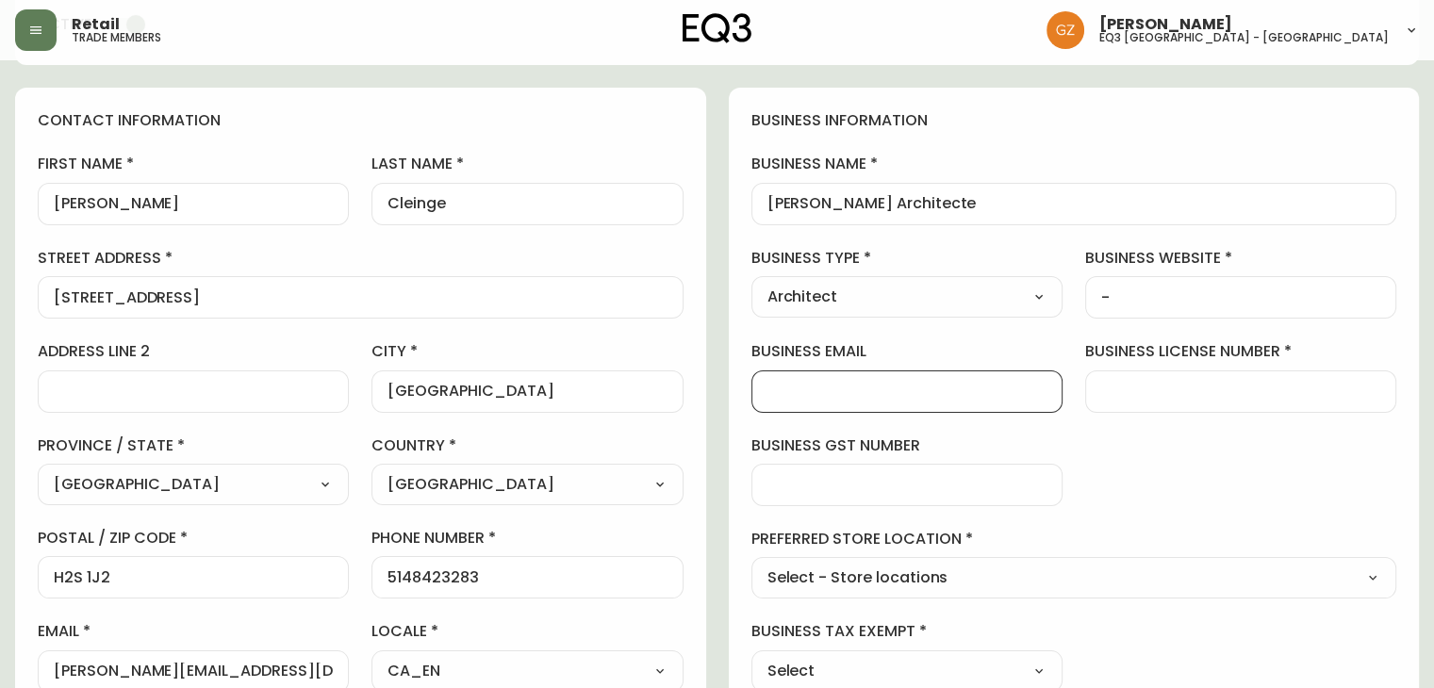
scroll to position [377, 0]
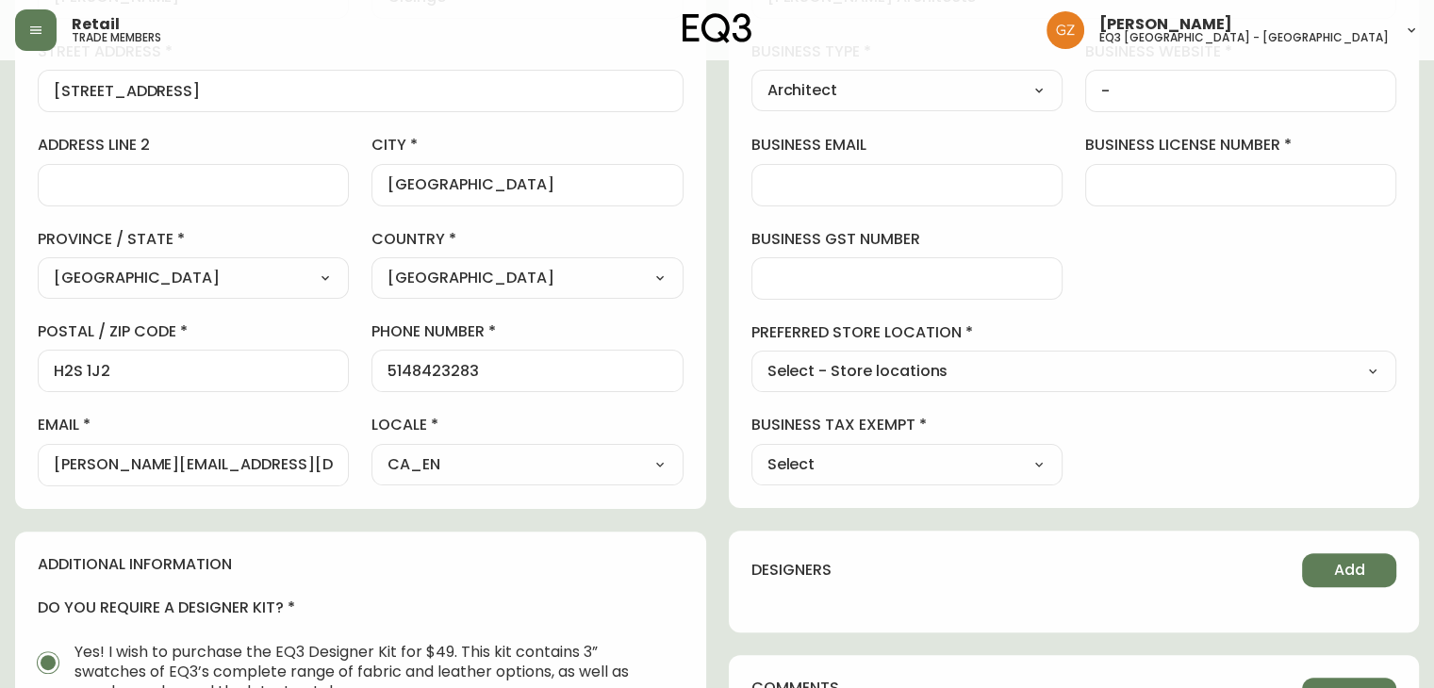
click at [894, 377] on select "Select - Store locations EQ3 [GEOGRAPHIC_DATA] EQ3 [GEOGRAPHIC_DATA] [GEOGRAPHI…" at bounding box center [1074, 372] width 646 height 28
select select "cjw10z96t00cw6gs04aeyfqxf"
click at [751, 358] on select "Select - Store locations EQ3 [GEOGRAPHIC_DATA] EQ3 [GEOGRAPHIC_DATA] [GEOGRAPHI…" at bounding box center [1074, 372] width 646 height 28
type input "EQ3 [GEOGRAPHIC_DATA] - [GEOGRAPHIC_DATA]"
click at [908, 444] on div "Select Yes No" at bounding box center [906, 464] width 311 height 41
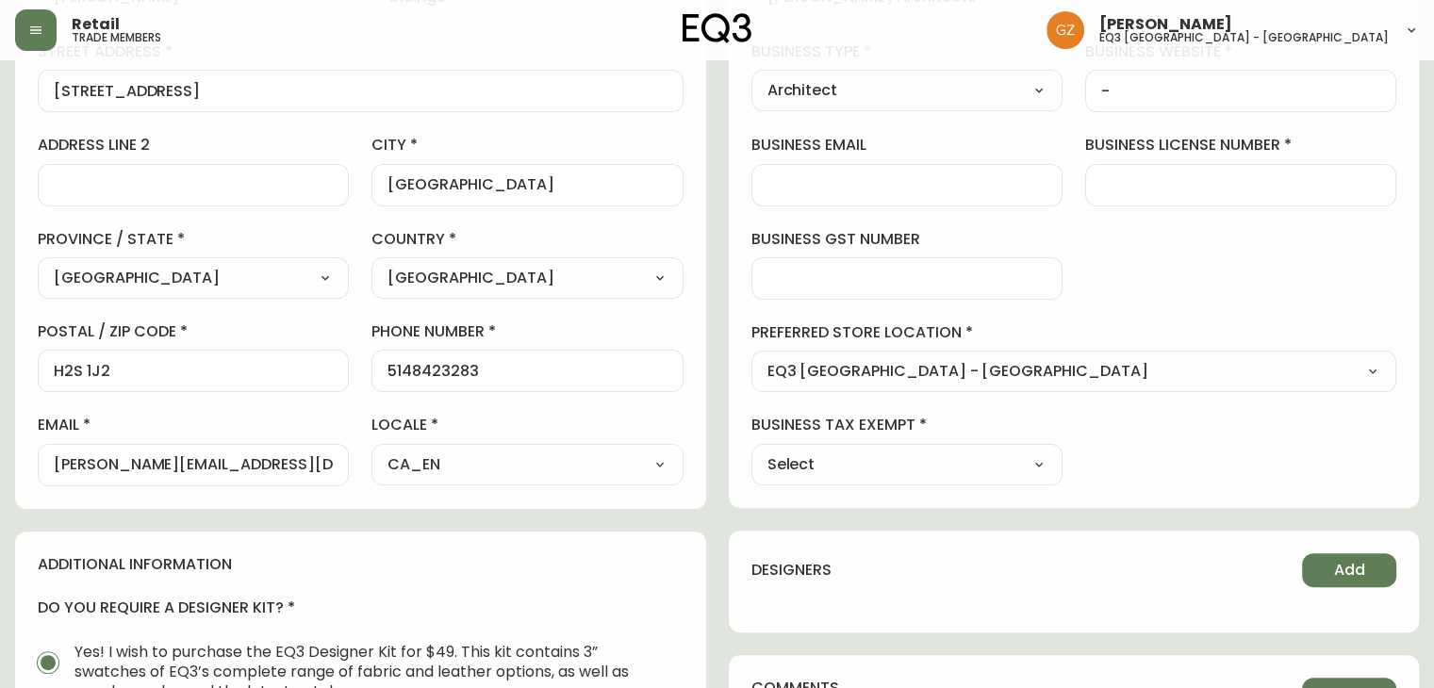
drag, startPoint x: 912, startPoint y: 460, endPoint x: 901, endPoint y: 476, distance: 19.1
click at [912, 460] on select "Select Yes No" at bounding box center [906, 465] width 311 height 28
select select "false"
click at [751, 451] on select "Select Yes No" at bounding box center [906, 465] width 311 height 28
type input "No"
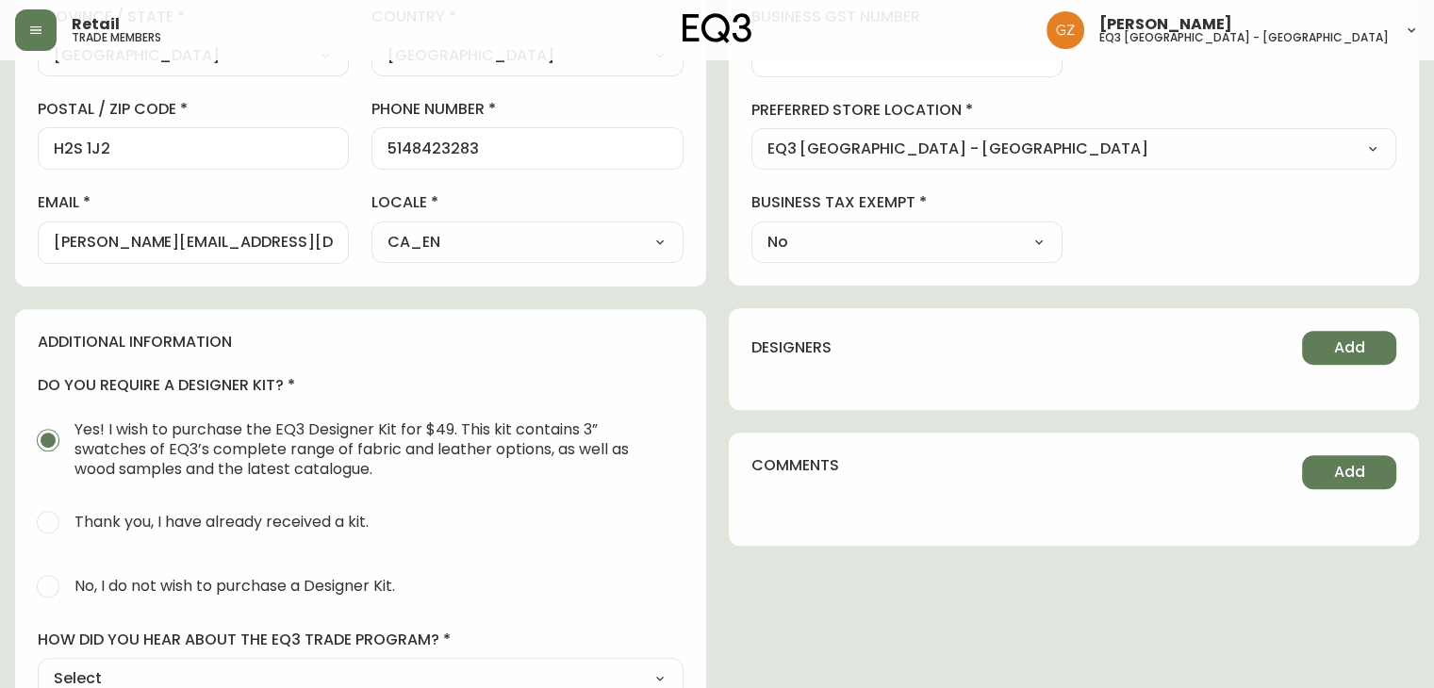
scroll to position [754, 0]
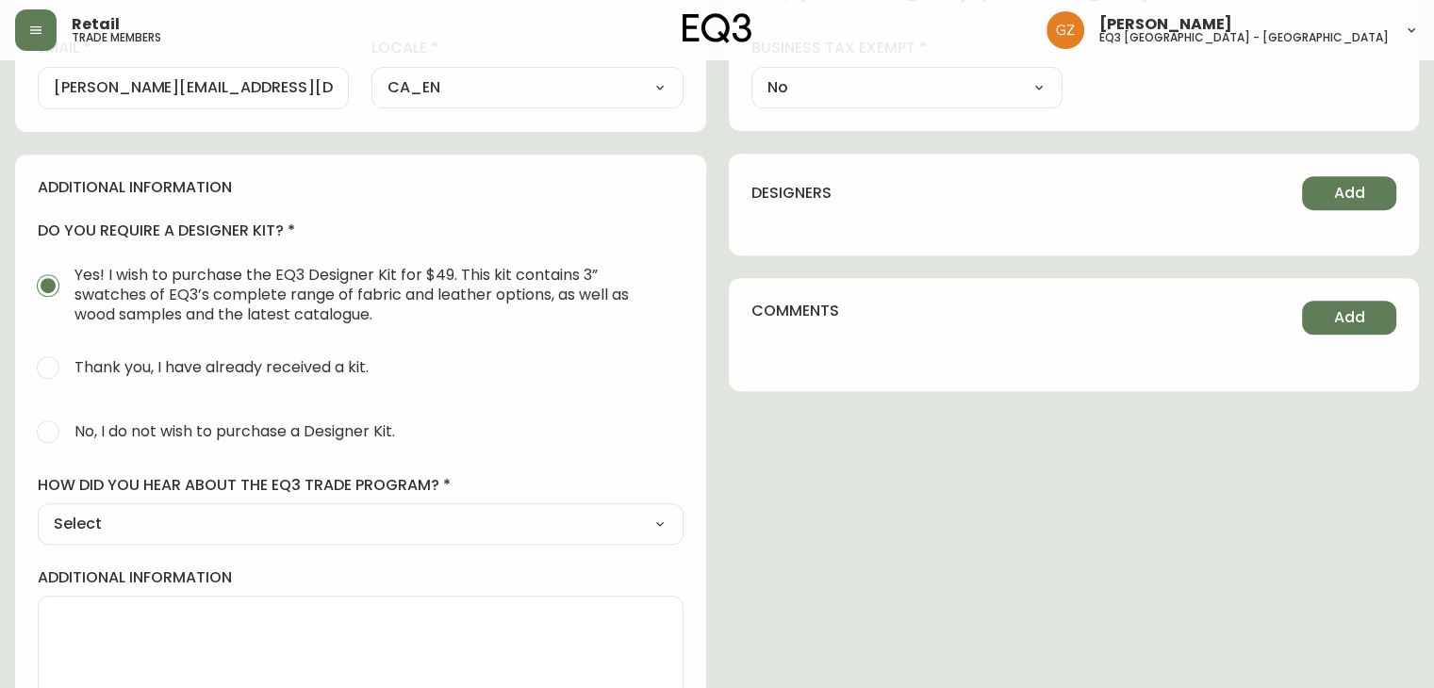
click at [60, 430] on input "No, I do not wish to purchase a Designer Kit." at bounding box center [47, 431] width 41 height 41
radio input "true"
radio input "false"
click at [106, 511] on select "Select Social Media Advertisement Trade Show Outreach from a Trade Rep Other" at bounding box center [361, 524] width 646 height 28
select select "Advertisement"
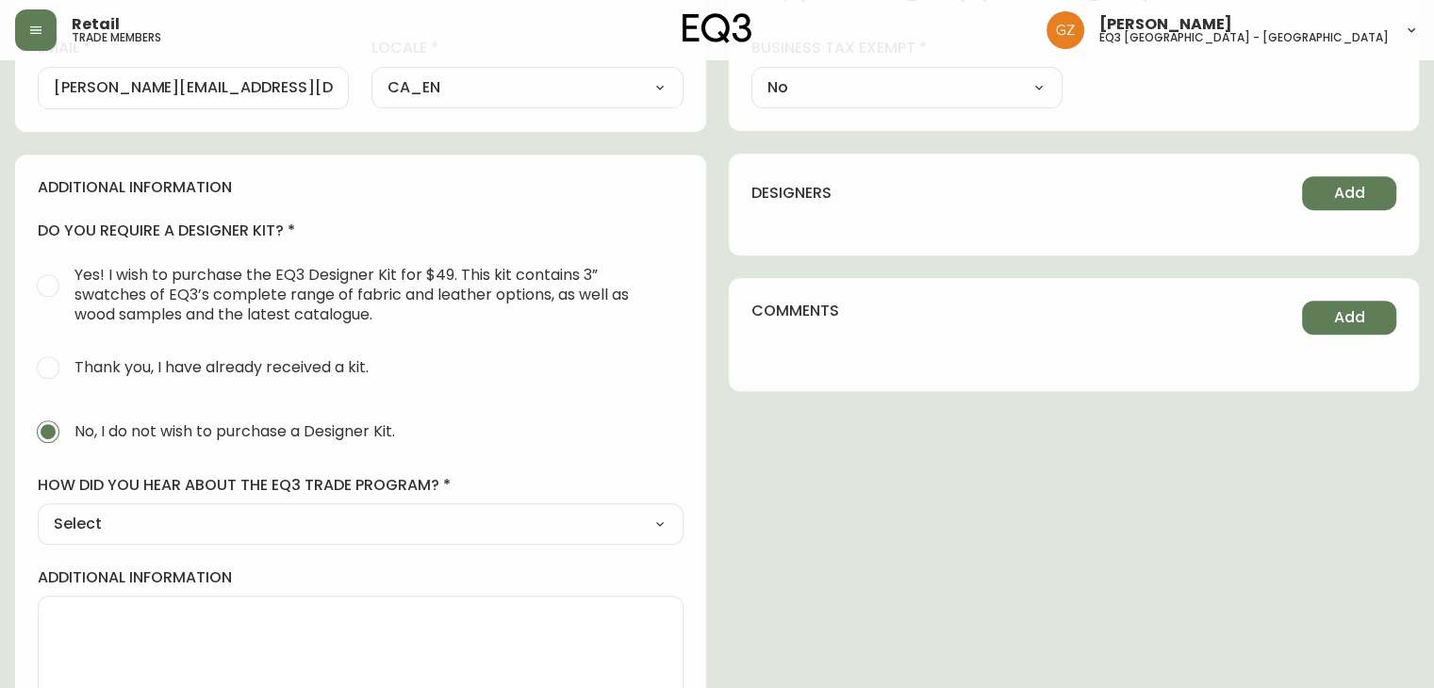
click at [38, 510] on select "Select Social Media Advertisement Trade Show Outreach from a Trade Rep Other" at bounding box center [361, 524] width 646 height 28
type input "Advertisement"
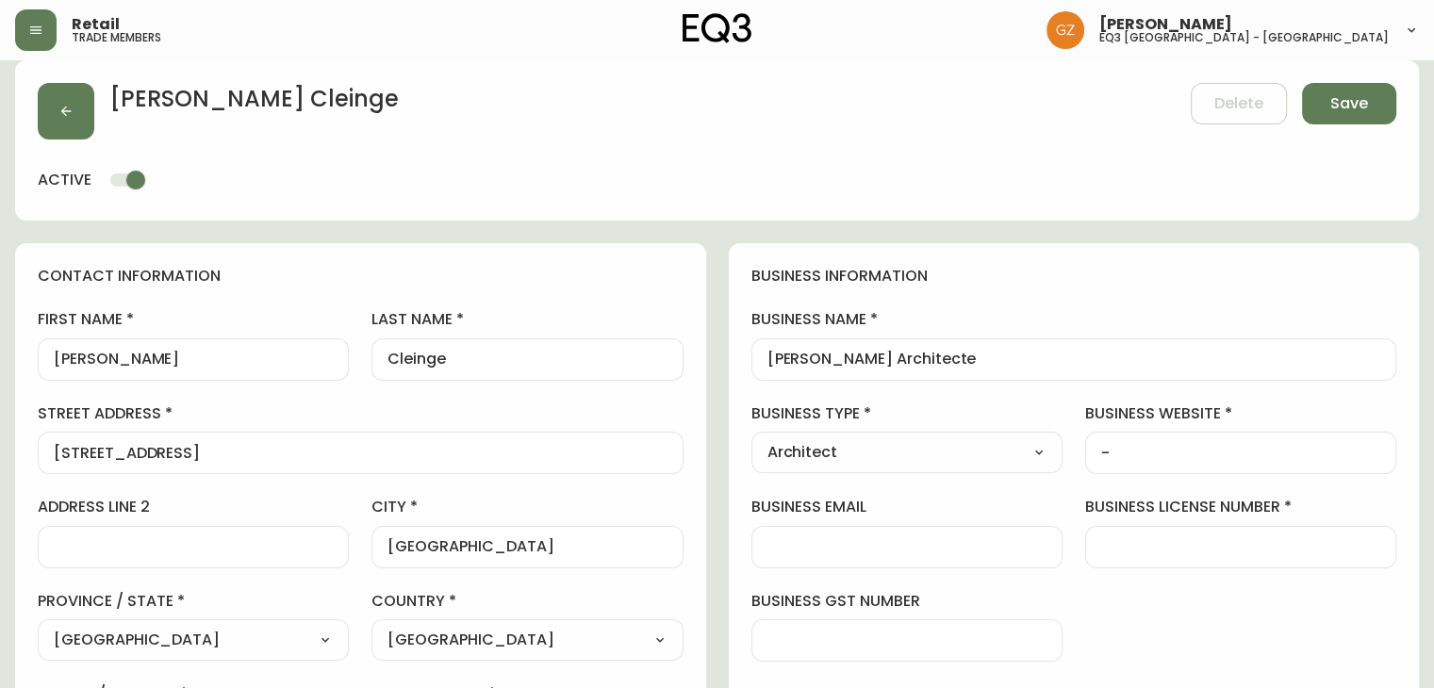
scroll to position [0, 0]
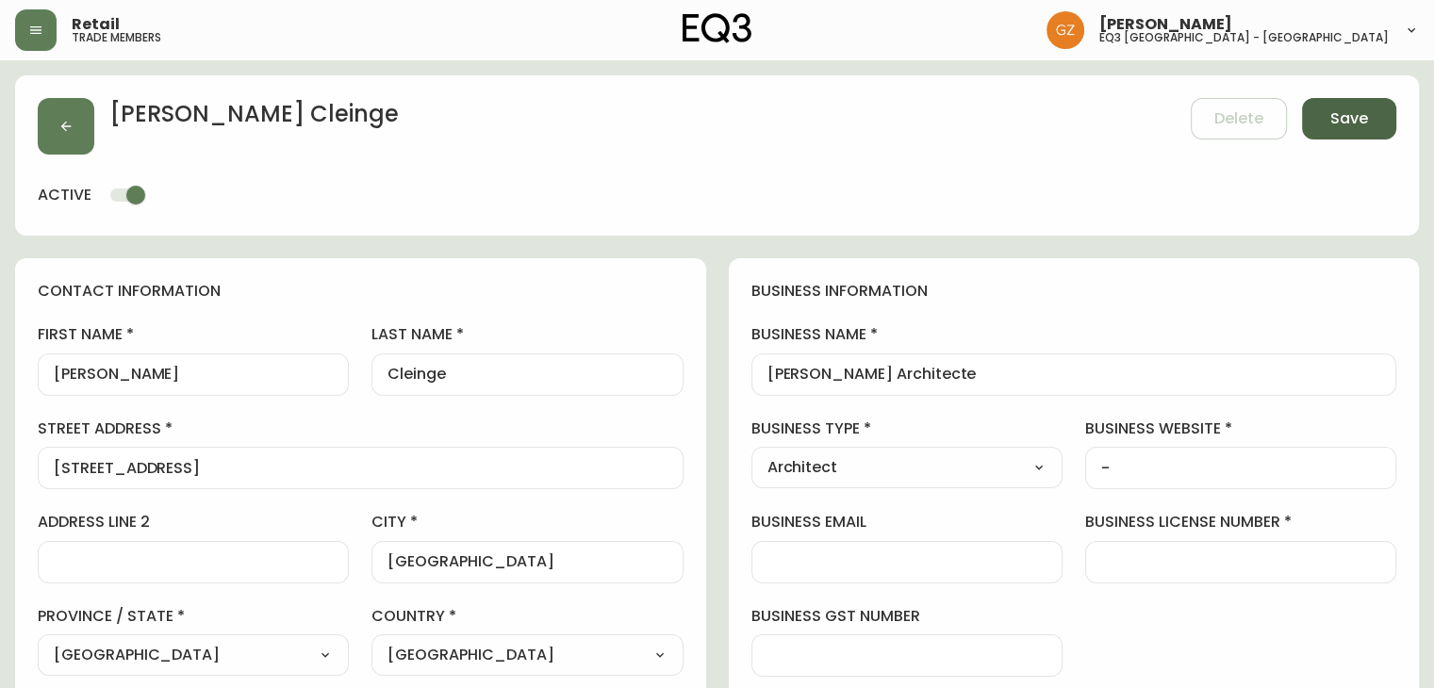
click at [1337, 125] on span "Save" at bounding box center [1349, 118] width 38 height 21
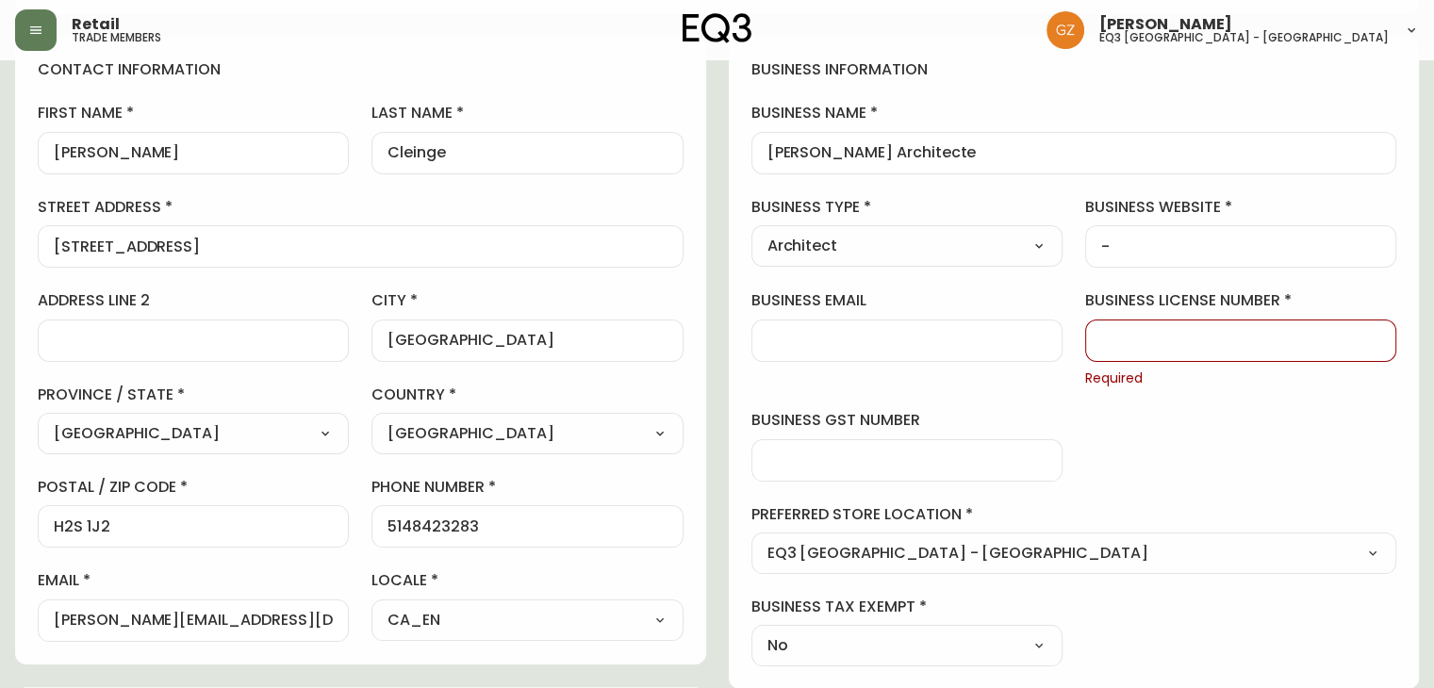
scroll to position [377, 0]
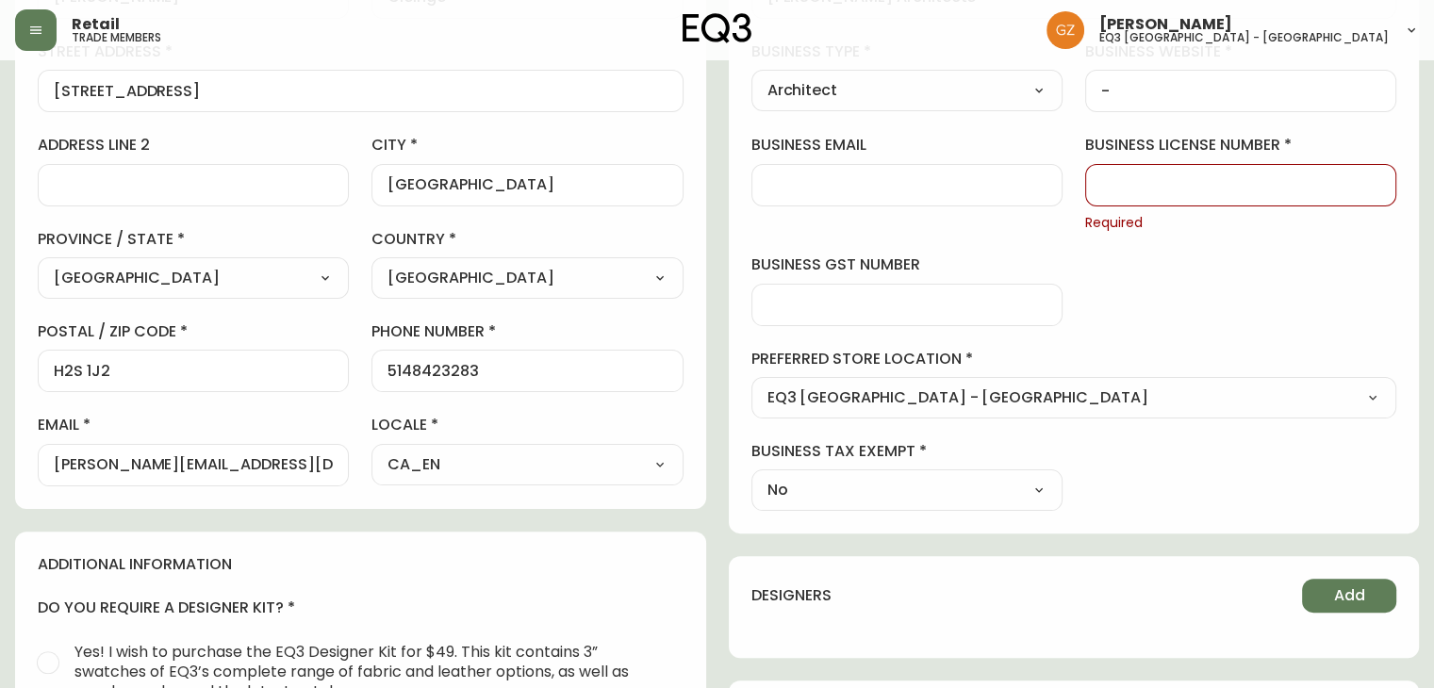
click at [1220, 171] on div at bounding box center [1240, 185] width 311 height 42
click at [1218, 182] on input "business license number" at bounding box center [1240, 185] width 279 height 18
type input "-"
click at [1011, 244] on div "business information business name Henri Cleinge Architecte business type Archi…" at bounding box center [1074, 207] width 691 height 652
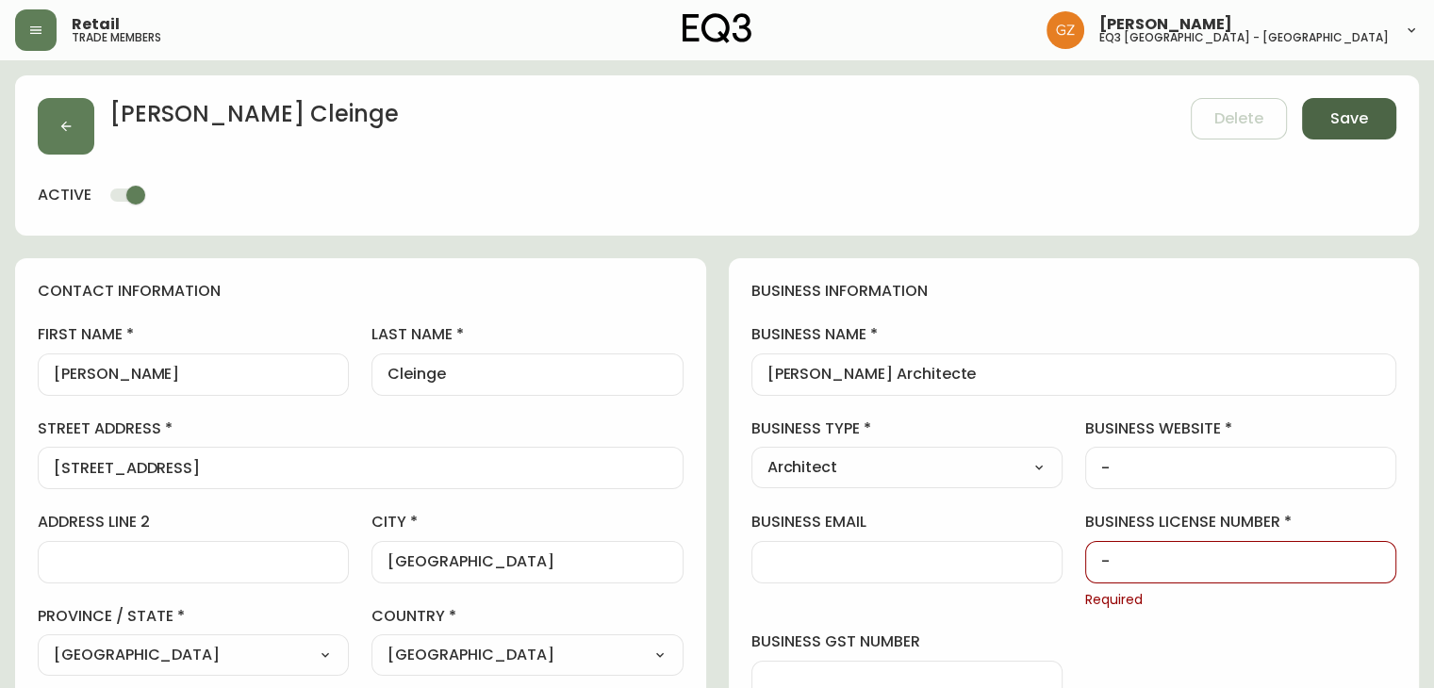
click at [1351, 122] on span "Save" at bounding box center [1349, 118] width 38 height 21
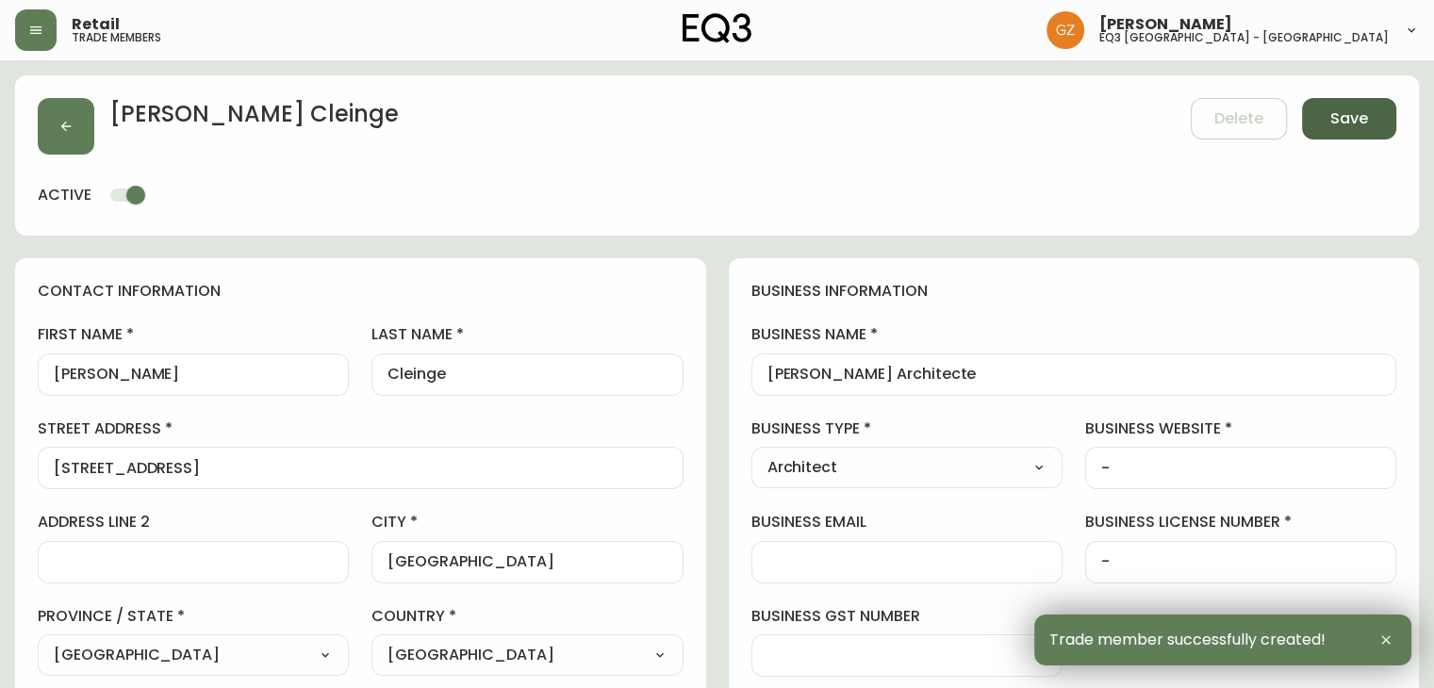
type input "+15148423283"
